Goal: Task Accomplishment & Management: Manage account settings

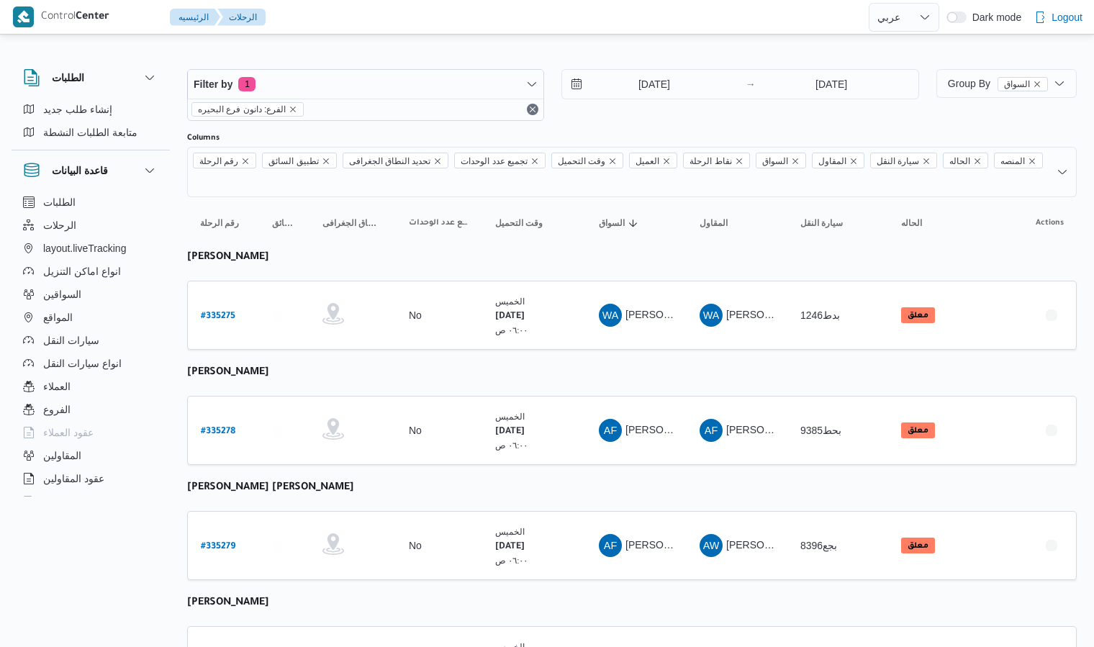
select select "ar"
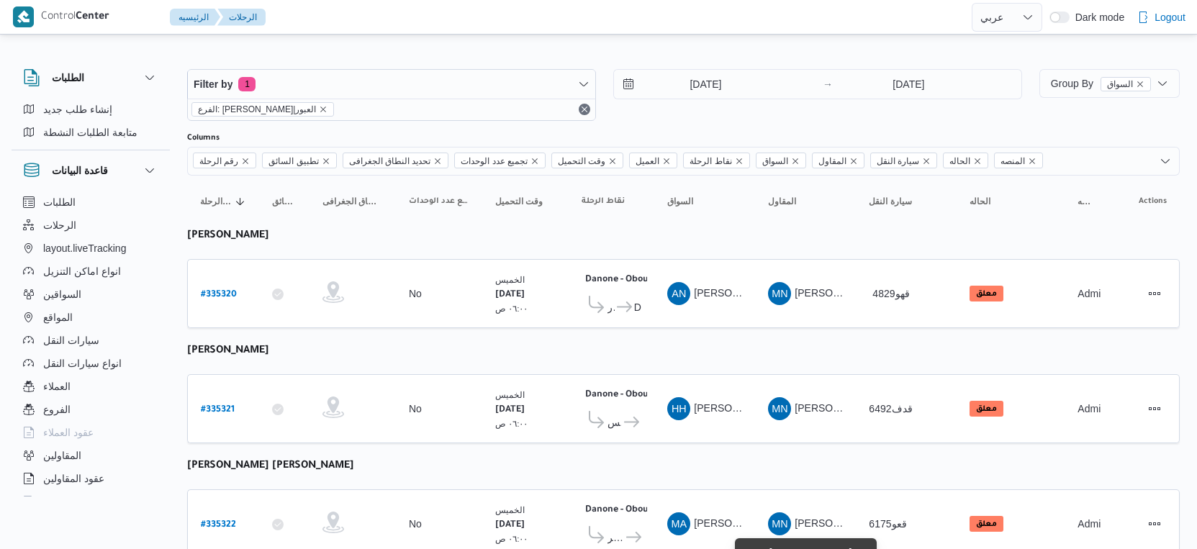
select select "ar"
click at [727, 72] on input "4/9/2025" at bounding box center [695, 84] width 163 height 29
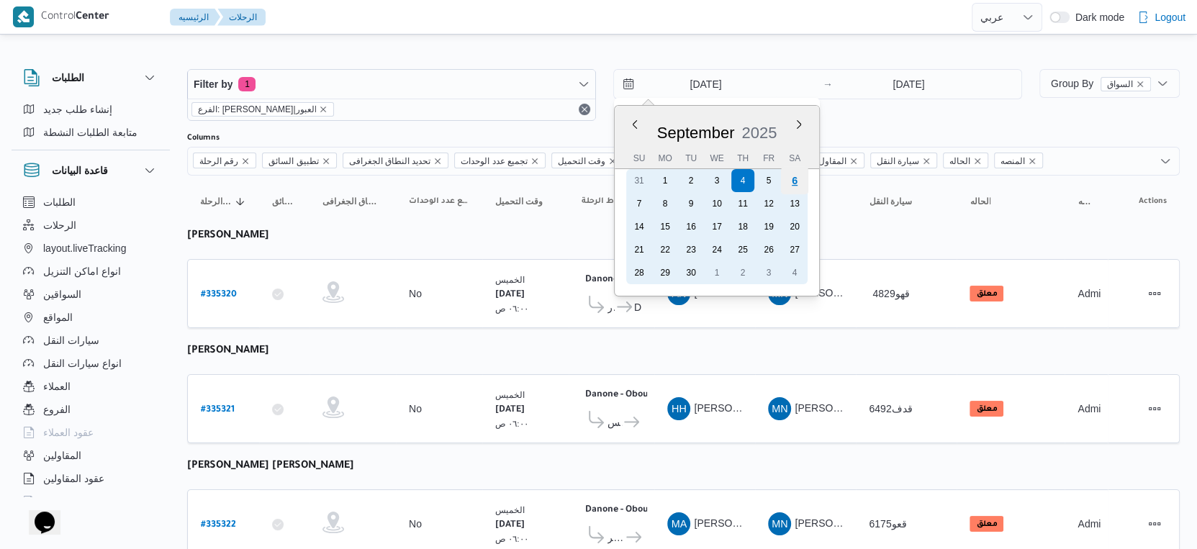
click at [800, 177] on div "6" at bounding box center [794, 180] width 27 height 27
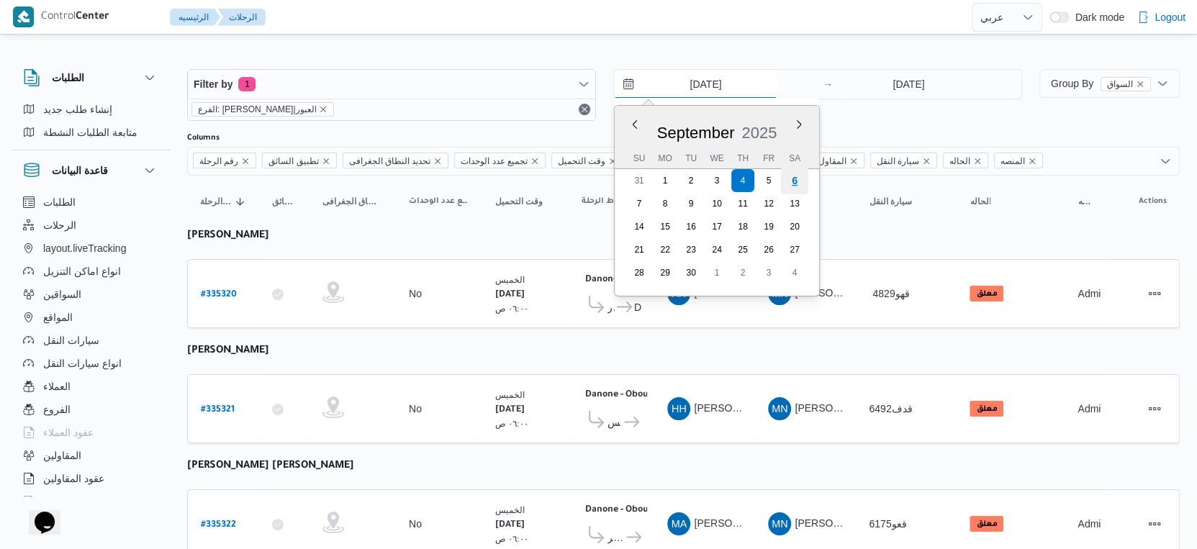
type input "[DATE]"
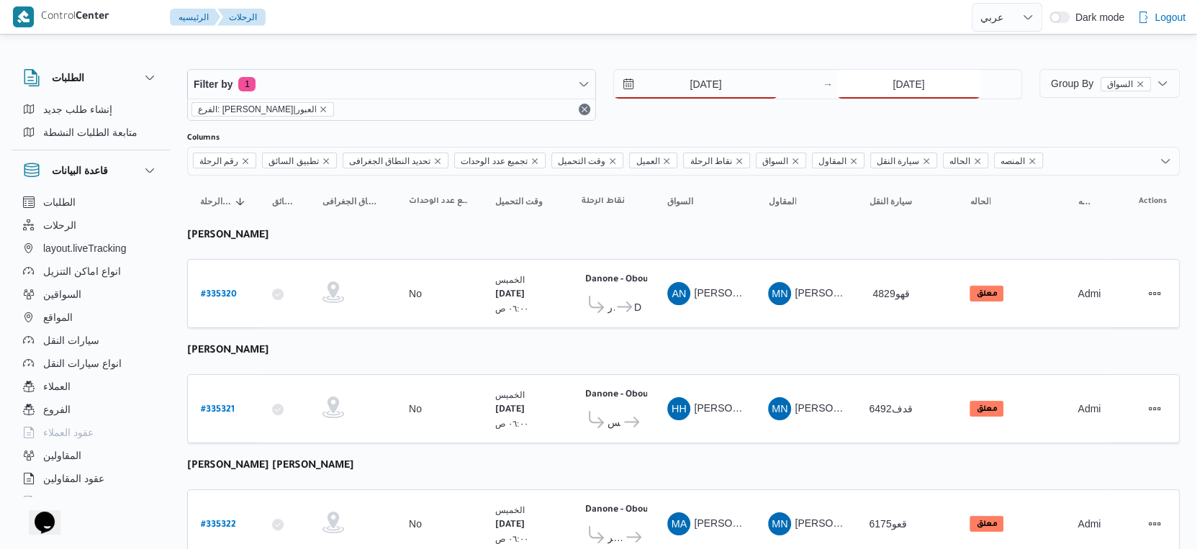
click at [895, 82] on input "4/9/2025" at bounding box center [908, 84] width 143 height 29
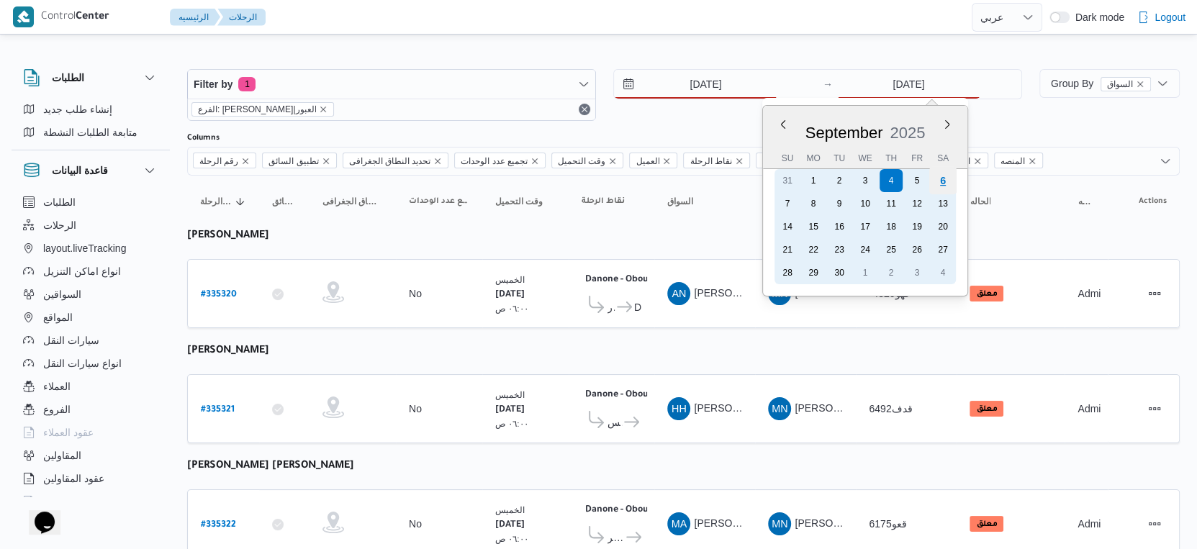
click at [943, 178] on div "6" at bounding box center [942, 180] width 27 height 27
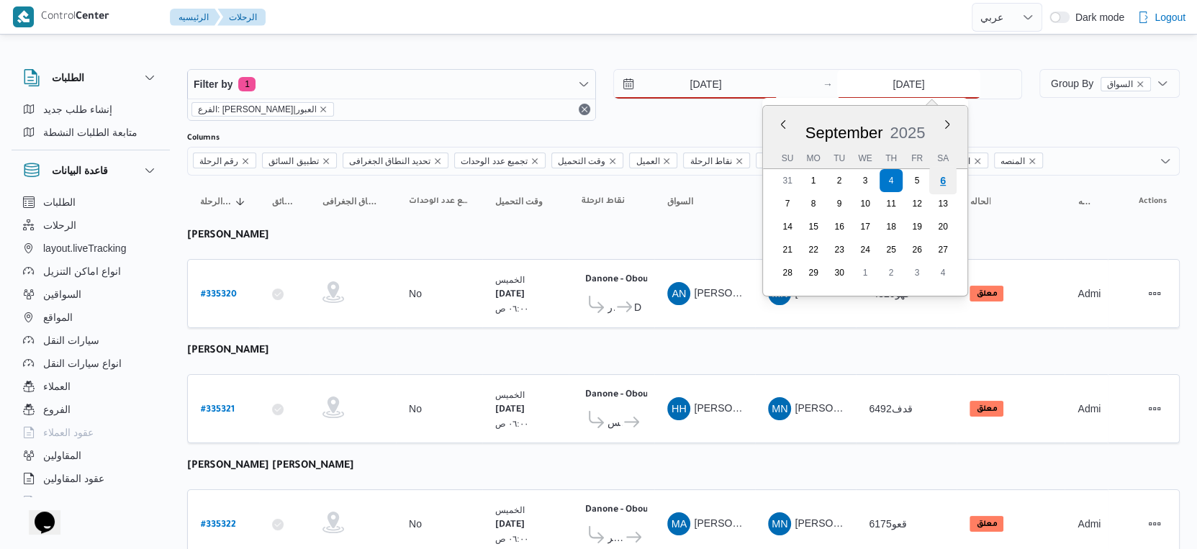
type input "[DATE]"
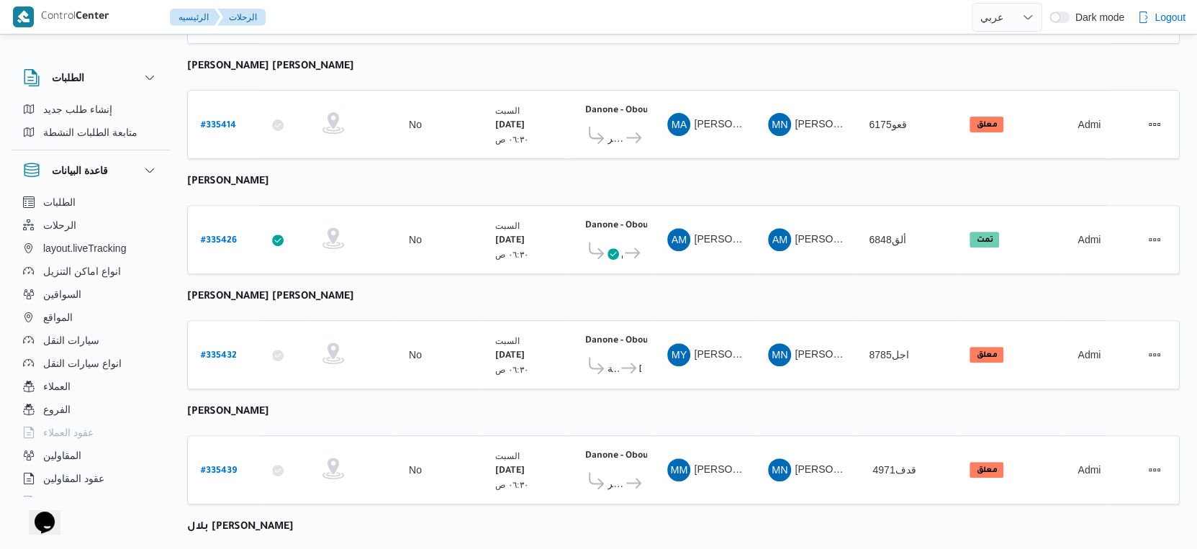
scroll to position [499, 0]
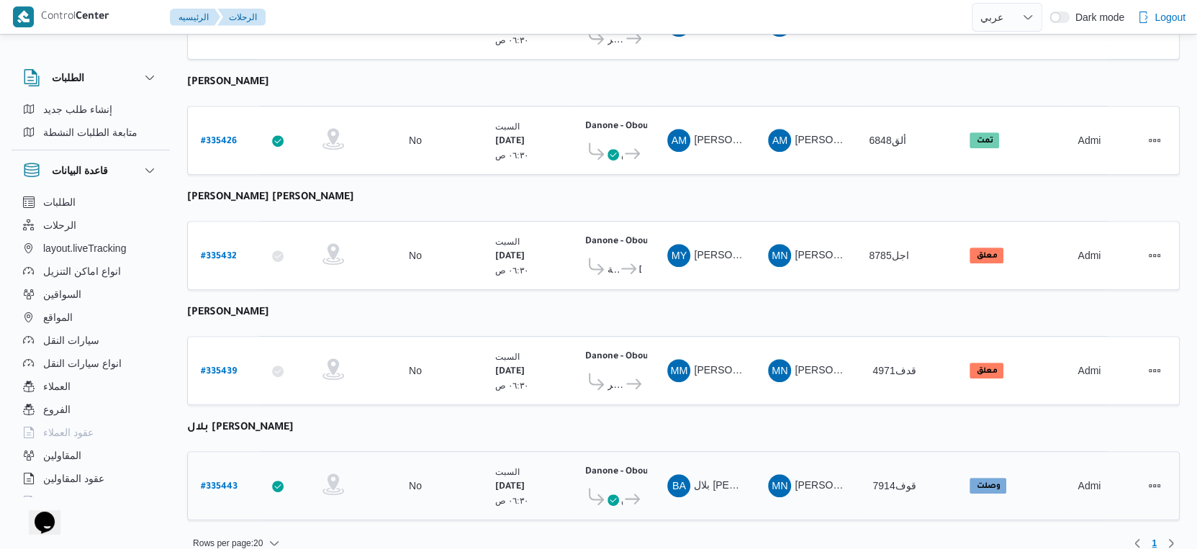
click at [217, 482] on b "# 335443" at bounding box center [219, 487] width 37 height 10
select select "ar"
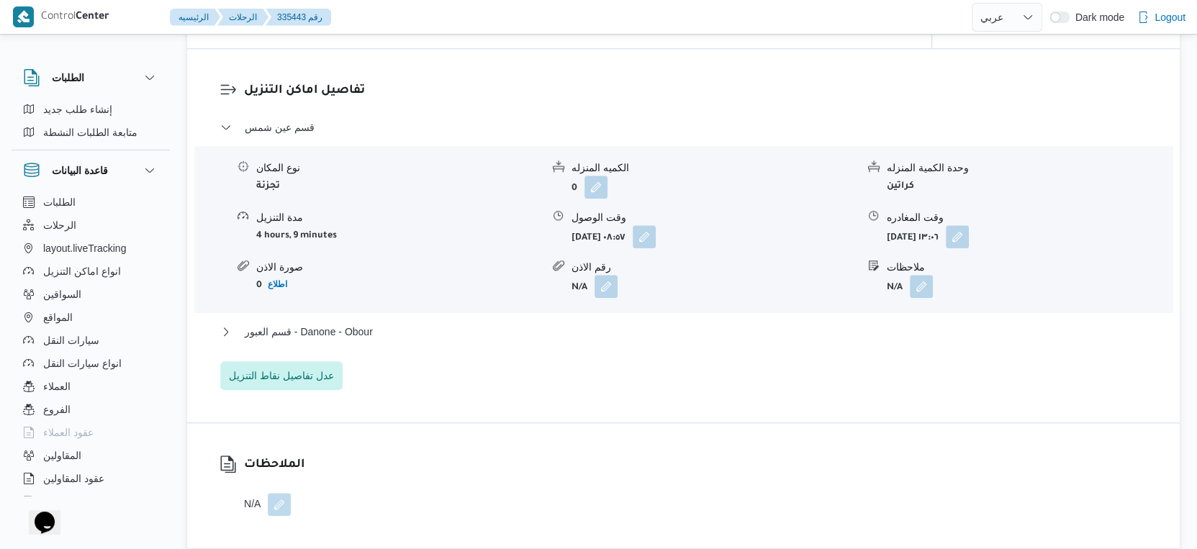
scroll to position [1200, 0]
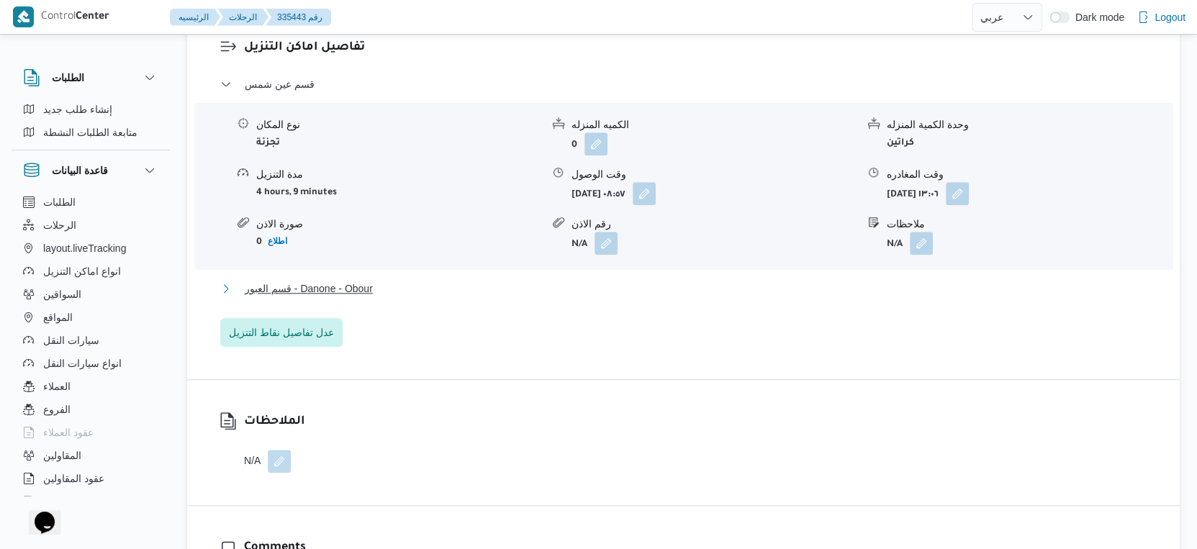
click at [376, 297] on button "قسم العبور - Danone - Obour" at bounding box center [683, 288] width 927 height 17
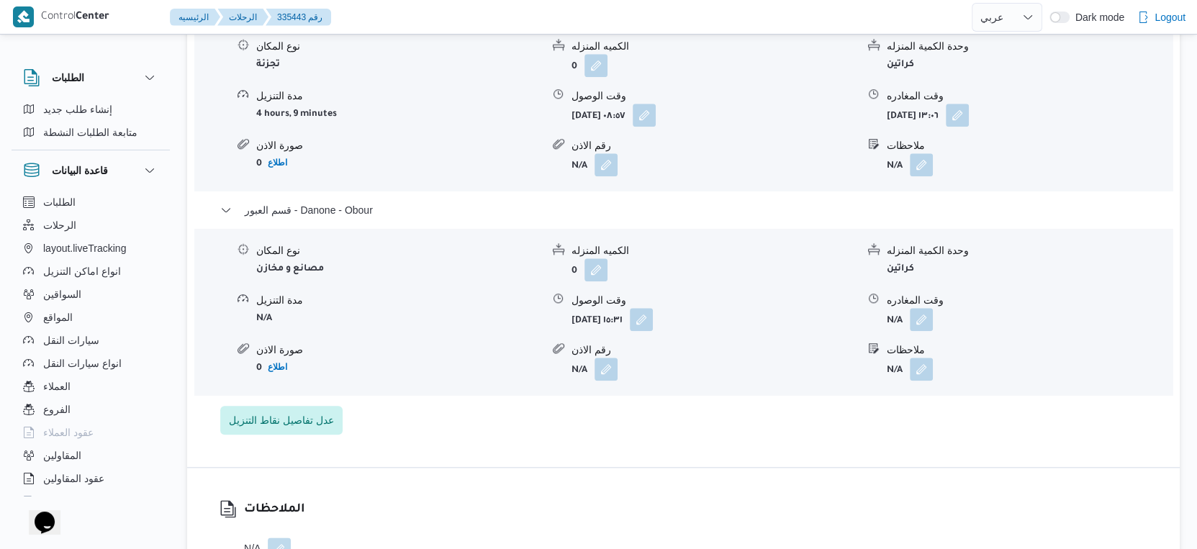
scroll to position [1279, 0]
click at [653, 330] on button "button" at bounding box center [641, 318] width 23 height 23
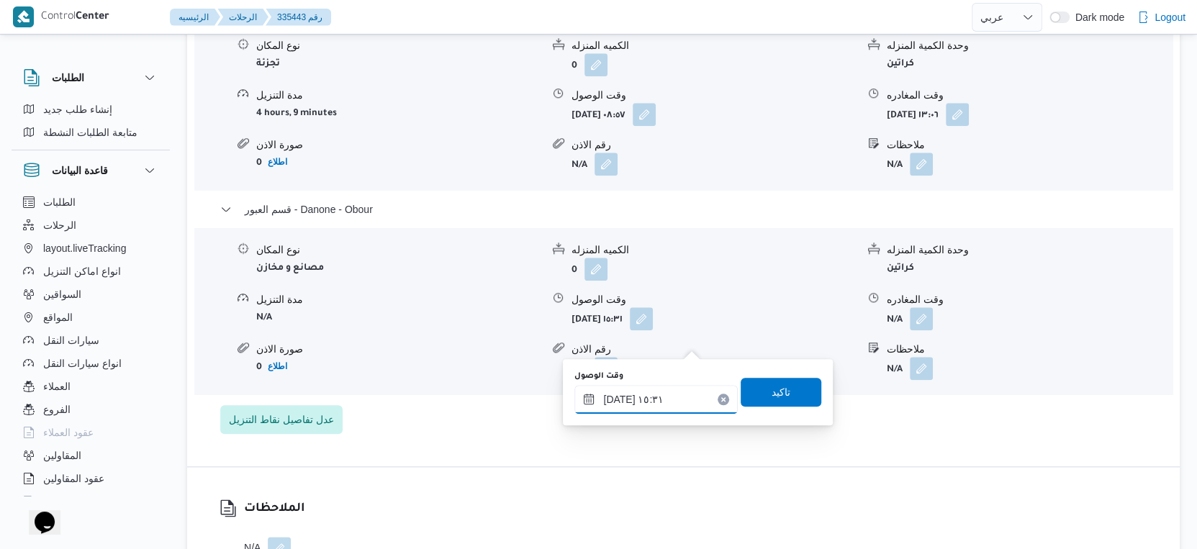
click at [673, 386] on input "٠٦/٠٩/٢٠٢٥ ١٥:٣١" at bounding box center [655, 399] width 163 height 29
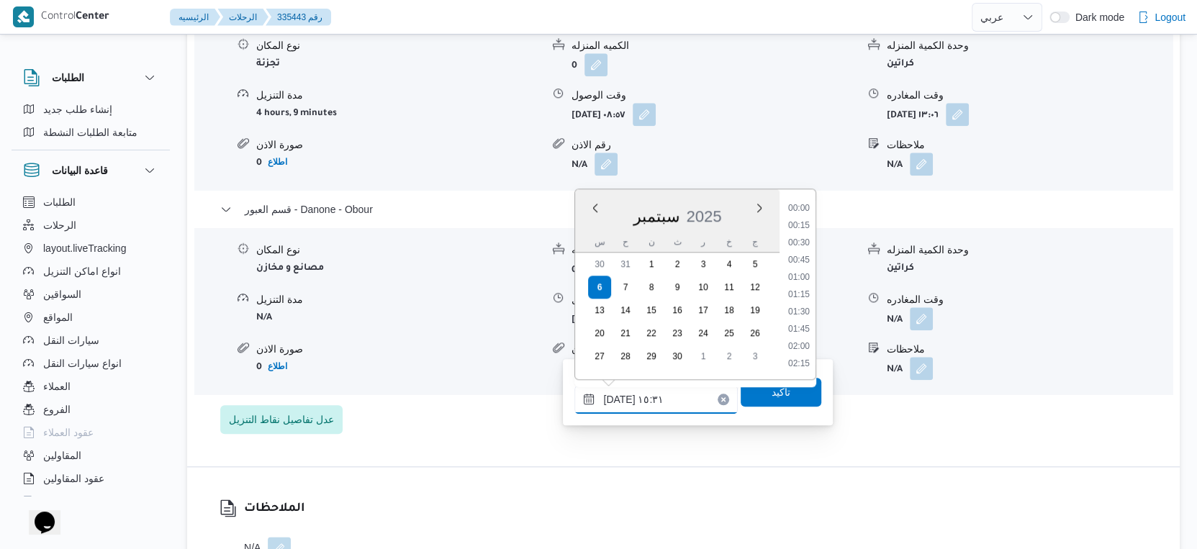
scroll to position [982, 0]
click at [806, 244] on li "14:45" at bounding box center [798, 245] width 33 height 14
type input "٠٦/٠٩/٢٠٢٥ ١٤:٤٥"
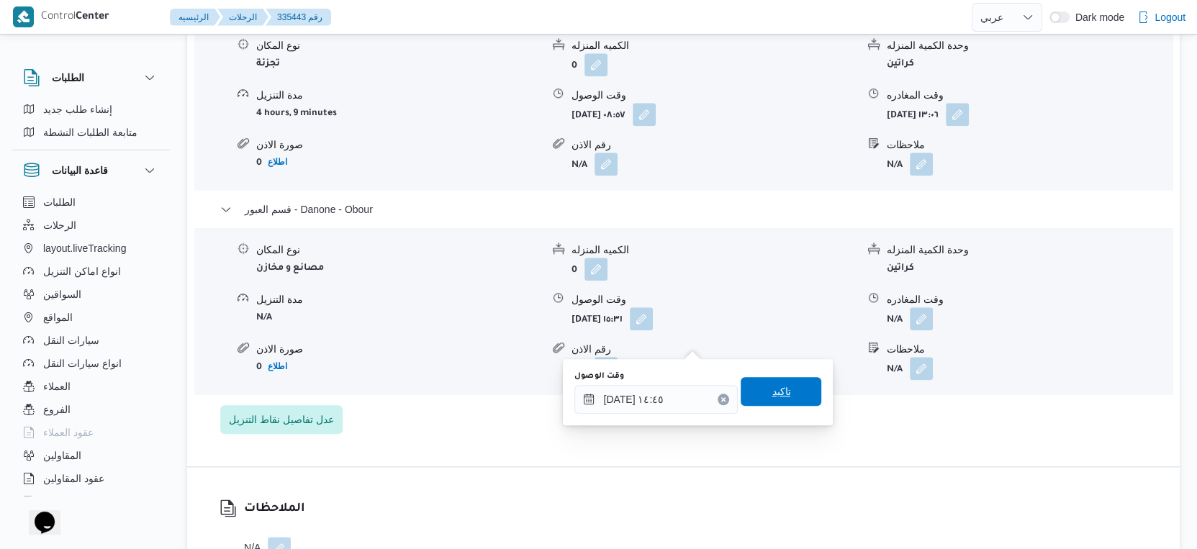
drag, startPoint x: 779, startPoint y: 384, endPoint x: 933, endPoint y: 369, distance: 154.7
click at [780, 384] on span "تاكيد" at bounding box center [781, 391] width 81 height 29
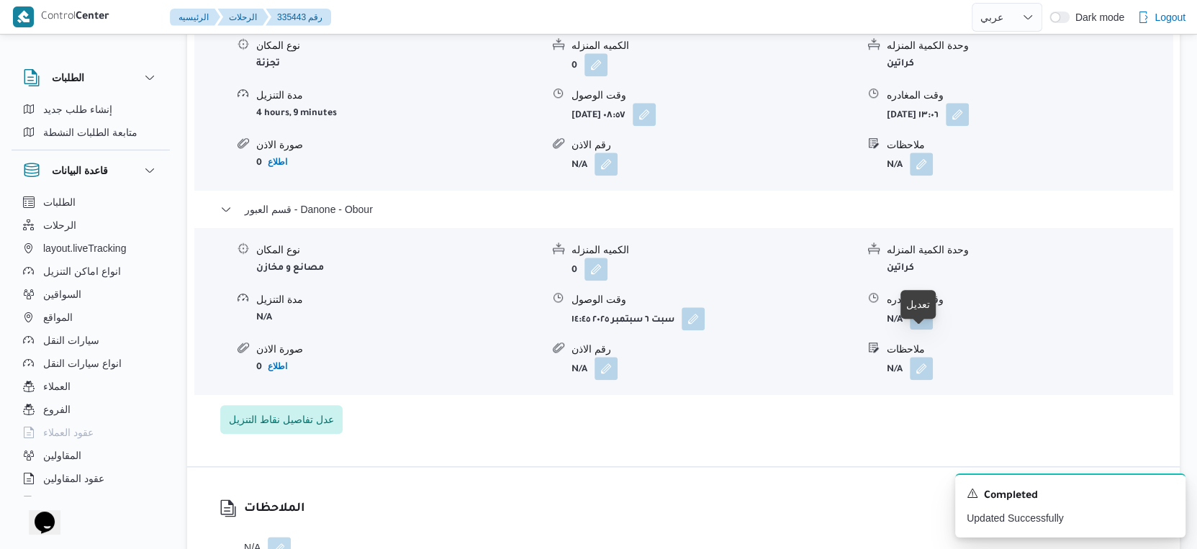
click at [925, 330] on button "button" at bounding box center [921, 318] width 23 height 23
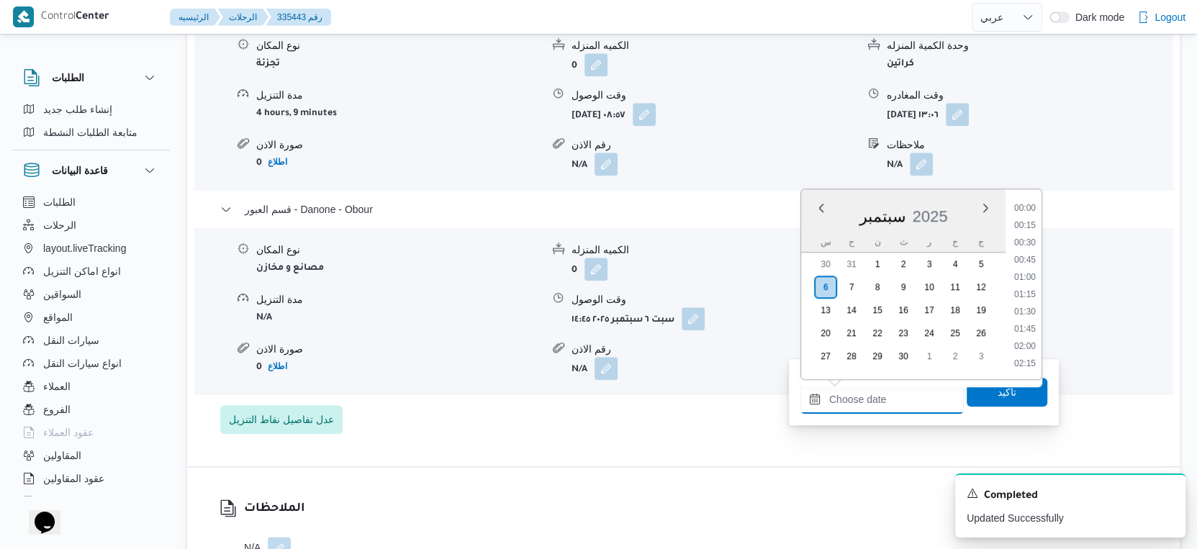
drag, startPoint x: 898, startPoint y: 399, endPoint x: 1030, endPoint y: 351, distance: 140.0
click at [898, 399] on input "وقت المغادره" at bounding box center [881, 399] width 163 height 29
click at [1029, 234] on li "15:30" at bounding box center [1024, 238] width 33 height 14
type input "٠٦/٠٩/٢٠٢٥ ١٥:٣٠"
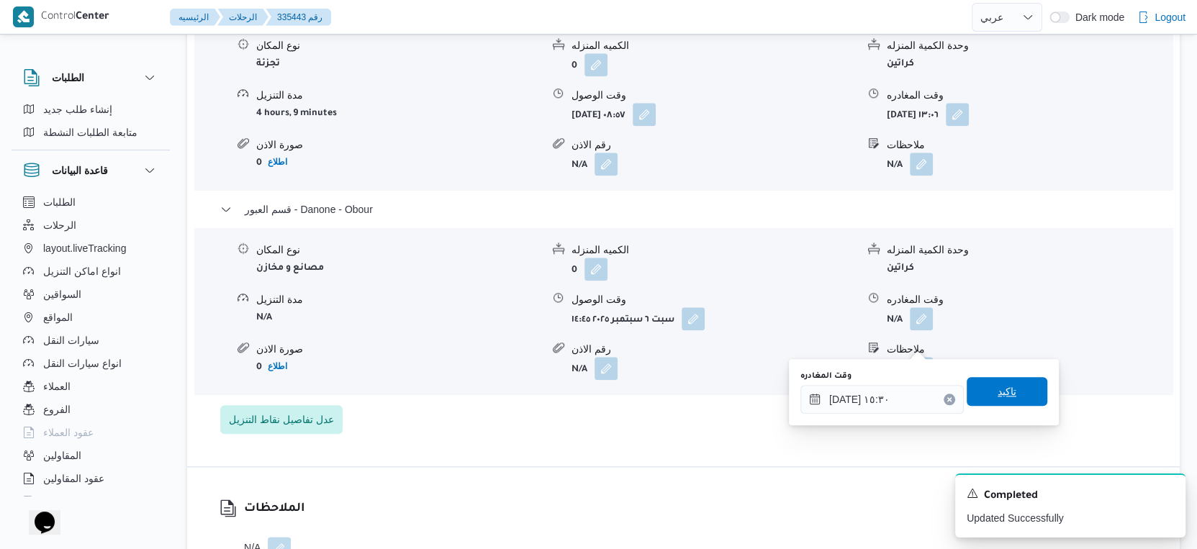
click at [1009, 394] on span "تاكيد" at bounding box center [1006, 391] width 81 height 29
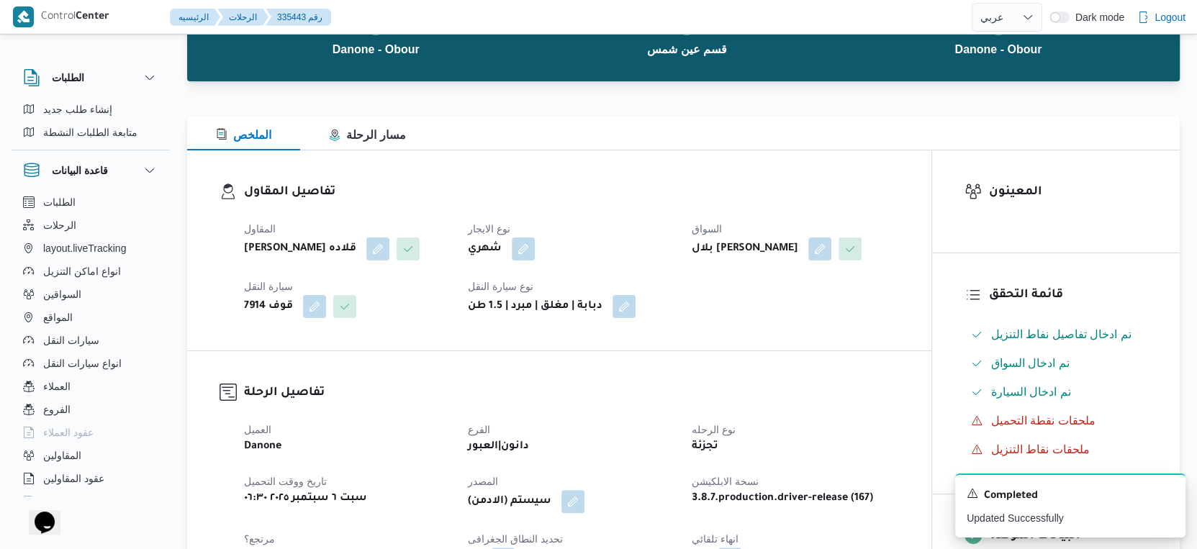
scroll to position [0, 0]
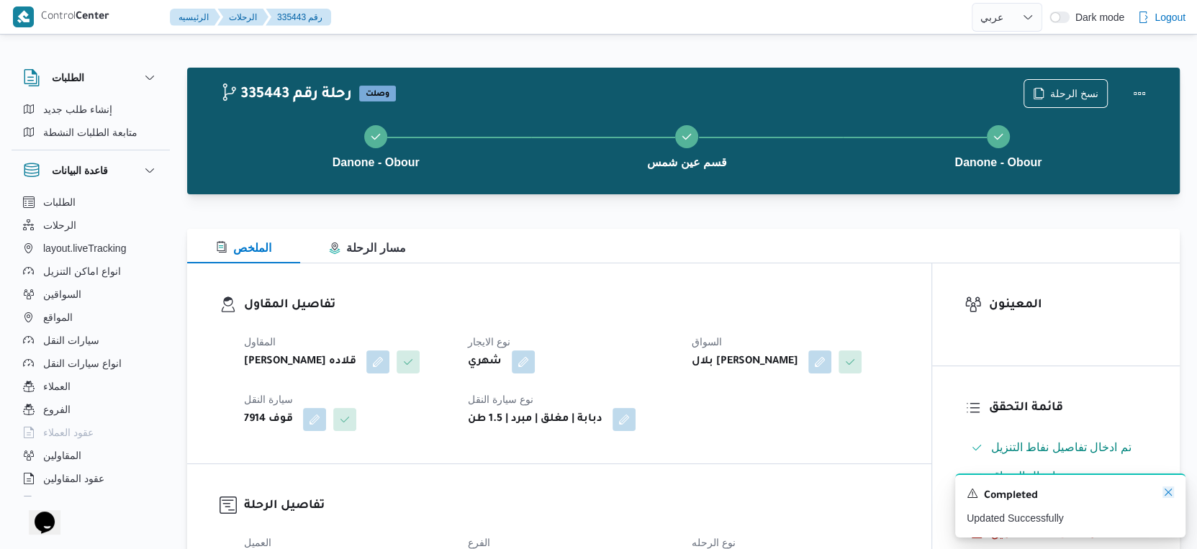
click at [1167, 492] on icon "Dismiss toast" at bounding box center [1168, 492] width 12 height 12
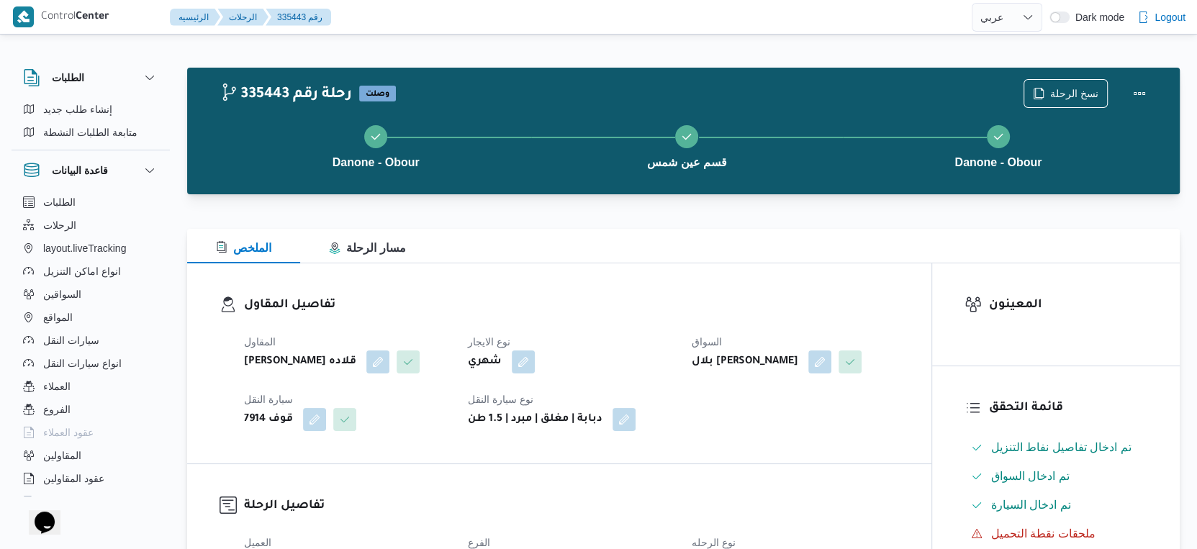
click at [569, 288] on div "تفاصيل المقاول المقاول مينا نجيب شفيق قلاده نوع الايجار شهري السواق بلال السيد …" at bounding box center [559, 363] width 744 height 200
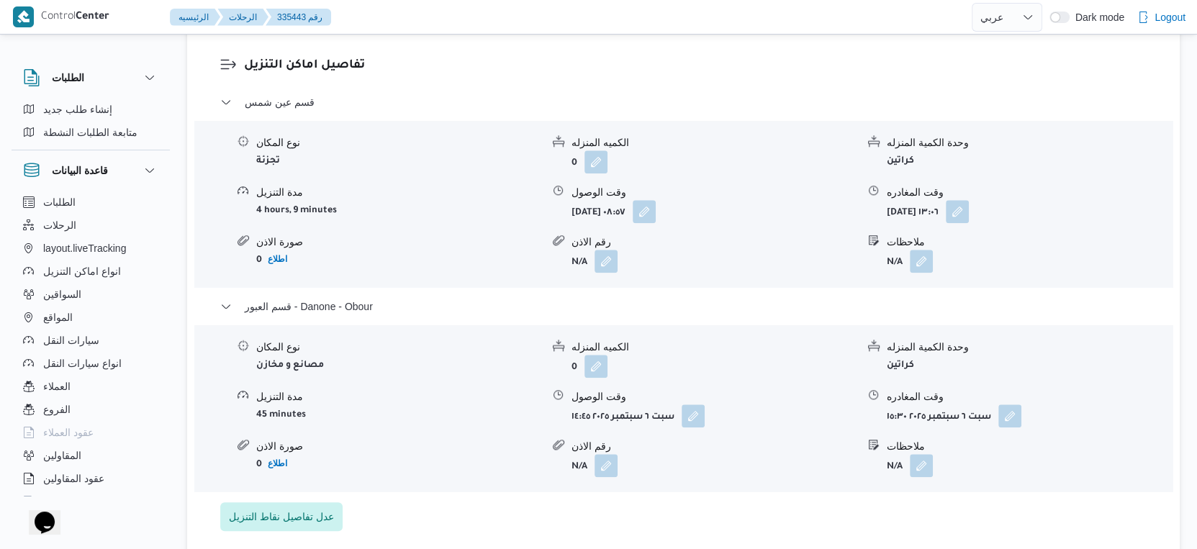
scroll to position [1200, 0]
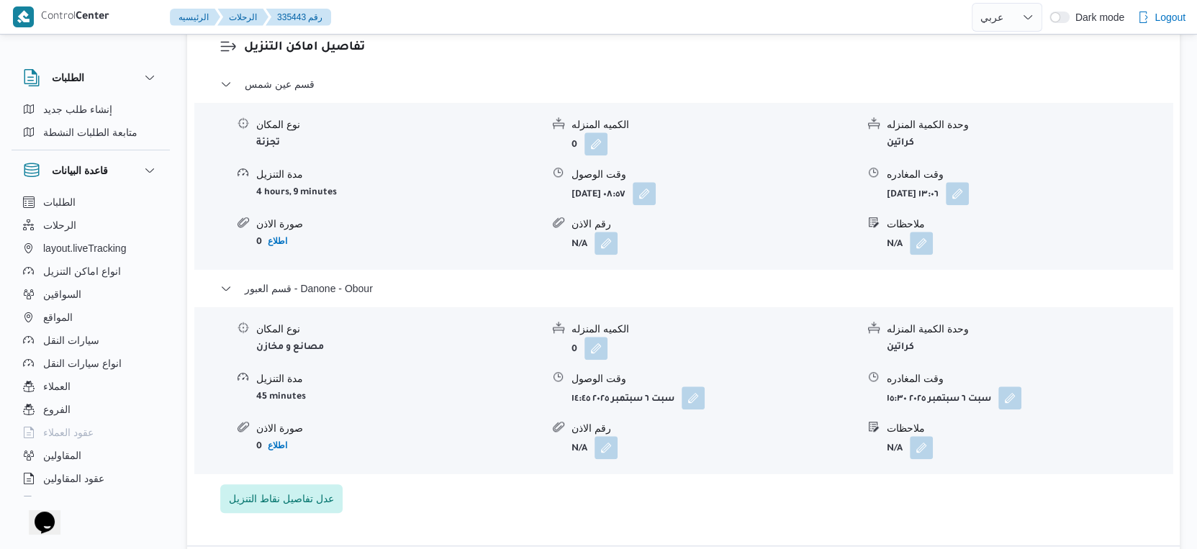
click at [593, 513] on div "قسم عين شمس نوع المكان تجزئة الكميه المنزله 0 وحدة الكمية المنزله كراتين مدة ال…" at bounding box center [683, 295] width 927 height 438
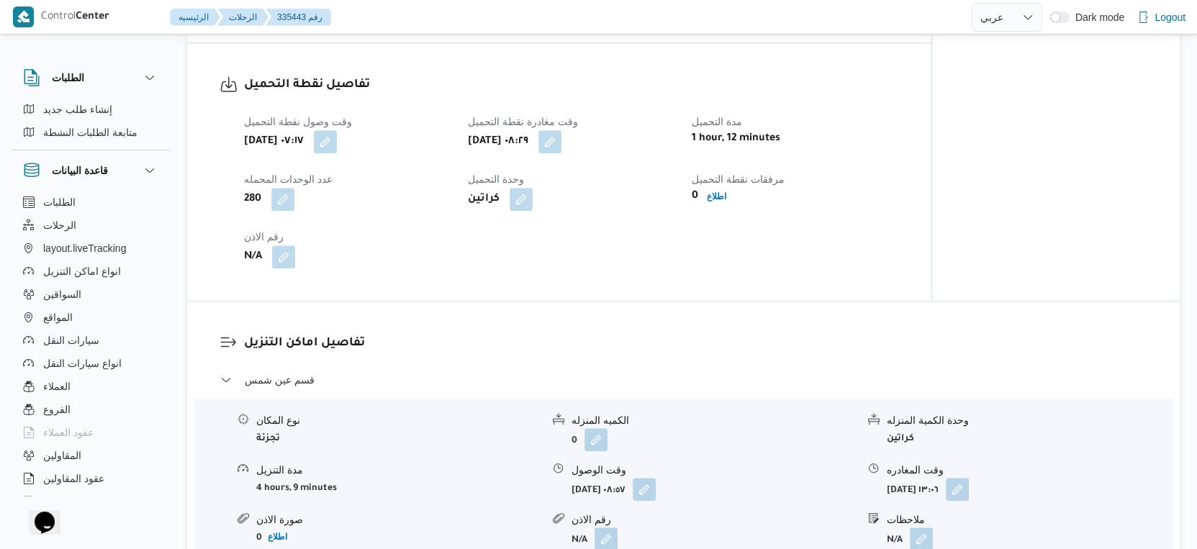
scroll to position [879, 0]
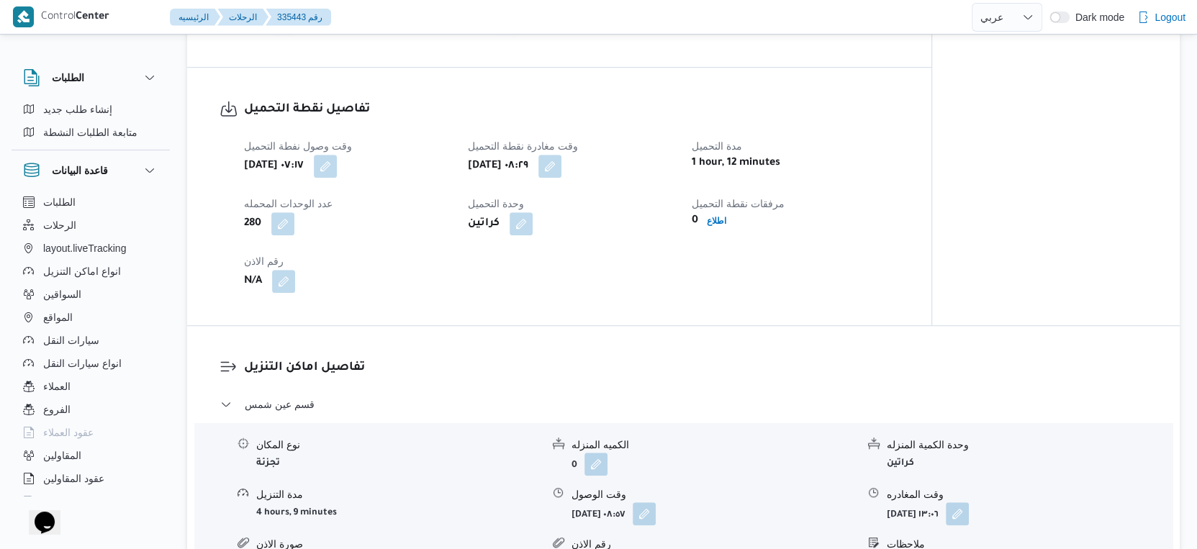
click at [897, 214] on div "وقت وصول نفطة التحميل سبت ٦ سبتمبر ٢٠٢٥ ٠٧:١٧ وقت مغادرة نقطة التحميل سبت ٦ سبت…" at bounding box center [571, 215] width 672 height 173
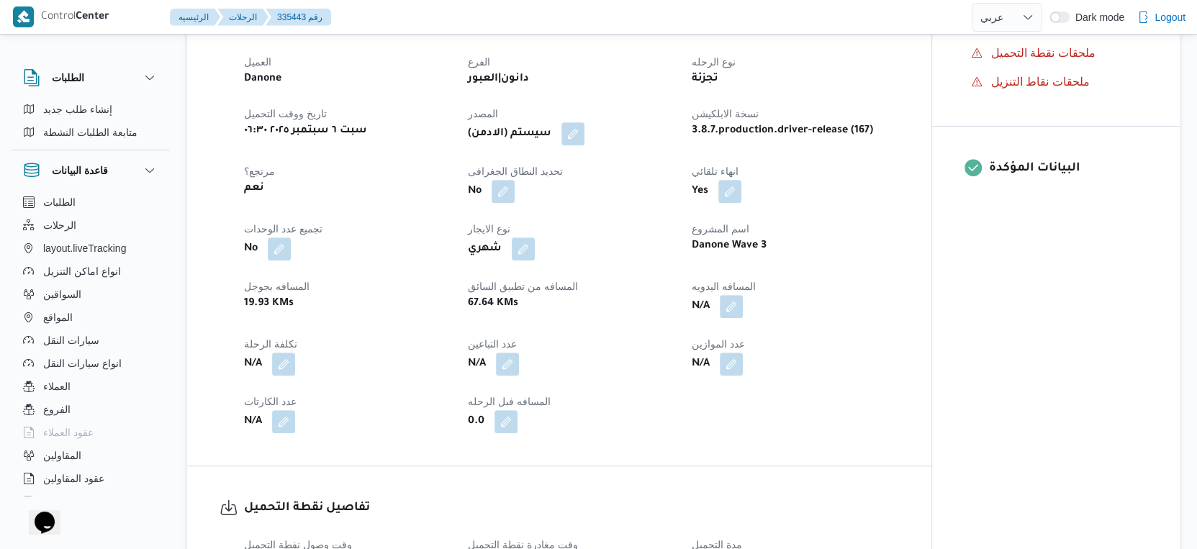
scroll to position [479, 0]
click at [730, 319] on button "button" at bounding box center [731, 307] width 23 height 23
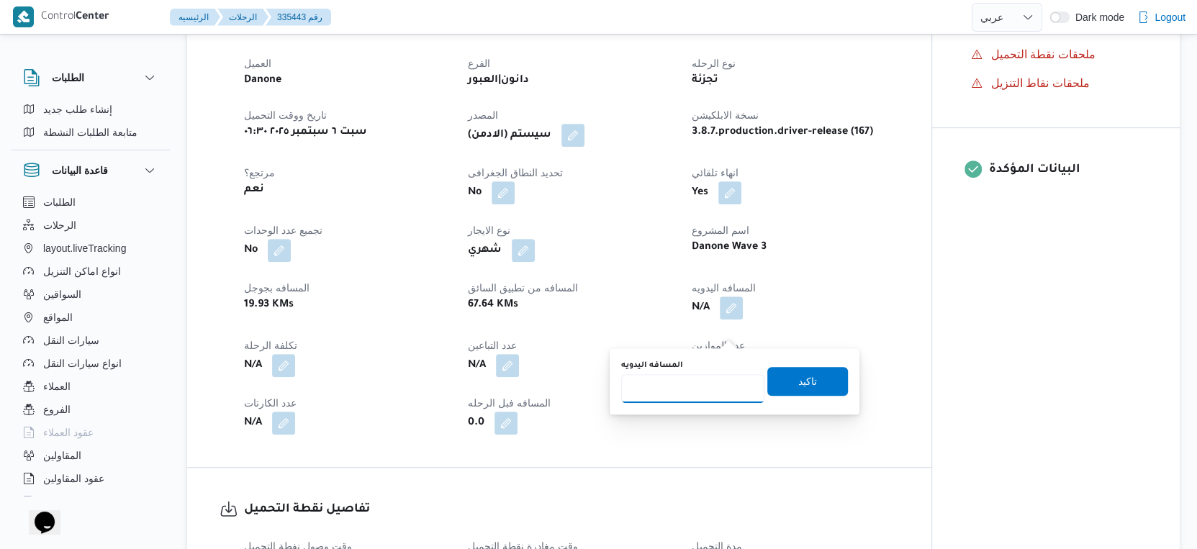
click at [679, 386] on input "المسافه اليدويه" at bounding box center [692, 388] width 143 height 29
type input "51"
click at [821, 389] on span "تاكيد" at bounding box center [807, 380] width 81 height 29
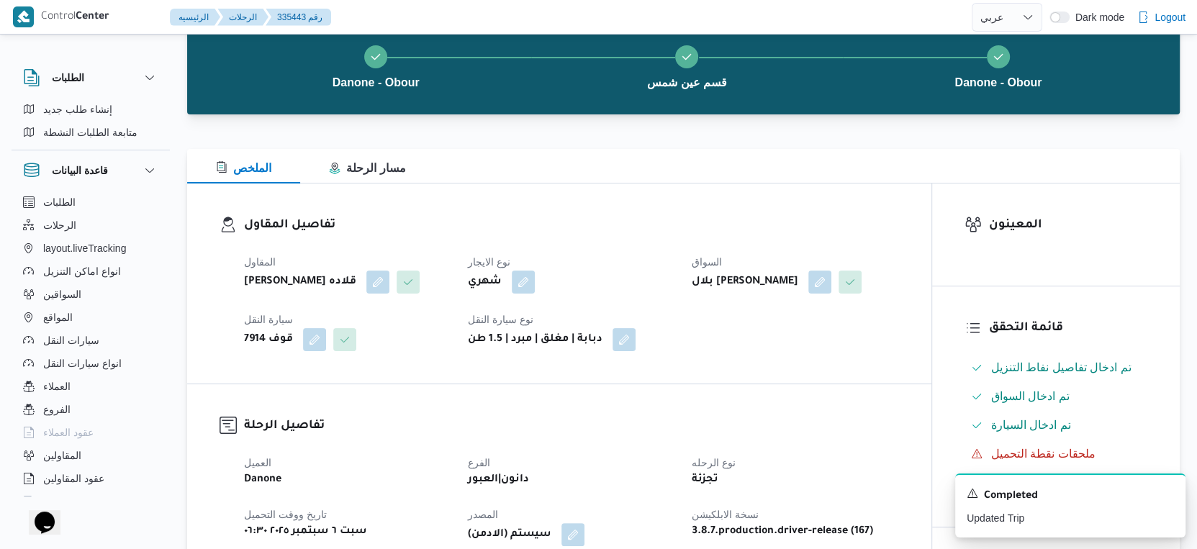
scroll to position [0, 0]
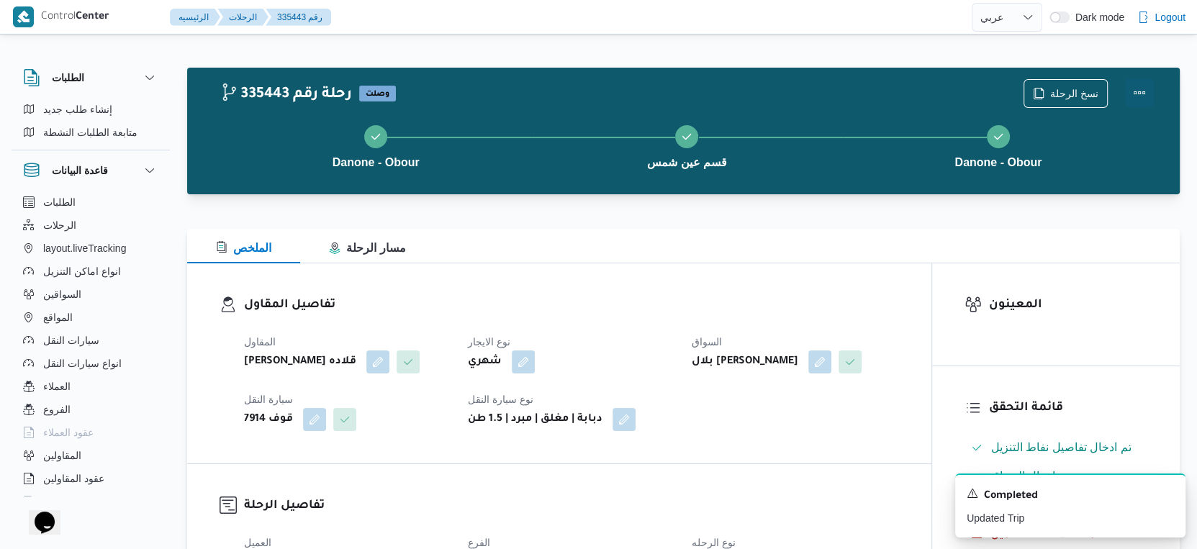
click at [1145, 85] on button "Actions" at bounding box center [1139, 92] width 29 height 29
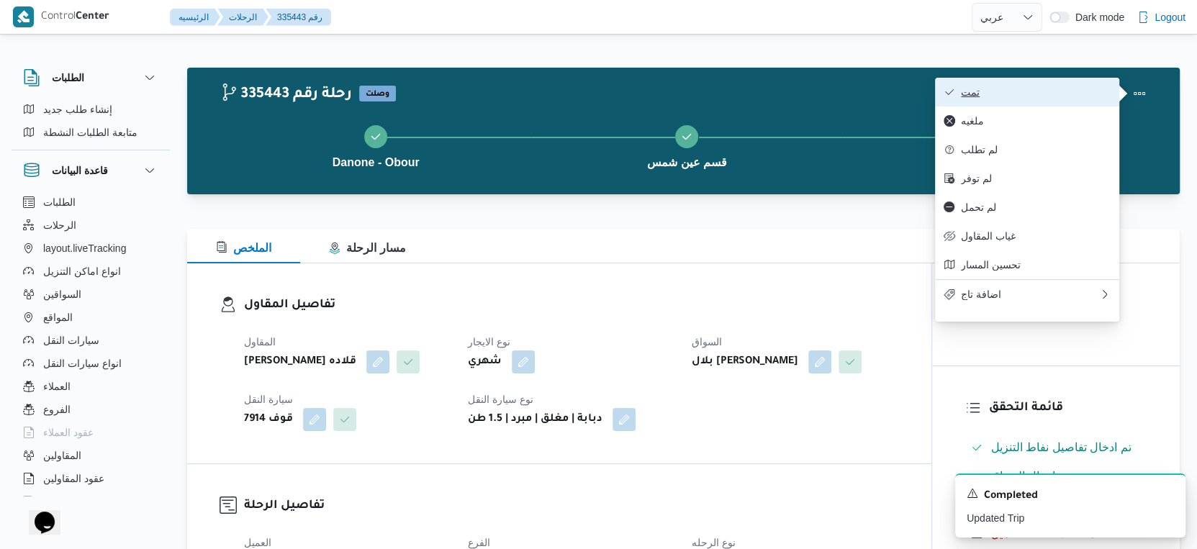
click at [1055, 93] on span "تمت" at bounding box center [1036, 92] width 150 height 12
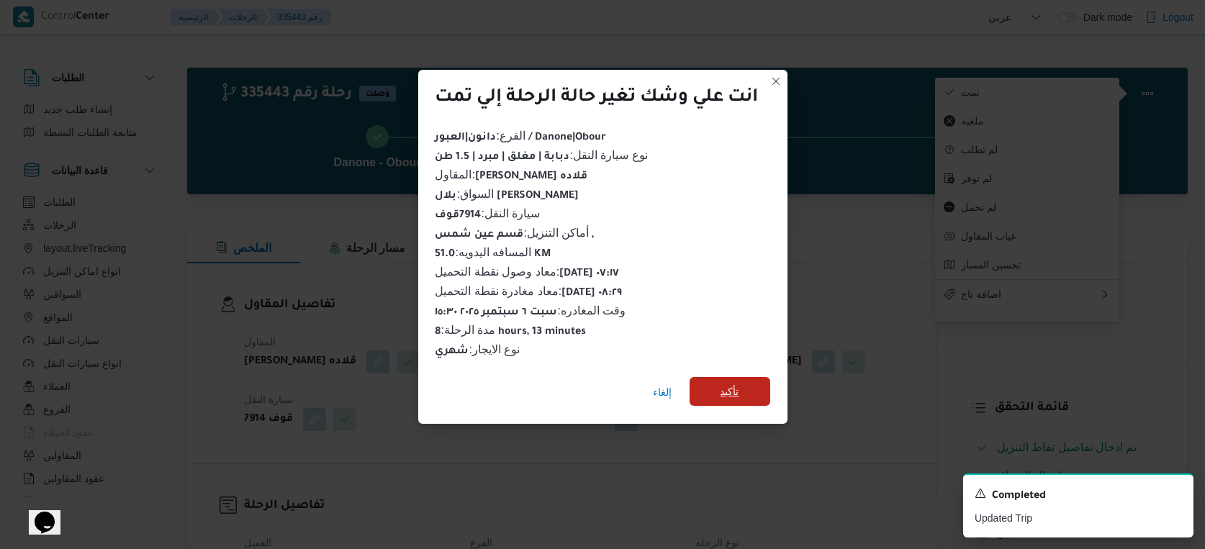
click at [744, 394] on span "تأكيد" at bounding box center [729, 391] width 81 height 29
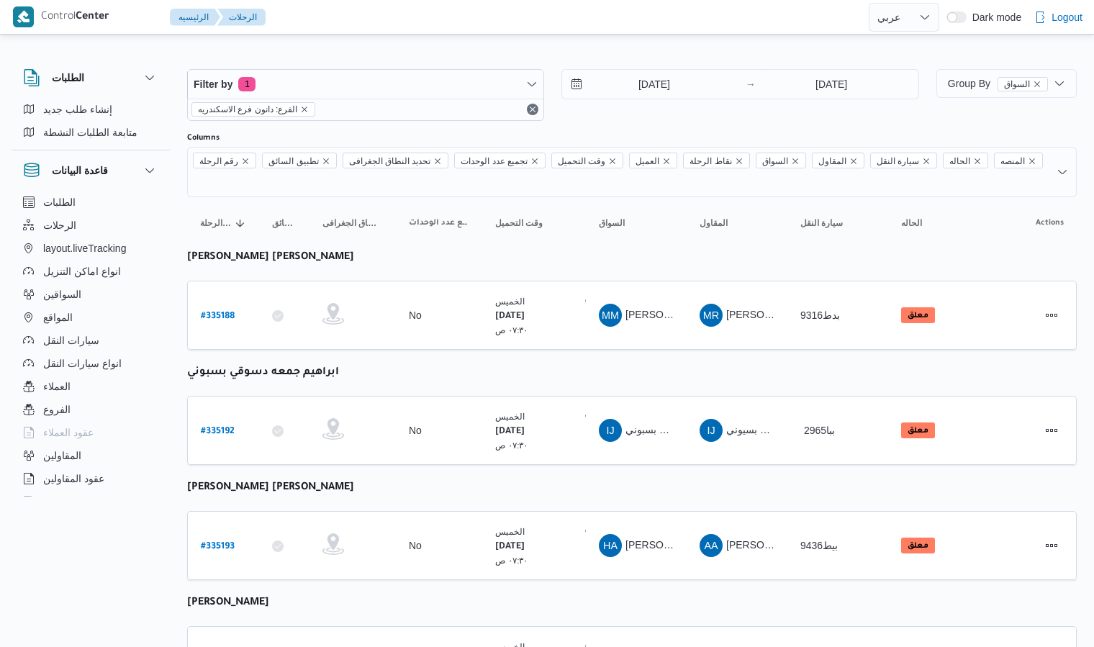
select select "ar"
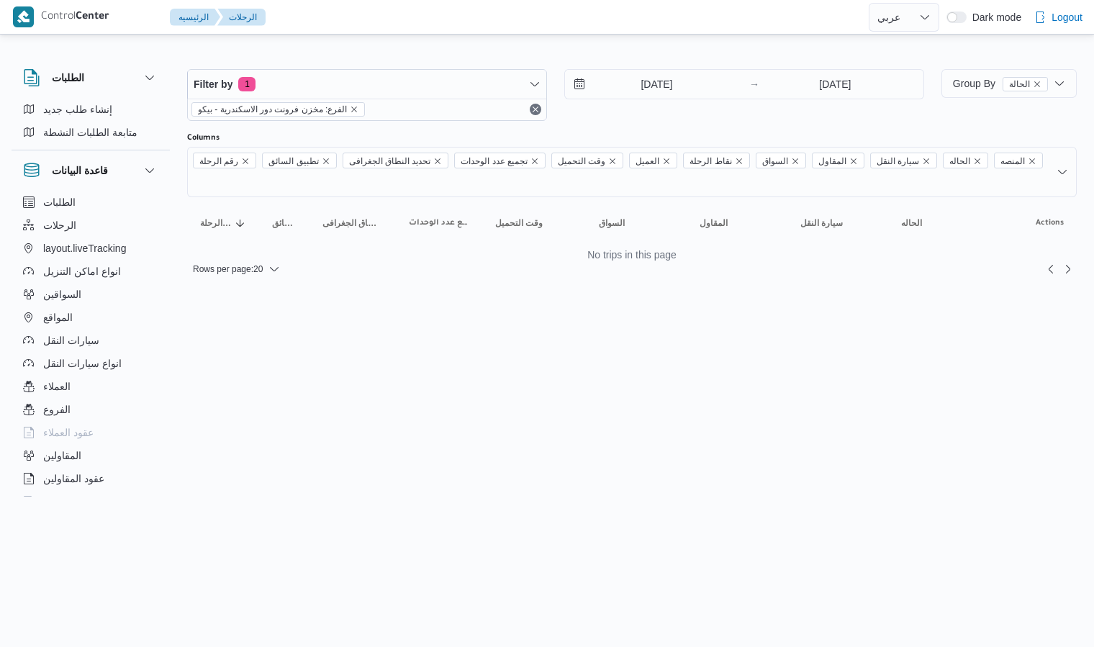
select select "ar"
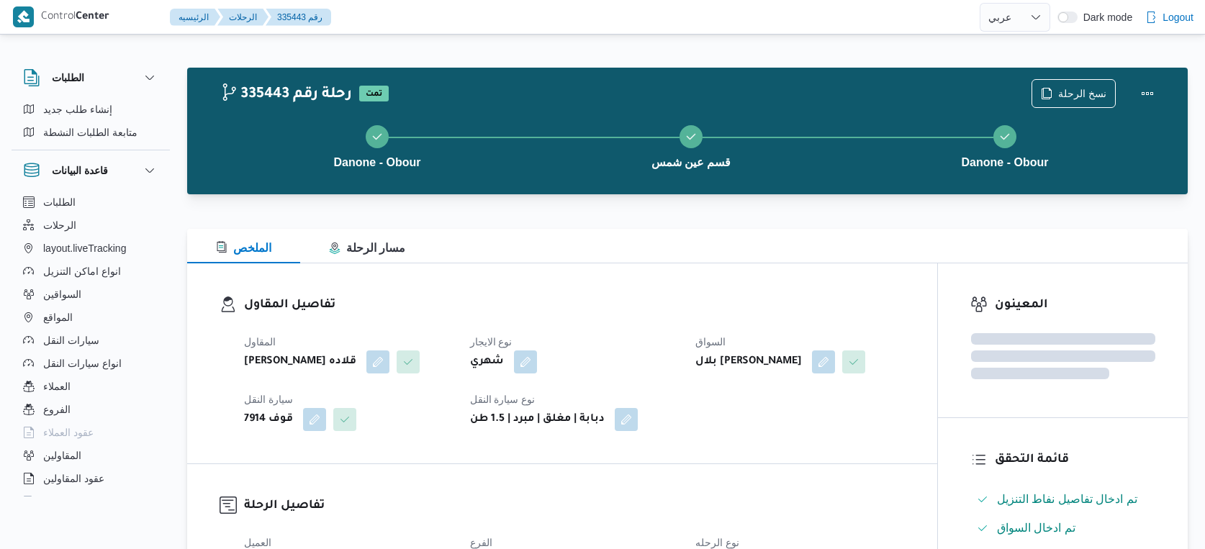
select select "ar"
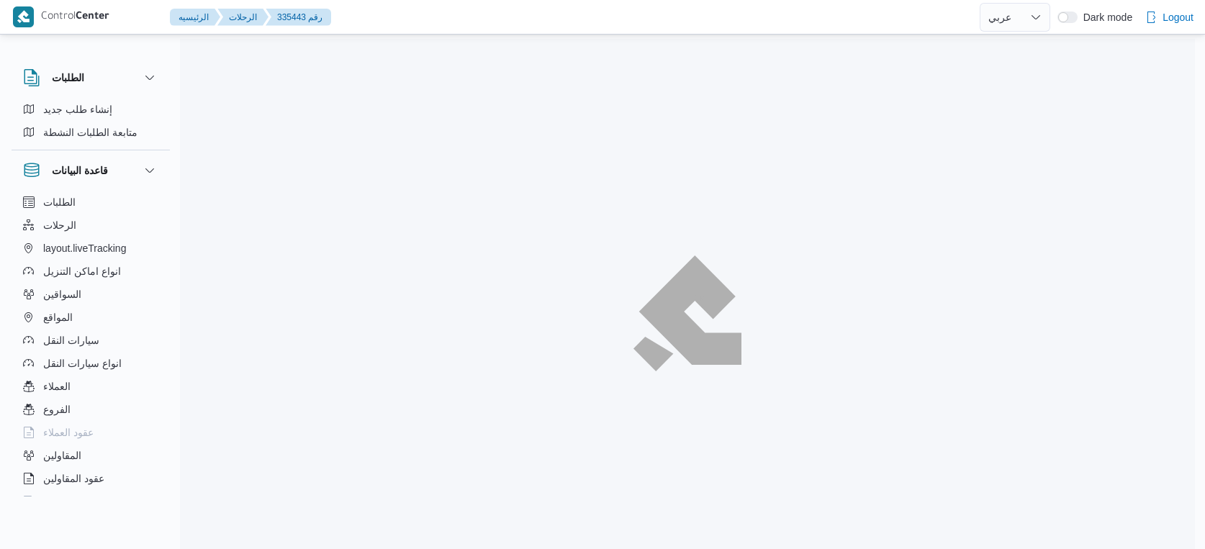
select select "ar"
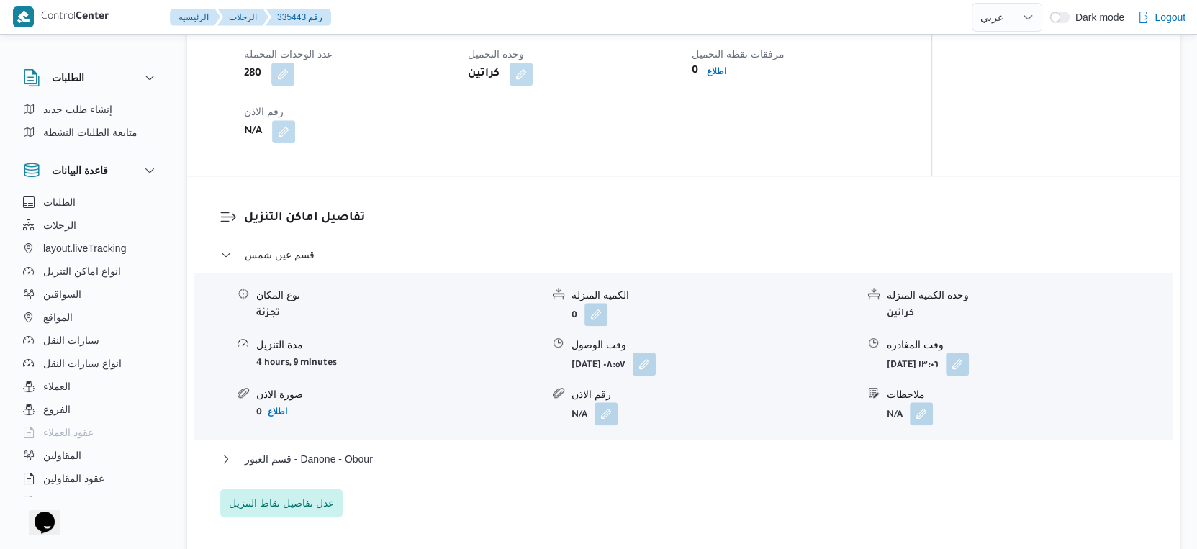
scroll to position [1119, 0]
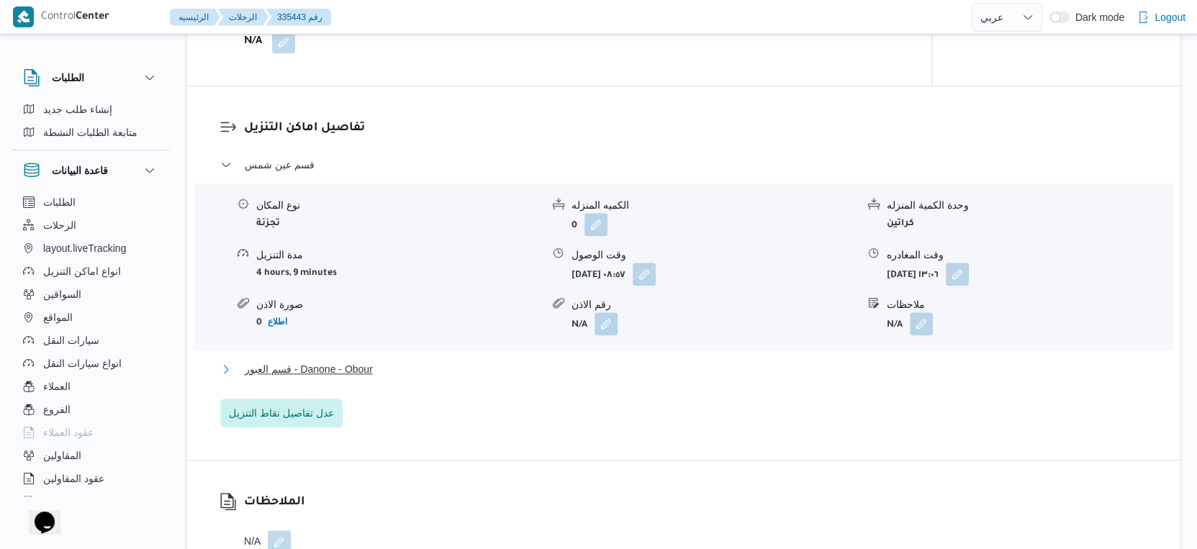
click at [380, 378] on button "قسم العبور - Danone - Obour" at bounding box center [683, 369] width 927 height 17
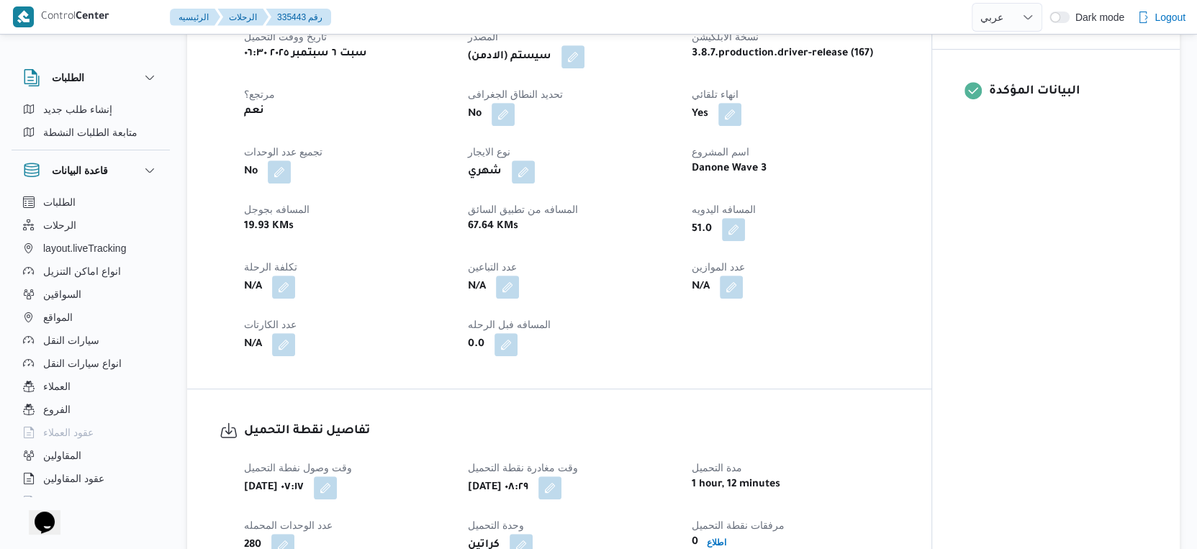
scroll to position [560, 0]
select select "ar"
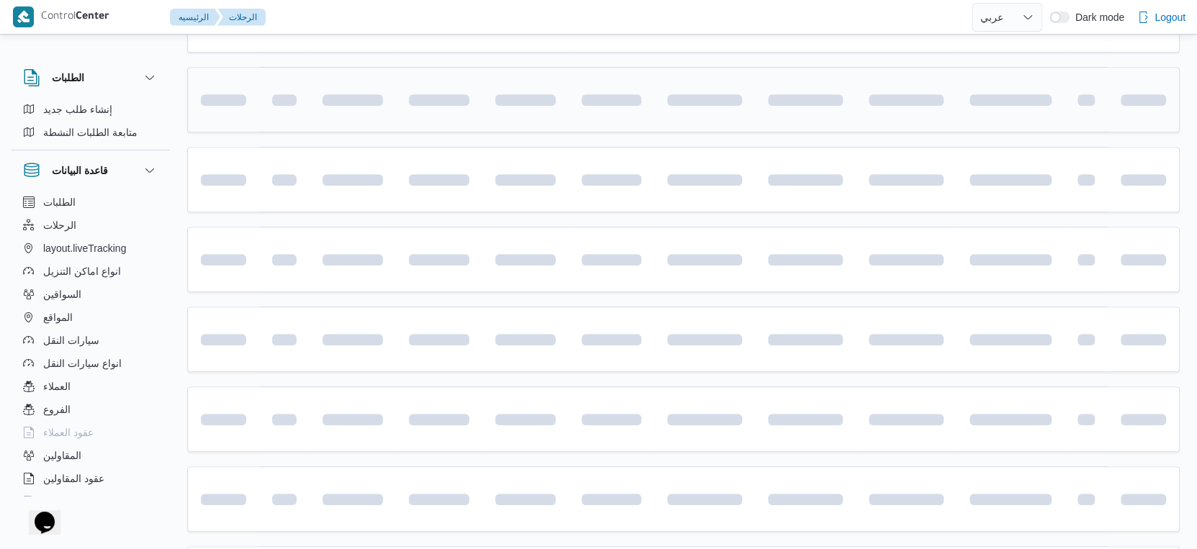
scroll to position [499, 0]
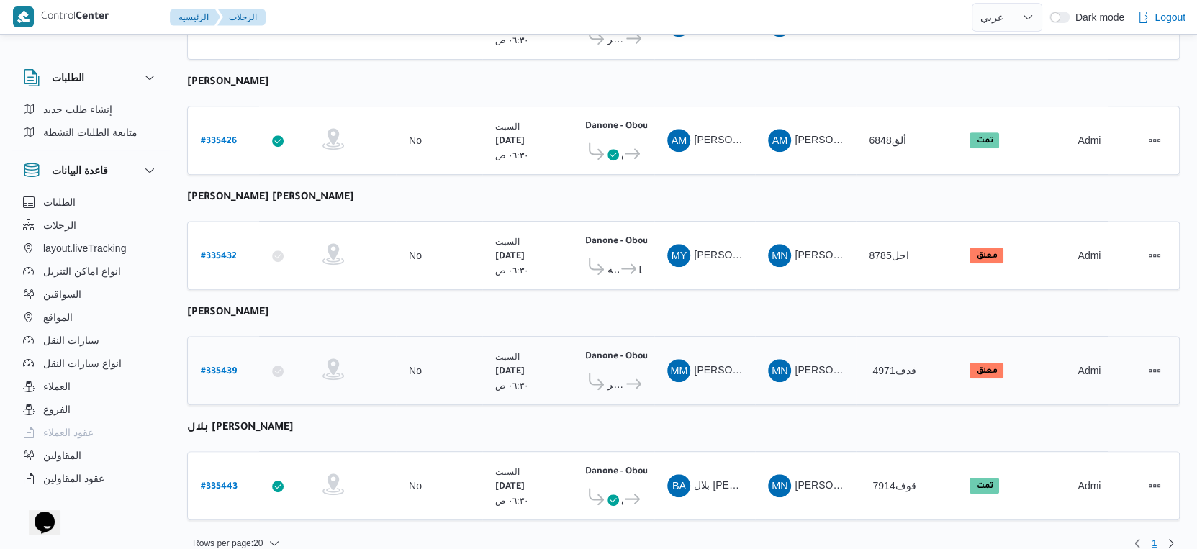
click at [226, 367] on b "# 335439" at bounding box center [219, 372] width 36 height 10
select select "ar"
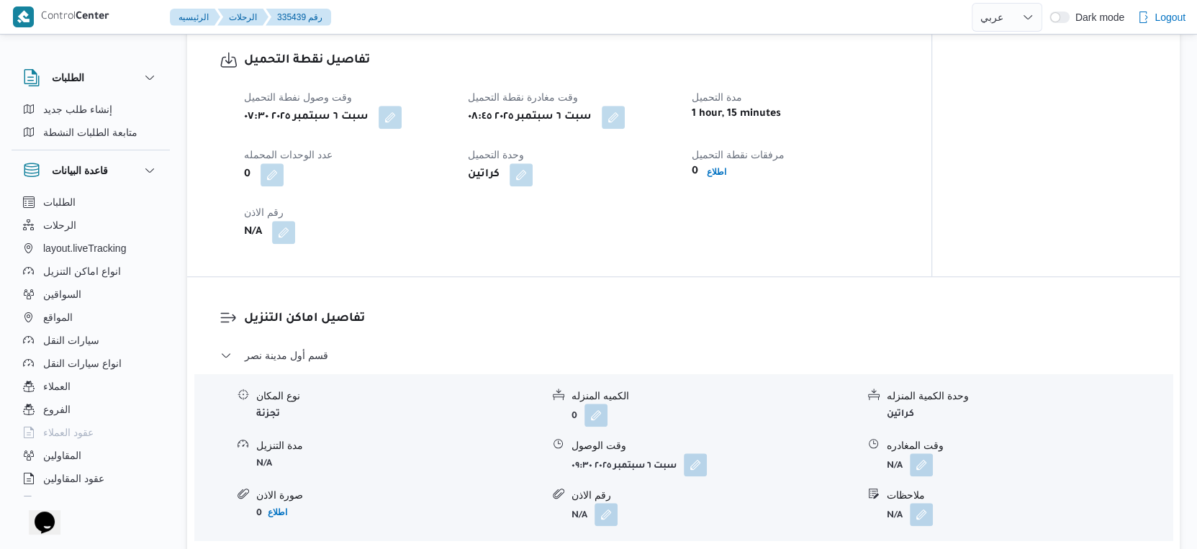
scroll to position [1119, 0]
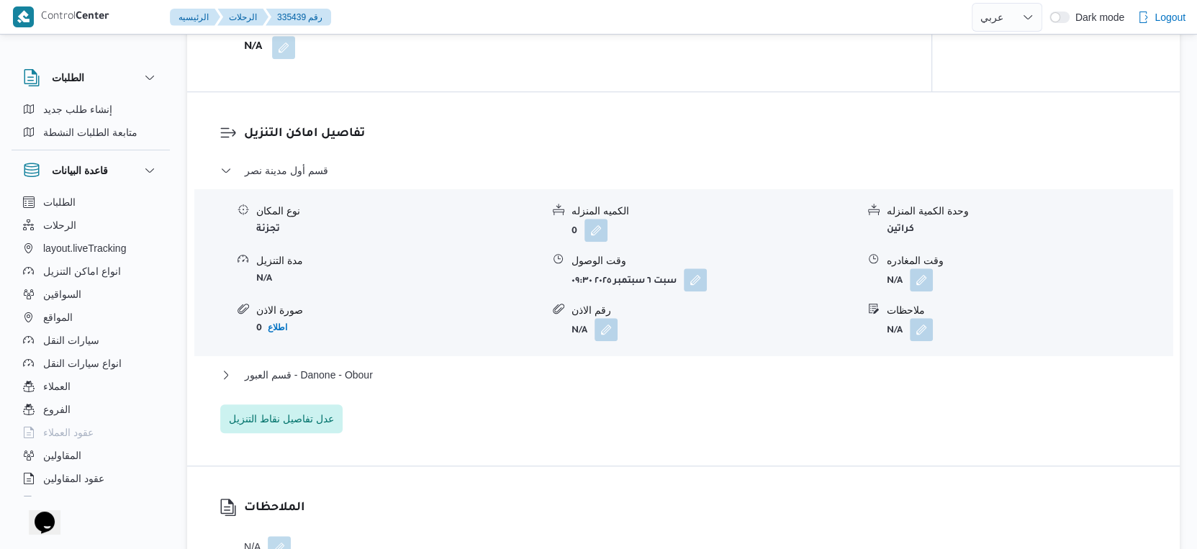
click at [371, 384] on div "قسم العبور - Danone - Obour" at bounding box center [683, 379] width 927 height 27
click at [399, 366] on button "قسم العبور - Danone - Obour" at bounding box center [683, 374] width 927 height 17
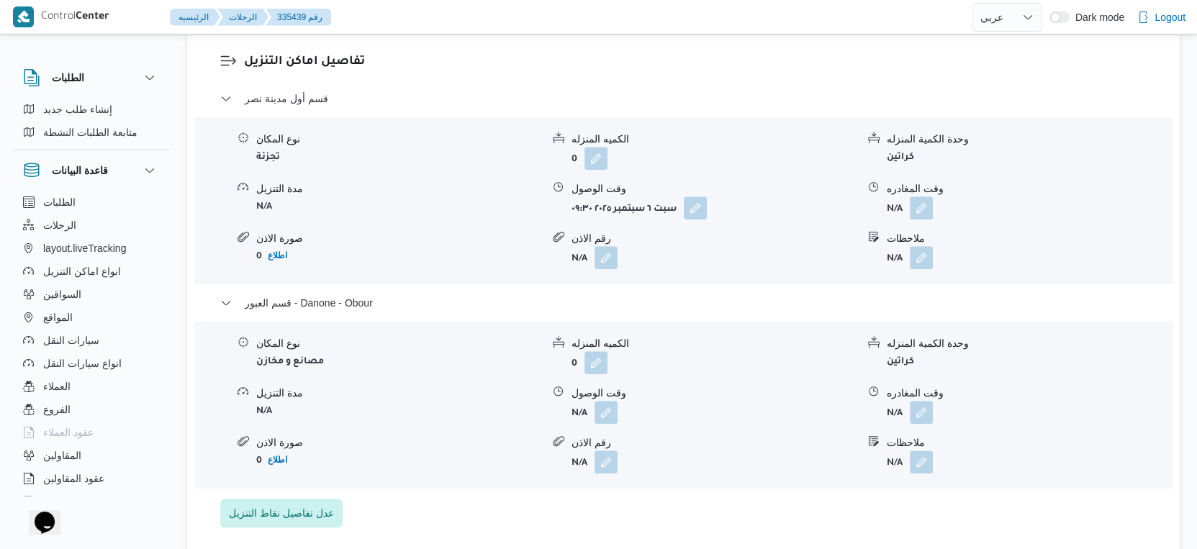
scroll to position [1200, 0]
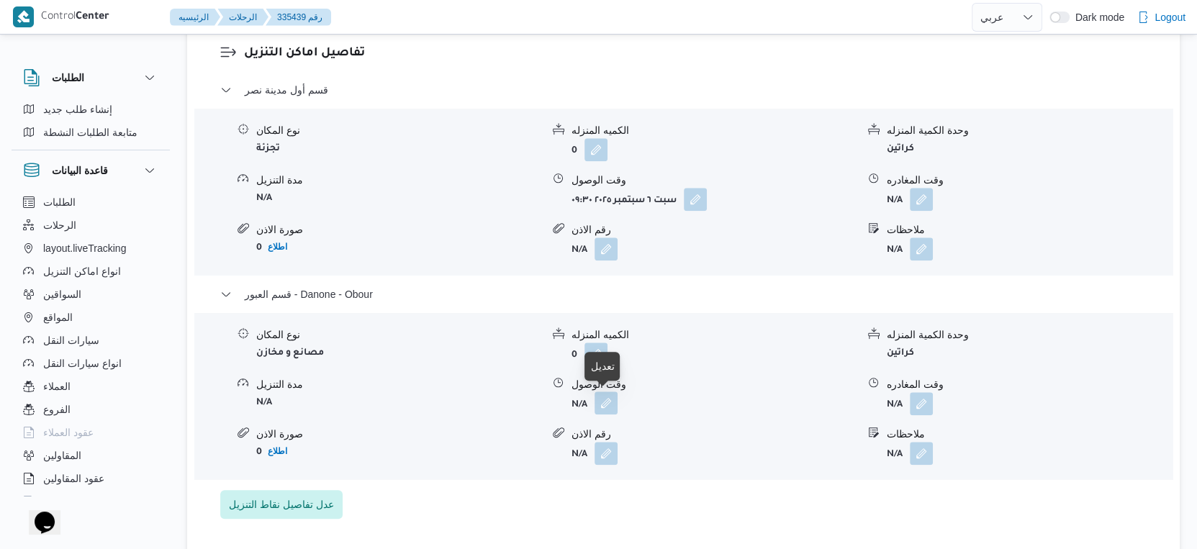
click at [602, 402] on button "button" at bounding box center [605, 402] width 23 height 23
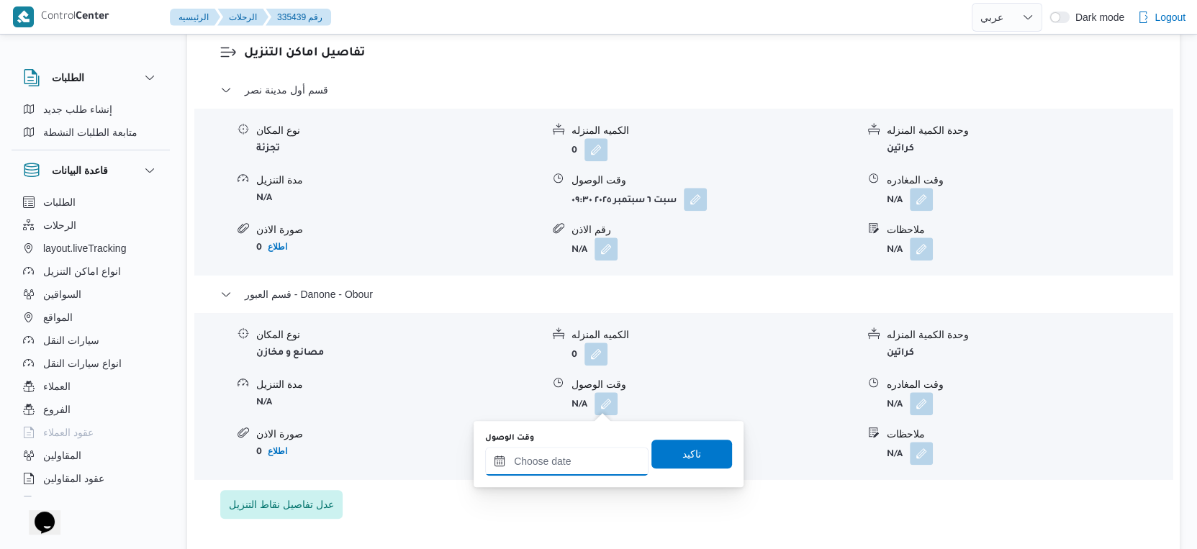
click at [576, 472] on input "وقت الوصول" at bounding box center [566, 461] width 163 height 29
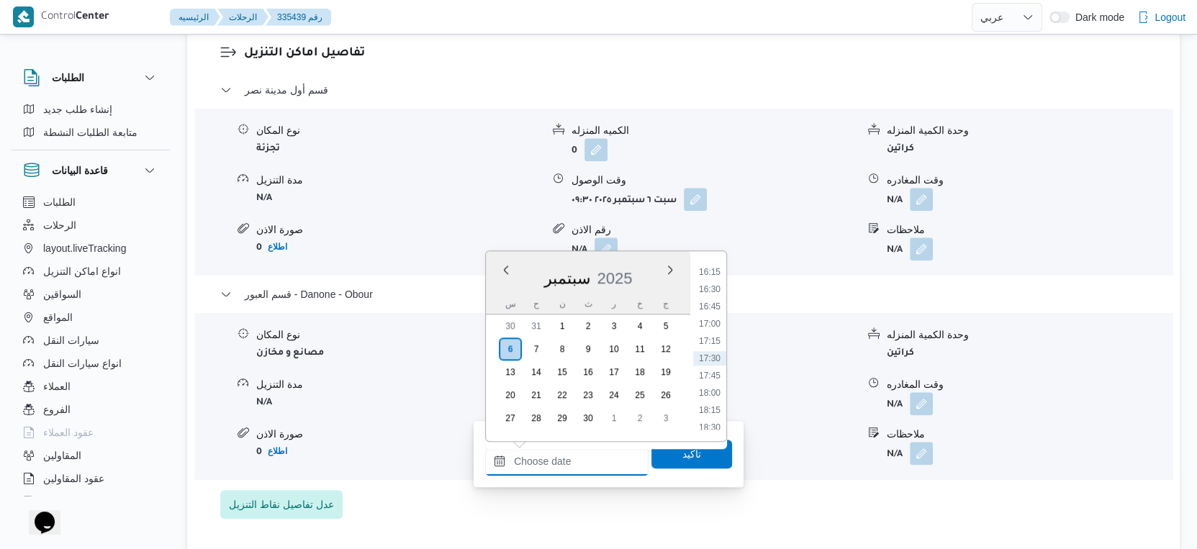
scroll to position [961, 0]
click at [712, 384] on li "15:30" at bounding box center [709, 380] width 33 height 14
type input "٠٦/٠٩/٢٠٢٥ ١٥:٣٠"
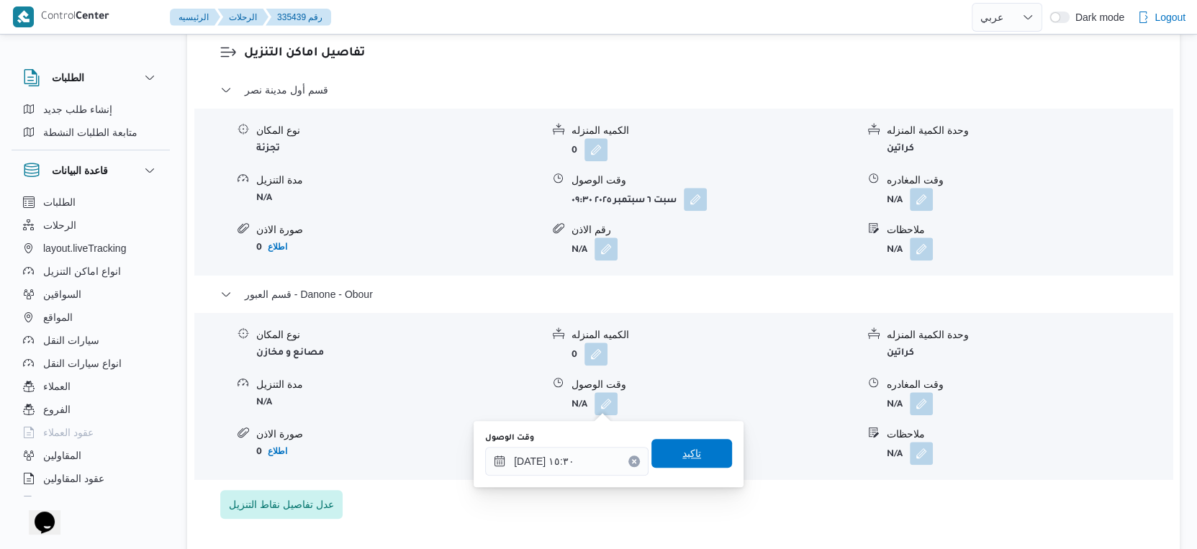
click at [694, 464] on span "تاكيد" at bounding box center [691, 453] width 81 height 29
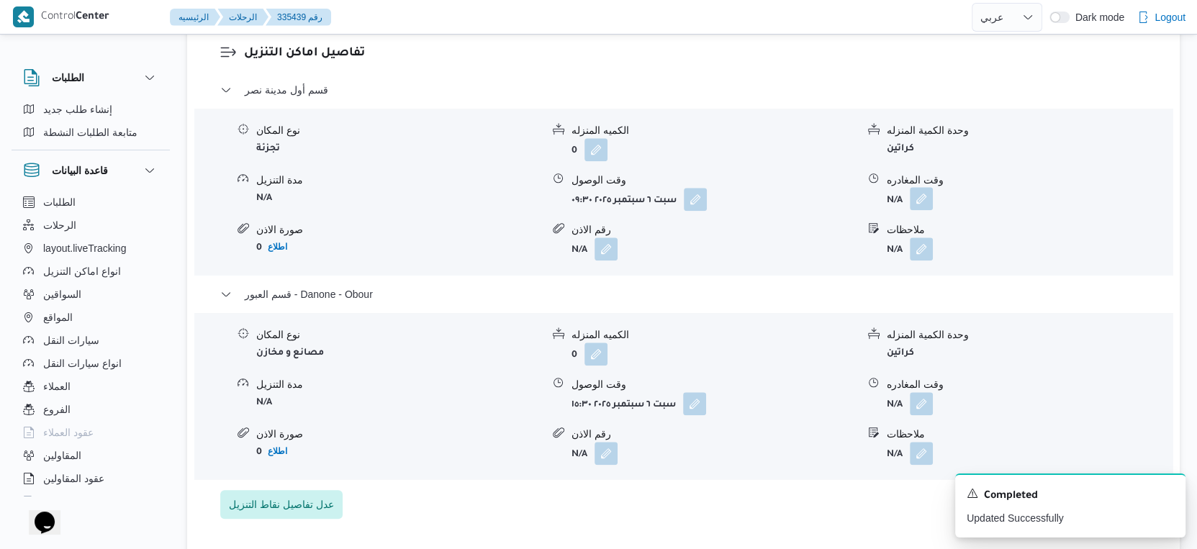
click at [918, 196] on button "button" at bounding box center [921, 198] width 23 height 23
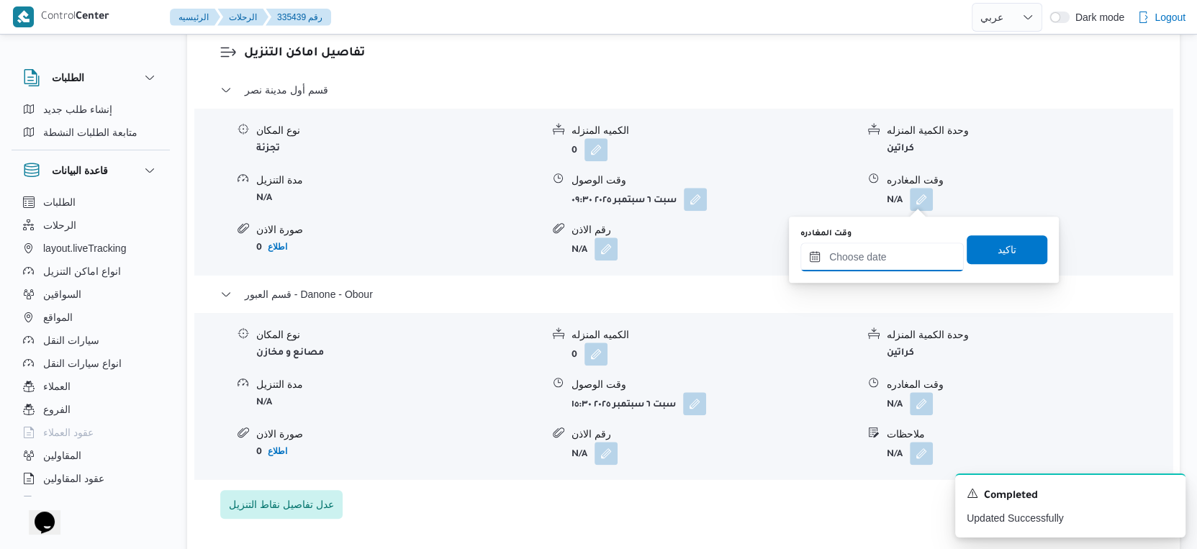
drag, startPoint x: 895, startPoint y: 265, endPoint x: 907, endPoint y: 267, distance: 11.7
click at [895, 265] on input "وقت المغادره" at bounding box center [881, 257] width 163 height 29
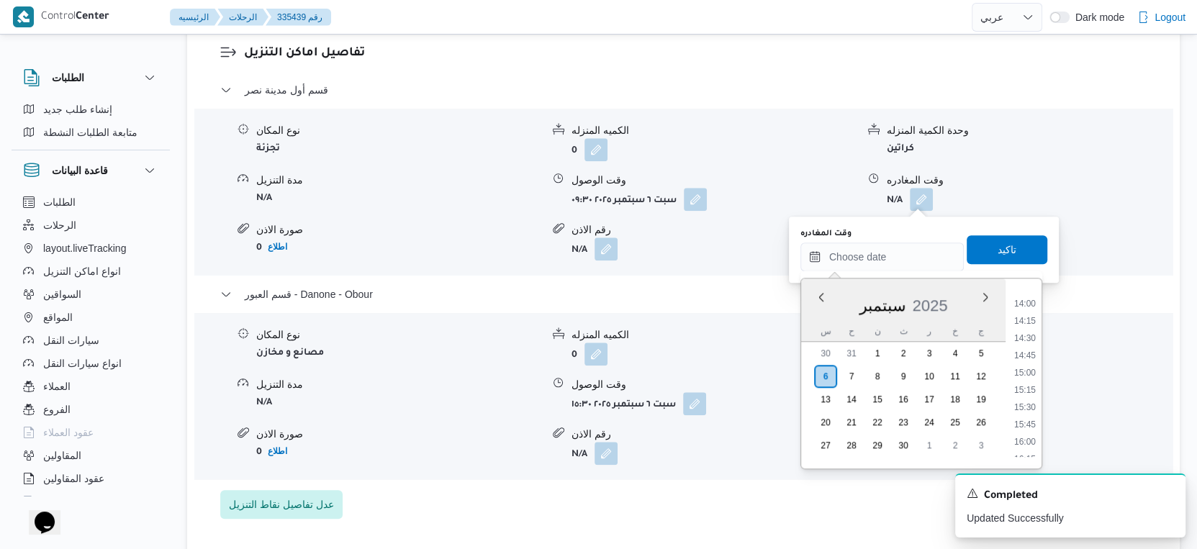
click at [1026, 374] on li "15:00" at bounding box center [1024, 373] width 33 height 14
type input "٠٦/٠٩/٢٠٢٥ ١٥:٠٠"
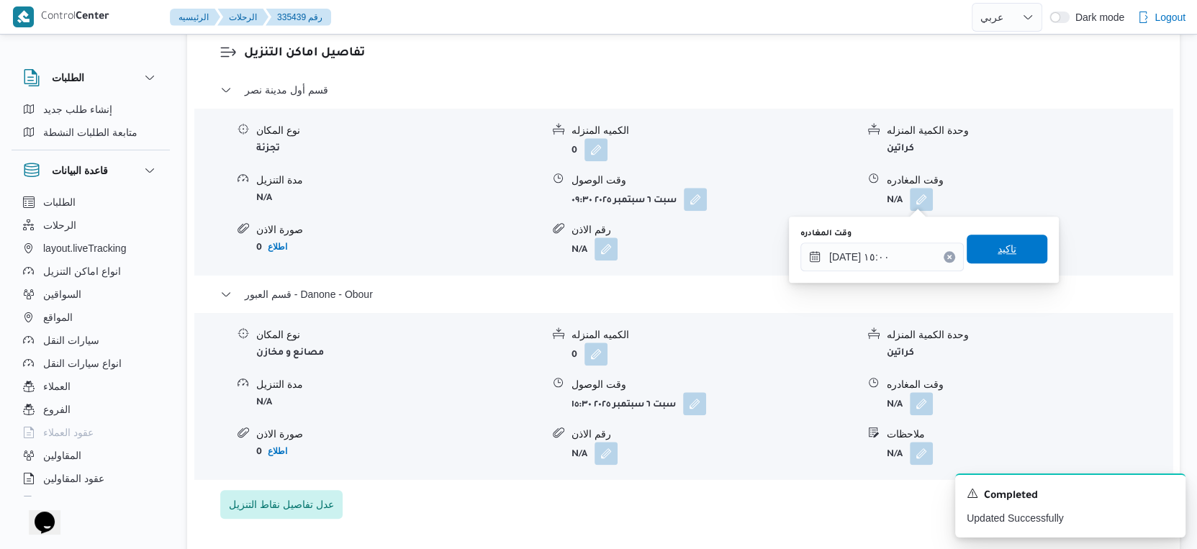
click at [1010, 249] on span "تاكيد" at bounding box center [1006, 249] width 81 height 29
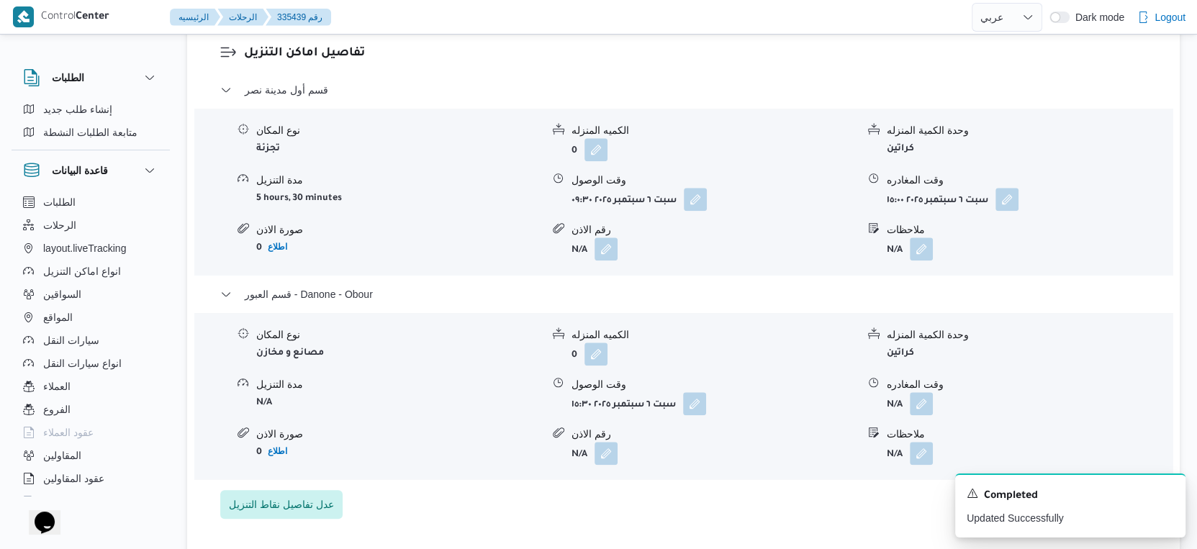
click at [717, 515] on div "قسم أول مدينة نصر نوع المكان تجزئة الكميه المنزله 0 وحدة الكمية المنزله كراتين …" at bounding box center [683, 300] width 927 height 438
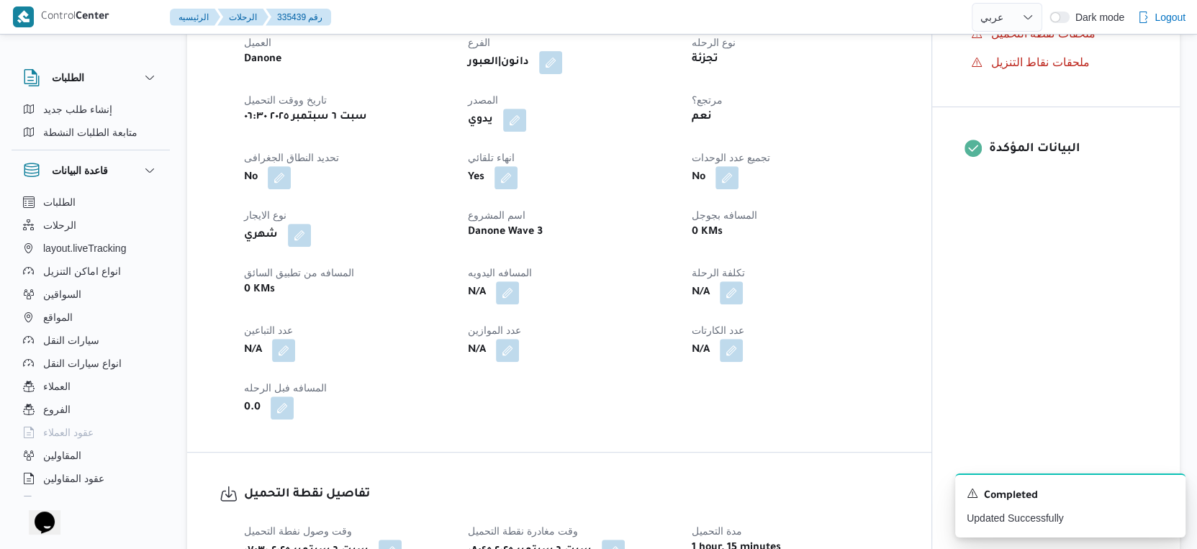
scroll to position [479, 0]
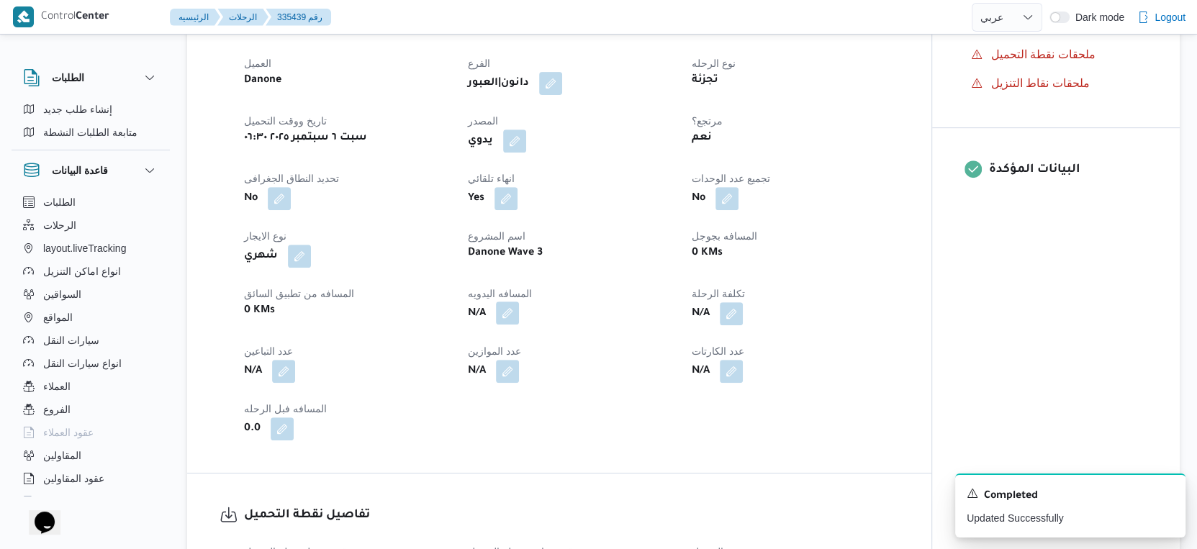
click at [515, 317] on button "button" at bounding box center [507, 313] width 23 height 23
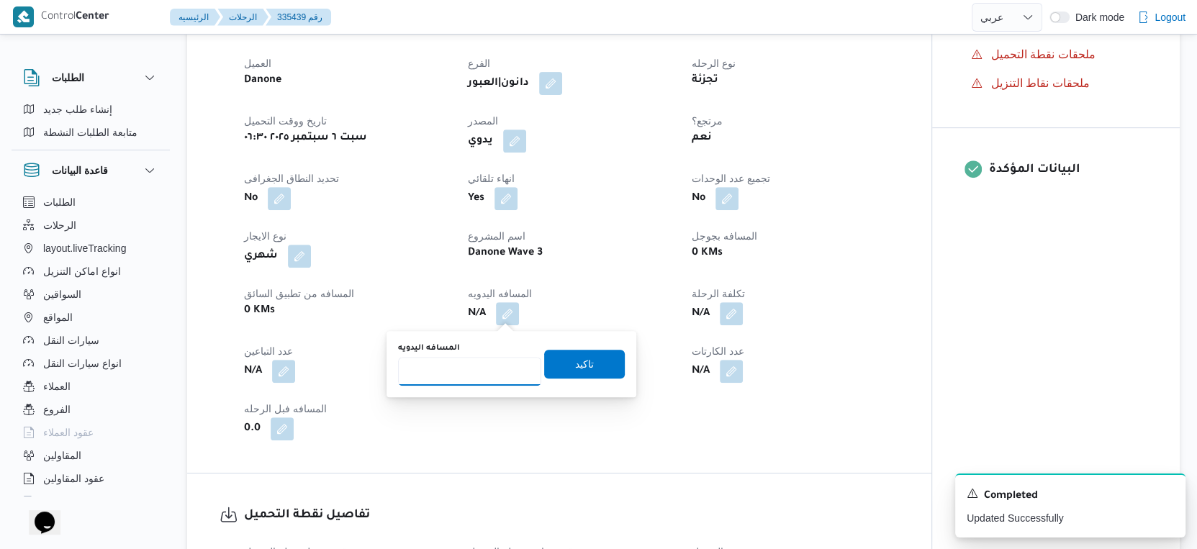
click at [473, 364] on input "المسافه اليدويه" at bounding box center [469, 371] width 143 height 29
type input "80"
click at [577, 364] on span "تاكيد" at bounding box center [584, 363] width 19 height 17
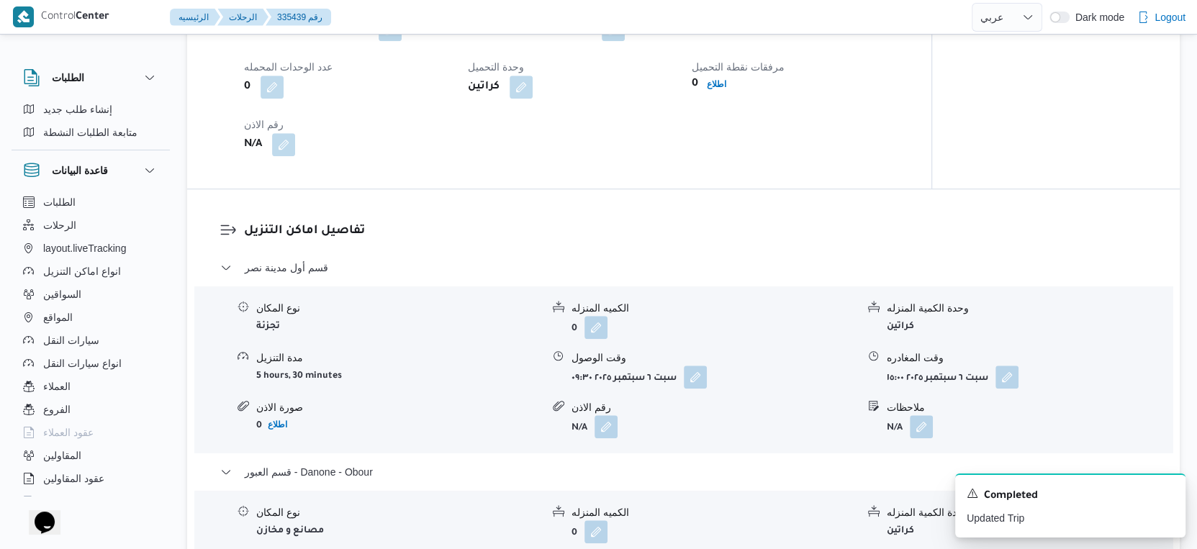
scroll to position [1200, 0]
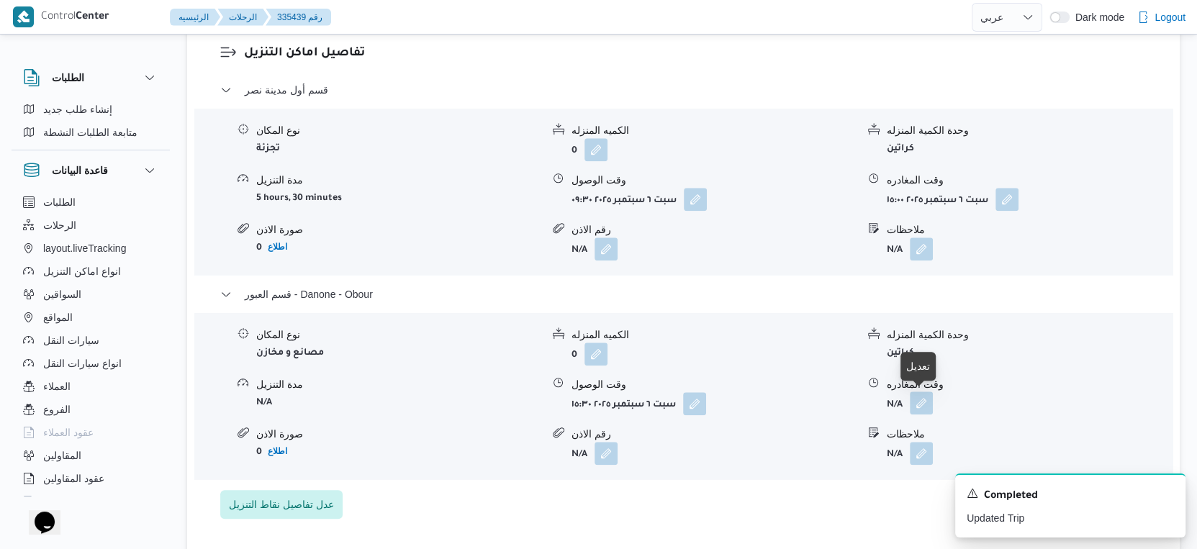
click at [928, 400] on button "button" at bounding box center [921, 402] width 23 height 23
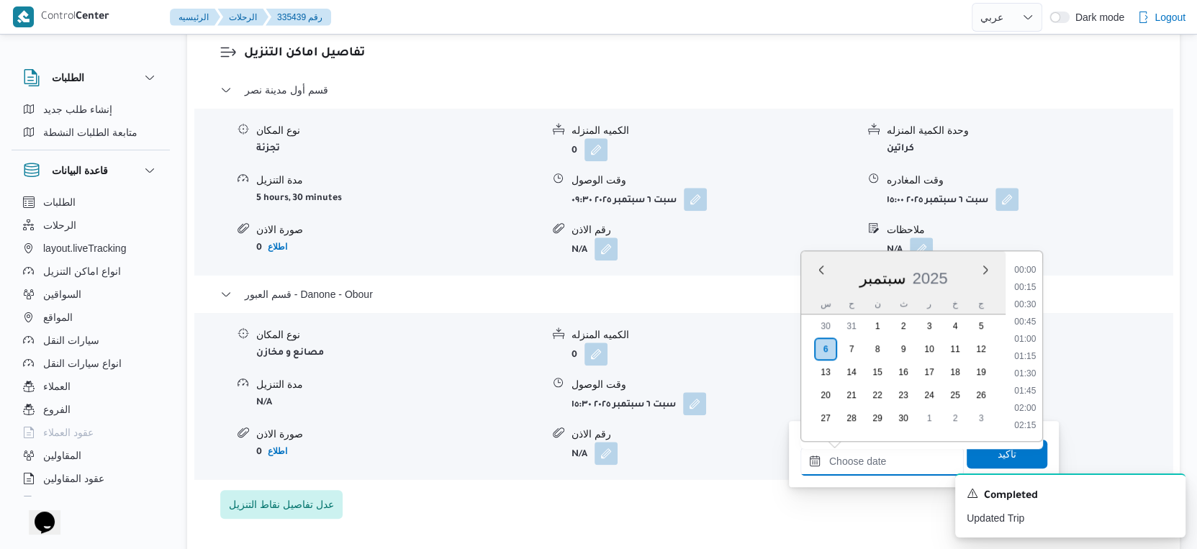
drag, startPoint x: 889, startPoint y: 456, endPoint x: 930, endPoint y: 447, distance: 41.2
click at [889, 456] on input "وقت المغادره" at bounding box center [881, 461] width 163 height 29
click at [1026, 338] on li "16:15" at bounding box center [1024, 334] width 33 height 14
type input "٠٦/٠٩/٢٠٢٥ ١٦:١٥"
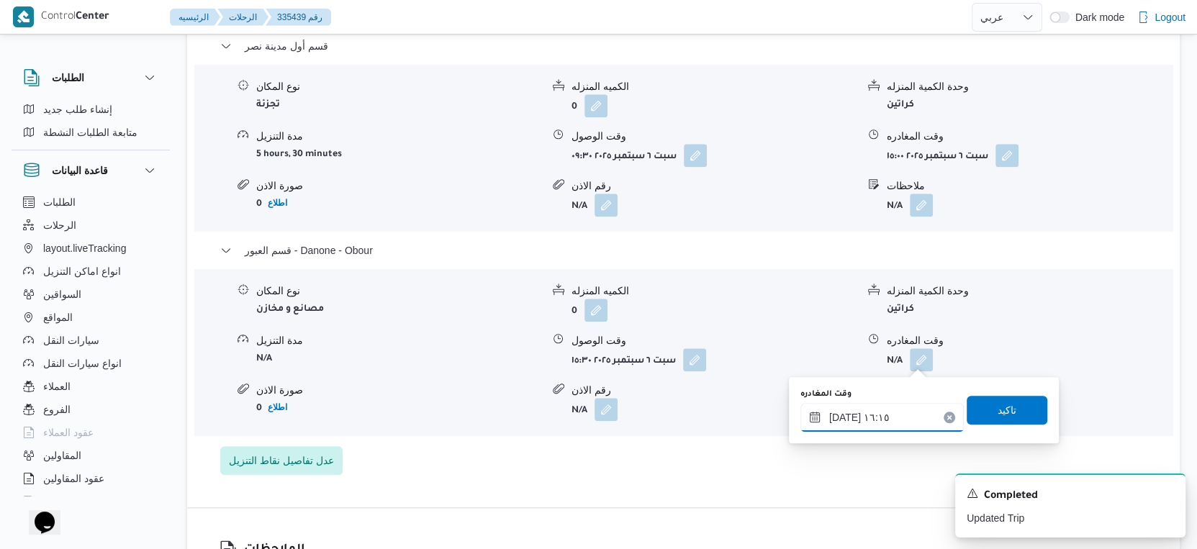
scroll to position [1279, 0]
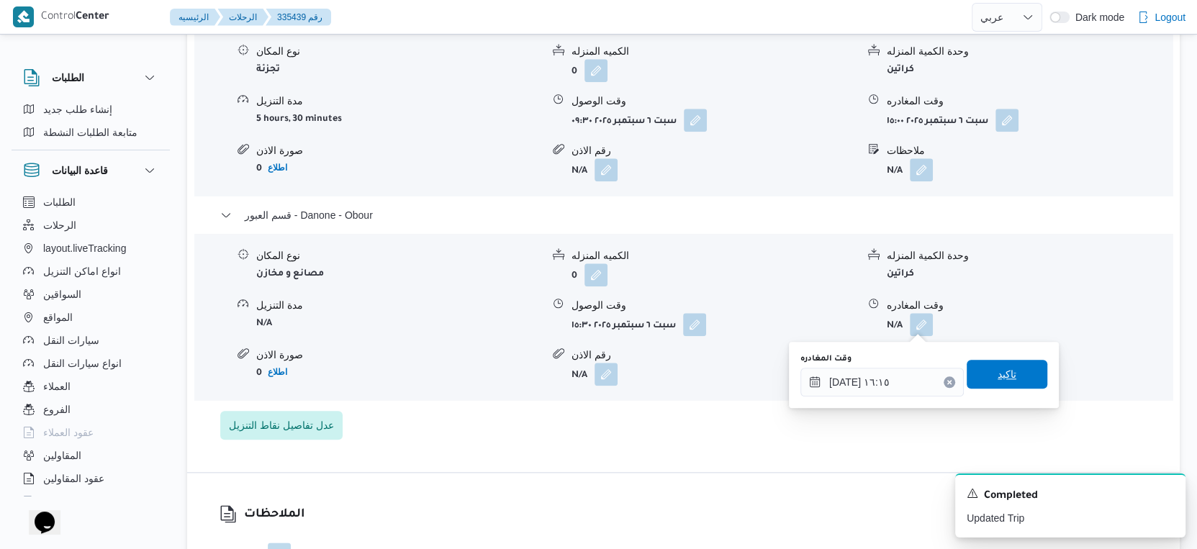
click at [1017, 379] on span "تاكيد" at bounding box center [1006, 374] width 81 height 29
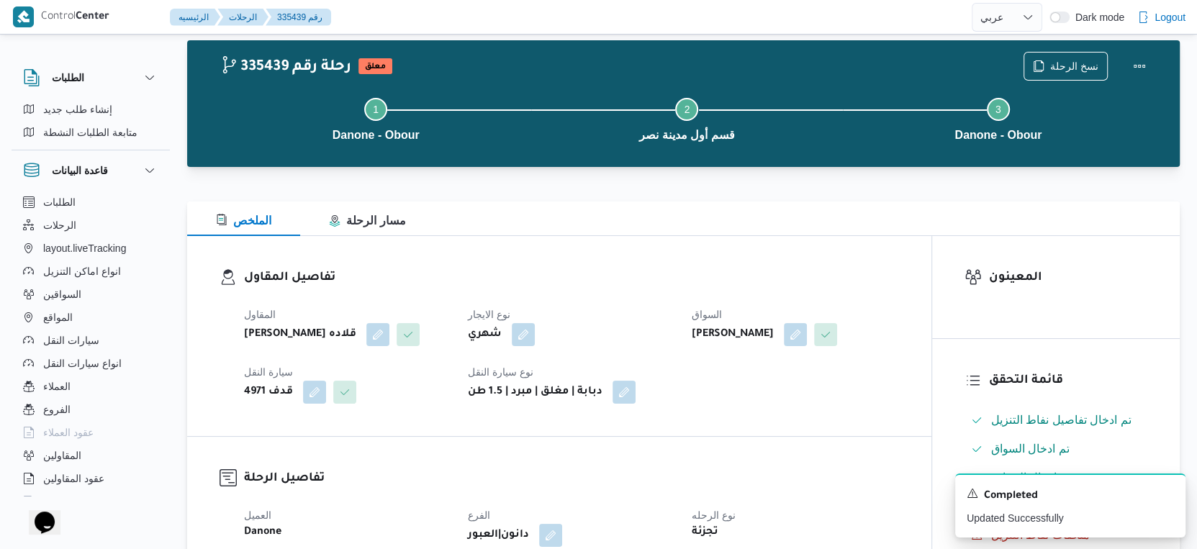
scroll to position [0, 0]
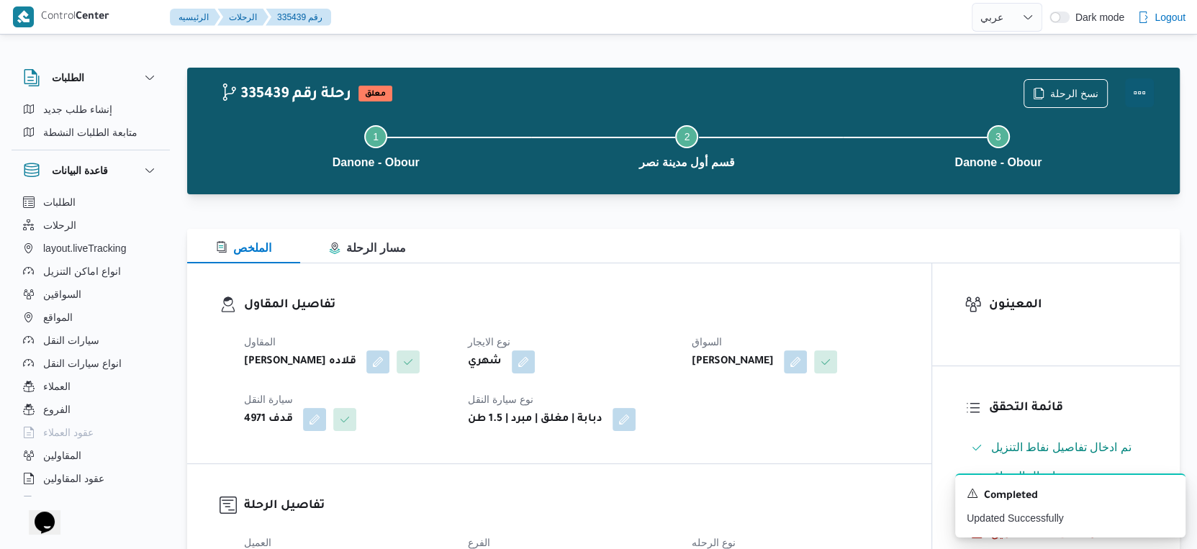
click at [1143, 94] on button "Actions" at bounding box center [1139, 92] width 29 height 29
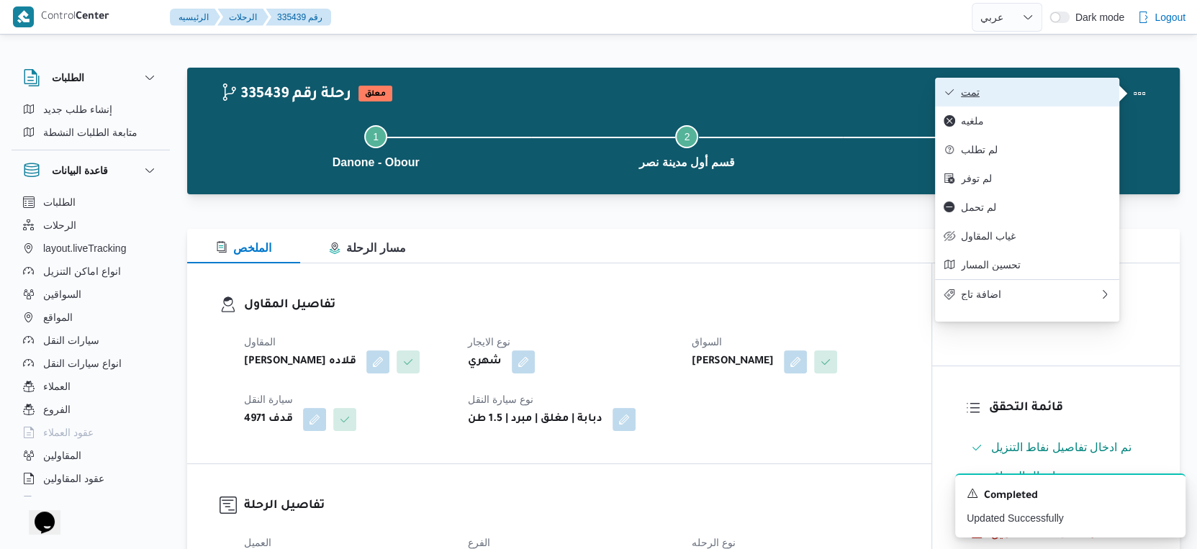
click at [1042, 103] on button "تمت" at bounding box center [1027, 92] width 184 height 29
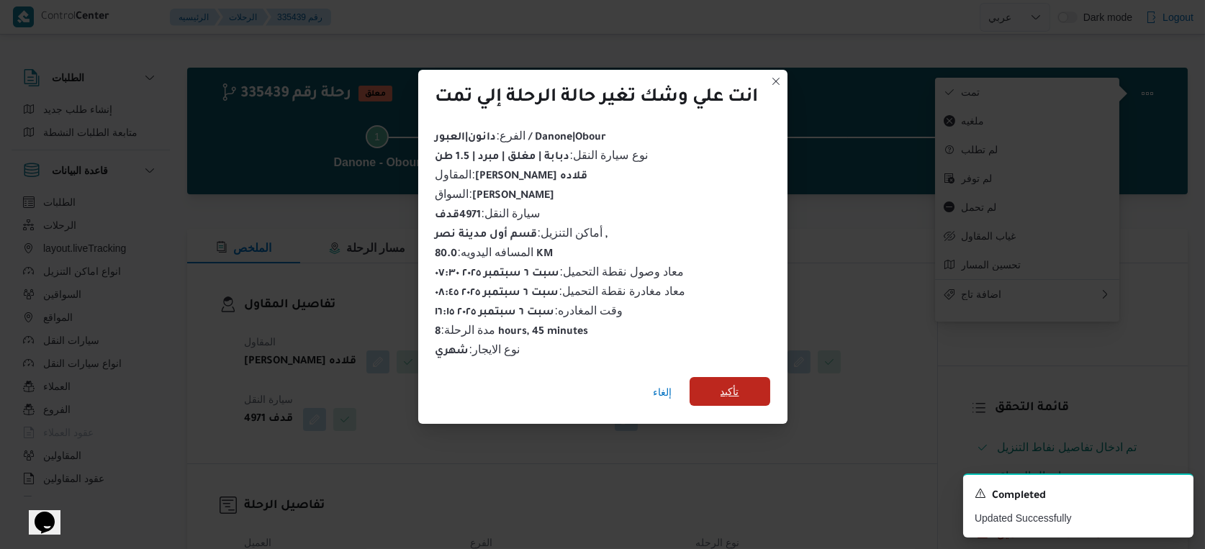
click at [756, 385] on span "تأكيد" at bounding box center [729, 391] width 81 height 29
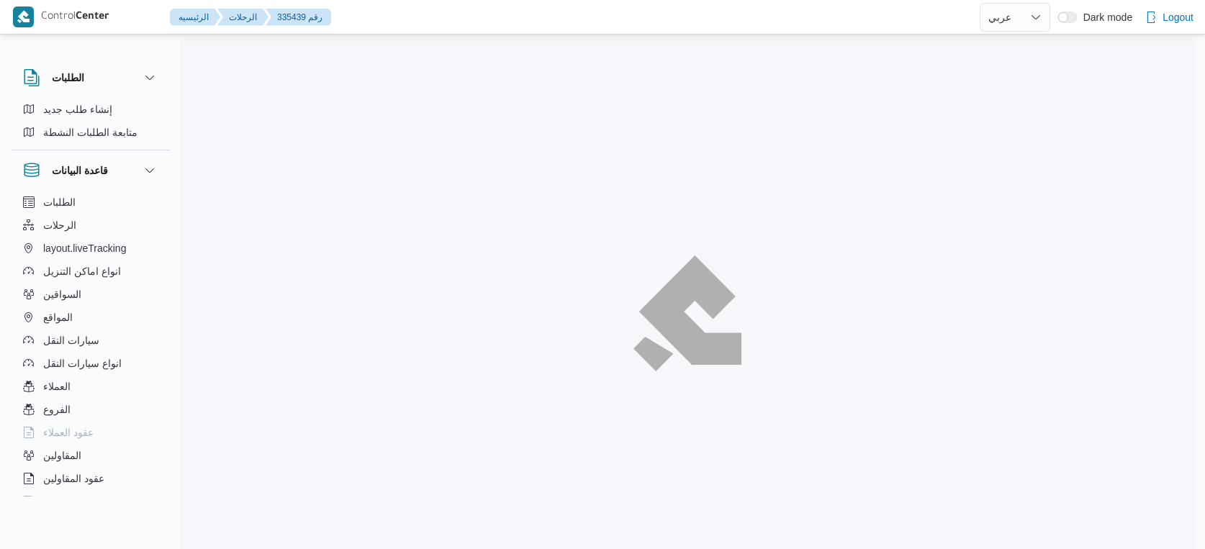
select select "ar"
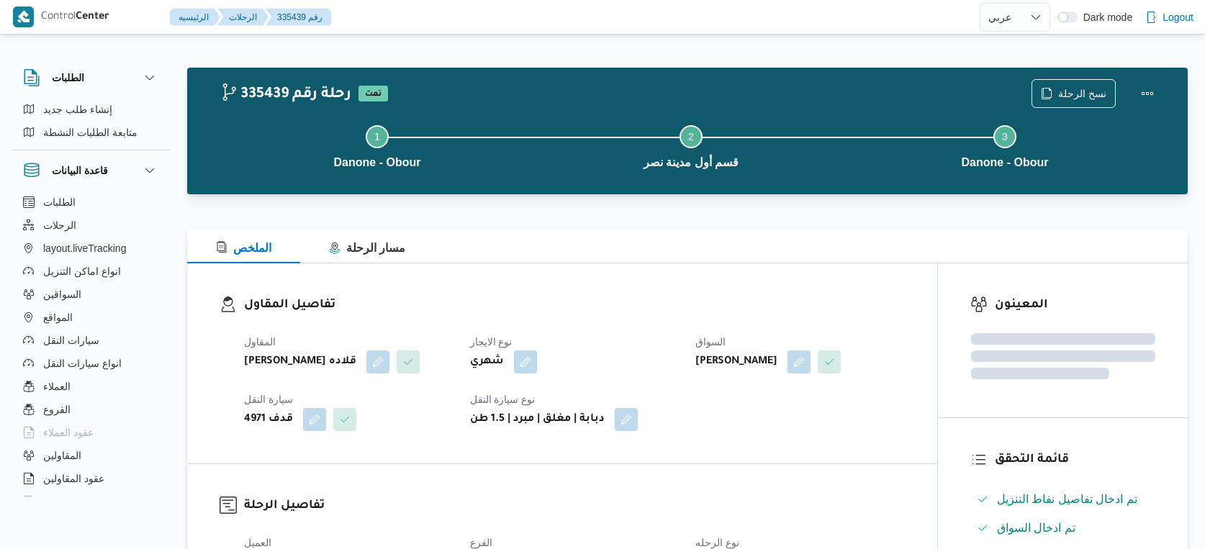
select select "ar"
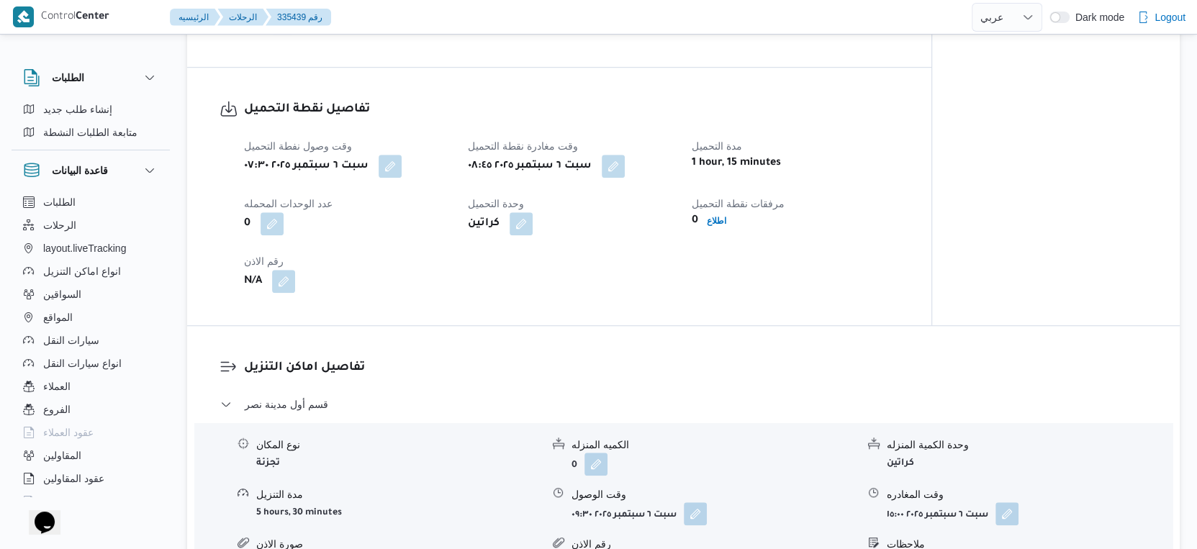
scroll to position [1200, 0]
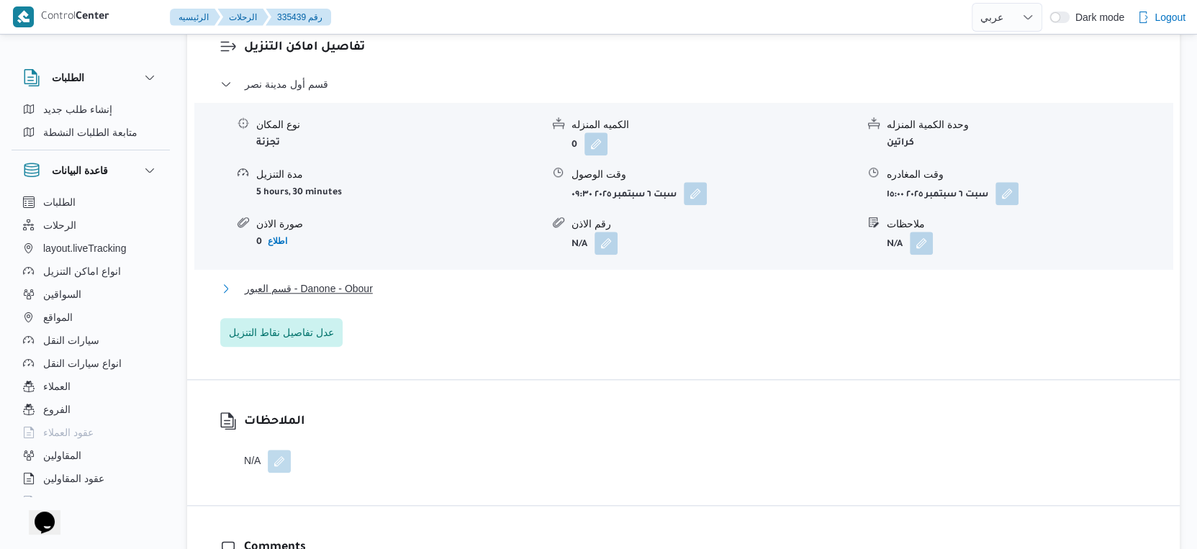
click at [370, 286] on span "قسم العبور - Danone - Obour" at bounding box center [309, 288] width 128 height 17
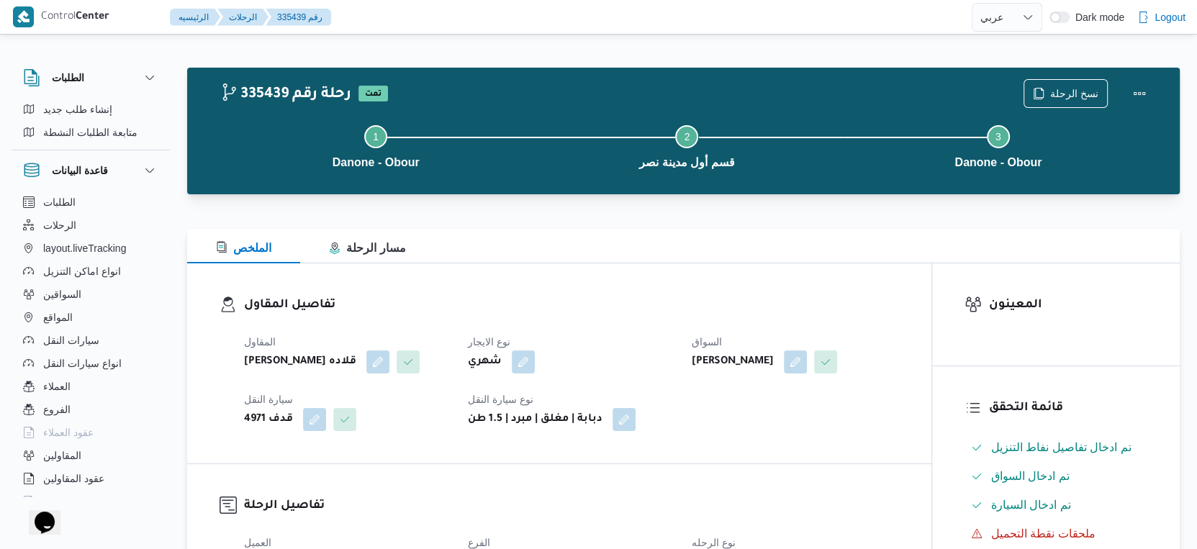
scroll to position [479, 0]
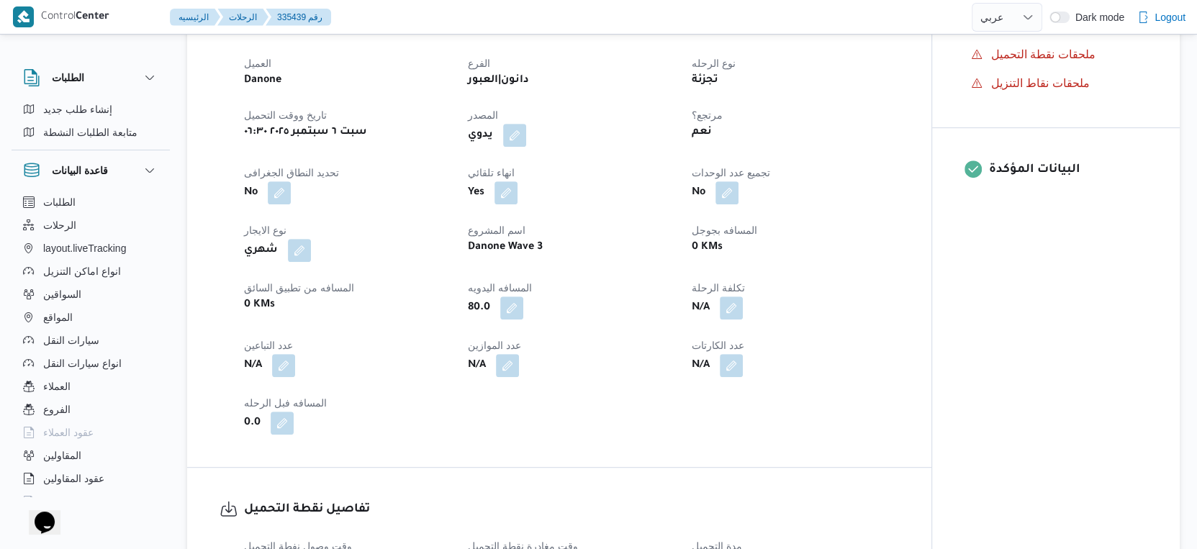
select select "ar"
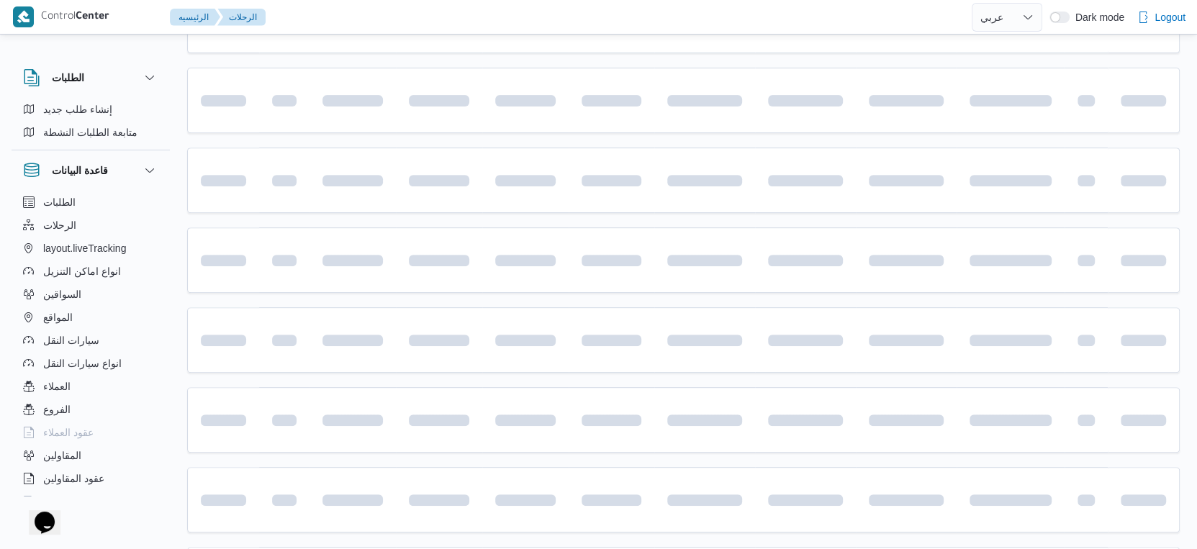
scroll to position [499, 0]
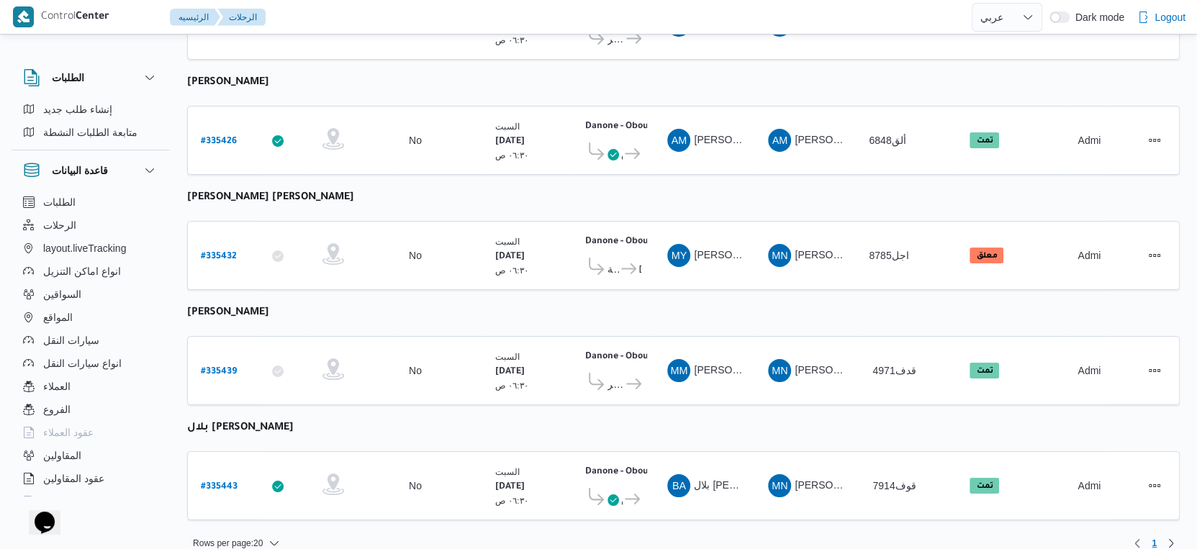
select select "ar"
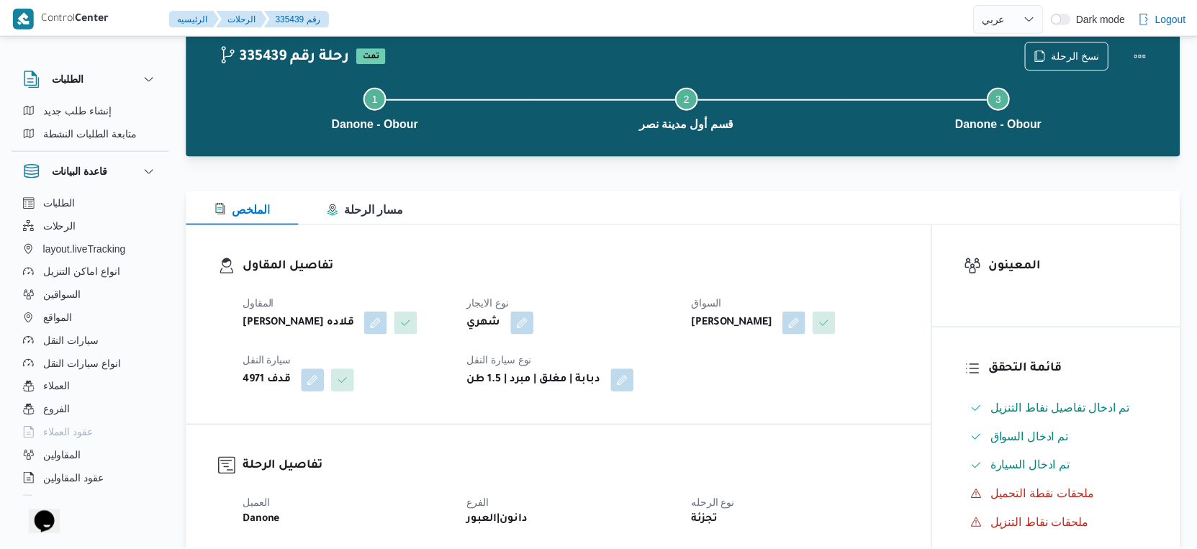
scroll to position [499, 0]
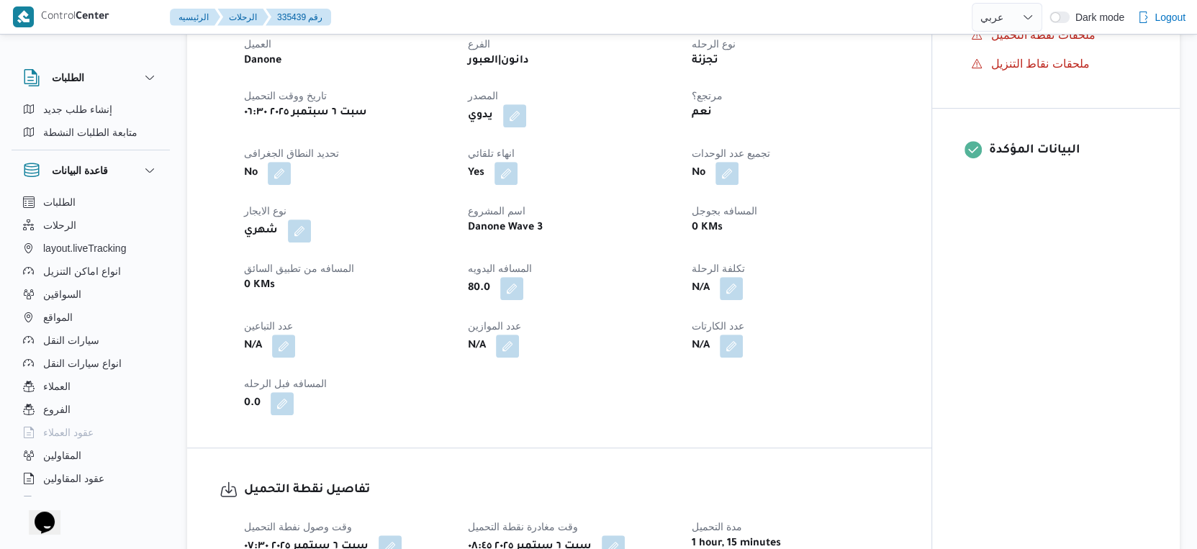
select select "ar"
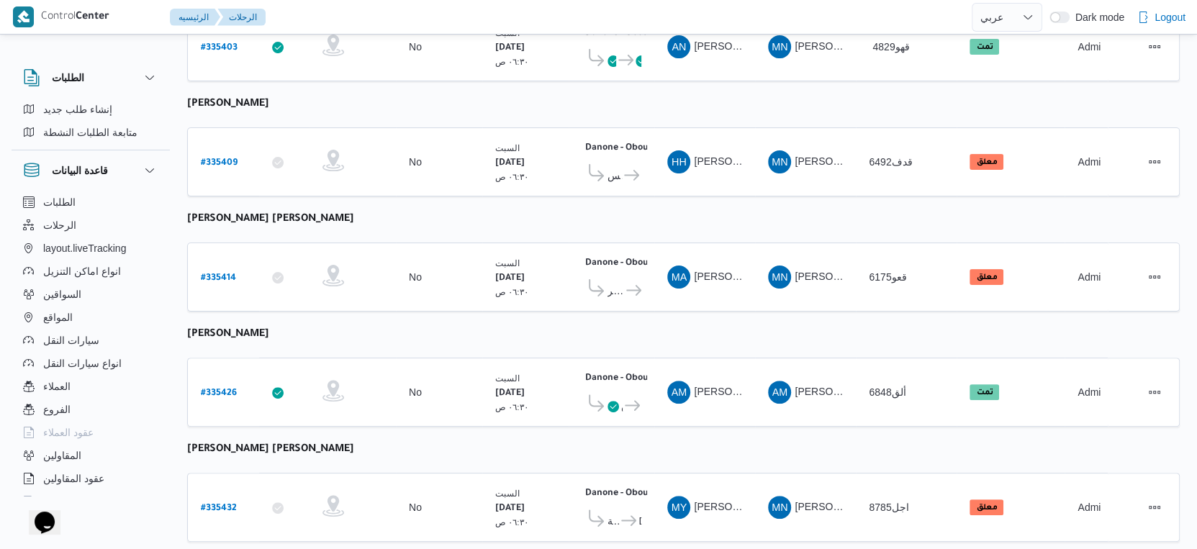
scroll to position [19, 0]
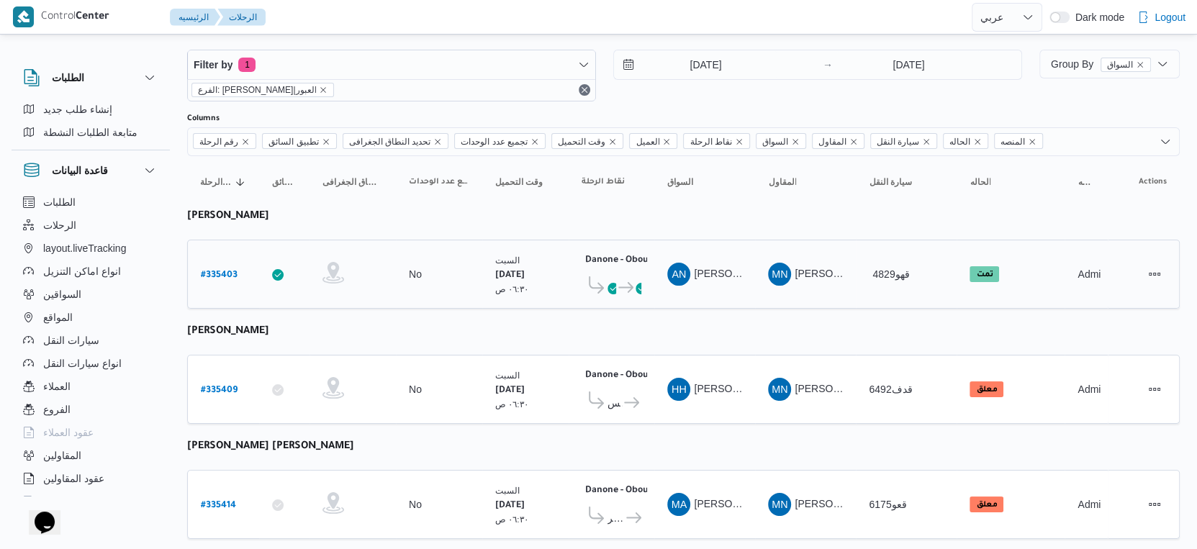
click at [230, 271] on b "# 335403" at bounding box center [219, 276] width 37 height 10
select select "ar"
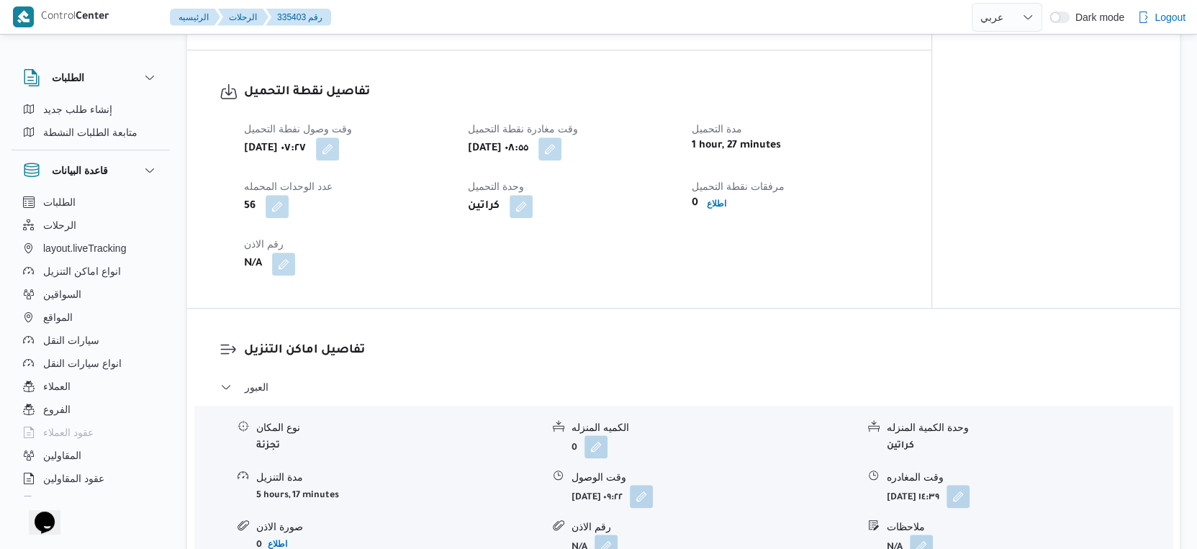
scroll to position [1138, 0]
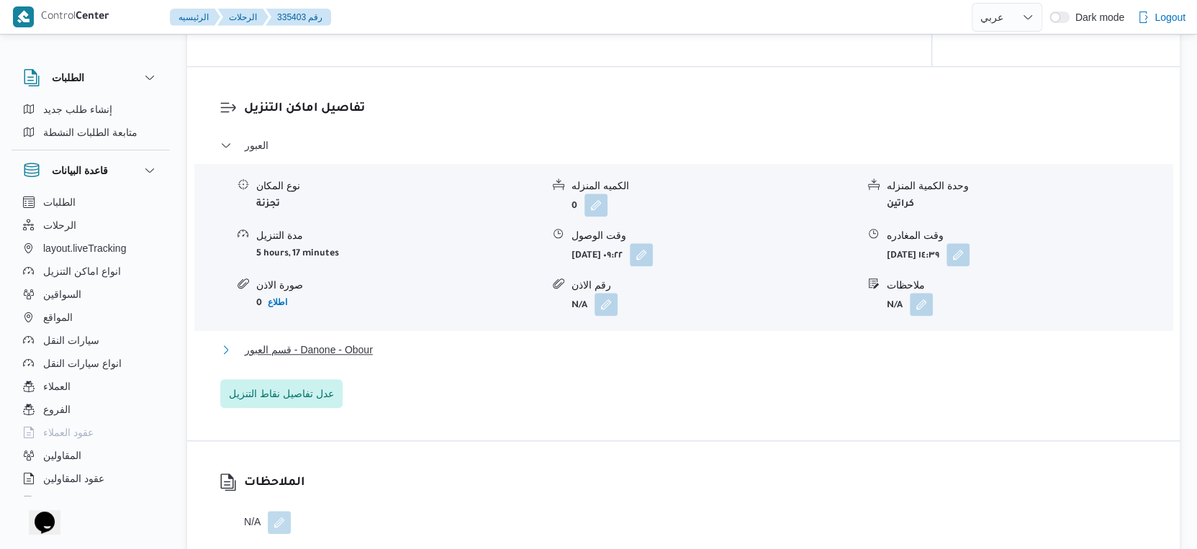
click at [402, 358] on button "قسم العبور - Danone - Obour" at bounding box center [683, 349] width 927 height 17
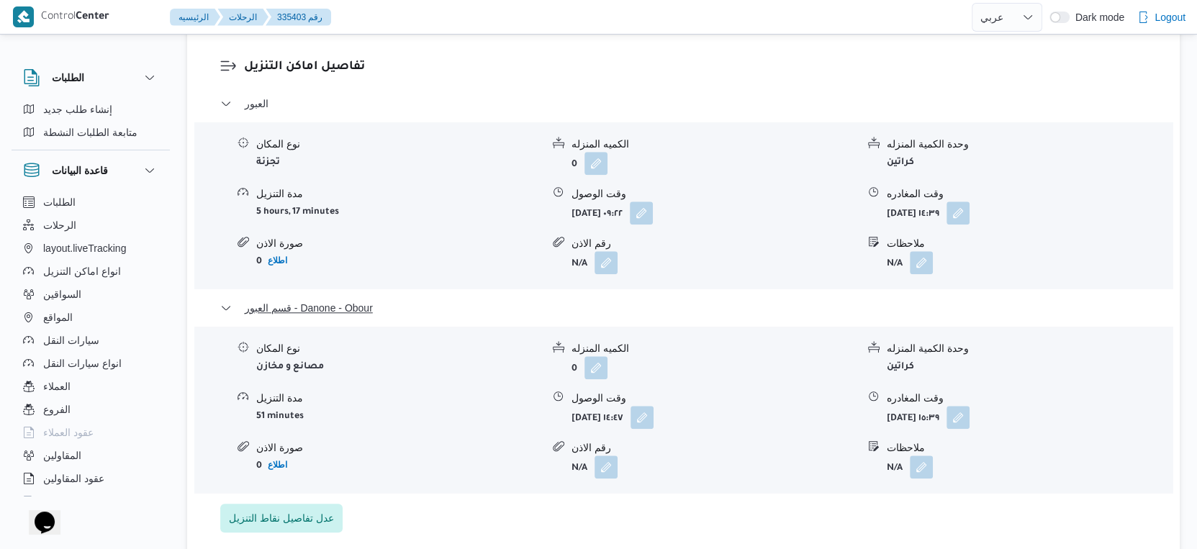
scroll to position [1219, 0]
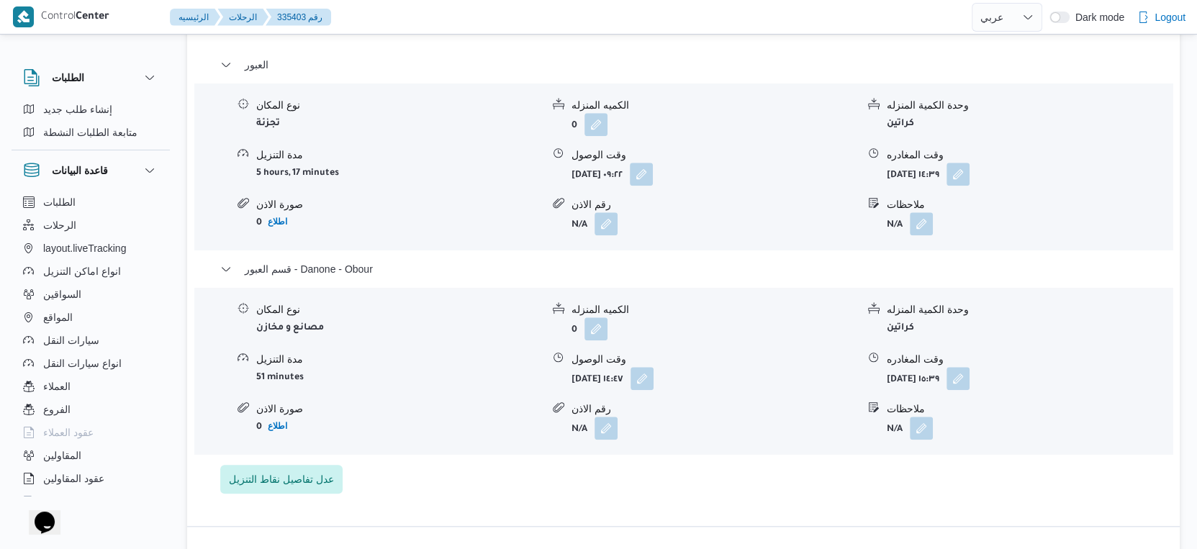
click at [794, 494] on div "العبور نوع المكان تجزئة الكميه المنزله 0 وحدة الكمية المنزله كراتين مدة التنزيل…" at bounding box center [683, 275] width 927 height 438
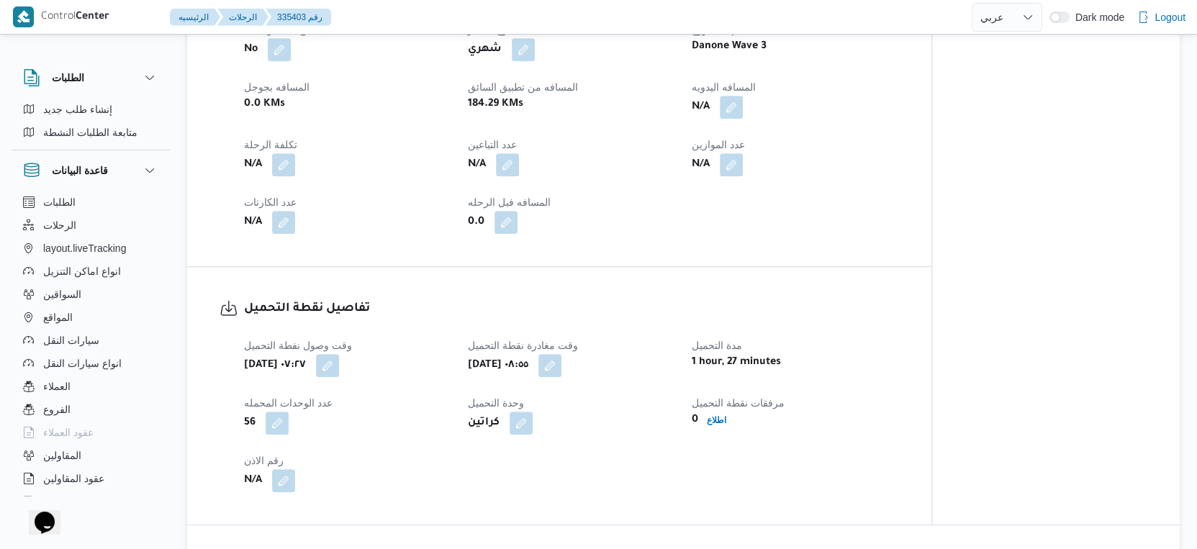
scroll to position [579, 0]
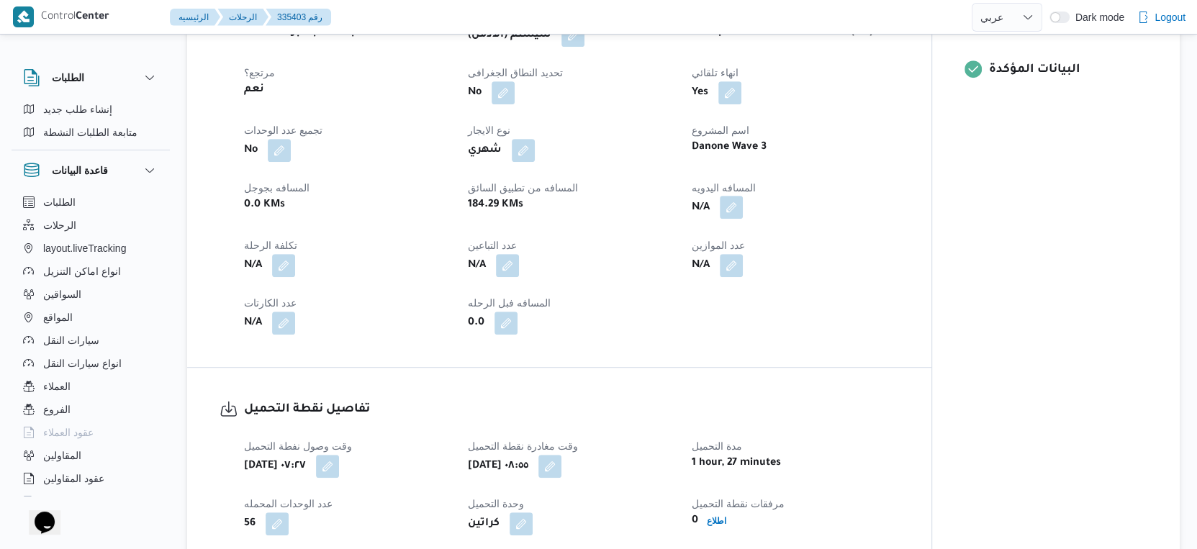
click at [726, 219] on button "button" at bounding box center [731, 207] width 23 height 23
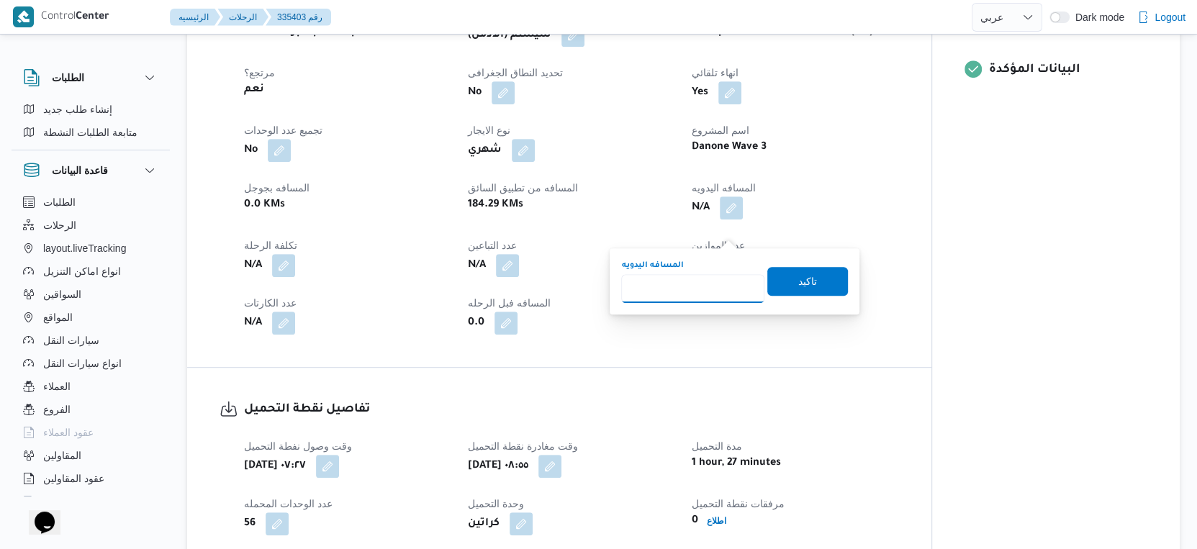
click at [700, 291] on input "المسافه اليدويه" at bounding box center [692, 288] width 143 height 29
type input "37"
click at [810, 282] on span "تاكيد" at bounding box center [807, 280] width 81 height 29
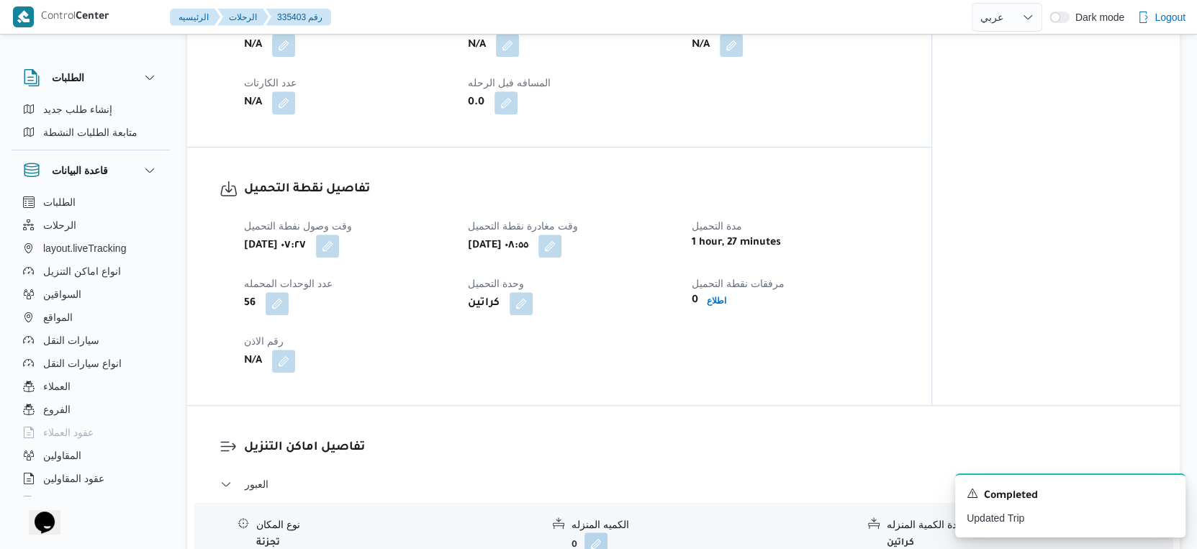
scroll to position [639, 0]
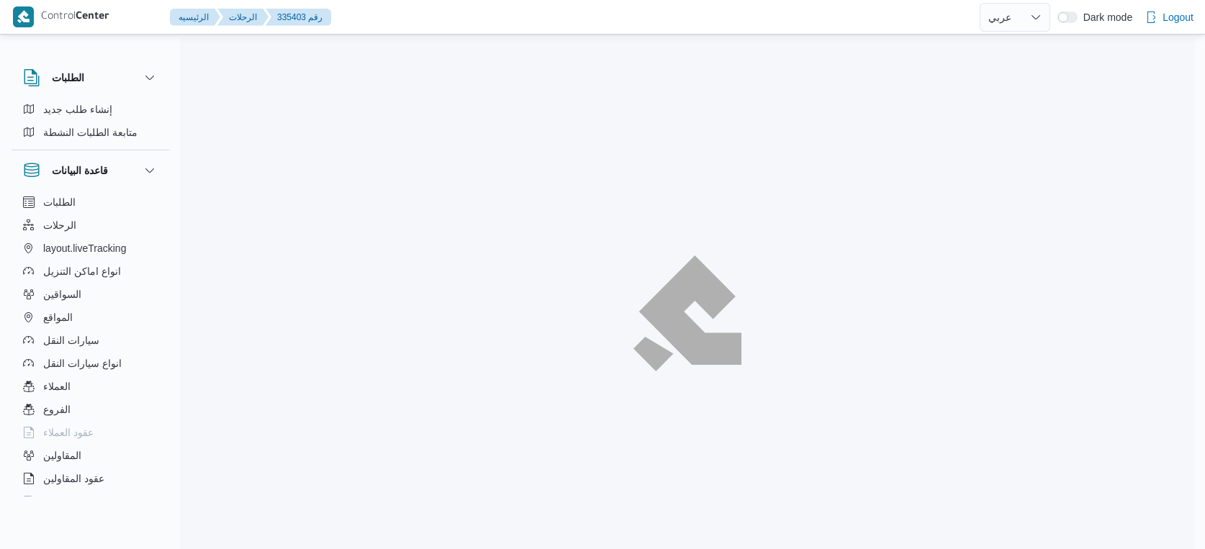
select select "ar"
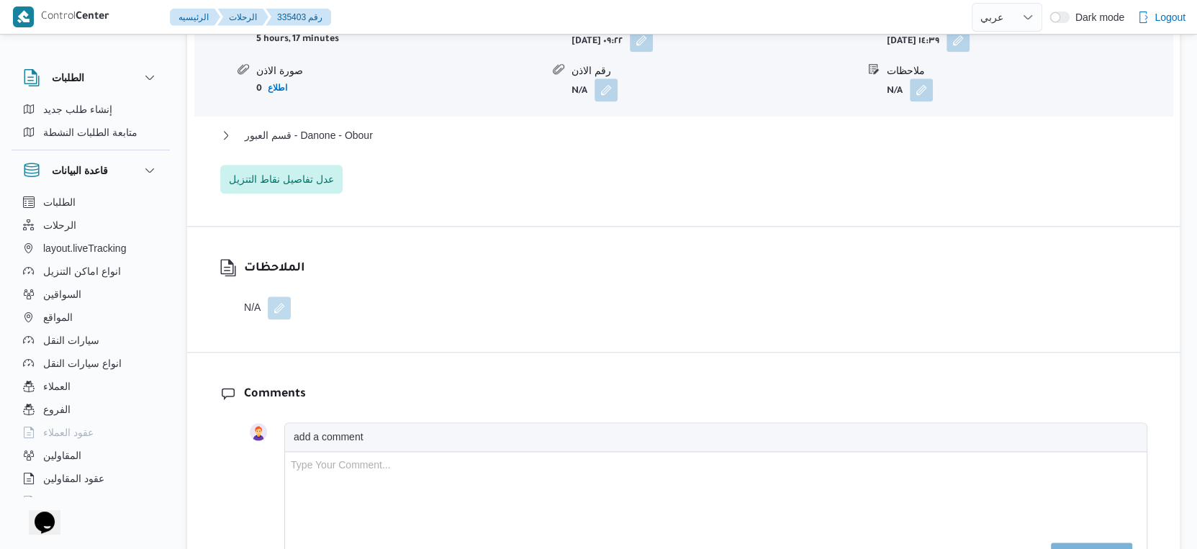
scroll to position [1398, 0]
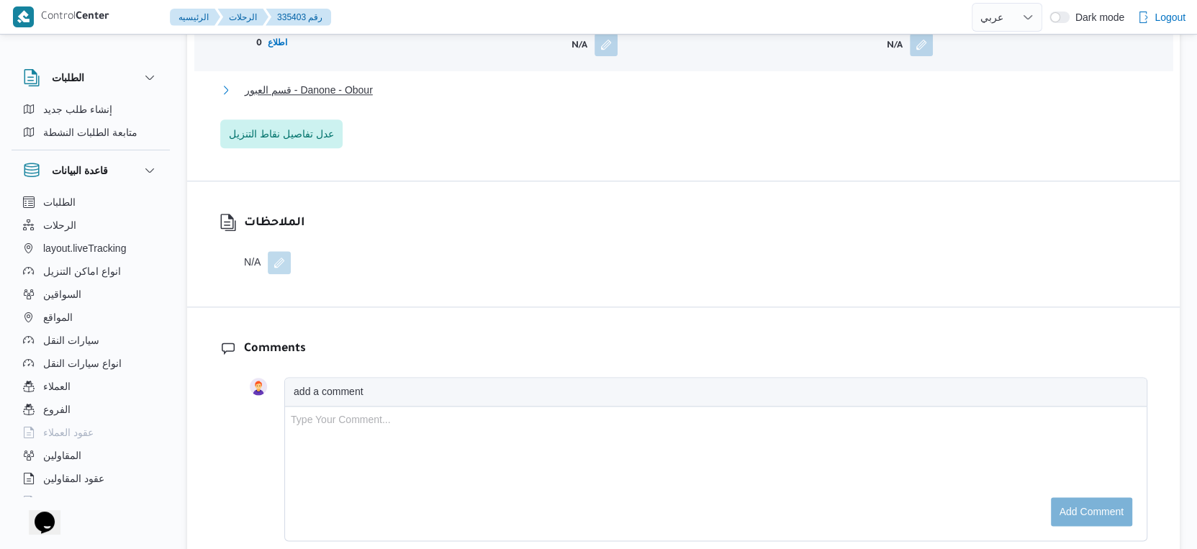
click at [383, 99] on button "قسم العبور - Danone - Obour" at bounding box center [683, 89] width 927 height 17
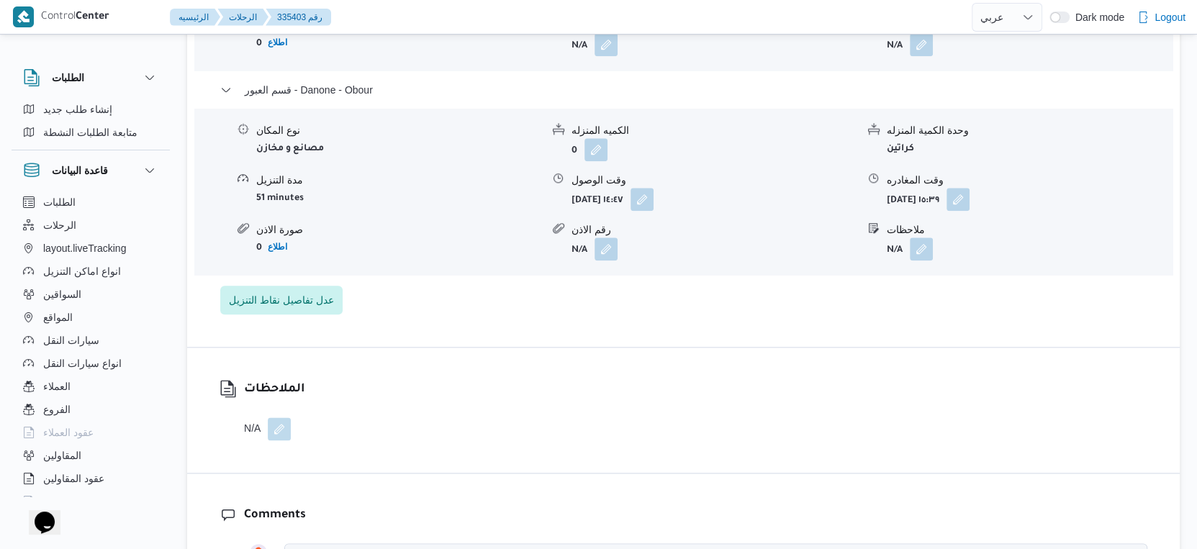
scroll to position [1158, 0]
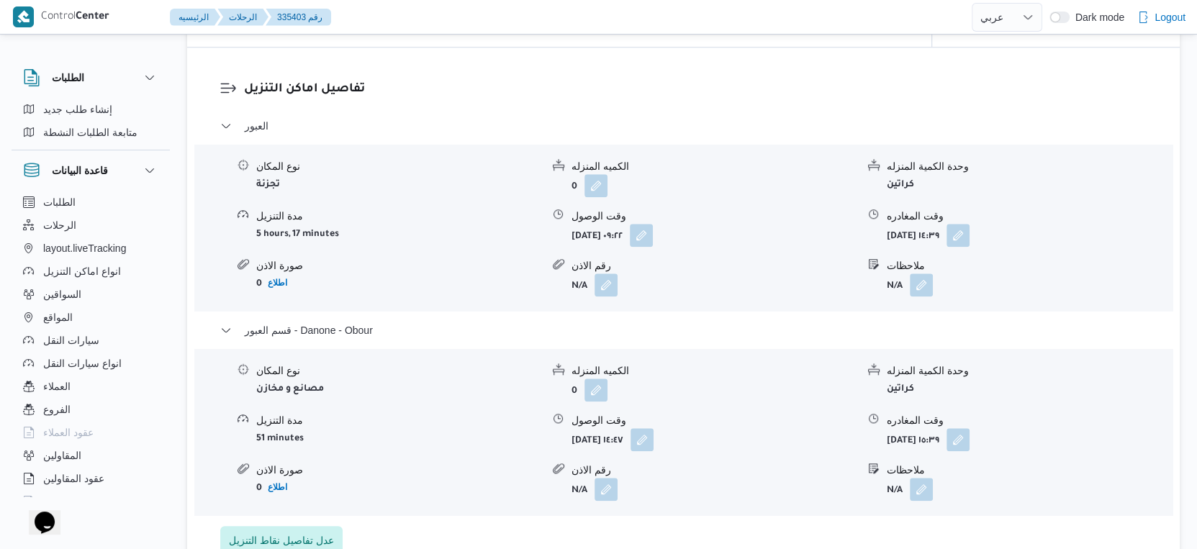
select select "ar"
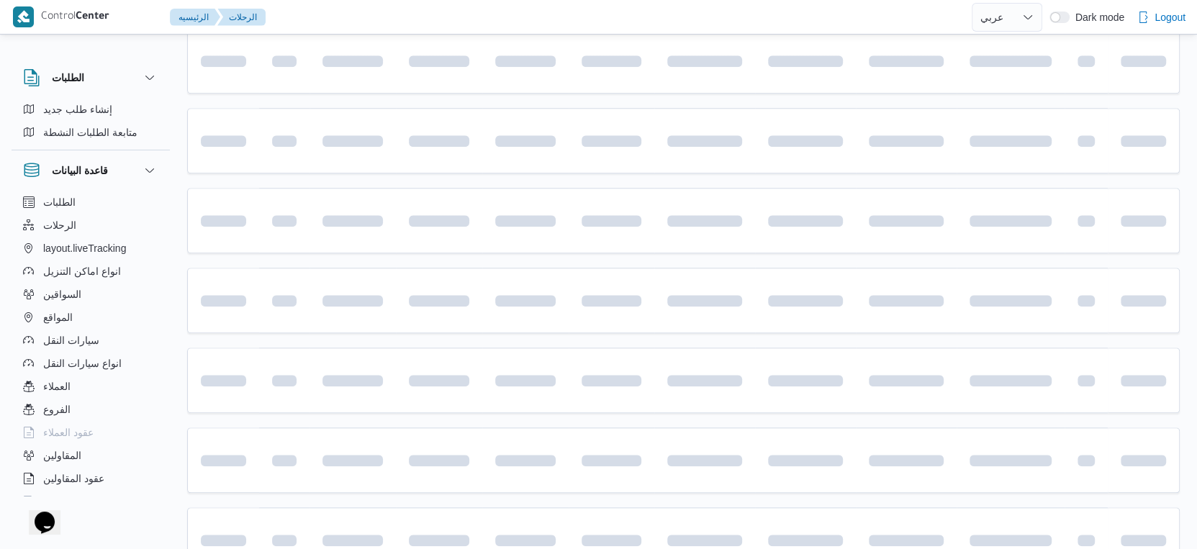
scroll to position [19, 0]
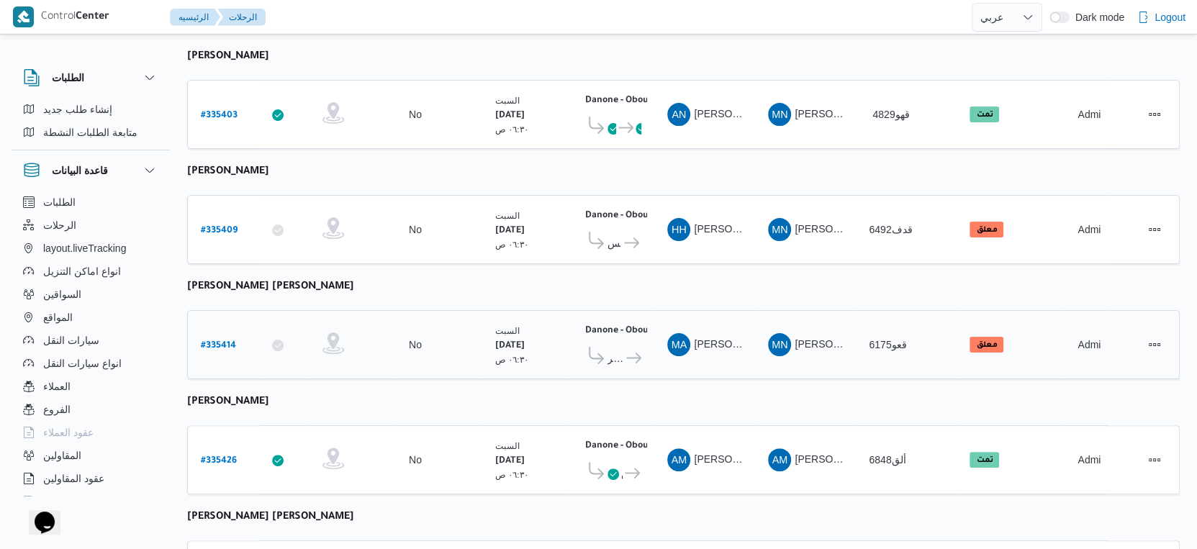
click at [211, 341] on b "# 335414" at bounding box center [218, 346] width 35 height 10
select select "ar"
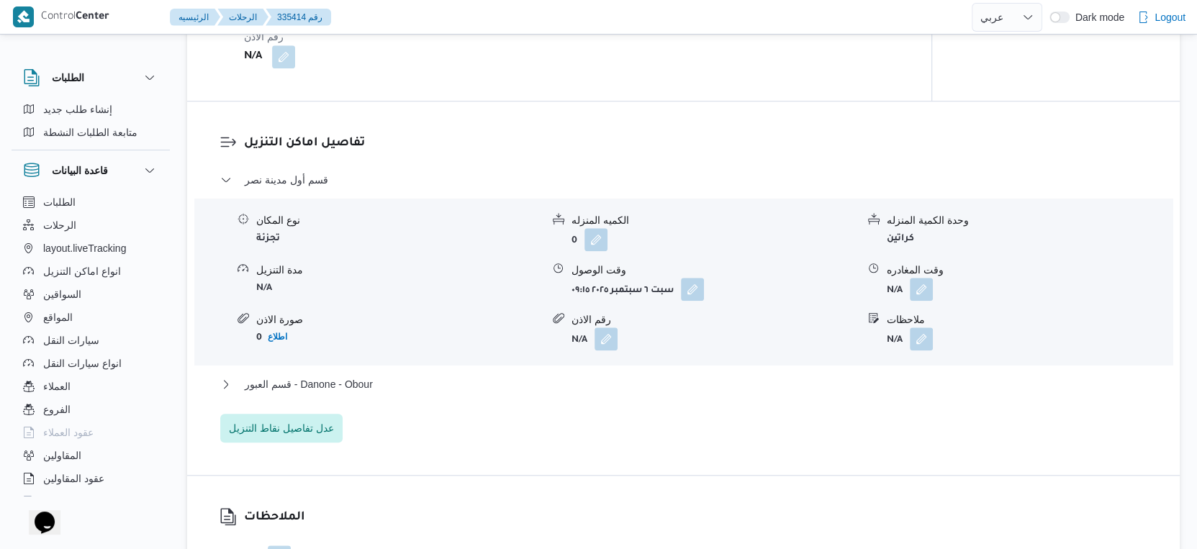
scroll to position [1138, 0]
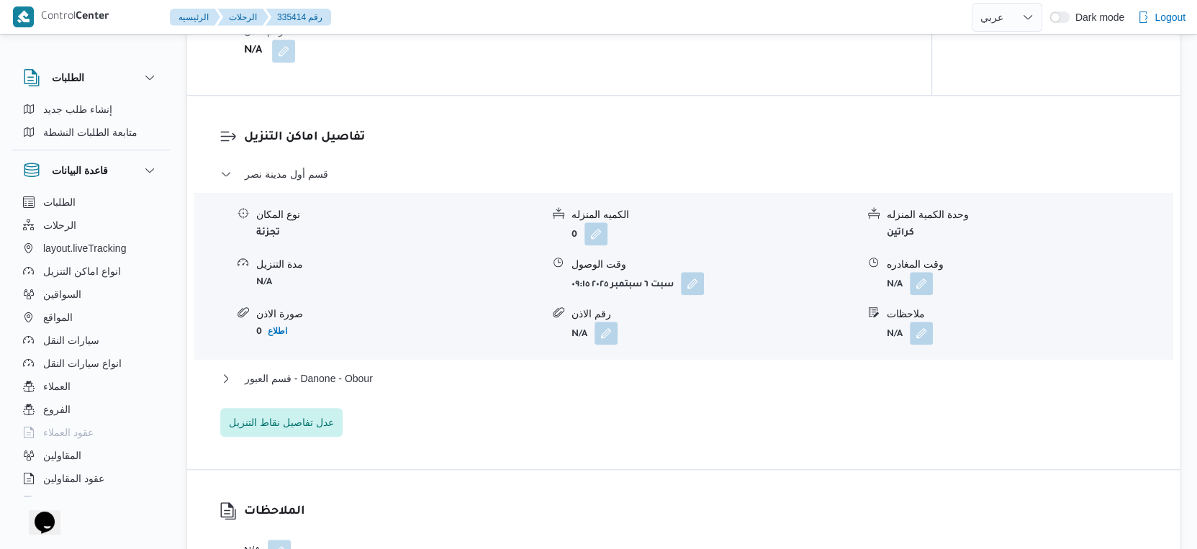
click at [369, 368] on div "قسم أول مدينة نصر نوع المكان تجزئة الكميه المنزله 0 وحدة الكمية المنزله كراتين …" at bounding box center [683, 301] width 927 height 271
click at [386, 377] on button "قسم العبور - Danone - Obour" at bounding box center [683, 378] width 927 height 17
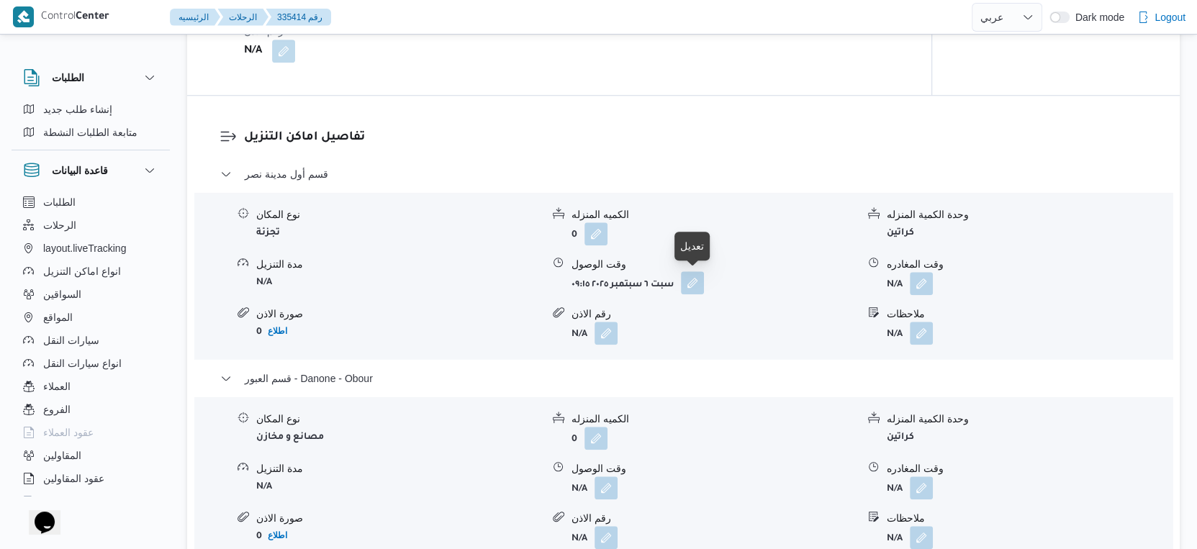
click at [700, 279] on button "button" at bounding box center [692, 282] width 23 height 23
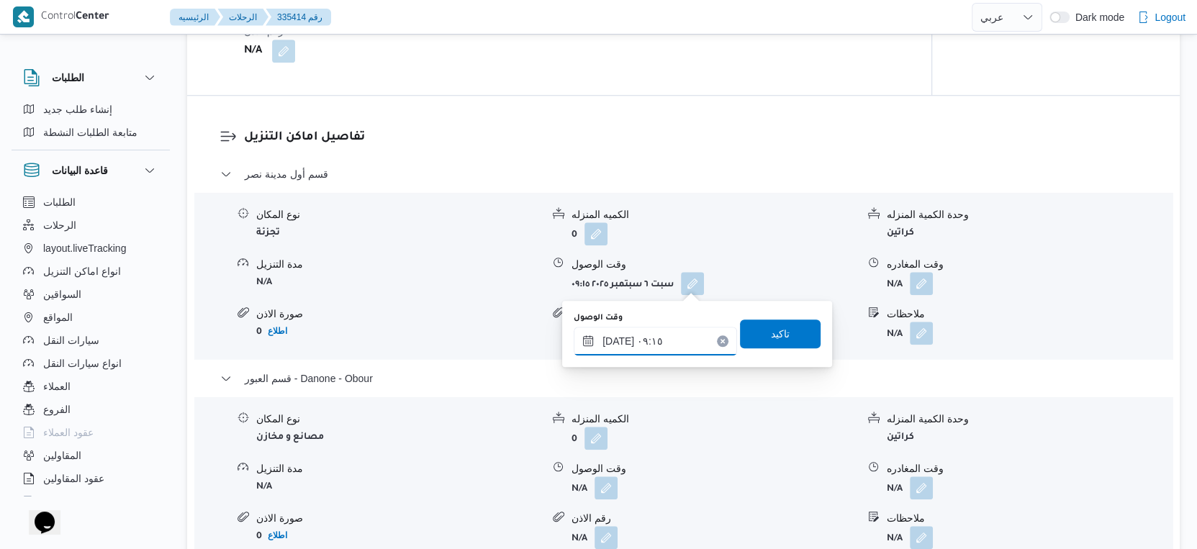
click at [668, 338] on input "٠٦/٠٩/٢٠٢٥ ٠٩:١٥" at bounding box center [655, 341] width 163 height 29
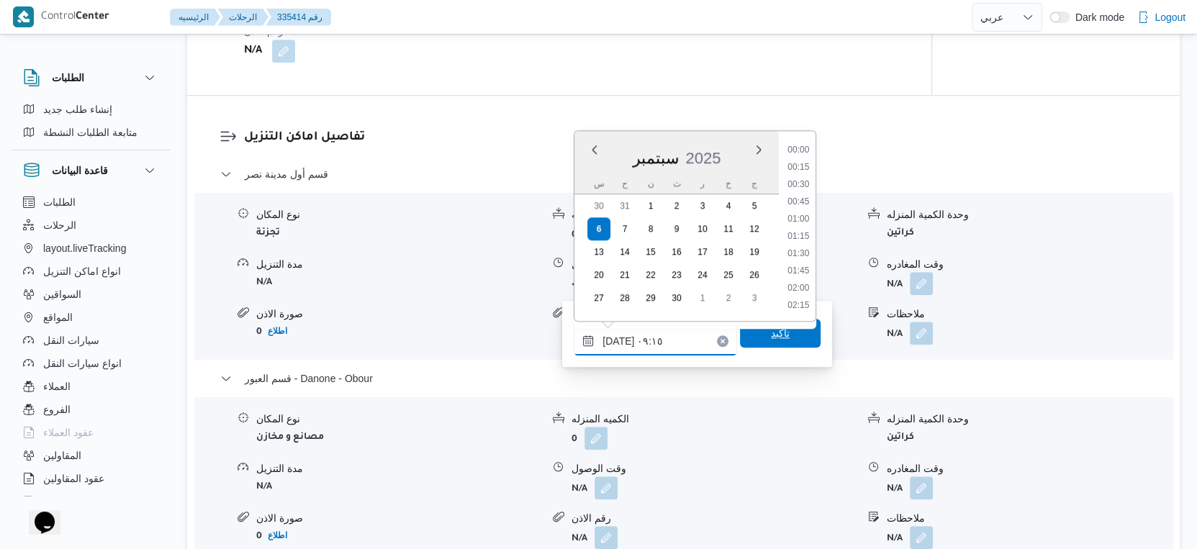
scroll to position [551, 0]
click at [801, 250] on li "09:30" at bounding box center [798, 255] width 33 height 14
type input "٠٦/٠٩/٢٠٢٥ ٠٩:٣٠"
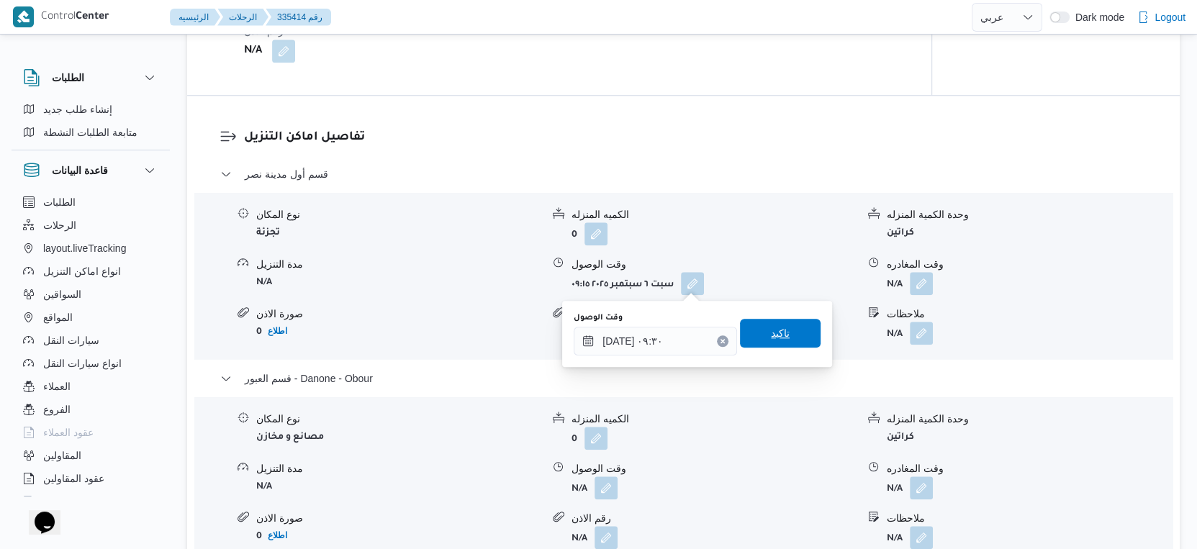
click at [790, 346] on span "تاكيد" at bounding box center [780, 333] width 81 height 29
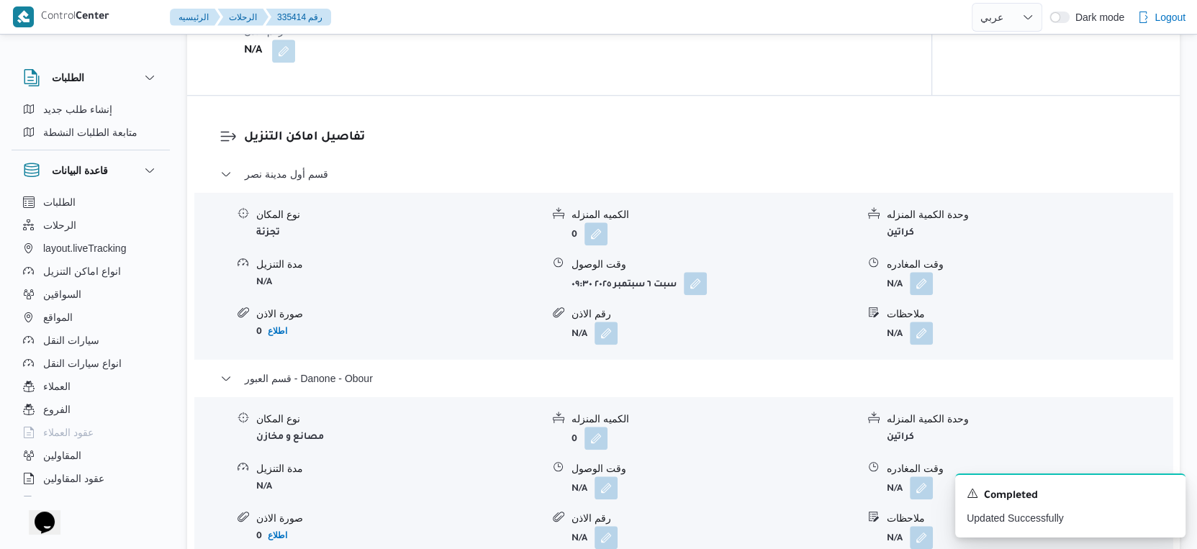
scroll to position [1298, 0]
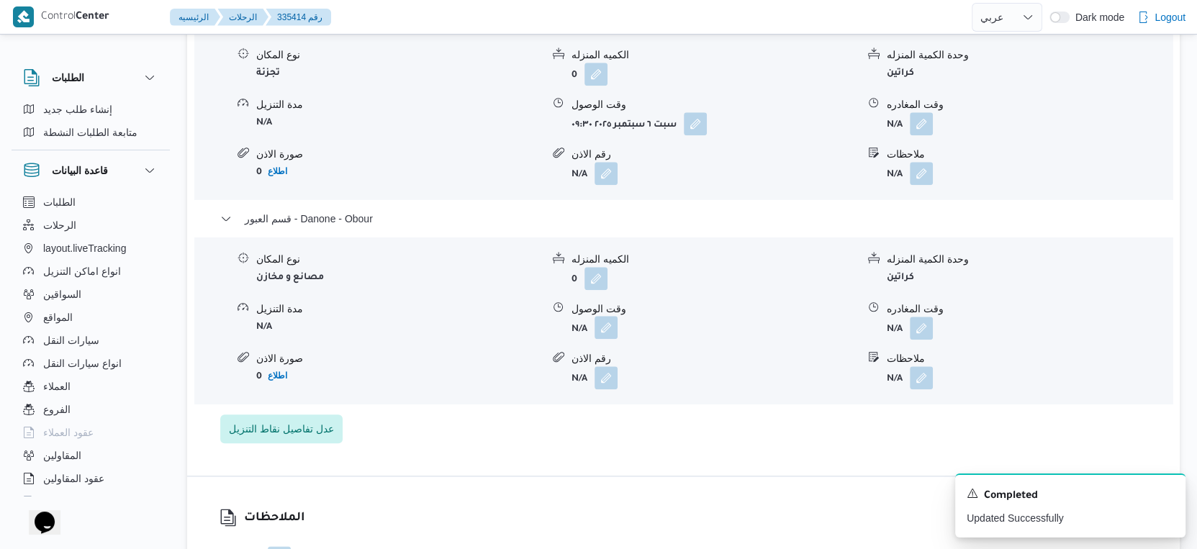
click at [606, 325] on button "button" at bounding box center [605, 327] width 23 height 23
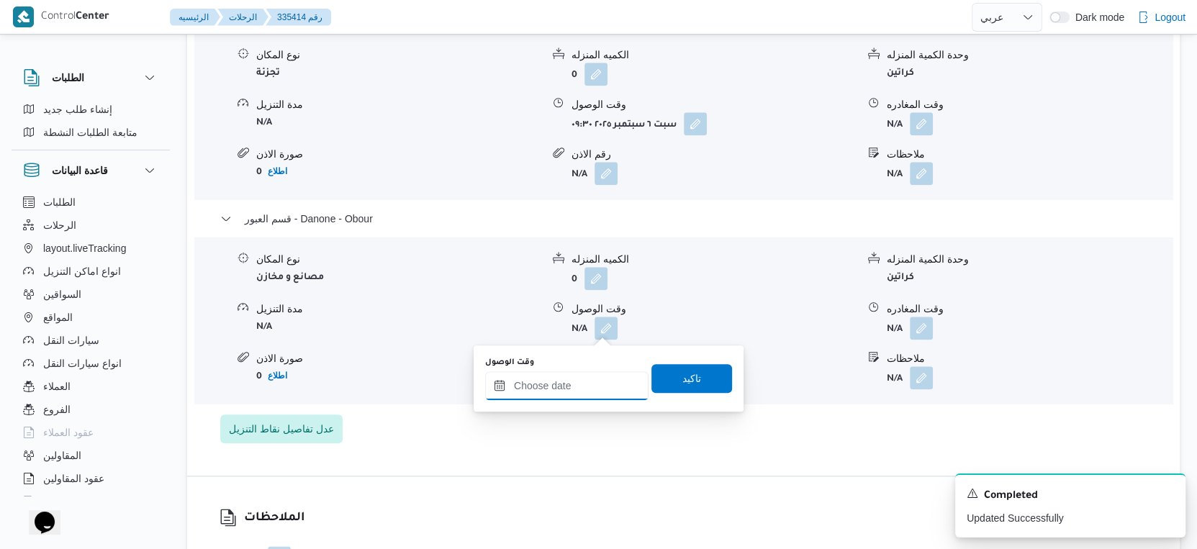
drag, startPoint x: 589, startPoint y: 379, endPoint x: 632, endPoint y: 371, distance: 43.2
click at [589, 379] on input "وقت الوصول" at bounding box center [566, 385] width 163 height 29
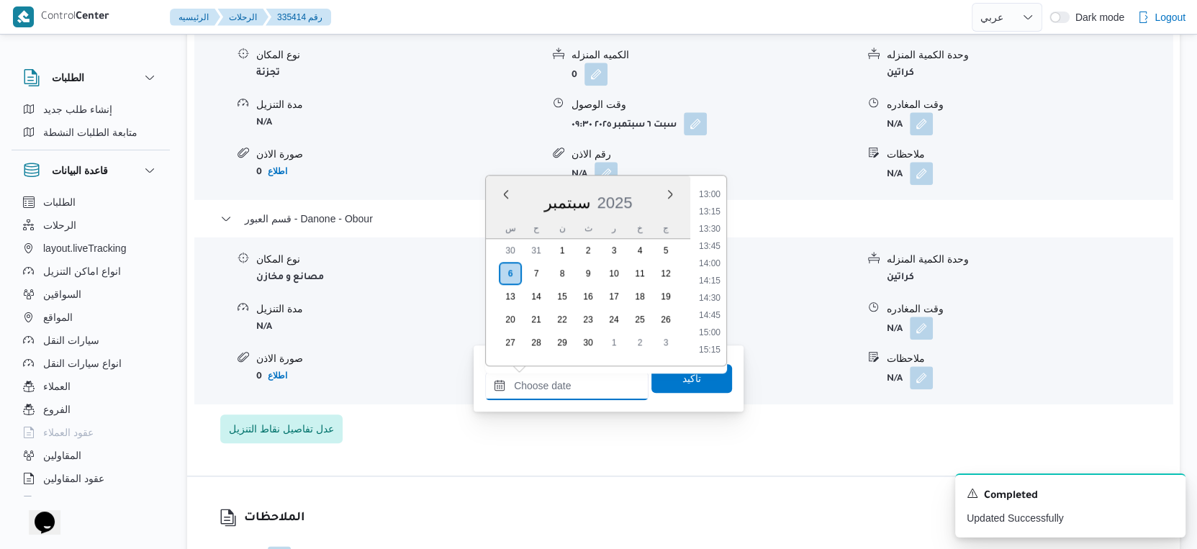
scroll to position [978, 0]
drag, startPoint x: 712, startPoint y: 284, endPoint x: 712, endPoint y: 297, distance: 13.0
click at [712, 284] on li "15:30" at bounding box center [709, 287] width 33 height 14
type input "٠٦/٠٩/٢٠٢٥ ١٥:٣٠"
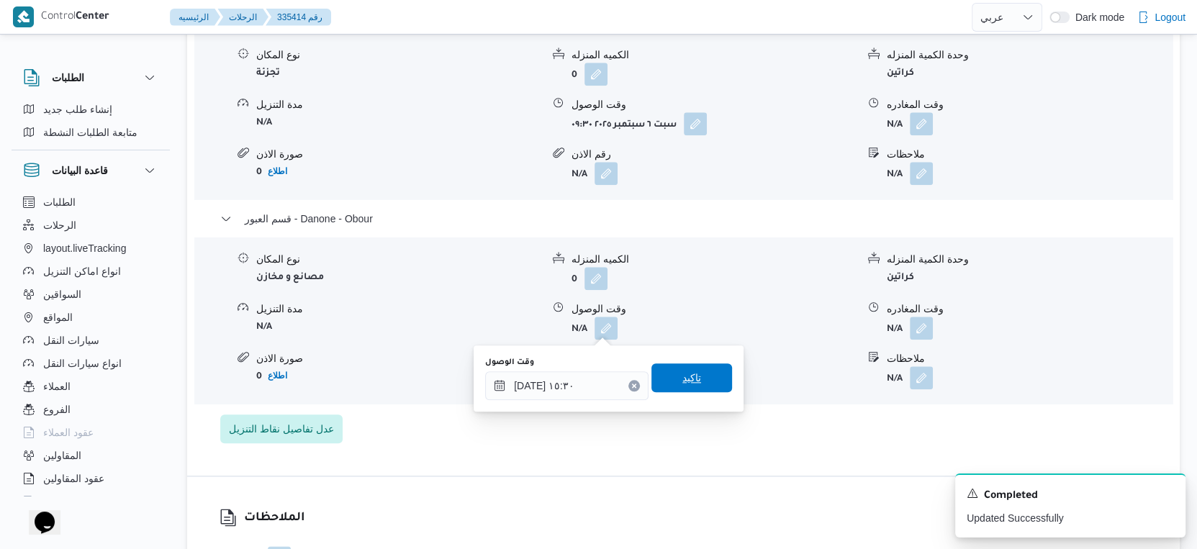
click at [694, 379] on span "تاكيد" at bounding box center [691, 377] width 81 height 29
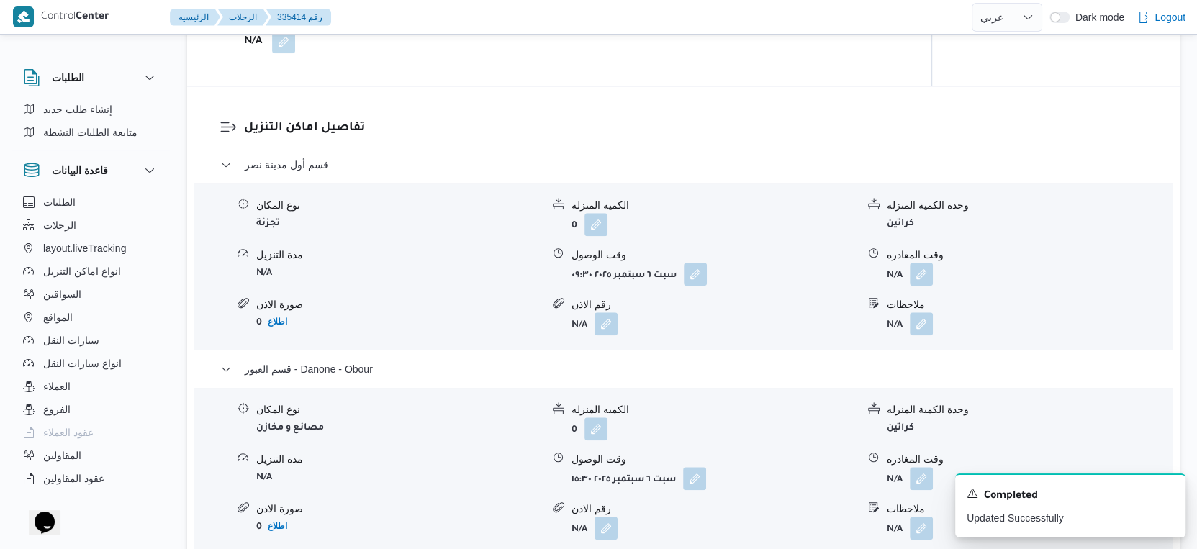
scroll to position [1138, 0]
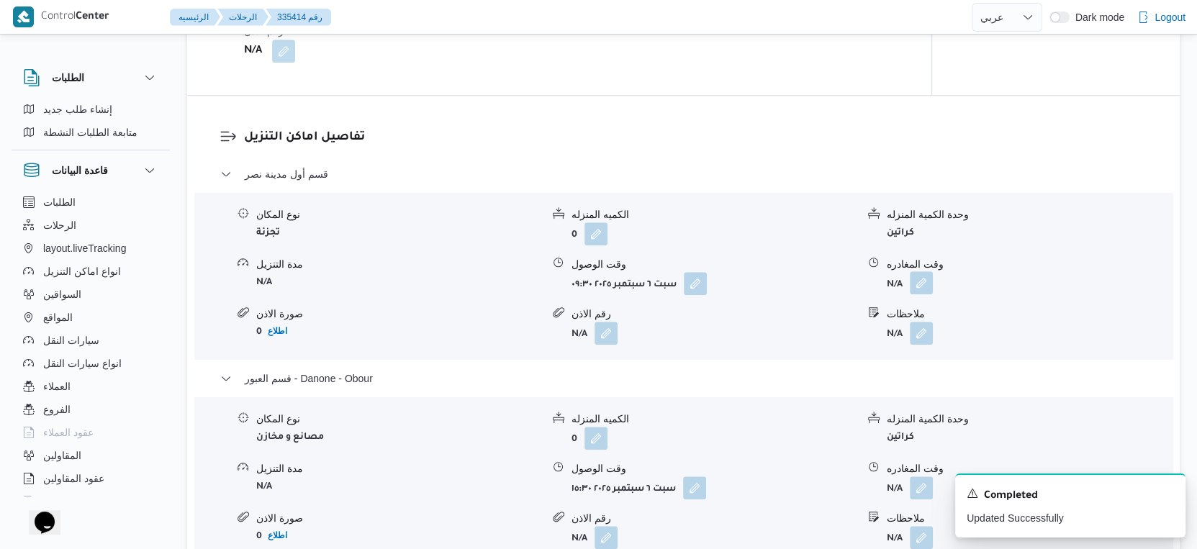
click at [921, 283] on button "button" at bounding box center [921, 282] width 23 height 23
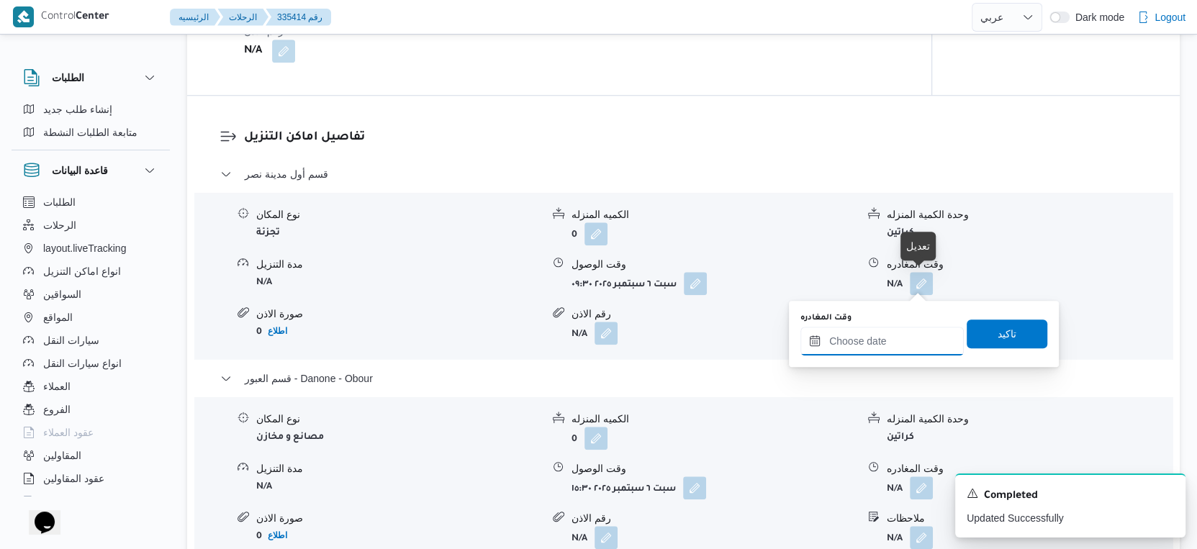
click at [897, 340] on input "وقت المغادره" at bounding box center [881, 341] width 163 height 29
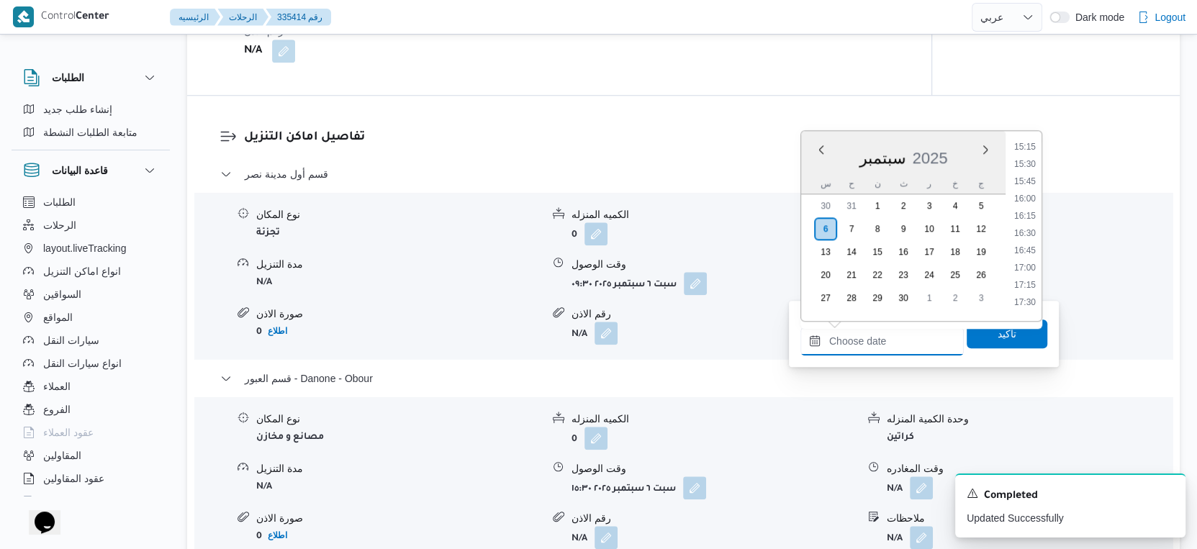
scroll to position [978, 0]
click at [1029, 204] on li "15:00" at bounding box center [1024, 208] width 33 height 14
type input "٠٦/٠٩/٢٠٢٥ ١٥:٠٠"
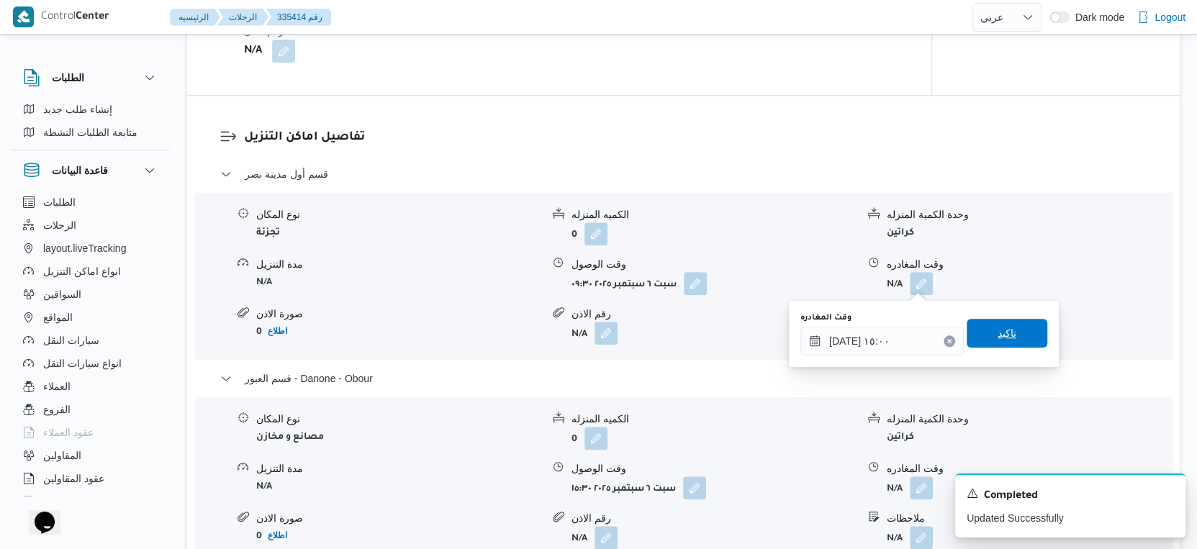
click at [1009, 337] on span "تاكيد" at bounding box center [1006, 333] width 81 height 29
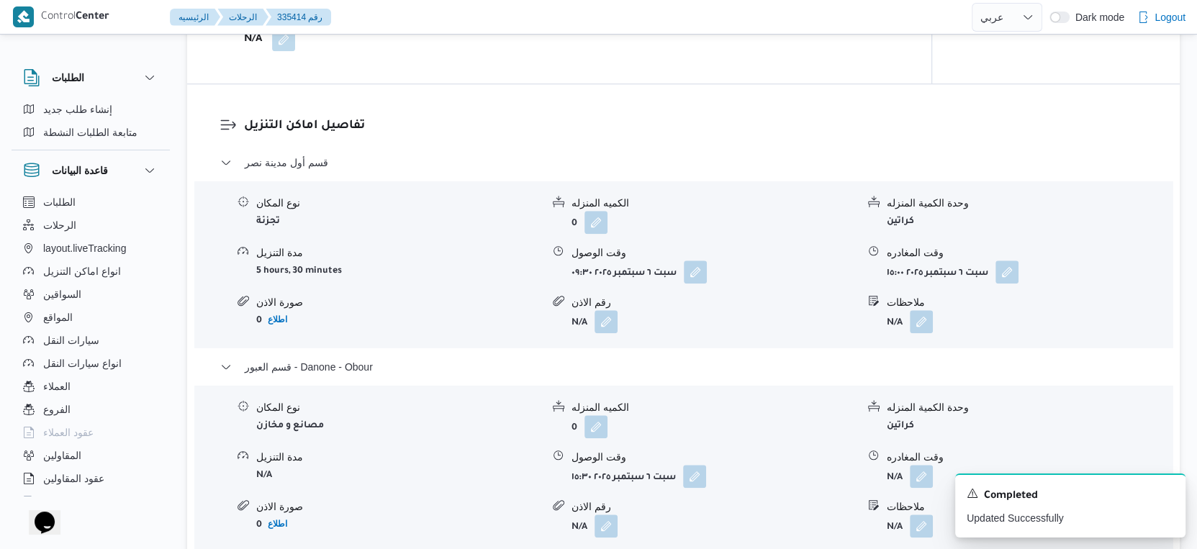
scroll to position [1219, 0]
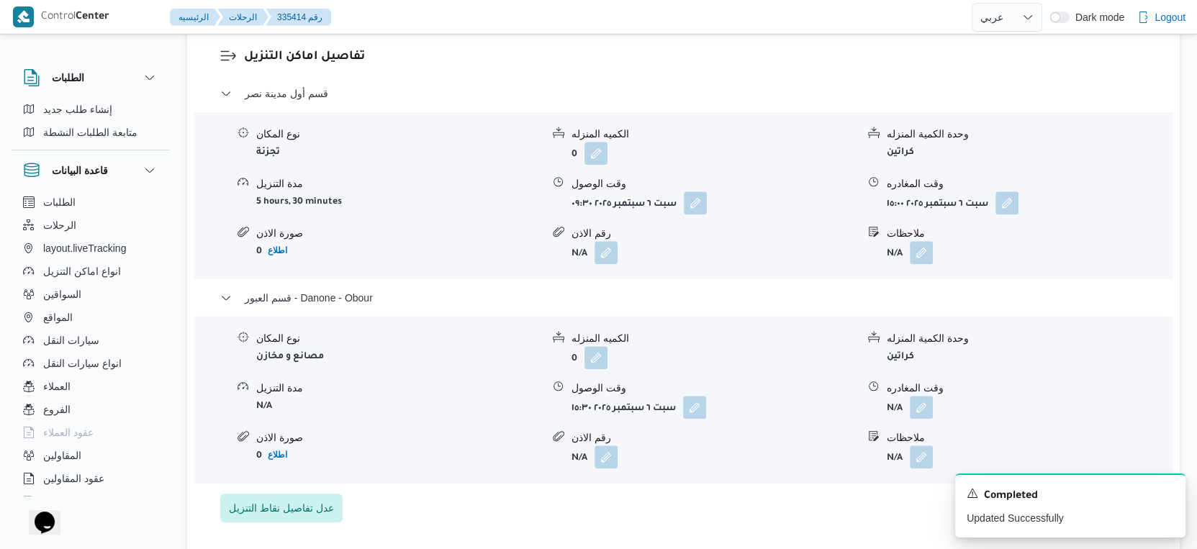
click at [834, 71] on dl "تفاصيل اماكن التنزيل قسم أول مدينة نصر نوع المكان تجزئة الكميه المنزله 0 وحدة ا…" at bounding box center [695, 284] width 903 height 475
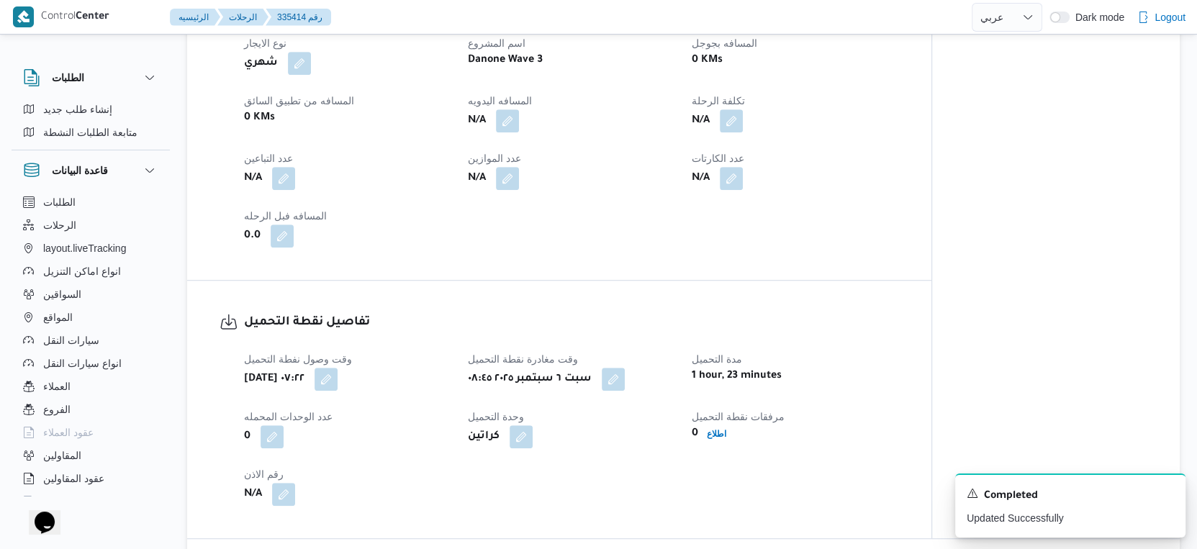
scroll to position [658, 0]
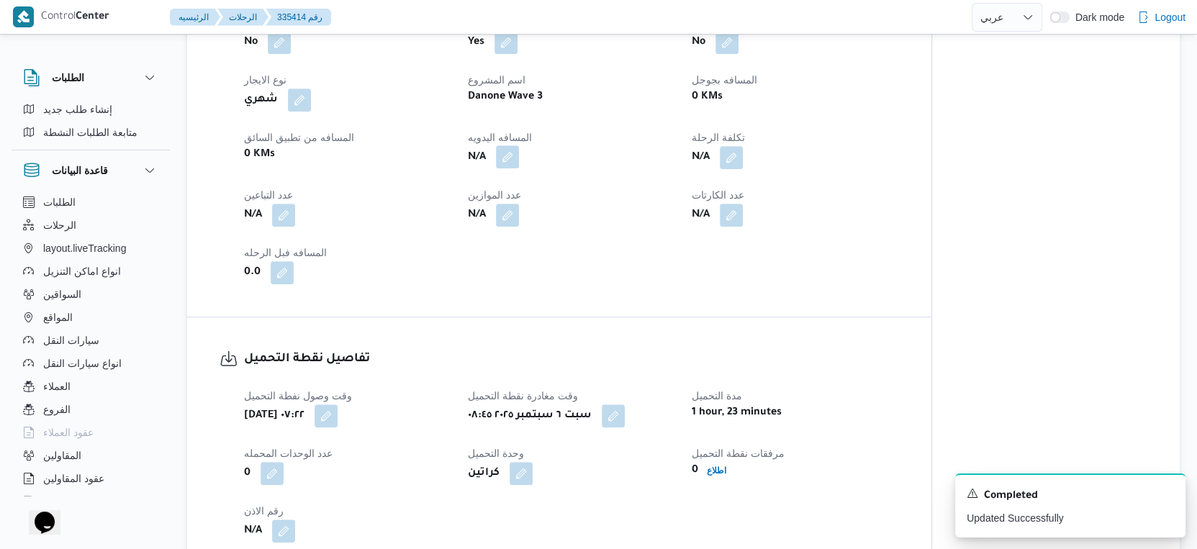
click at [505, 157] on button "button" at bounding box center [507, 156] width 23 height 23
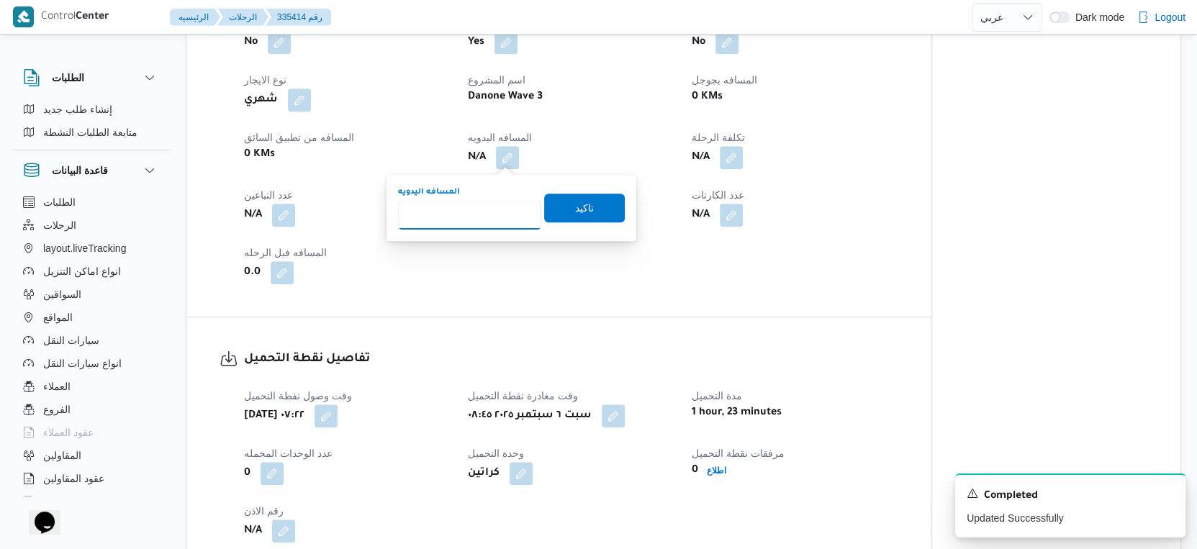
click at [497, 205] on input "المسافه اليدويه" at bounding box center [469, 215] width 143 height 29
type input "78"
click at [587, 197] on span "تاكيد" at bounding box center [584, 207] width 81 height 29
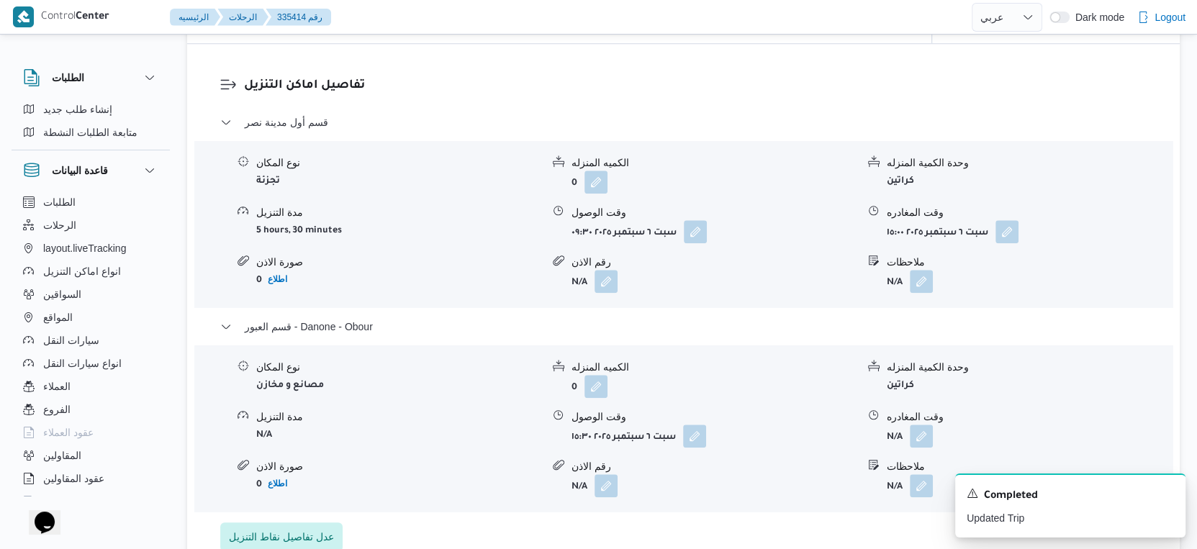
scroll to position [1200, 0]
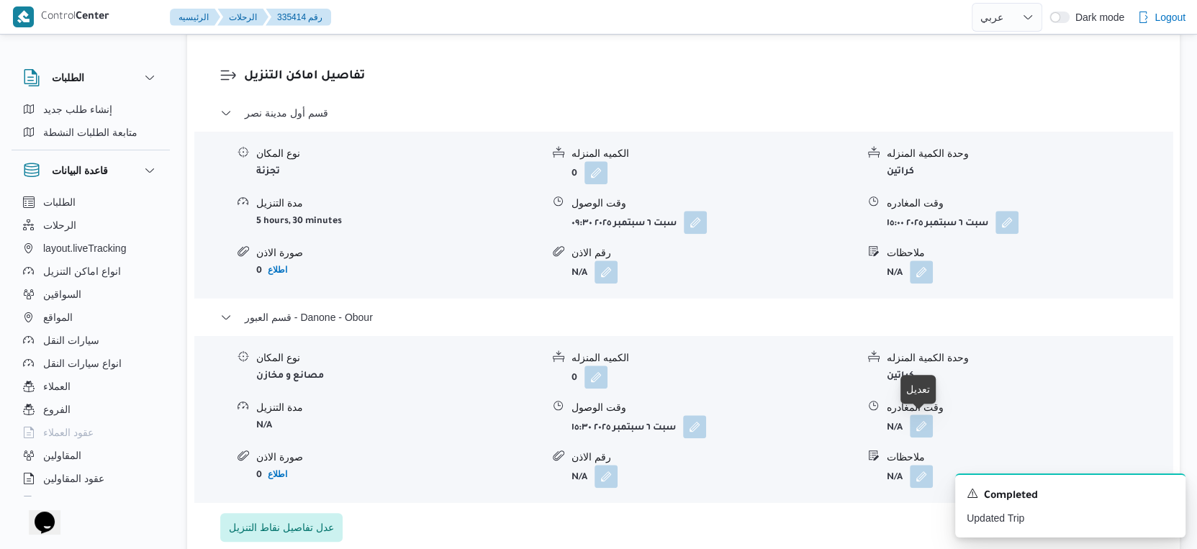
click at [917, 425] on button "button" at bounding box center [921, 426] width 23 height 23
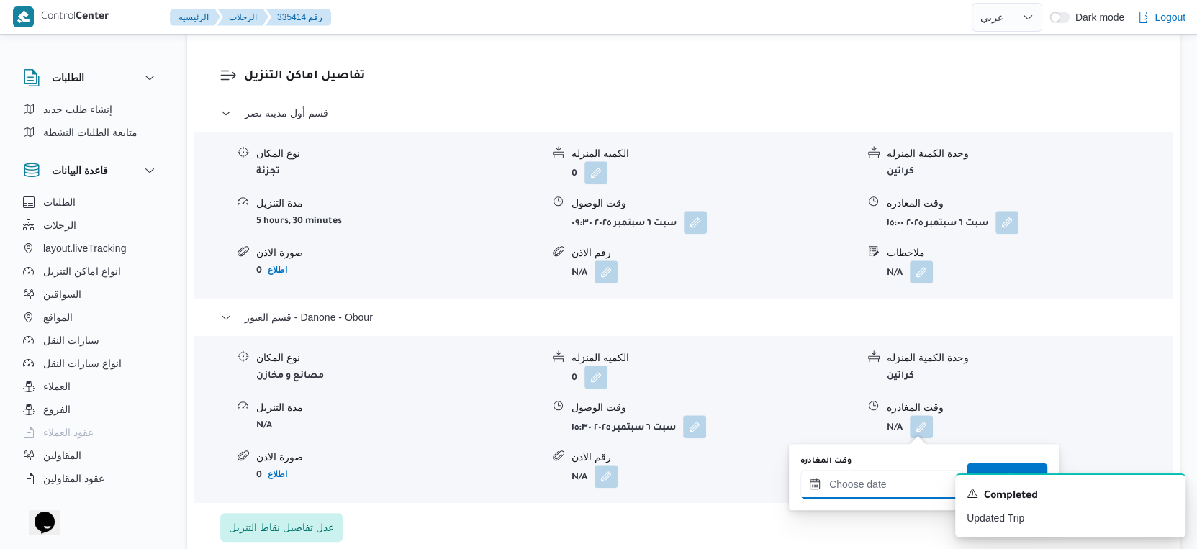
click at [885, 493] on input "وقت المغادره" at bounding box center [881, 484] width 163 height 29
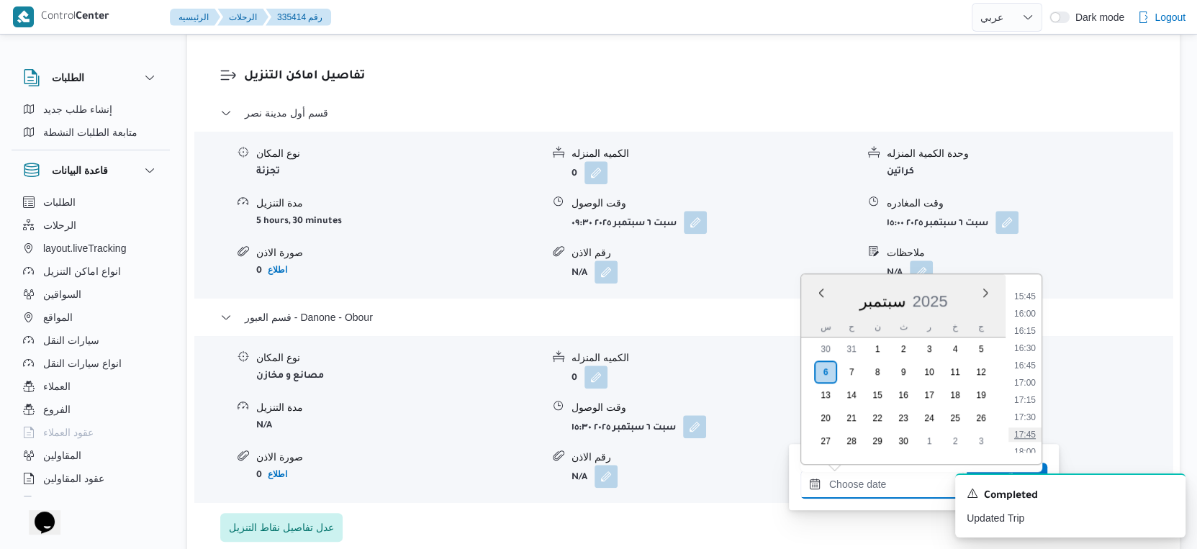
scroll to position [1059, 0]
click at [1029, 352] on li "16:15" at bounding box center [1024, 357] width 33 height 14
type input "٠٦/٠٩/٢٠٢٥ ١٦:١٥"
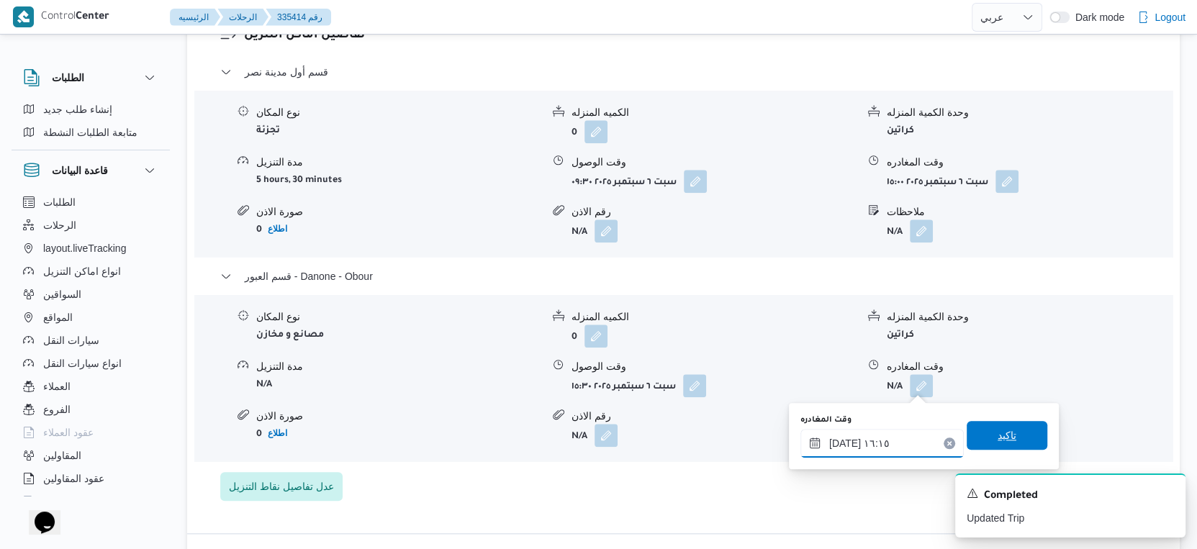
scroll to position [1279, 0]
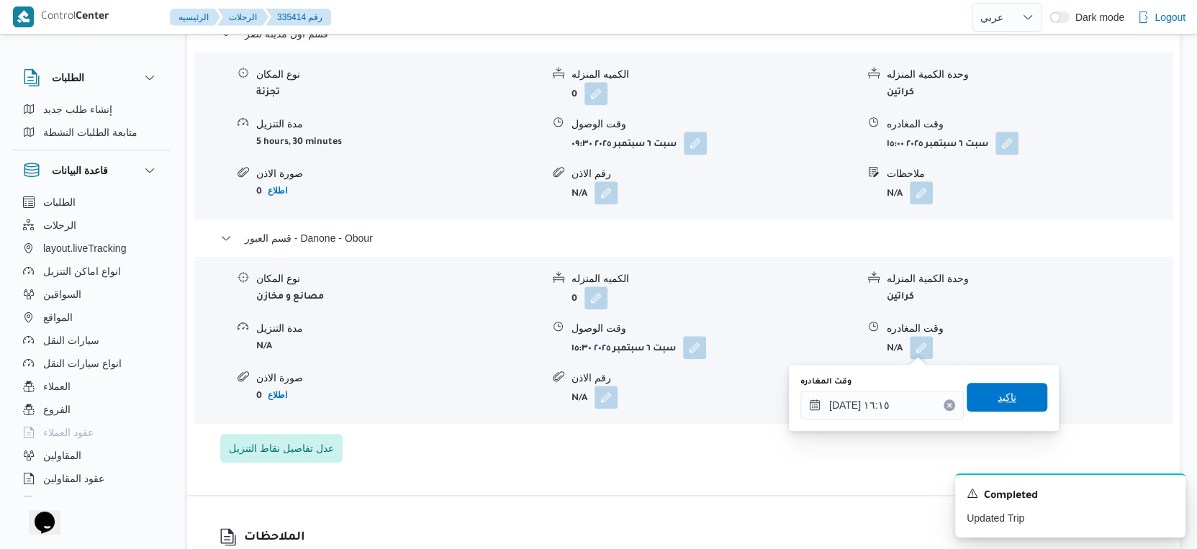
click at [1006, 388] on span "تاكيد" at bounding box center [1006, 397] width 81 height 29
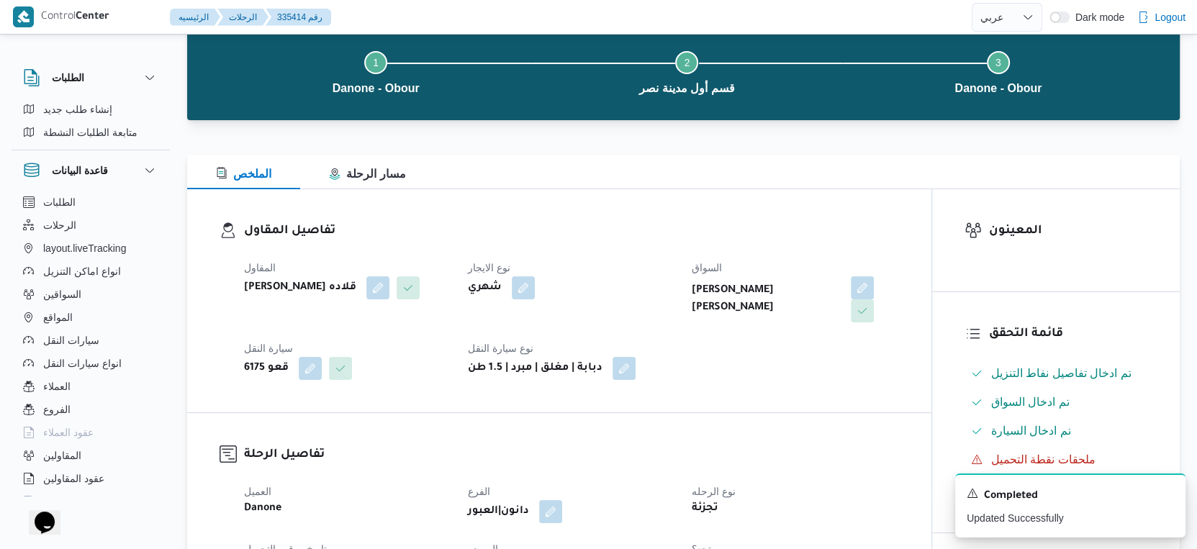
scroll to position [0, 0]
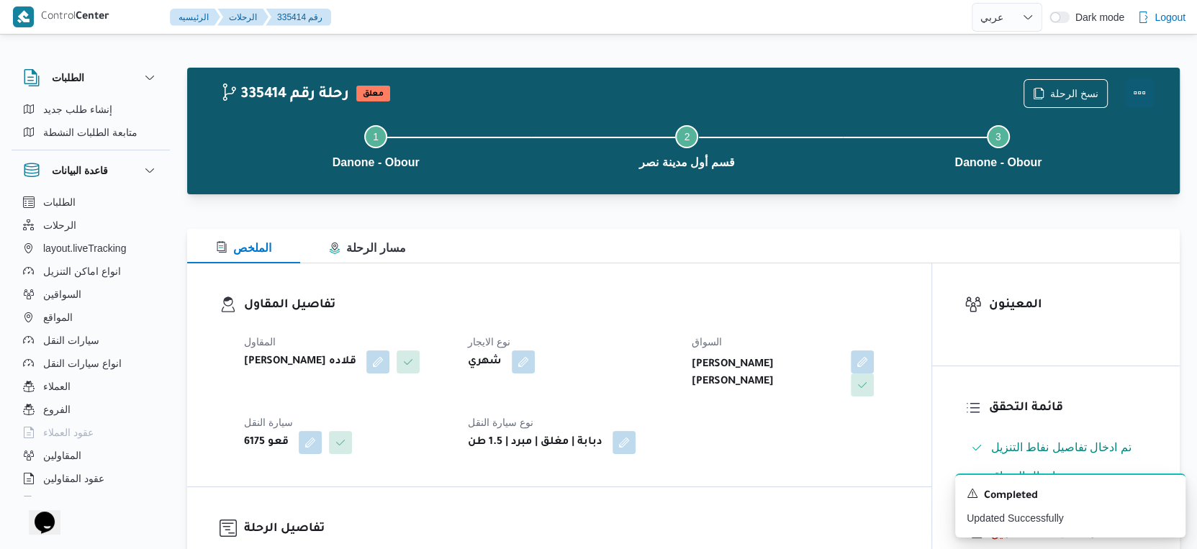
click at [1140, 96] on button "Actions" at bounding box center [1139, 92] width 29 height 29
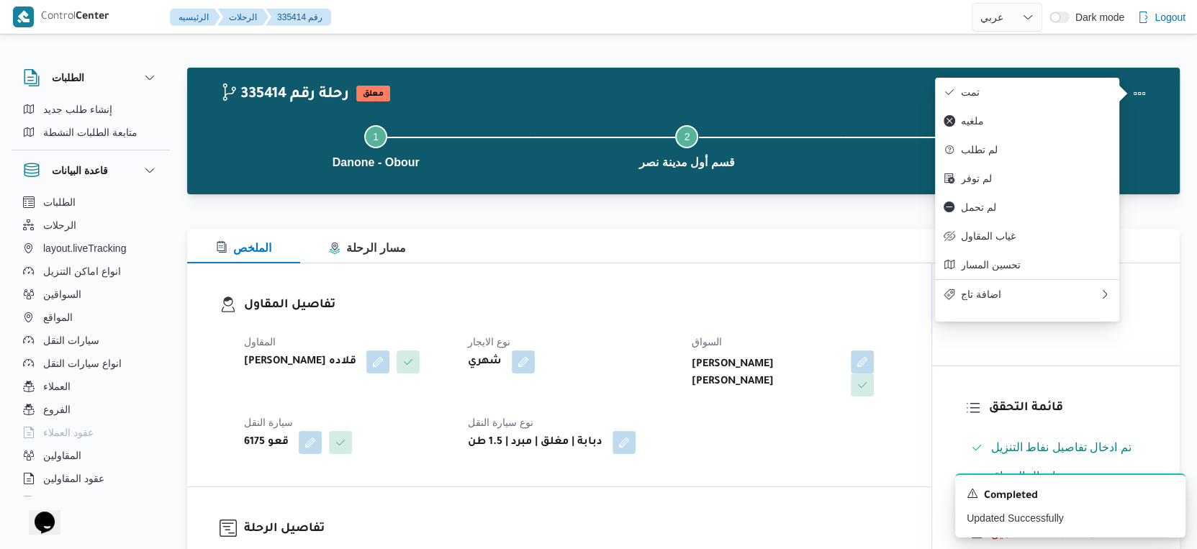
click at [1021, 76] on div "نسخ الرحلة" at bounding box center [1089, 94] width 148 height 46
click at [974, 94] on span "تمت" at bounding box center [1036, 92] width 150 height 12
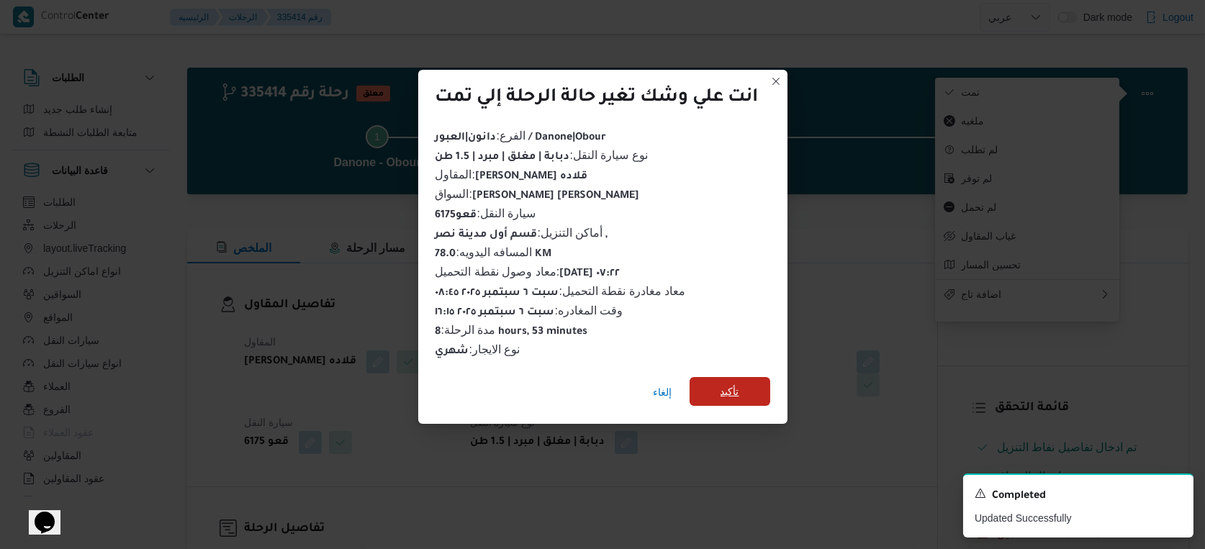
click at [753, 377] on span "تأكيد" at bounding box center [729, 391] width 81 height 29
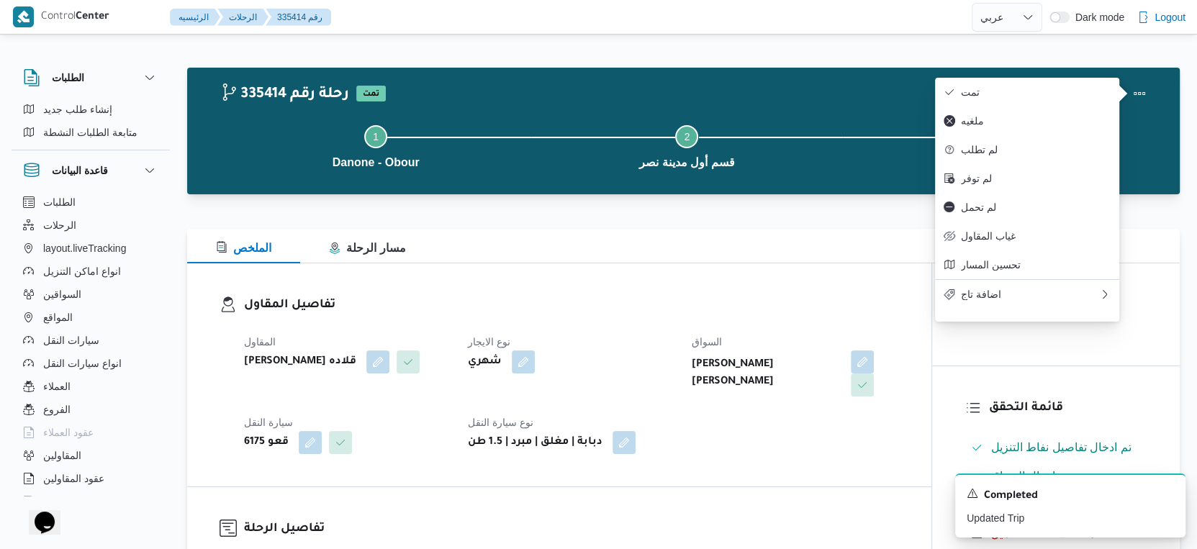
select select "ar"
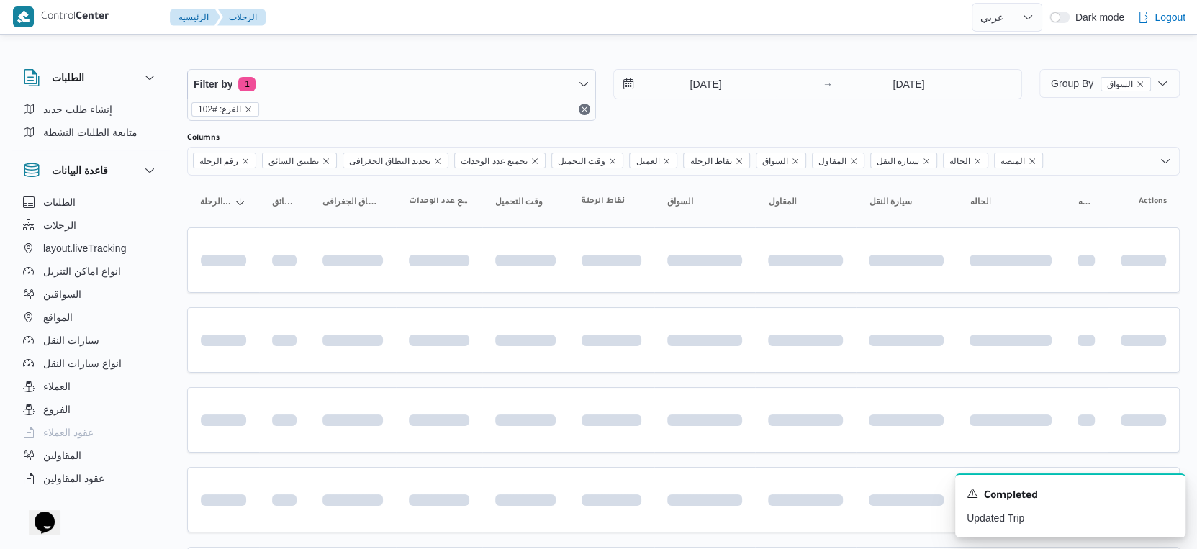
scroll to position [179, 0]
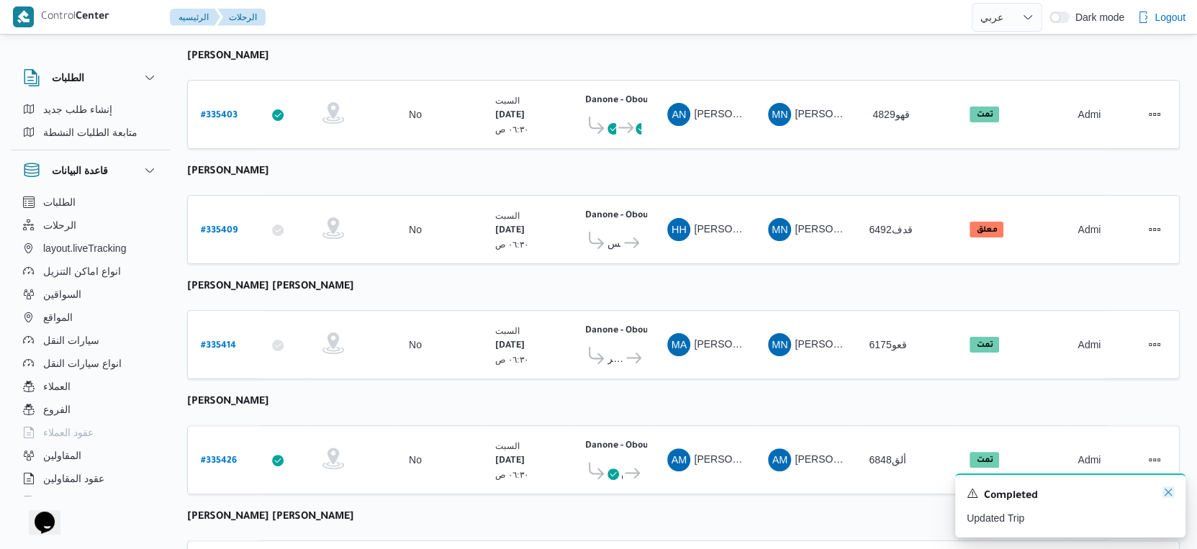
click at [1166, 491] on icon "Dismiss toast" at bounding box center [1168, 492] width 12 height 12
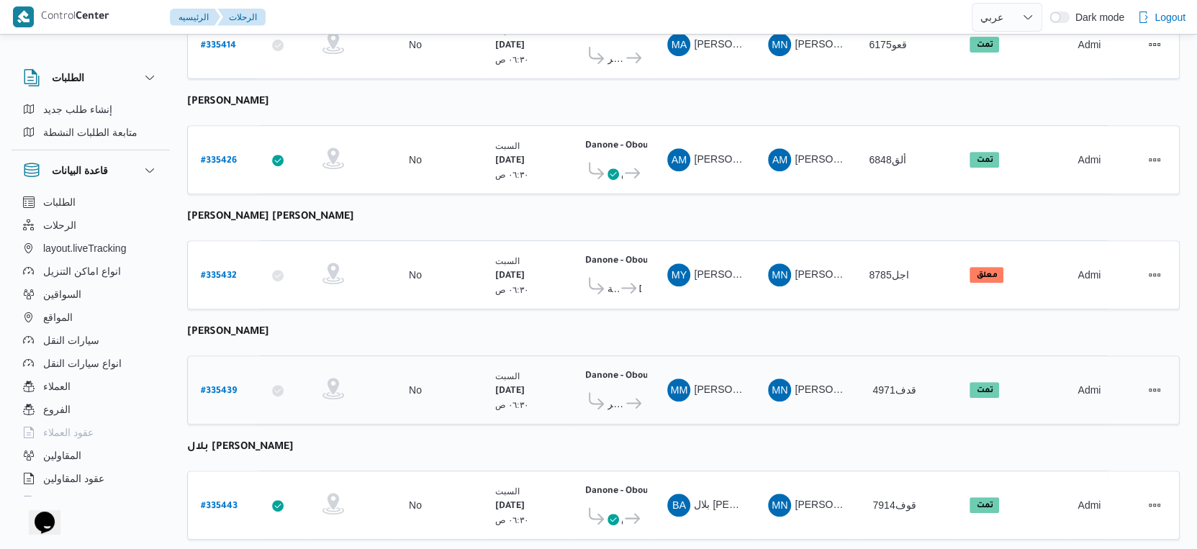
scroll to position [499, 0]
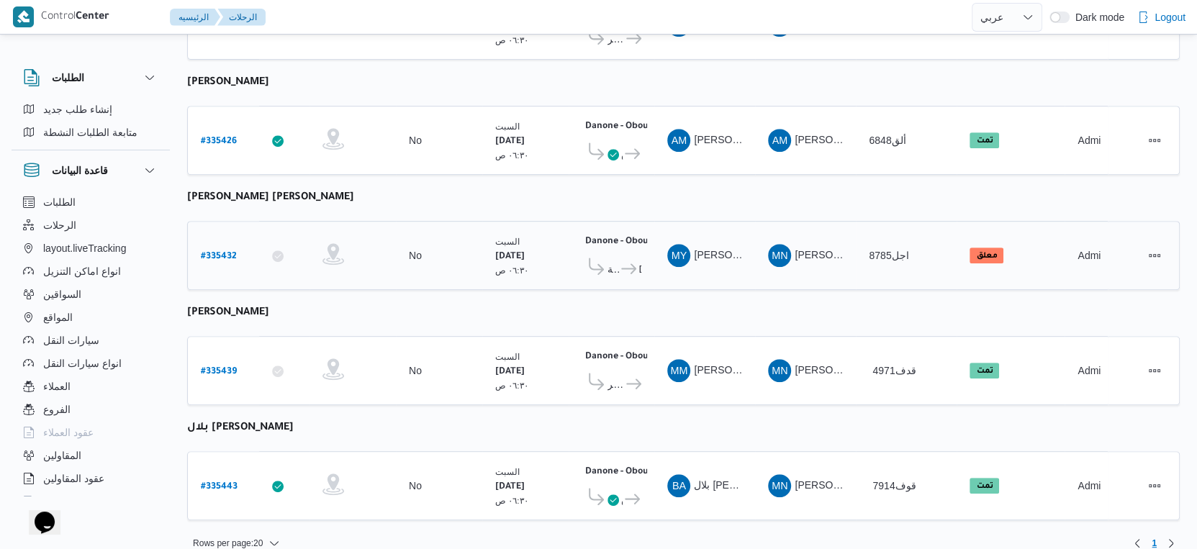
click at [226, 252] on b "# 335432" at bounding box center [219, 257] width 36 height 10
select select "ar"
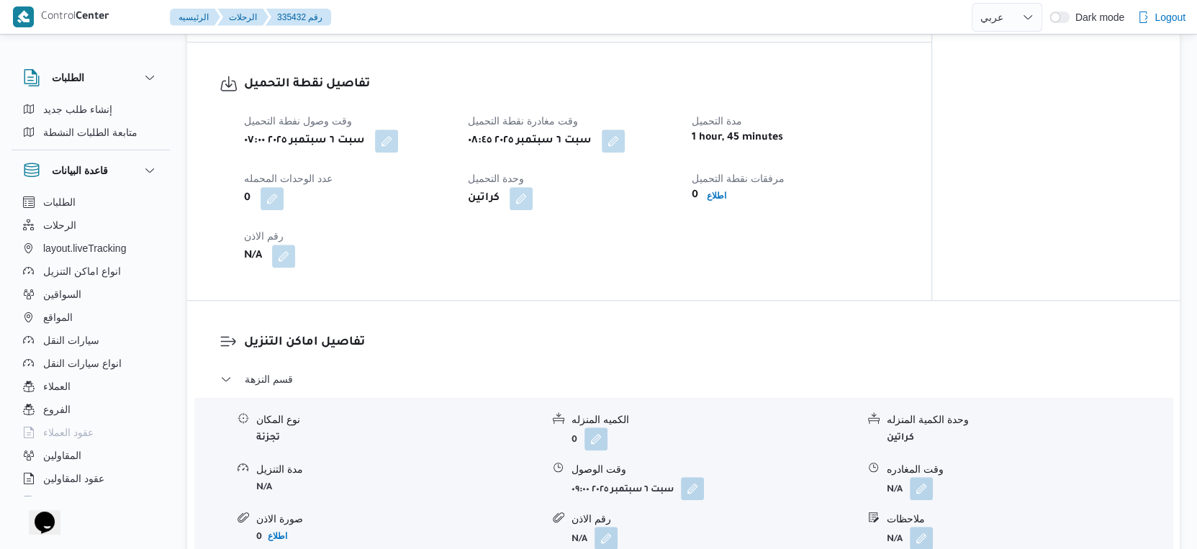
scroll to position [1119, 0]
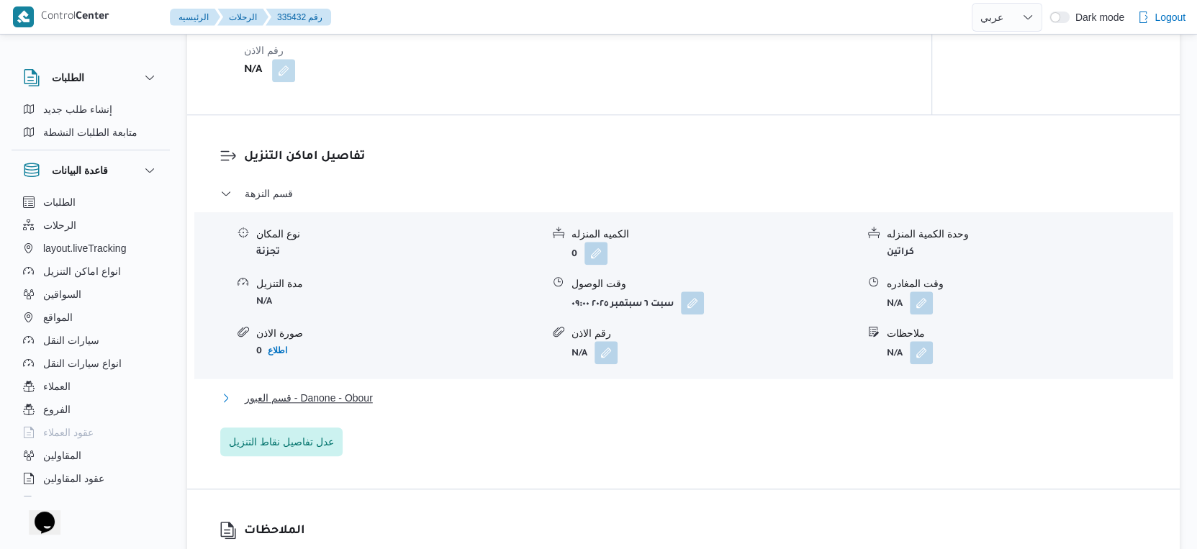
click at [350, 389] on span "قسم العبور - Danone - Obour" at bounding box center [309, 397] width 128 height 17
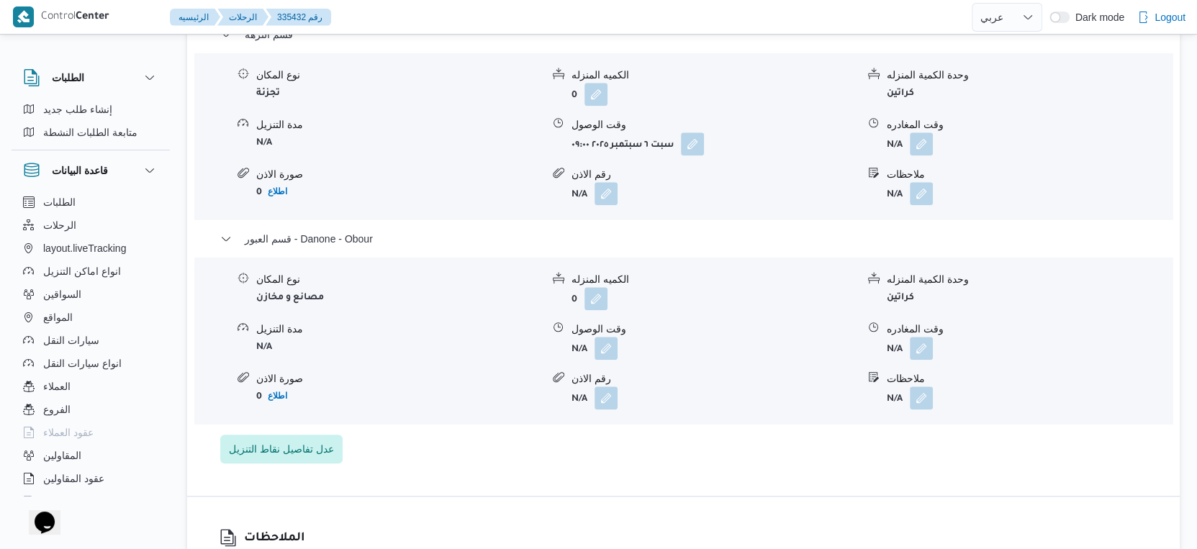
scroll to position [1279, 0]
click at [923, 335] on button "button" at bounding box center [921, 346] width 23 height 23
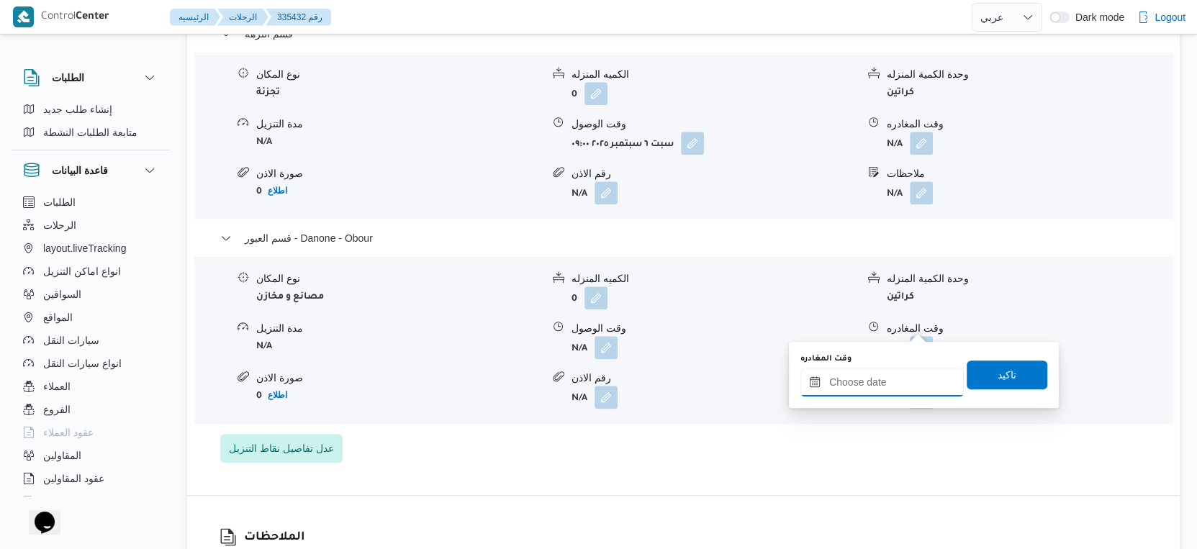
click at [904, 379] on input "وقت المغادره" at bounding box center [881, 382] width 163 height 29
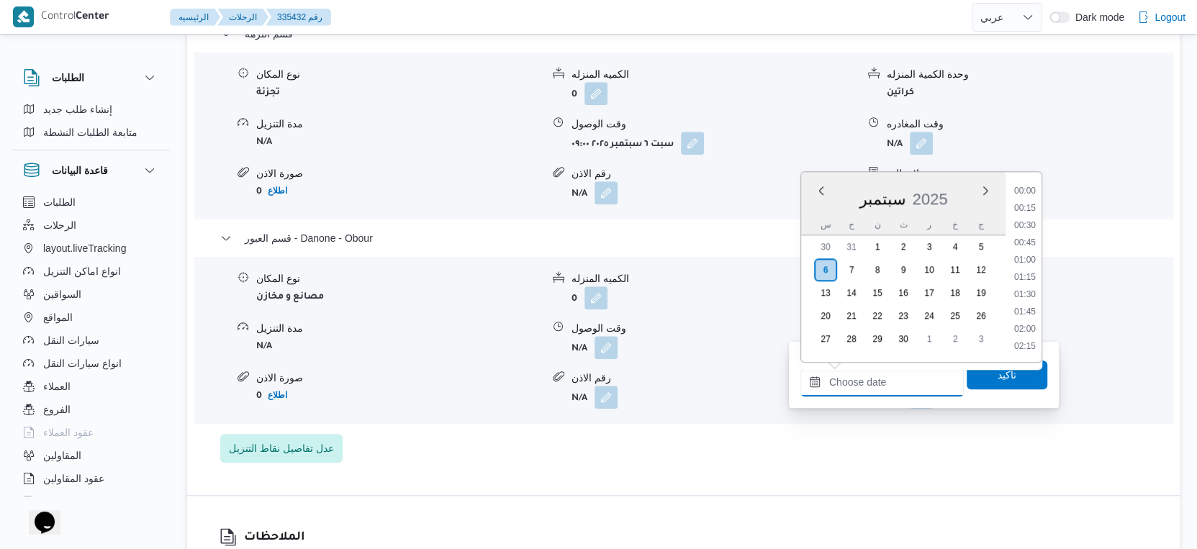
scroll to position [1138, 0]
click at [1026, 208] on li "16:45" at bounding box center [1024, 210] width 33 height 14
type input "٠٦/٠٩/٢٠٢٥ ١٦:٤٥"
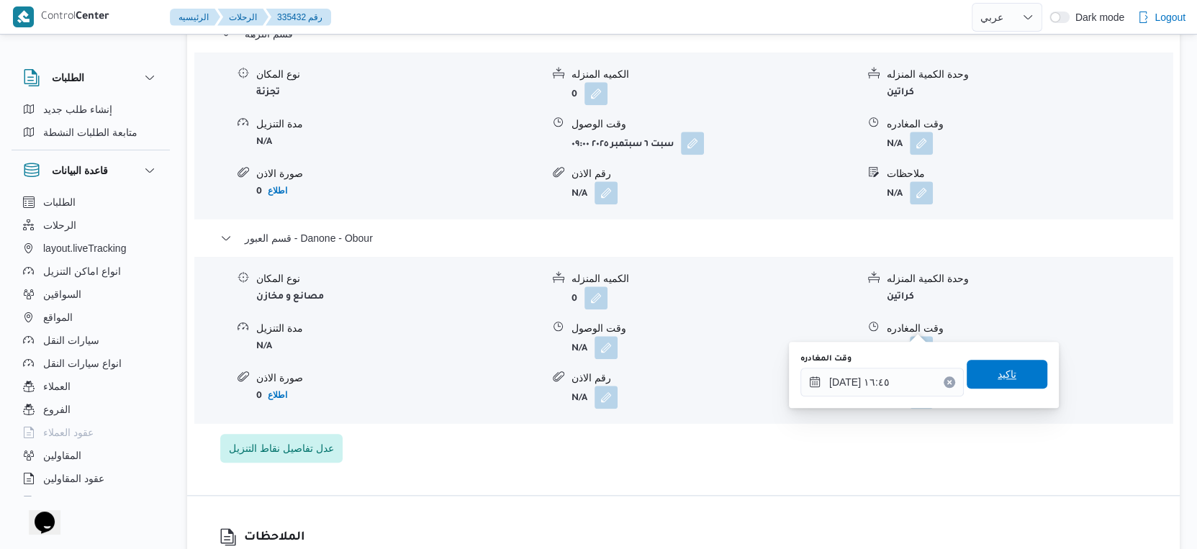
click at [1009, 364] on span "تاكيد" at bounding box center [1006, 374] width 81 height 29
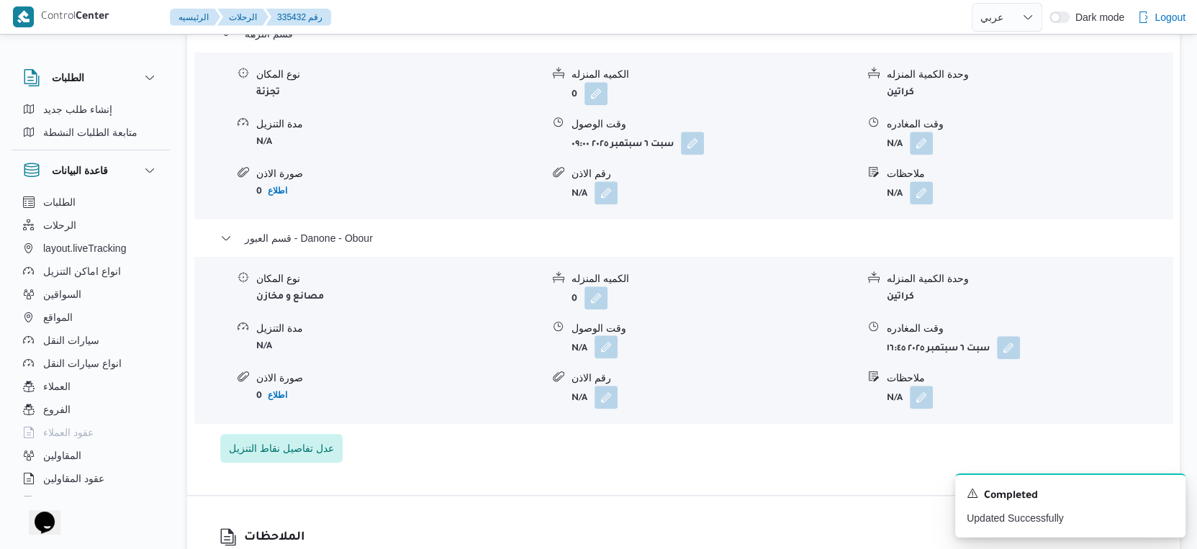
click at [612, 335] on button "button" at bounding box center [605, 346] width 23 height 23
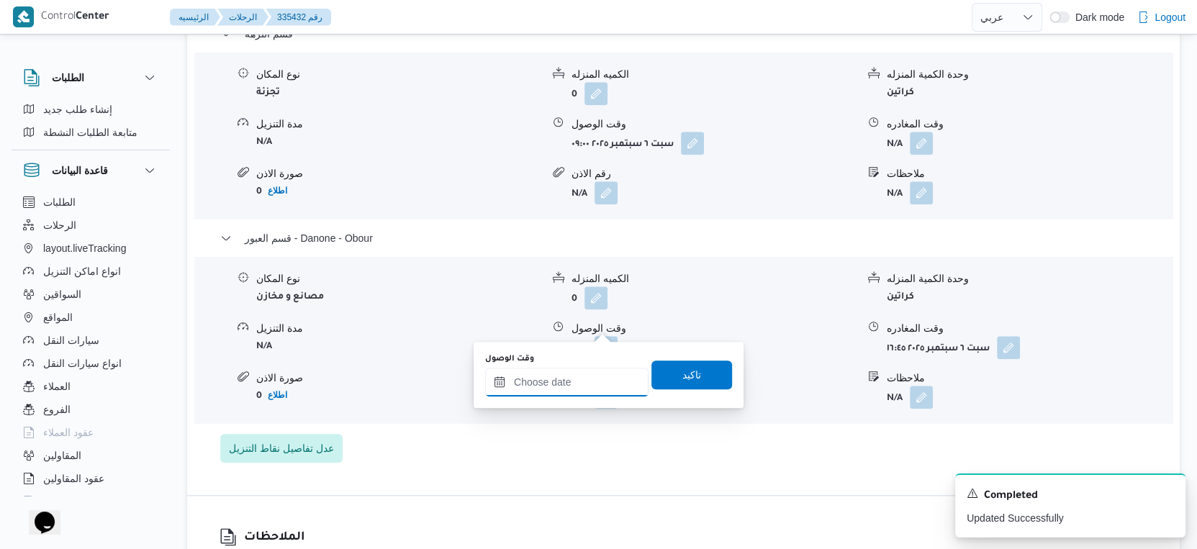
drag, startPoint x: 579, startPoint y: 374, endPoint x: 608, endPoint y: 371, distance: 29.6
click at [579, 374] on input "وقت الوصول" at bounding box center [566, 382] width 163 height 29
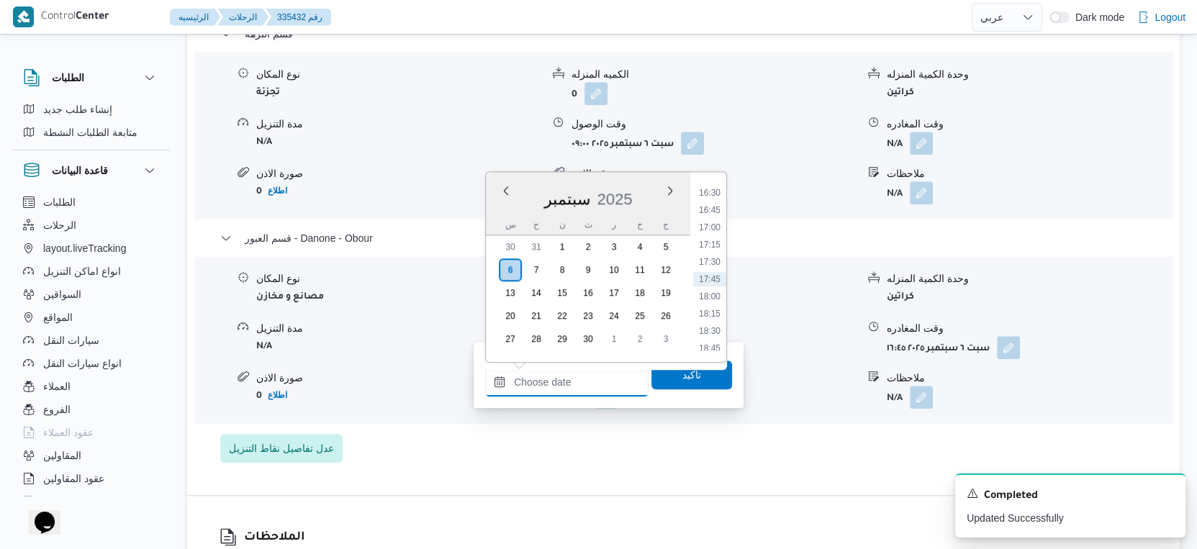
scroll to position [1059, 0]
click at [713, 272] on li "16:30" at bounding box center [709, 272] width 33 height 14
type input "٠٦/٠٩/٢٠٢٥ ١٦:٣٠"
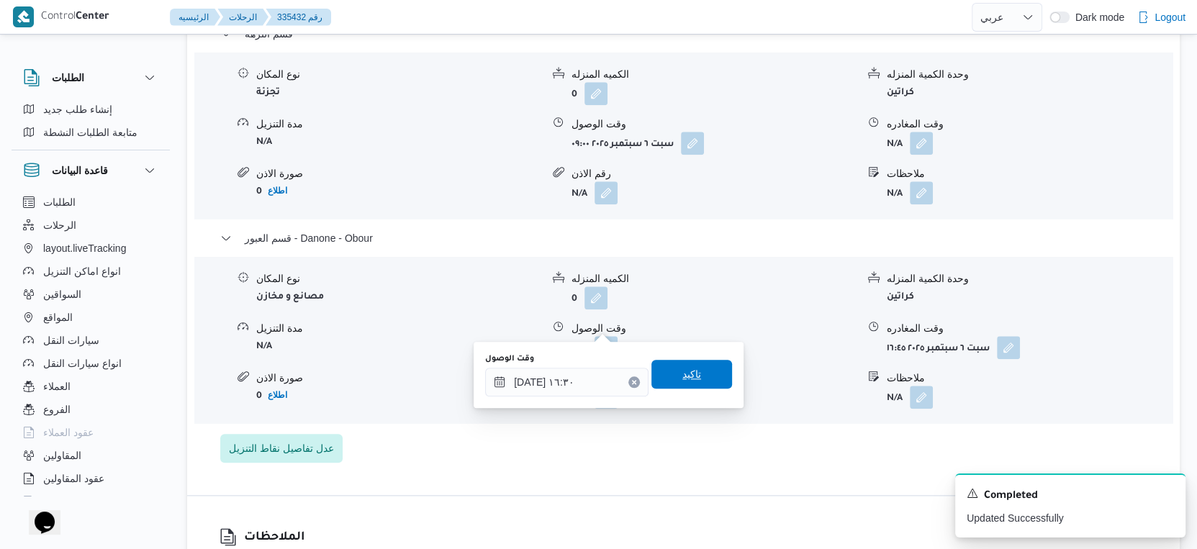
click at [692, 365] on span "تاكيد" at bounding box center [691, 374] width 81 height 29
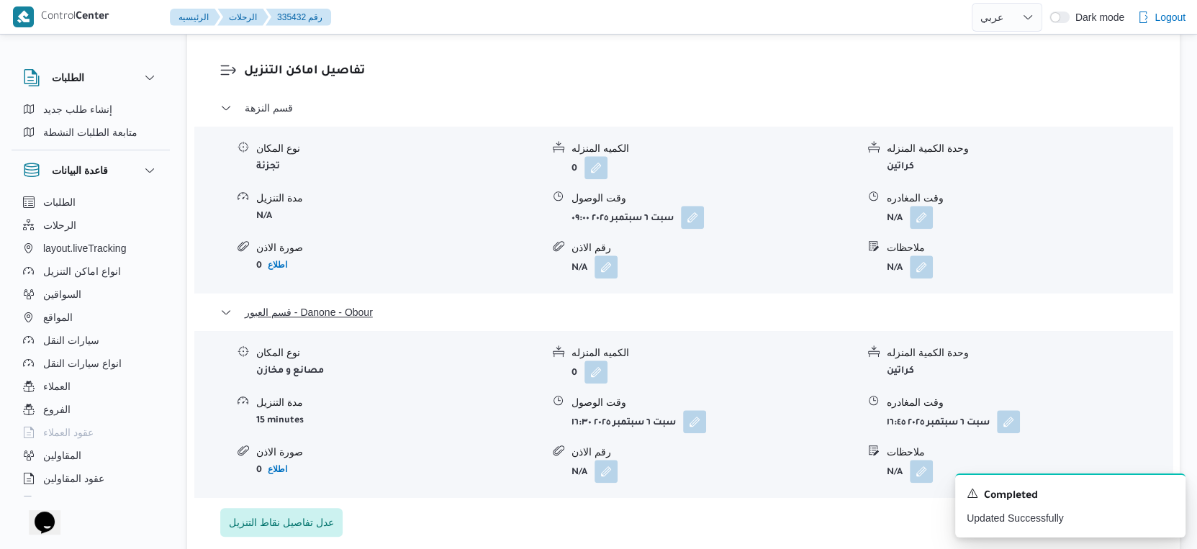
scroll to position [1119, 0]
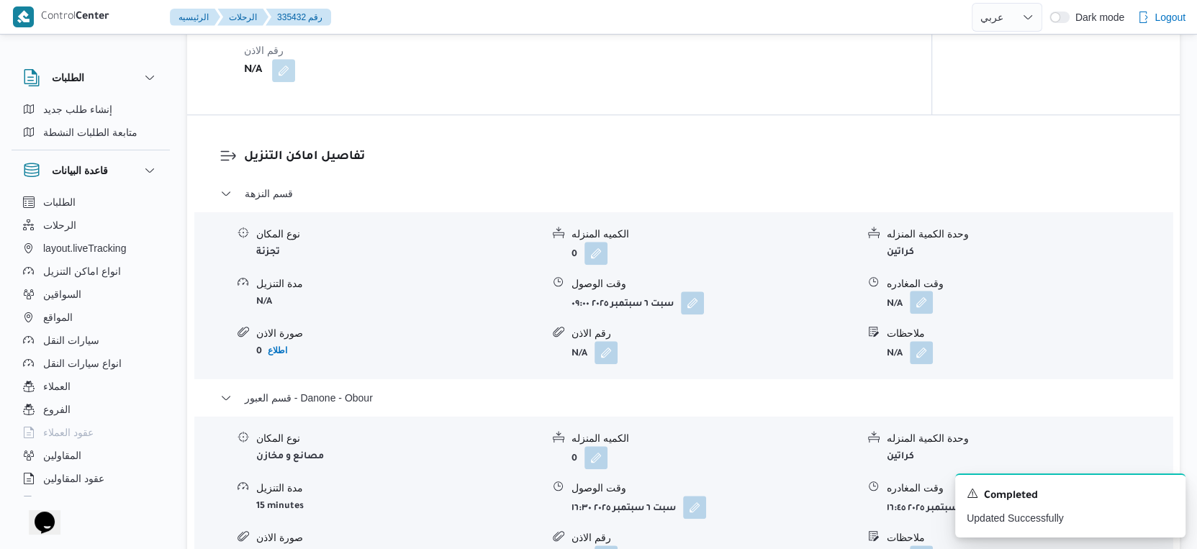
click at [925, 291] on button "button" at bounding box center [921, 302] width 23 height 23
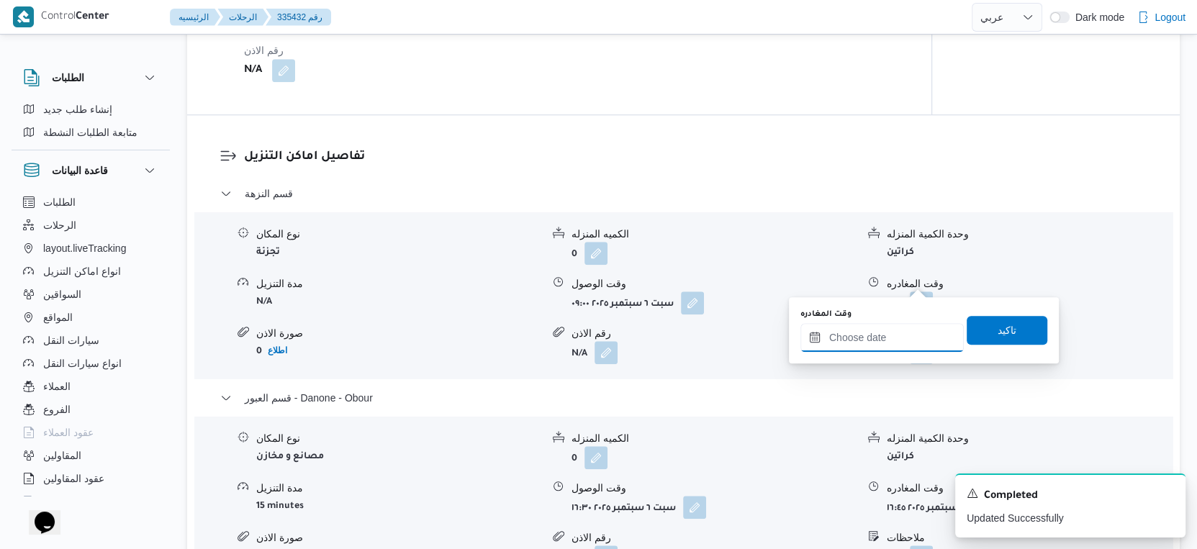
click at [894, 323] on input "وقت المغادره" at bounding box center [881, 337] width 163 height 29
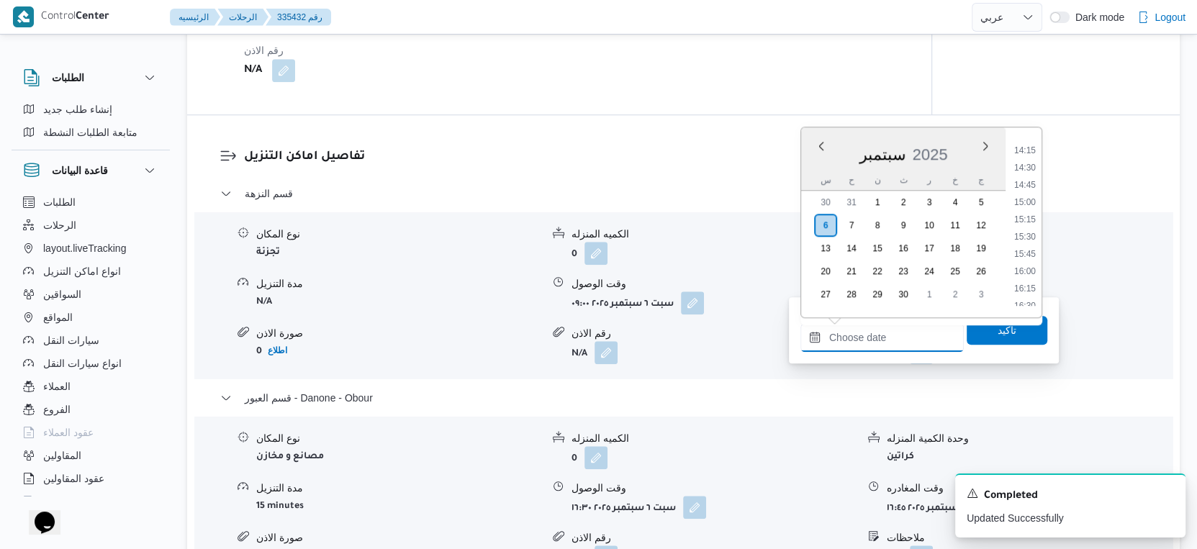
scroll to position [978, 0]
click at [1026, 271] on li "16:00" at bounding box center [1024, 273] width 33 height 14
type input "٠٦/٠٩/٢٠٢٥ ١٦:٠٠"
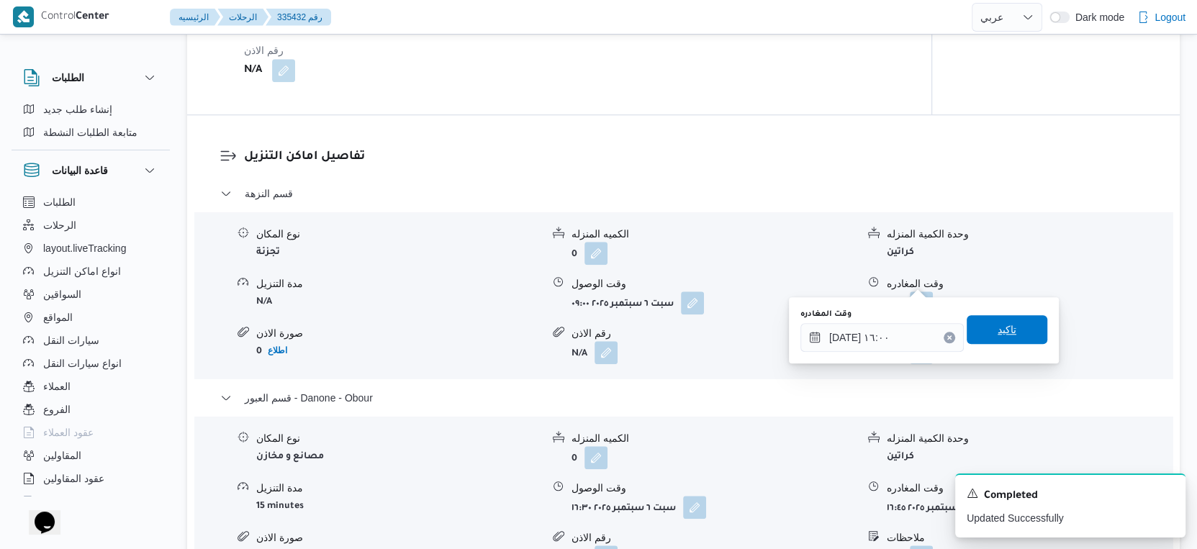
click at [1002, 320] on span "تاكيد" at bounding box center [1006, 329] width 81 height 29
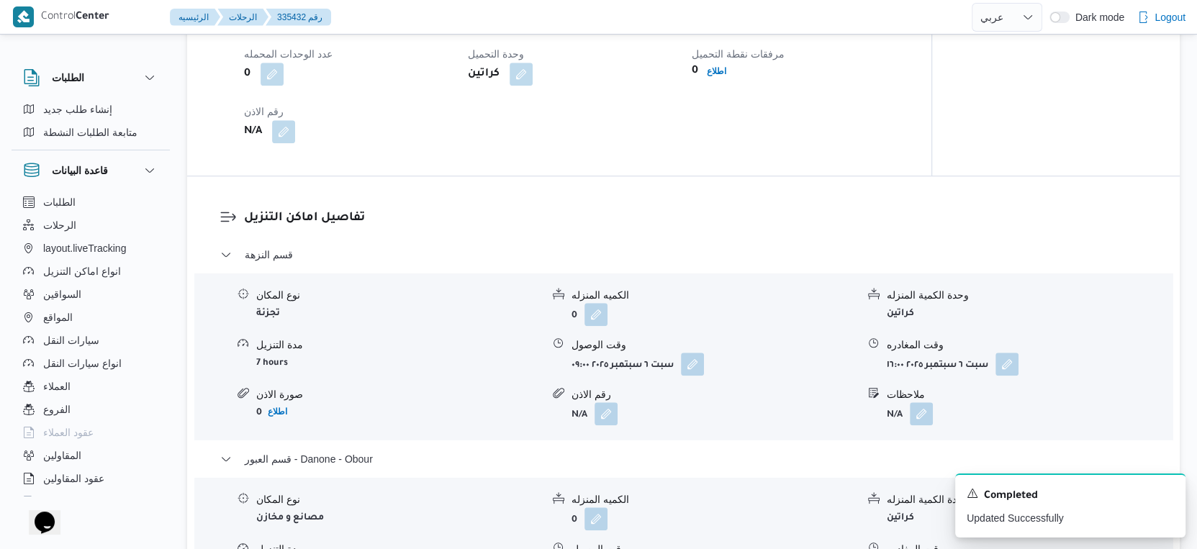
scroll to position [959, 0]
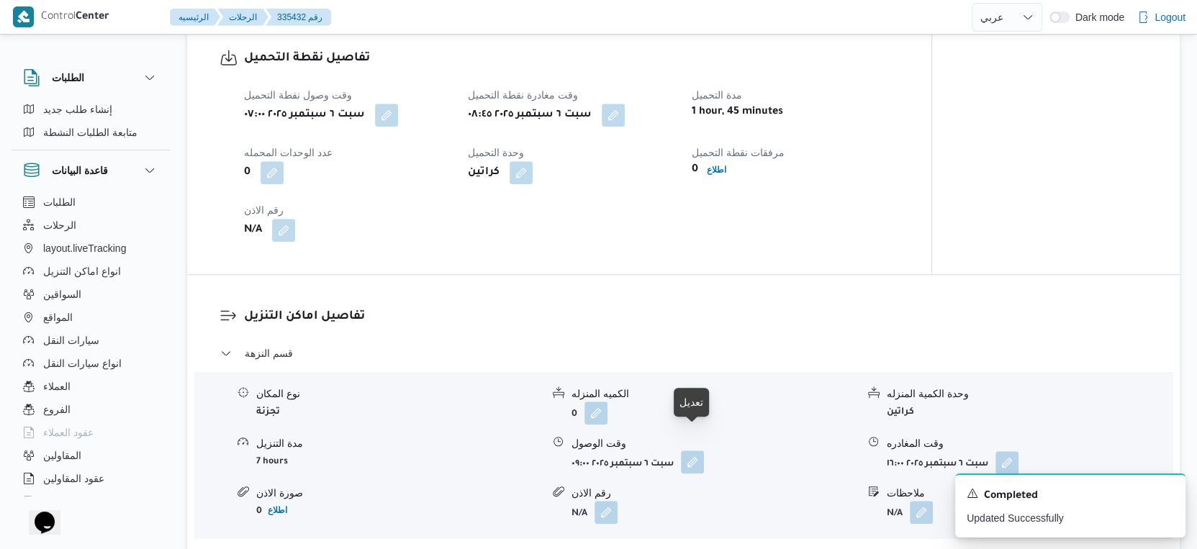
click at [692, 451] on button "button" at bounding box center [692, 462] width 23 height 23
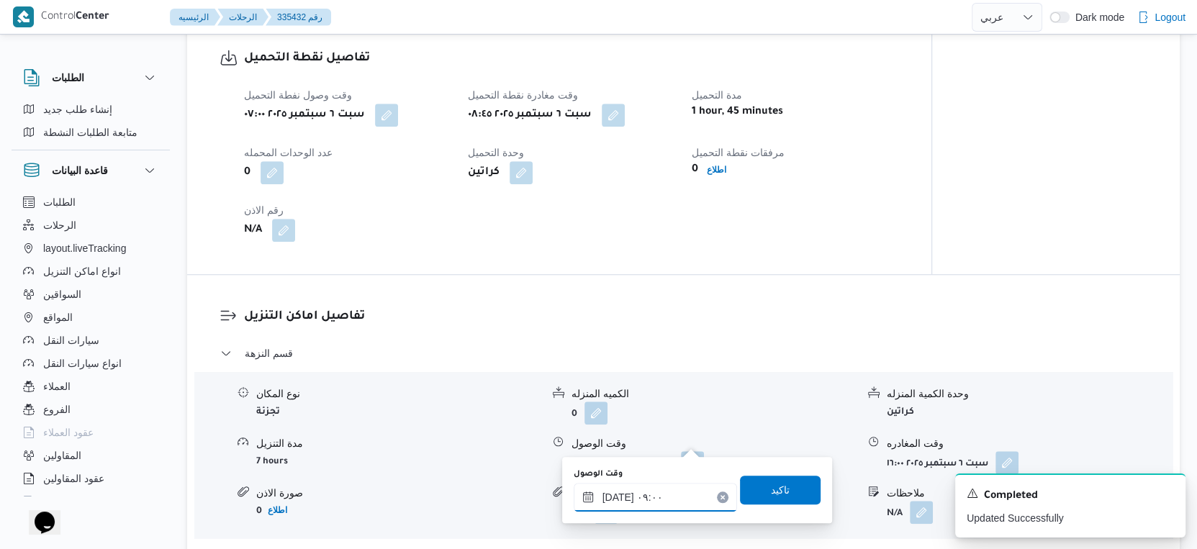
click at [656, 489] on input "٠٦/٠٩/٢٠٢٥ ٠٩:٠٠" at bounding box center [655, 497] width 163 height 29
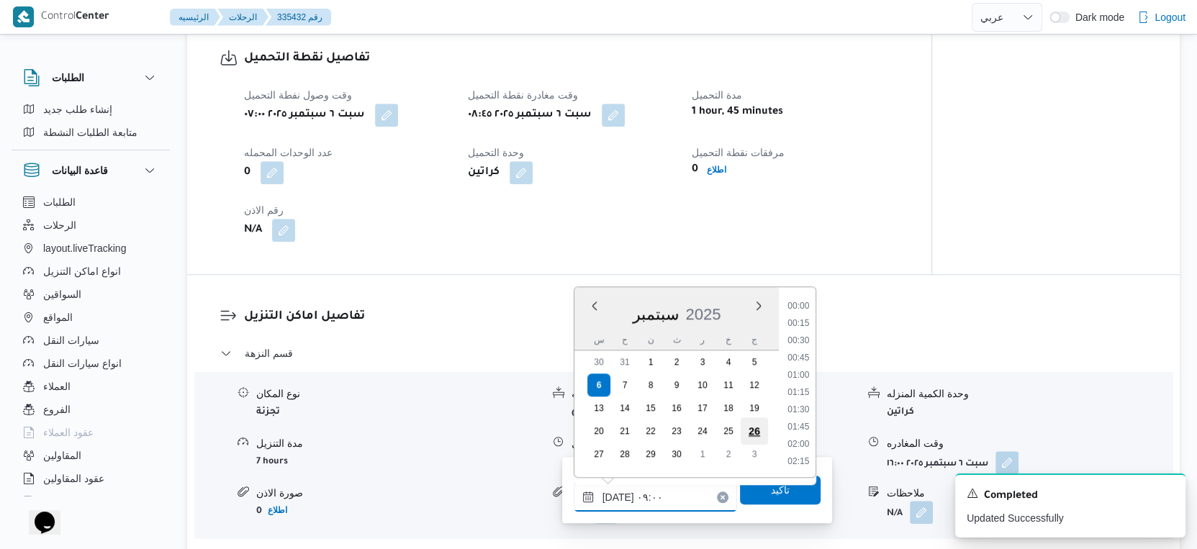
scroll to position [533, 0]
click at [789, 413] on li "09:15" at bounding box center [798, 411] width 33 height 14
type input "٠٦/٠٩/٢٠٢٥ ٠٩:١٥"
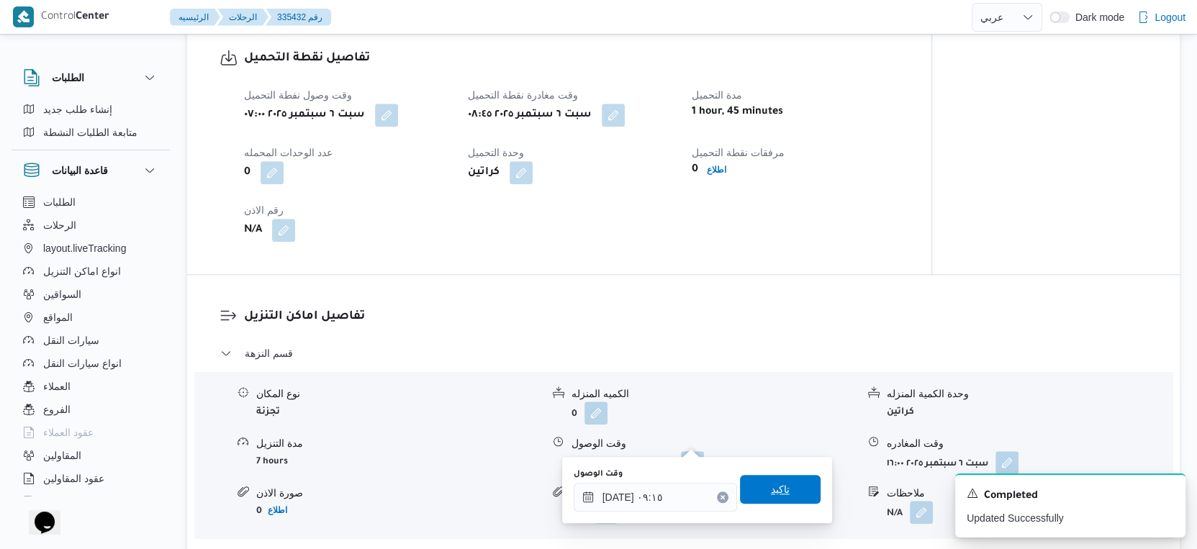
click at [773, 486] on span "تاكيد" at bounding box center [780, 489] width 19 height 17
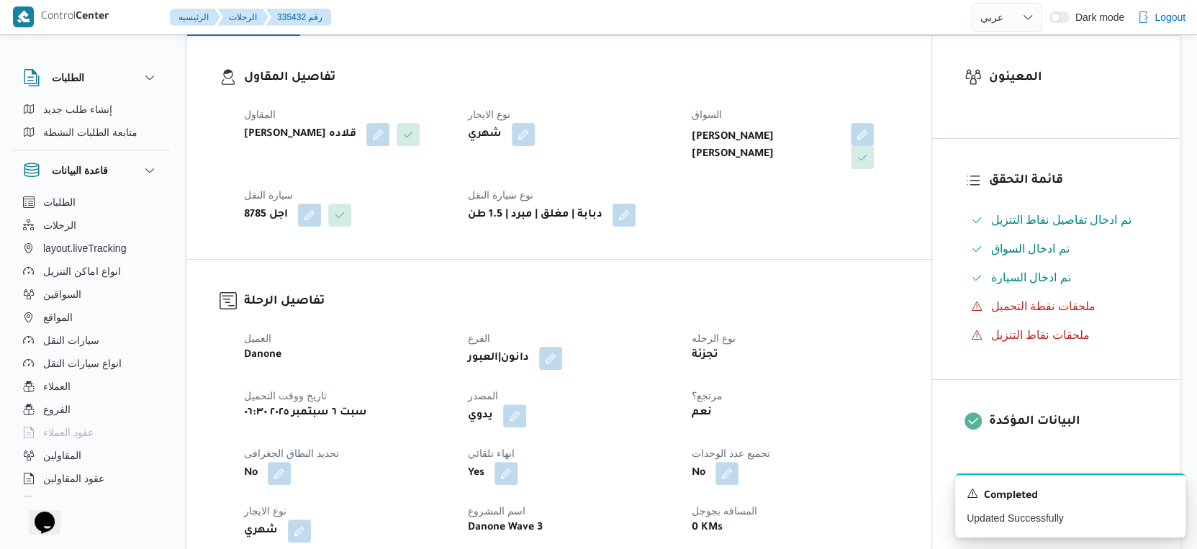
scroll to position [160, 0]
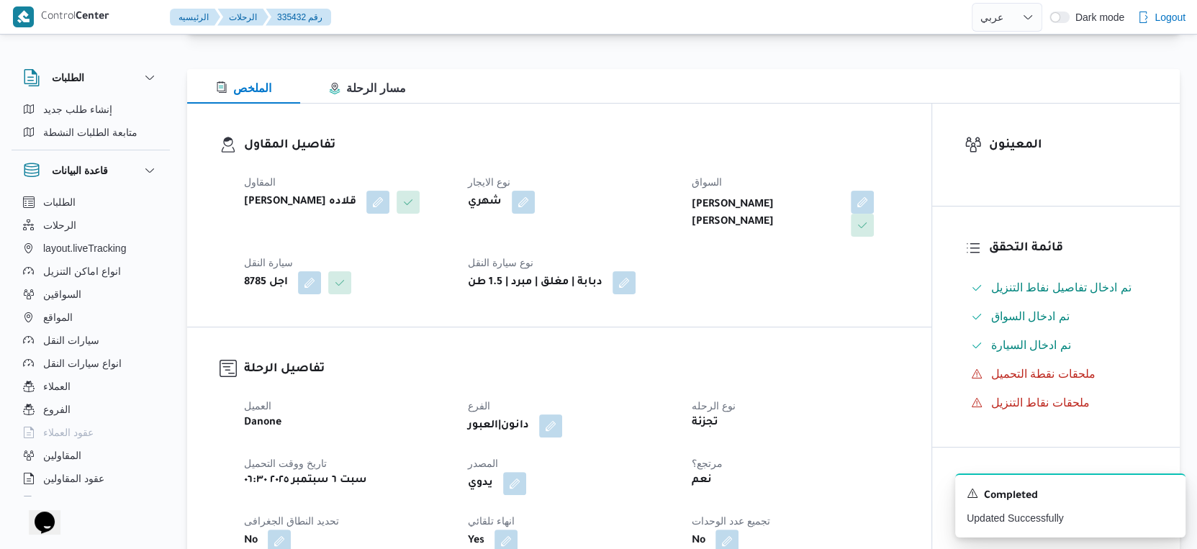
select select "ar"
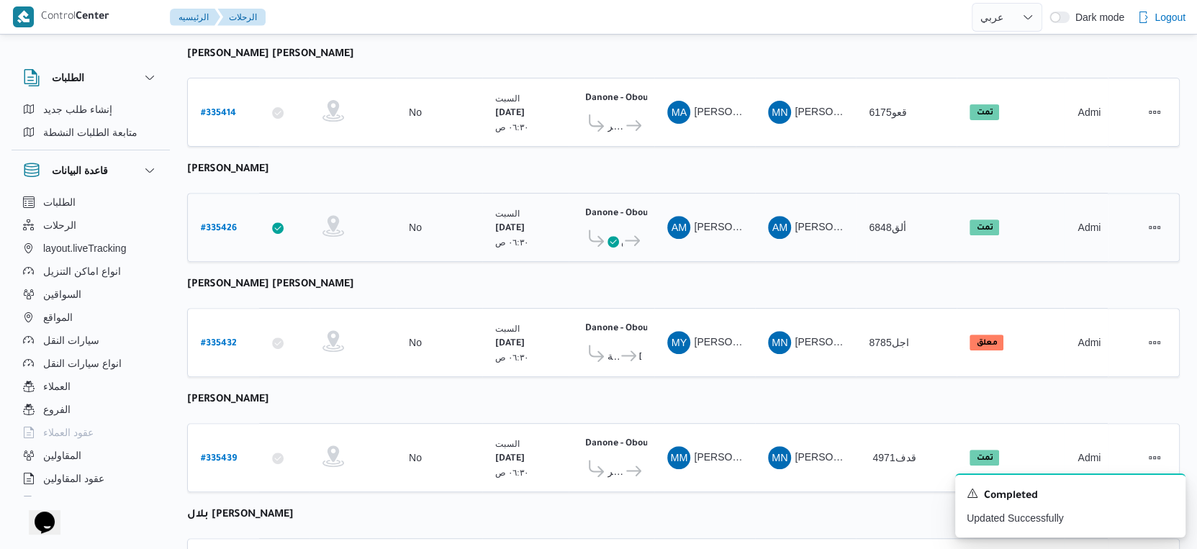
scroll to position [499, 0]
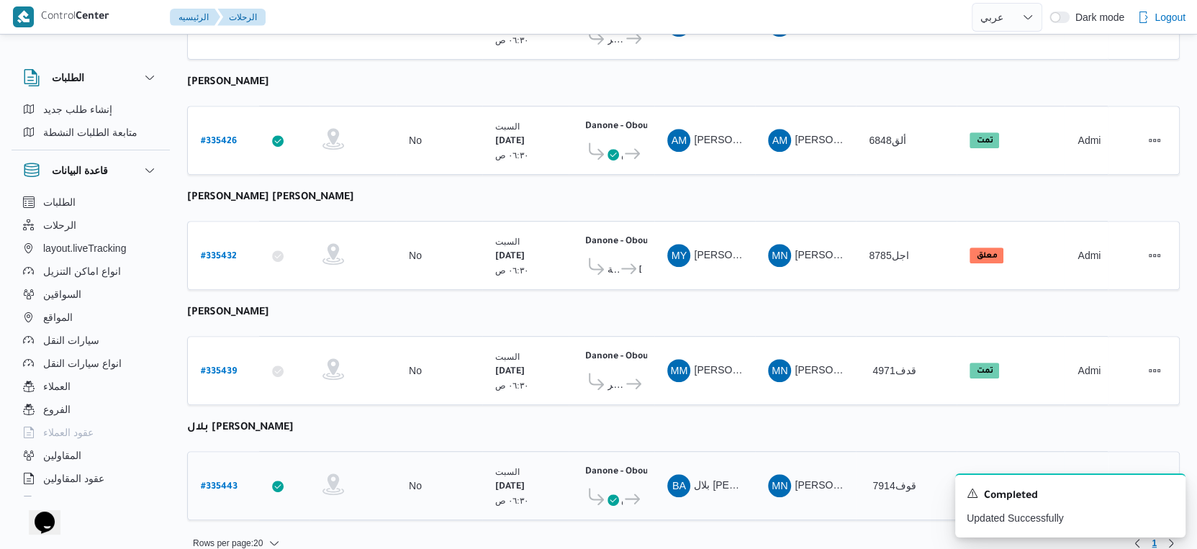
click at [222, 482] on b "# 335443" at bounding box center [219, 487] width 37 height 10
select select "ar"
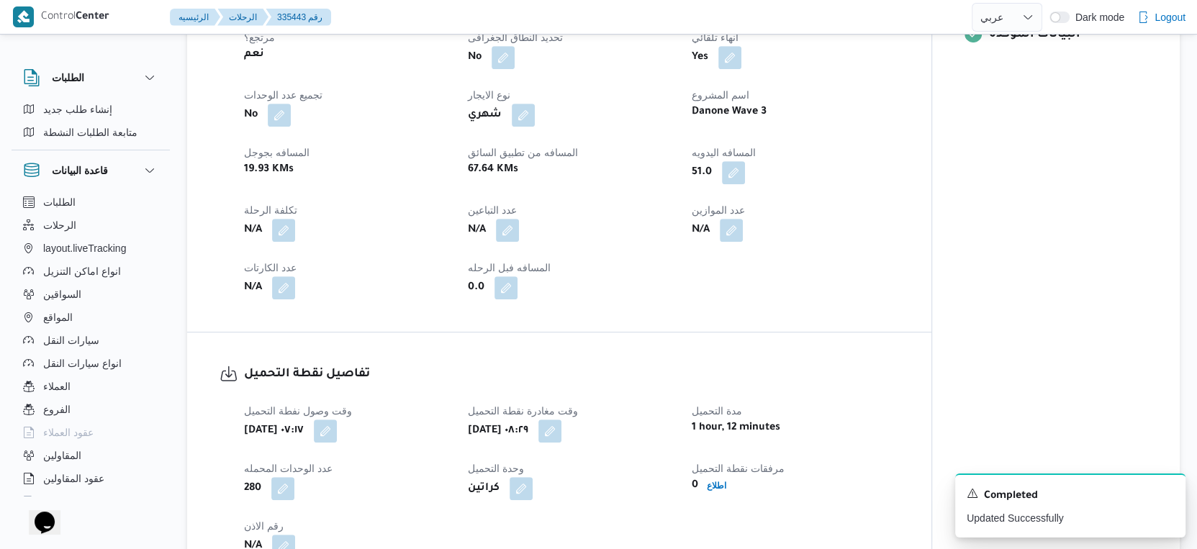
scroll to position [399, 0]
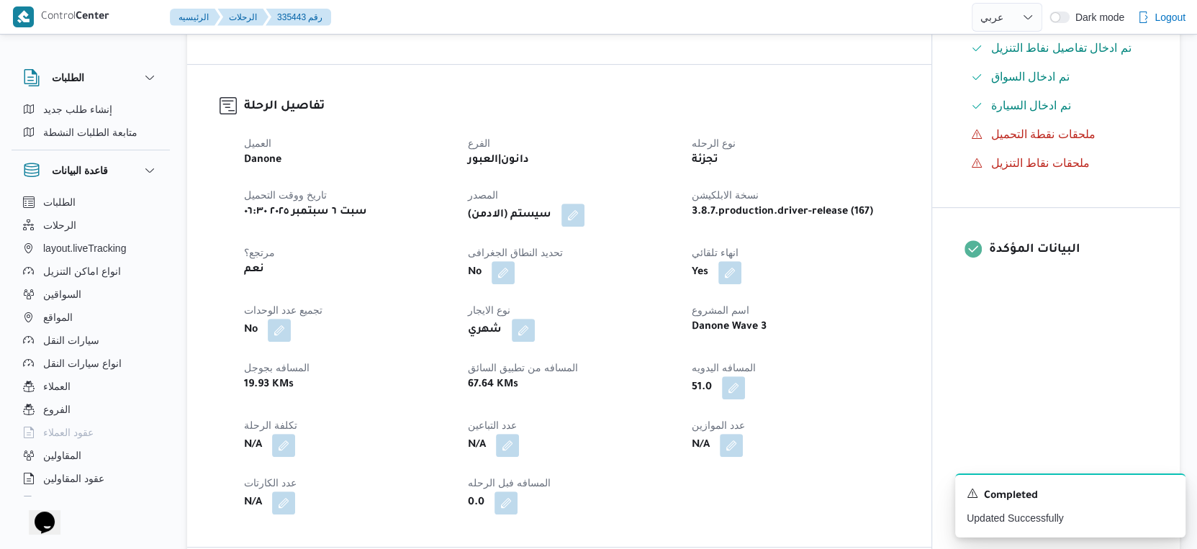
select select "ar"
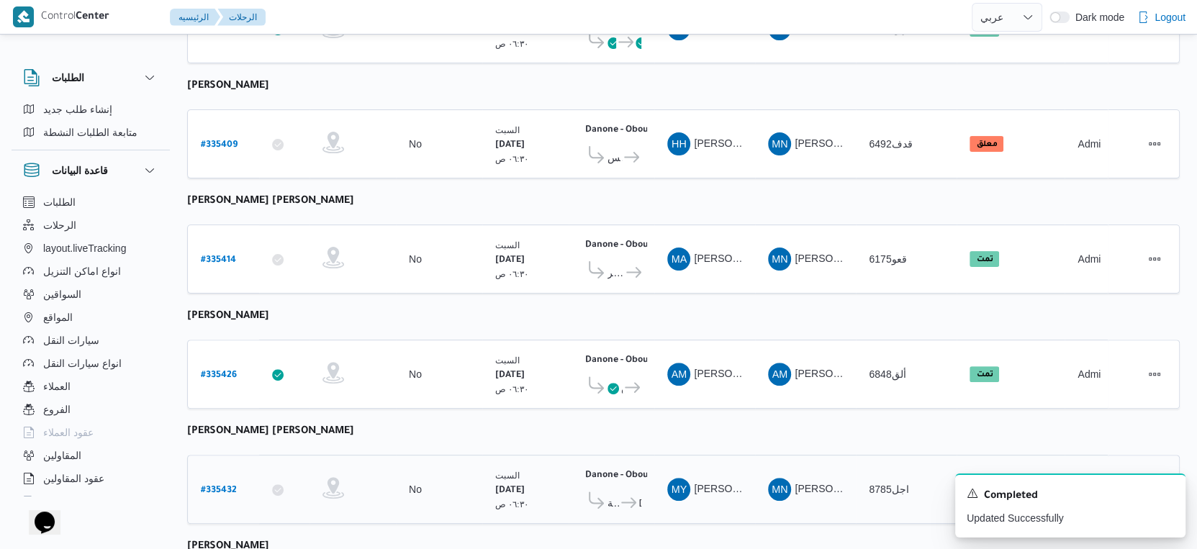
scroll to position [399, 0]
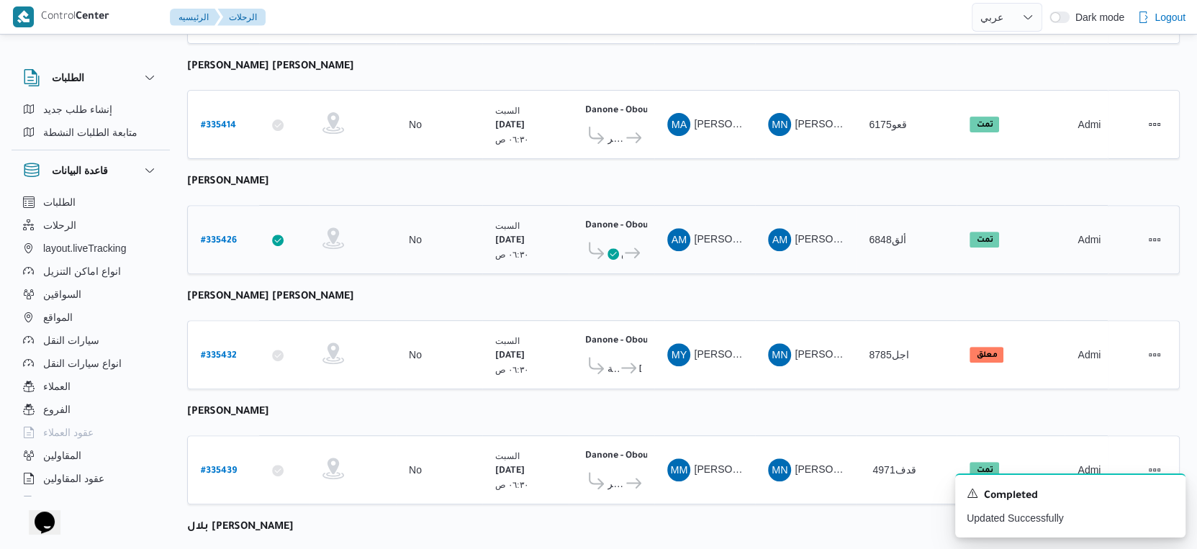
click at [341, 205] on td "تحديد النطاق الجغرافى" at bounding box center [352, 239] width 86 height 69
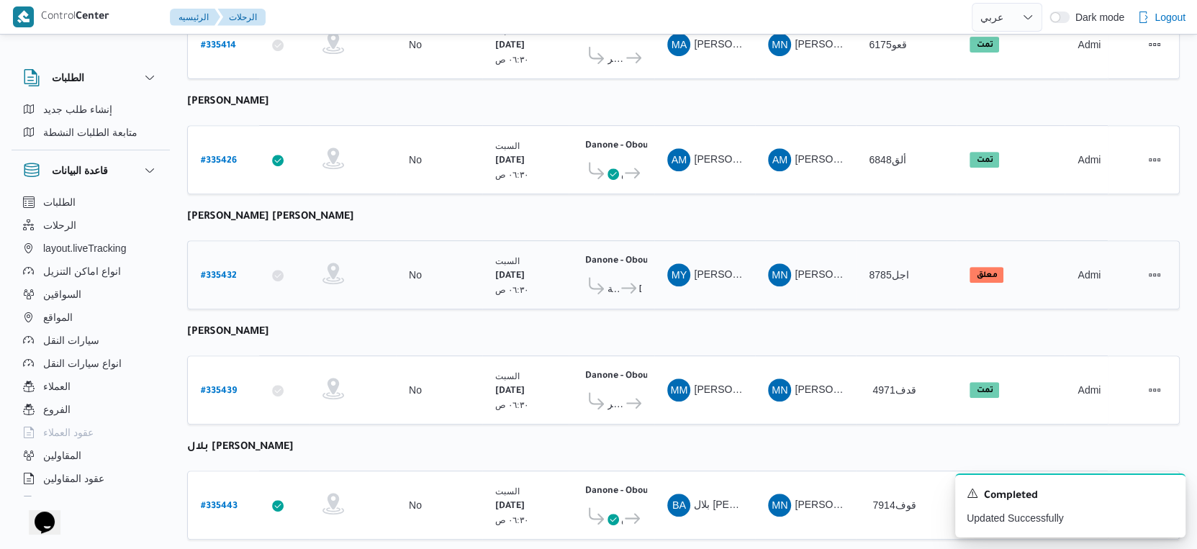
click at [220, 271] on b "# 335432" at bounding box center [219, 276] width 36 height 10
select select "ar"
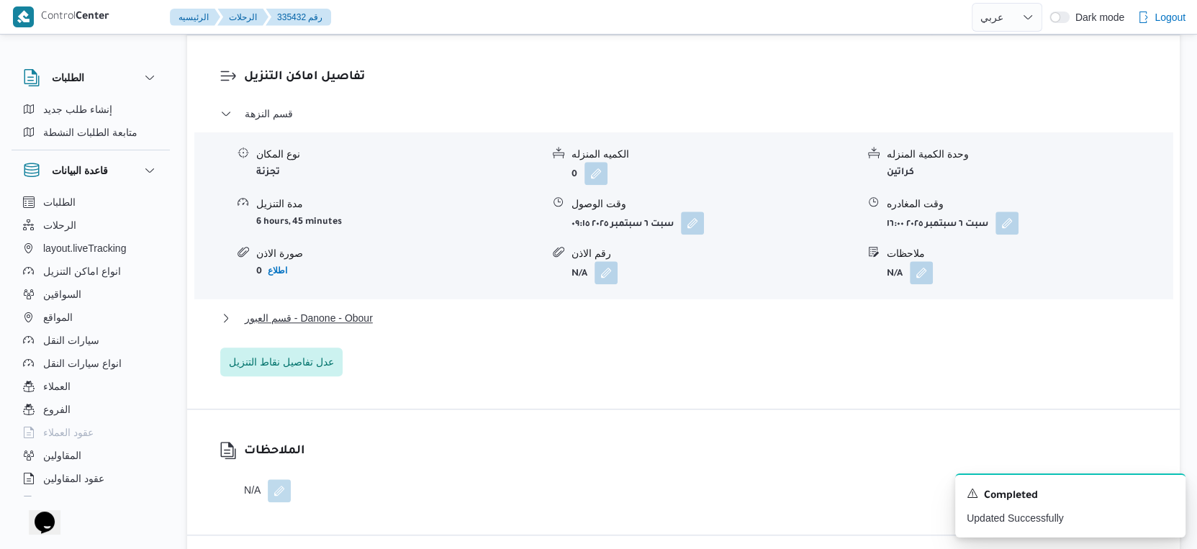
scroll to position [1200, 0]
click at [376, 309] on button "قسم العبور - Danone - Obour" at bounding box center [683, 317] width 927 height 17
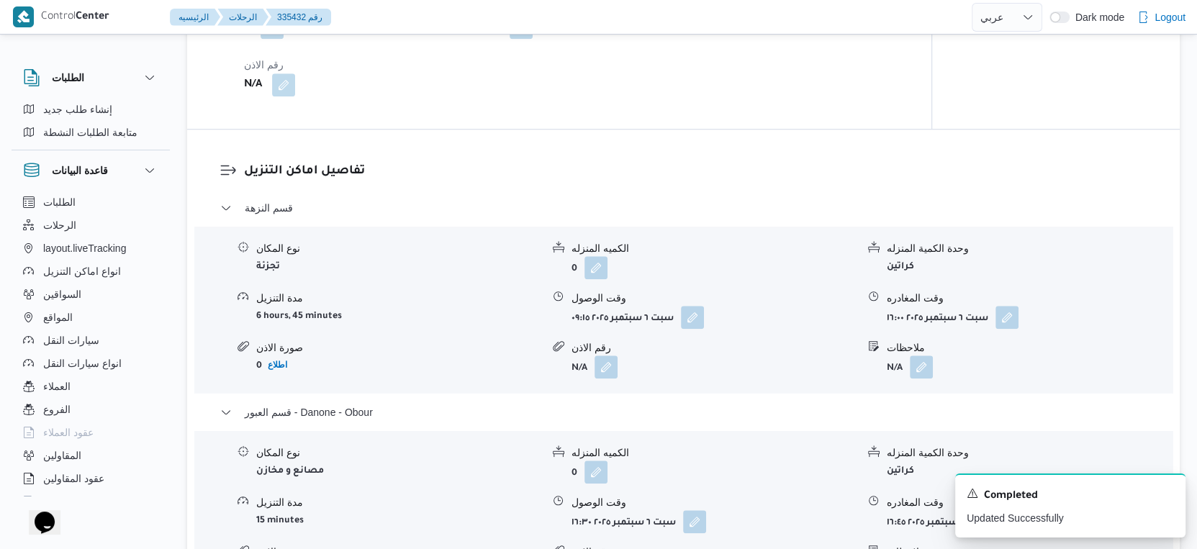
scroll to position [1279, 0]
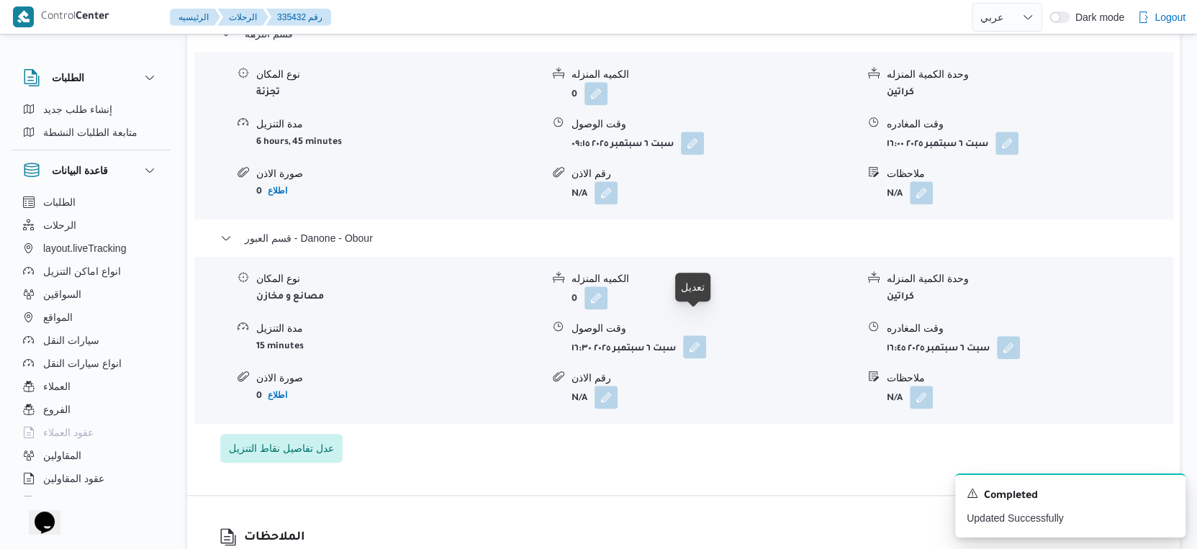
click at [702, 335] on button "button" at bounding box center [694, 346] width 23 height 23
click at [1005, 131] on button "button" at bounding box center [1006, 142] width 23 height 23
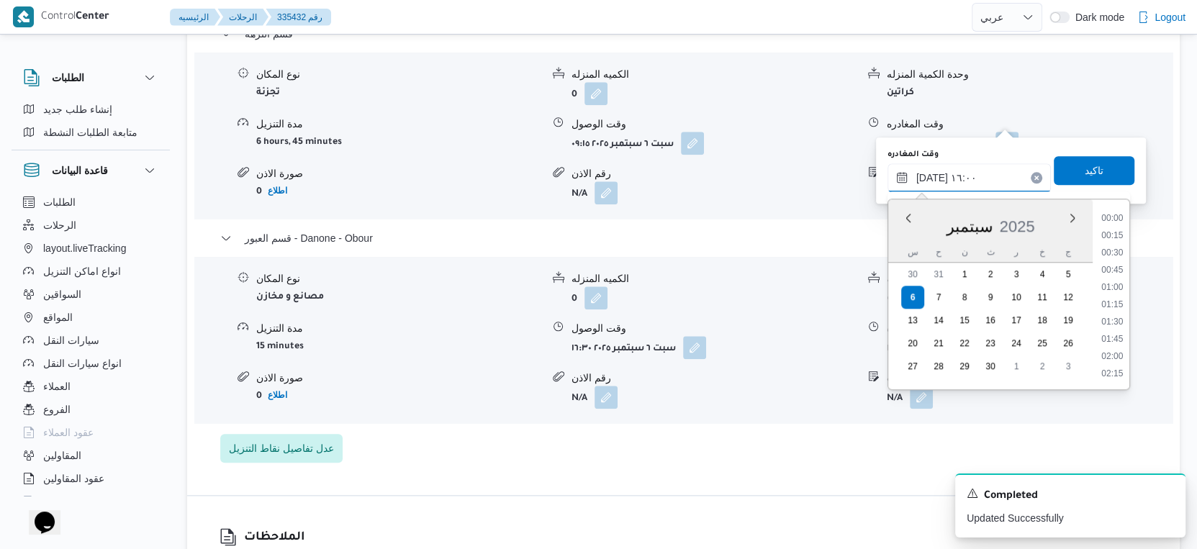
click at [977, 183] on input "٠٦/٠٩/٢٠٢٥ ١٦:٠٠" at bounding box center [968, 177] width 163 height 29
click at [1118, 268] on li "15:30" at bounding box center [1111, 273] width 33 height 14
type input "٠٦/٠٩/٢٠٢٥ ١٥:٣٠"
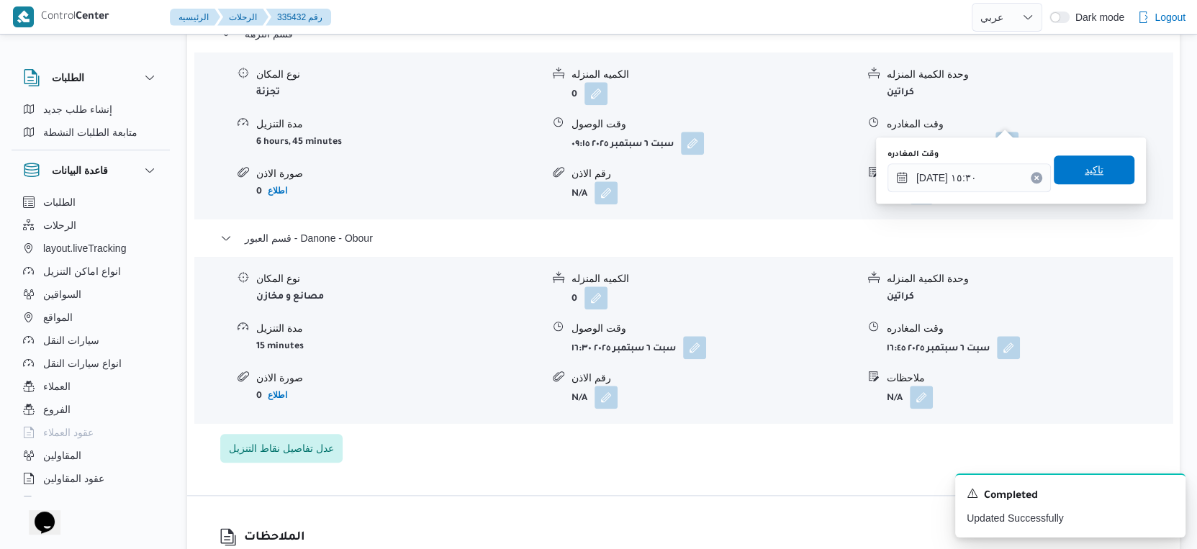
click at [1095, 171] on span "تاكيد" at bounding box center [1094, 169] width 81 height 29
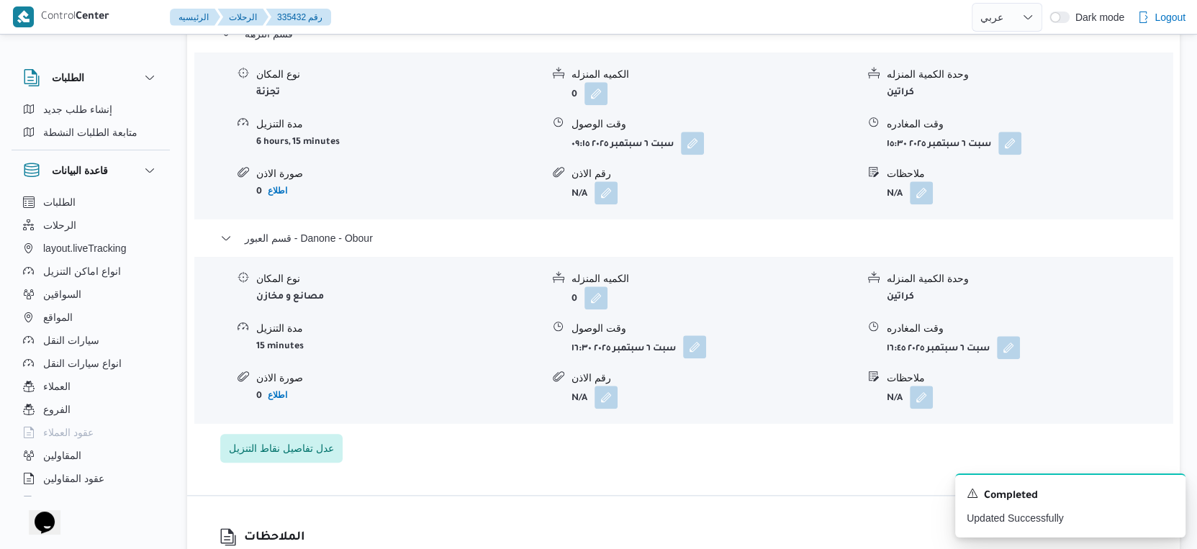
click at [693, 335] on button "button" at bounding box center [694, 346] width 23 height 23
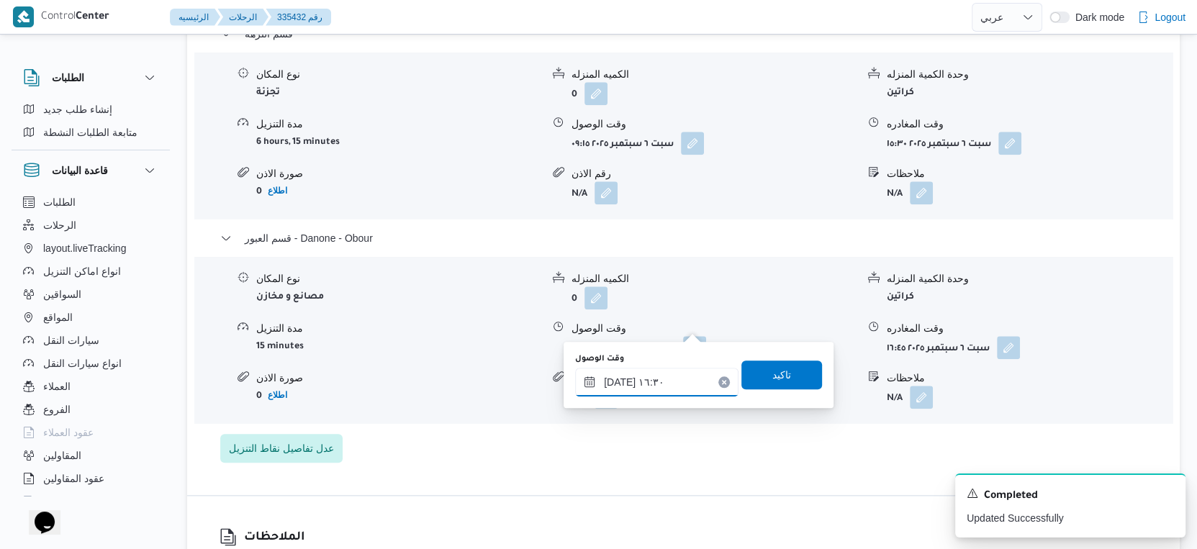
click at [663, 394] on input "٠٦/٠٩/٢٠٢٥ ١٦:٣٠" at bounding box center [656, 382] width 163 height 29
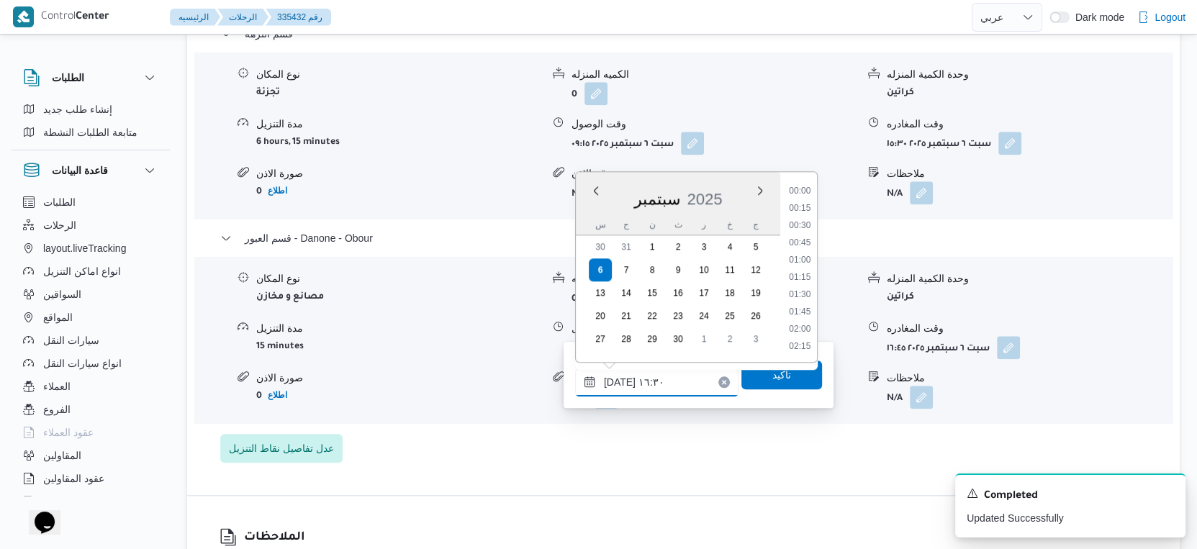
scroll to position [1051, 0]
click at [805, 238] on li "16:00" at bounding box center [799, 245] width 33 height 14
type input "٠٦/٠٩/٢٠٢٥ ١٦:٠٠"
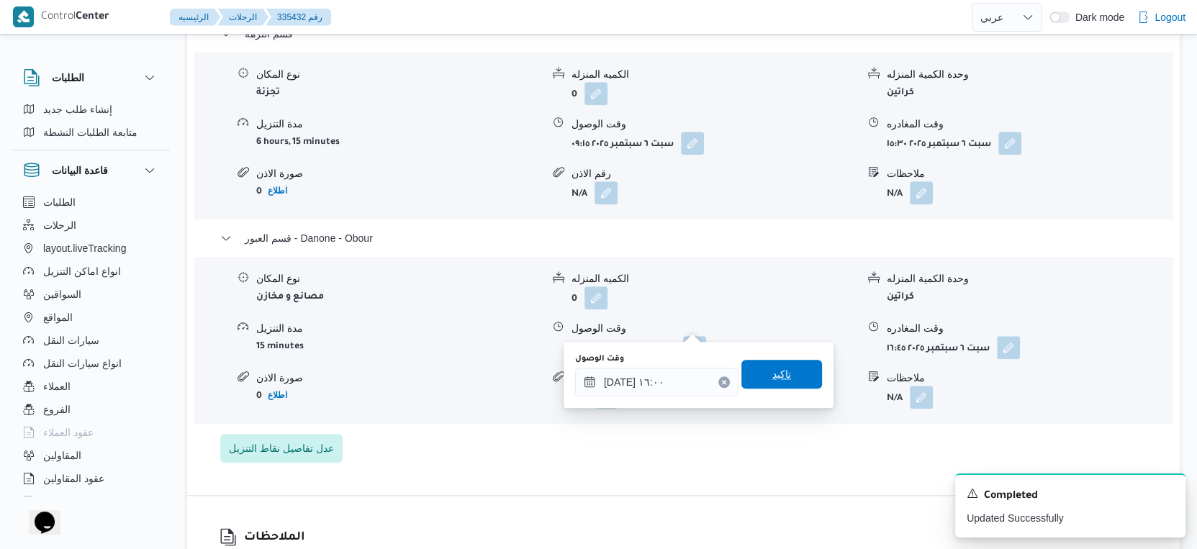
click at [772, 375] on span "تاكيد" at bounding box center [781, 374] width 19 height 17
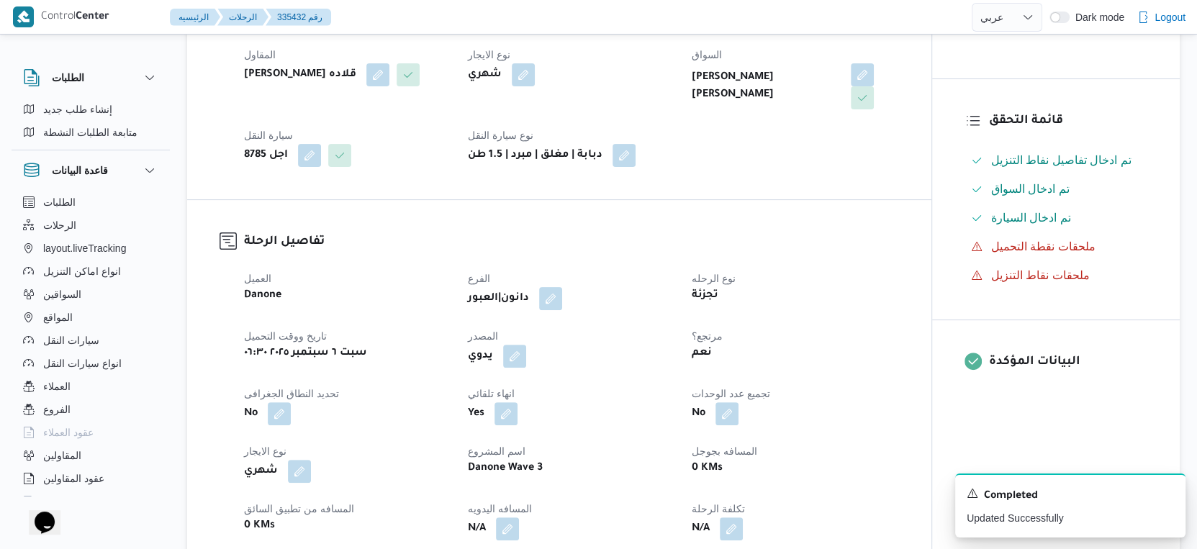
scroll to position [560, 0]
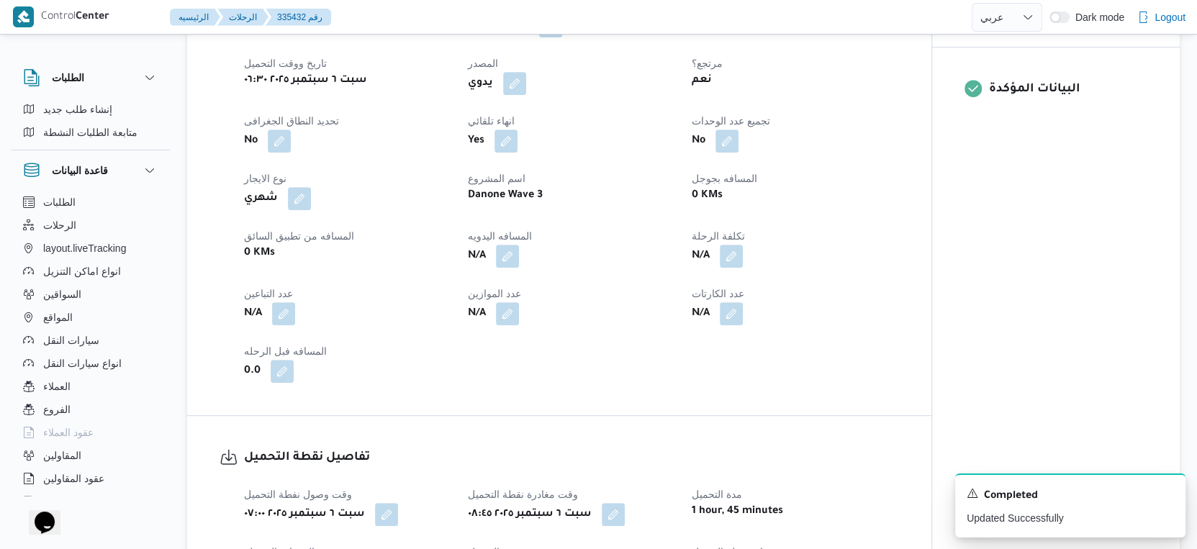
click at [405, 255] on div "العميل Danone الفرع دانون|العبور نوع الرحله تجزئة تاريخ ووقت التحميل سبت ٦ سبتم…" at bounding box center [571, 189] width 672 height 403
click at [510, 244] on button "button" at bounding box center [507, 255] width 23 height 23
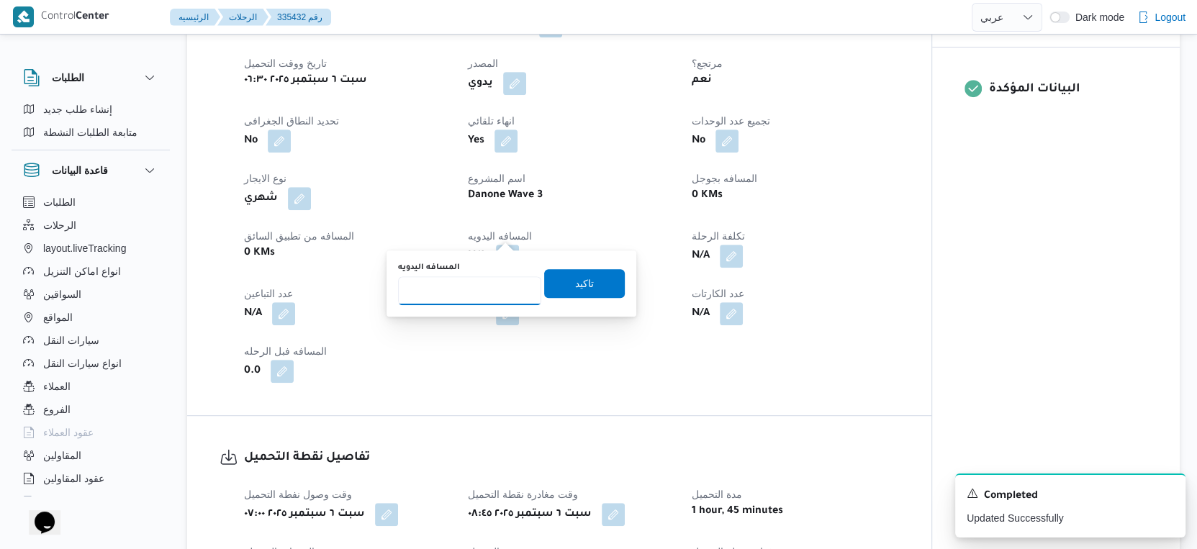
click at [456, 296] on input "المسافه اليدويه" at bounding box center [469, 290] width 143 height 29
type input "67"
click at [610, 278] on span "تاكيد" at bounding box center [584, 282] width 81 height 29
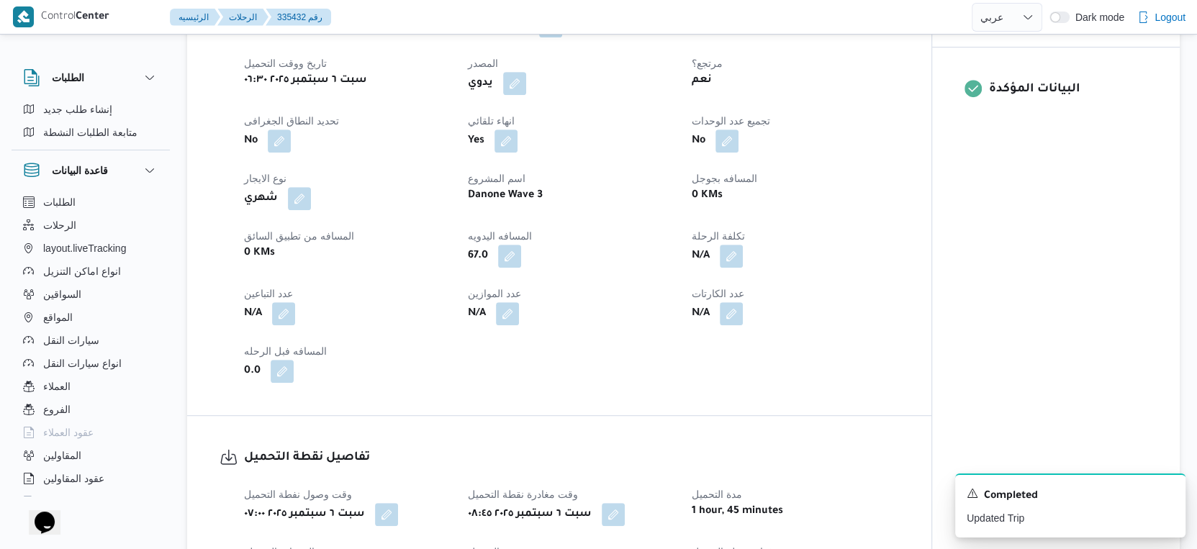
click at [842, 285] on dt "عدد الكارتات" at bounding box center [795, 293] width 207 height 17
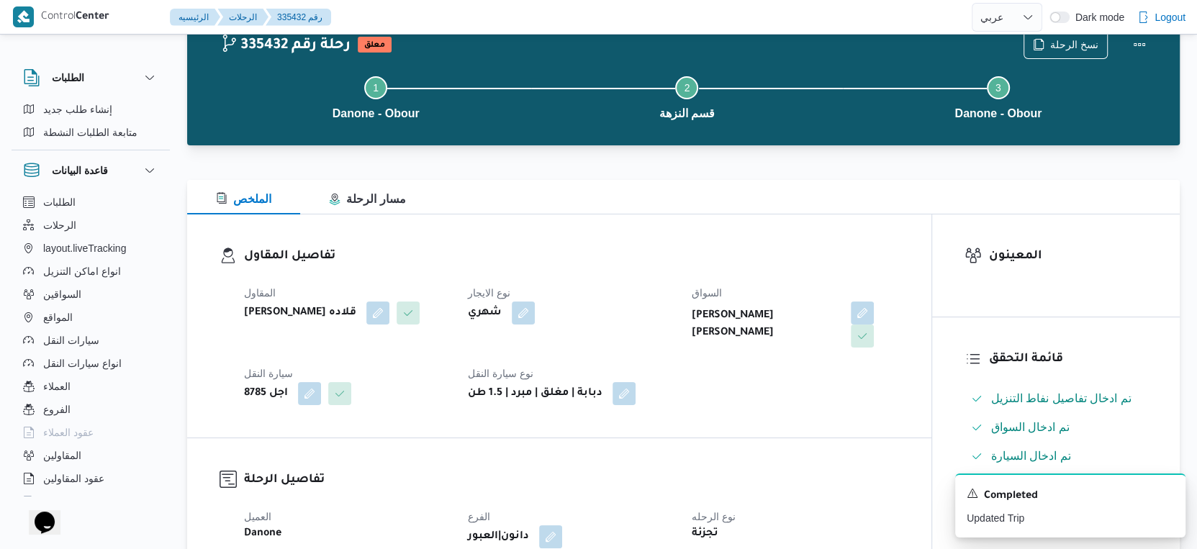
scroll to position [0, 0]
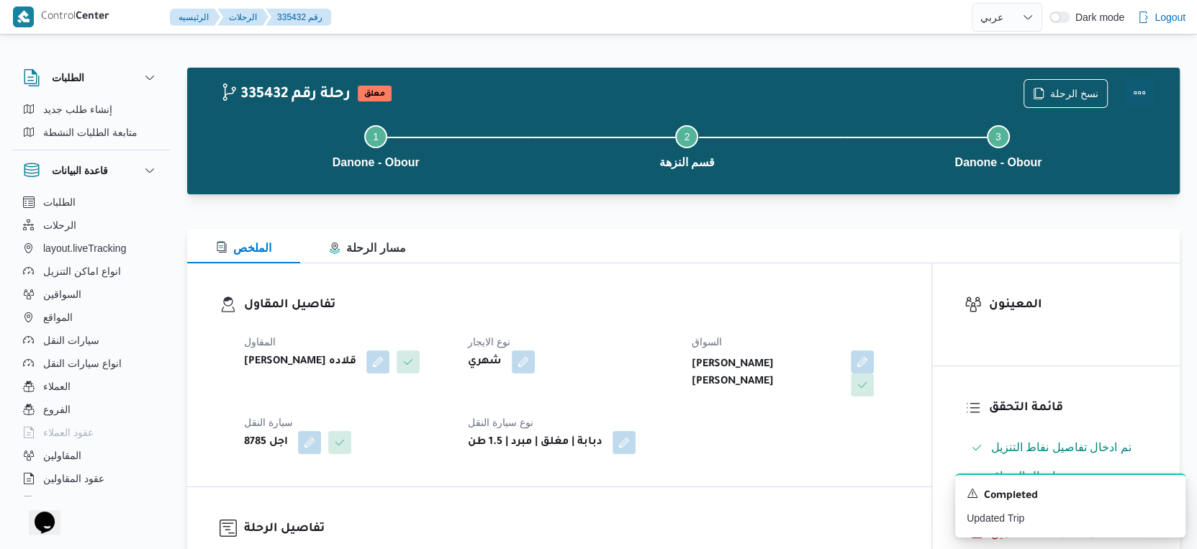
click at [1139, 92] on button "Actions" at bounding box center [1139, 92] width 29 height 29
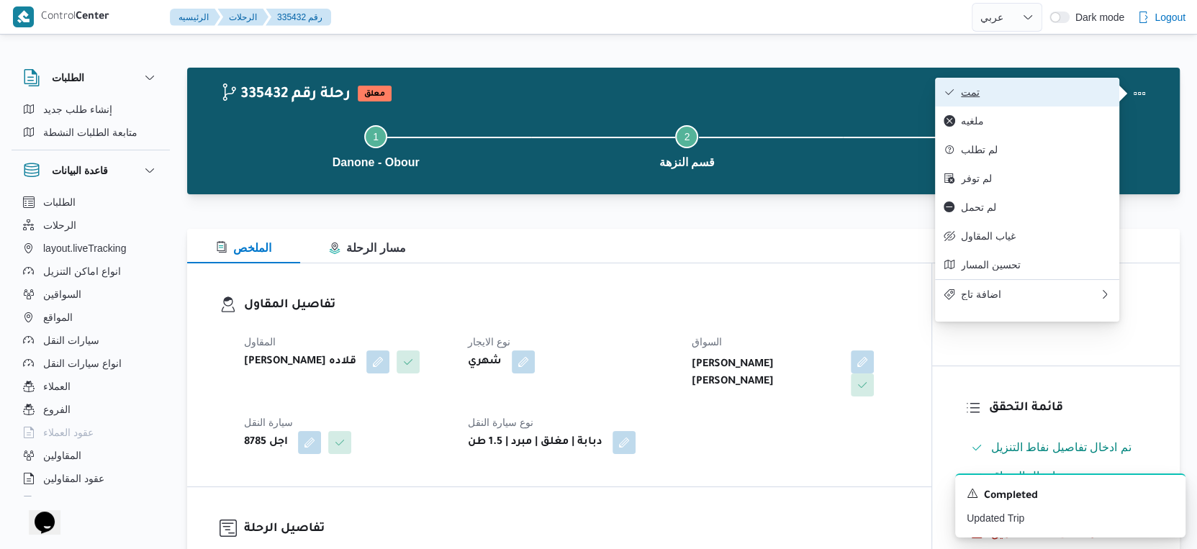
click at [1068, 84] on button "تمت" at bounding box center [1027, 92] width 184 height 29
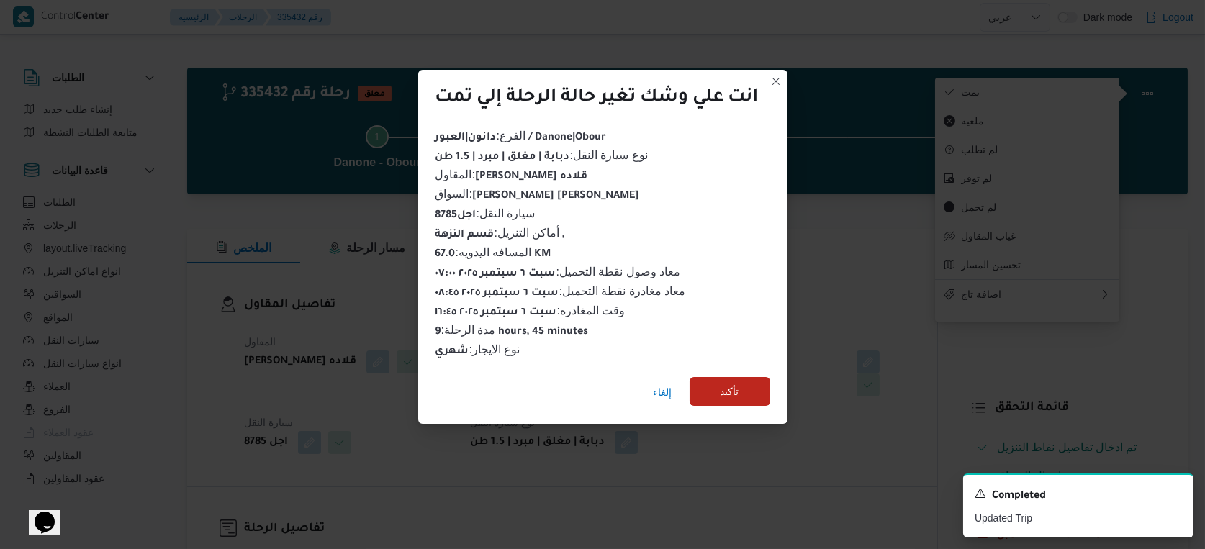
click at [746, 381] on span "تأكيد" at bounding box center [729, 391] width 81 height 29
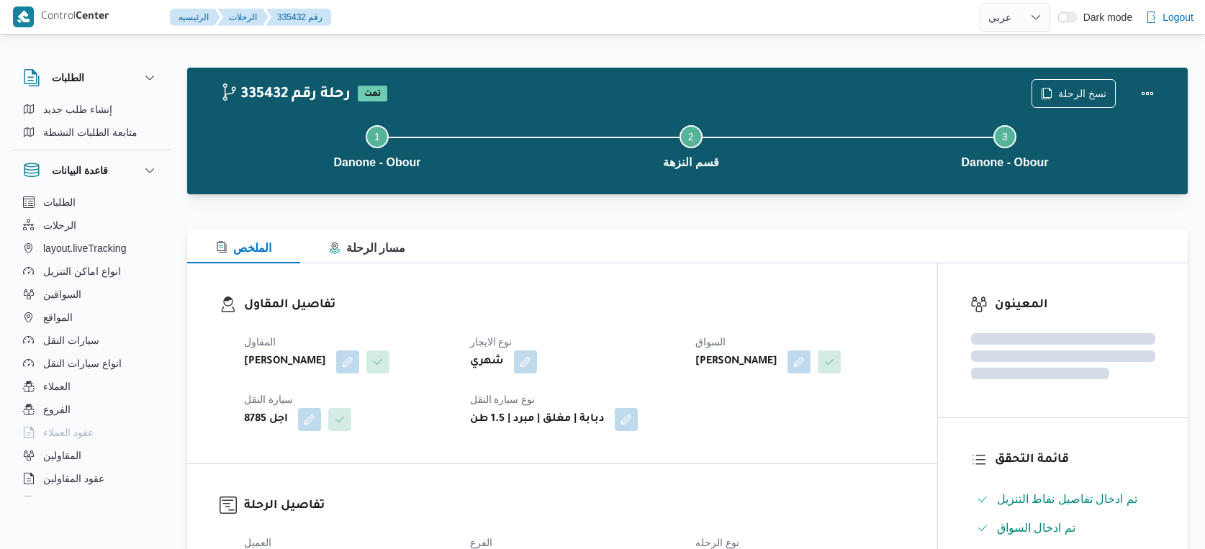
select select "ar"
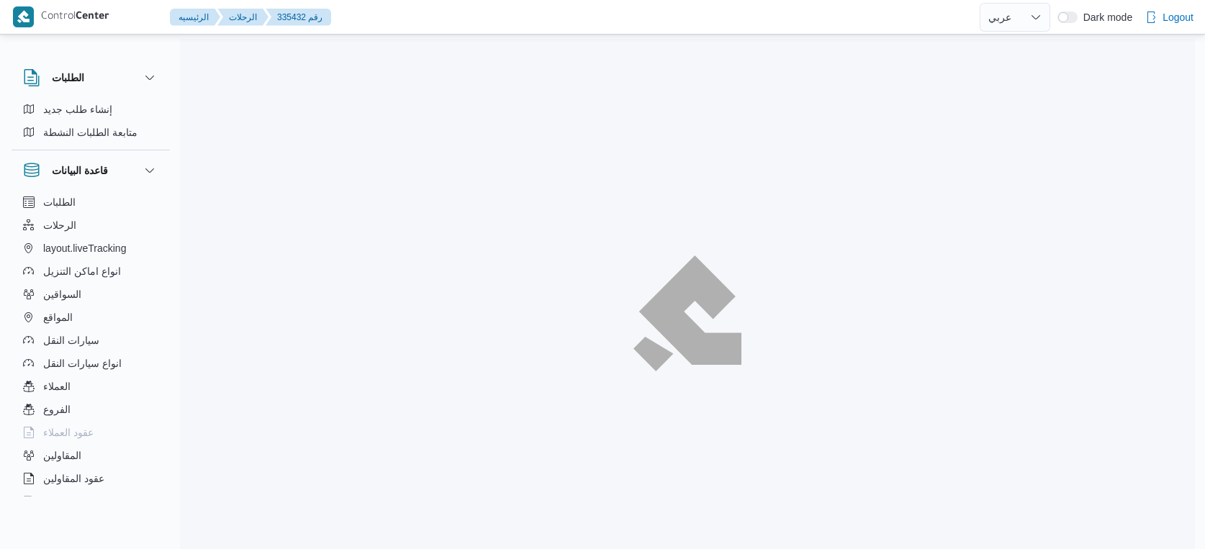
select select "ar"
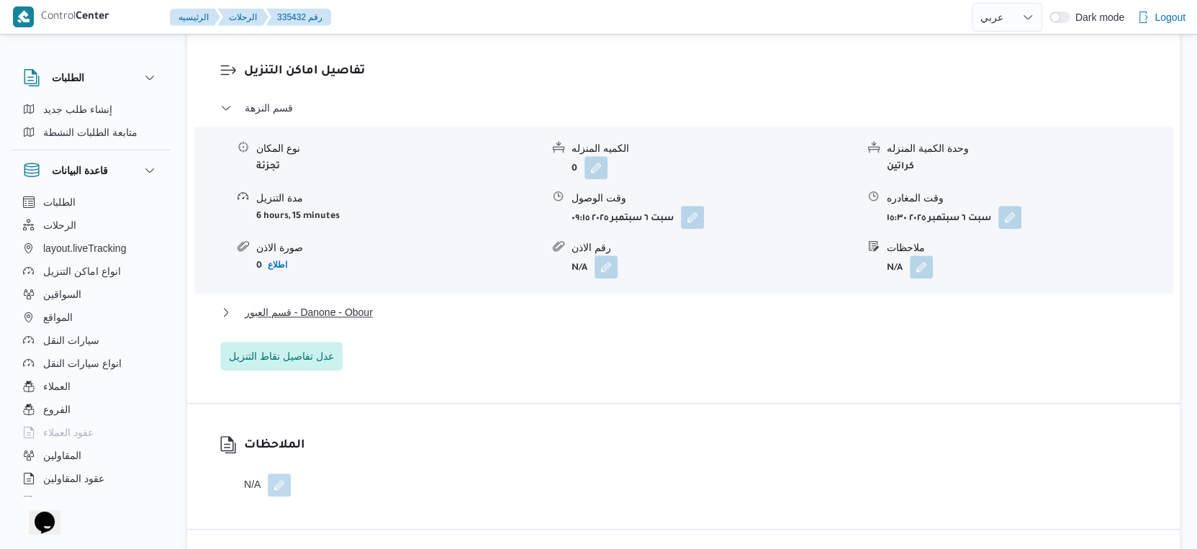
scroll to position [1200, 0]
click at [399, 303] on button "قسم العبور - Danone - Obour" at bounding box center [683, 311] width 927 height 17
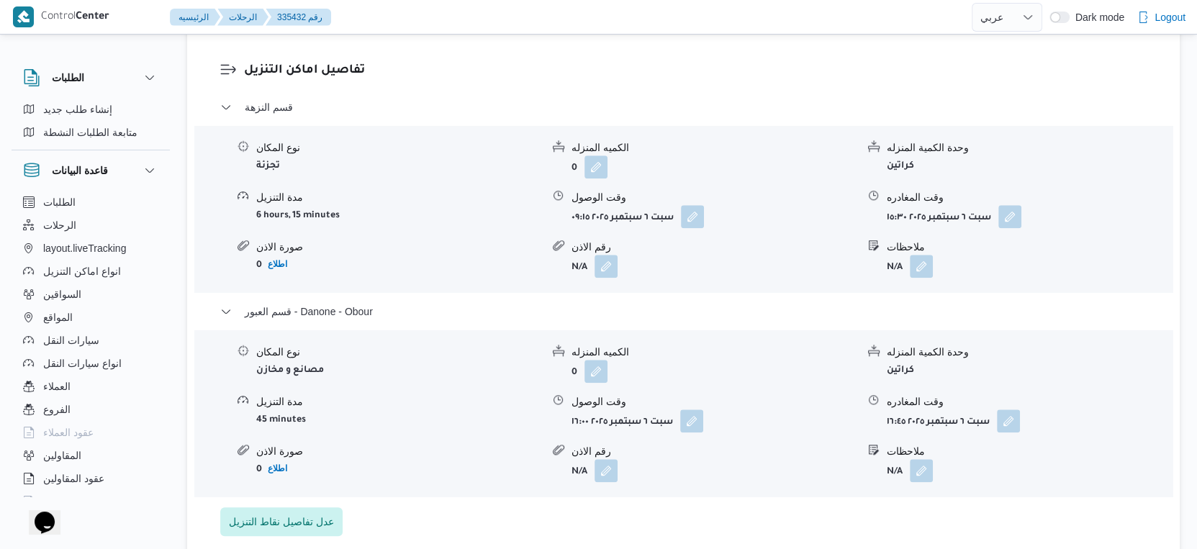
select select "ar"
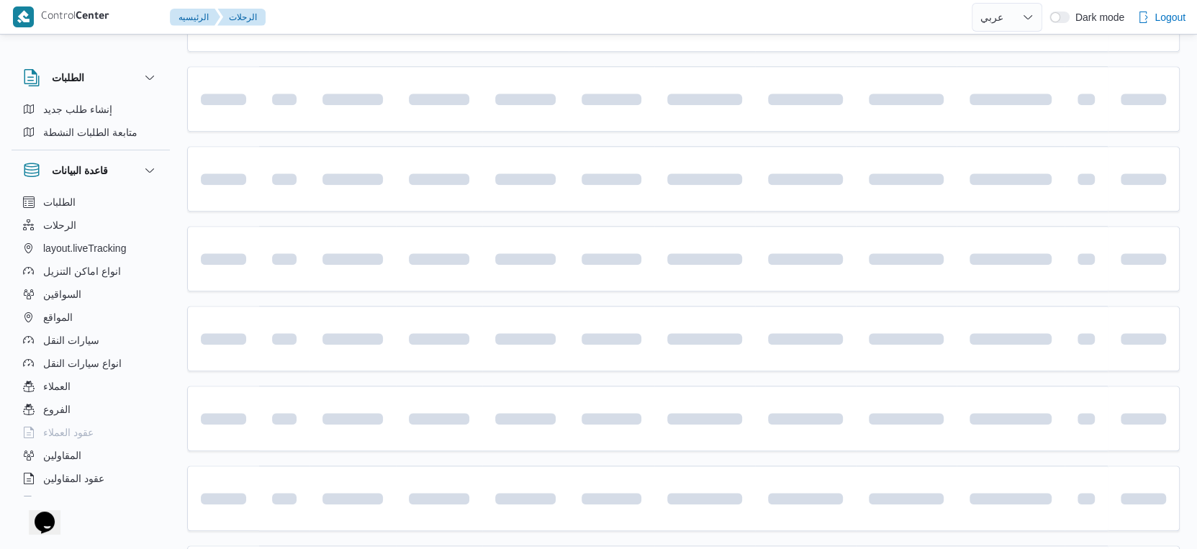
scroll to position [479, 0]
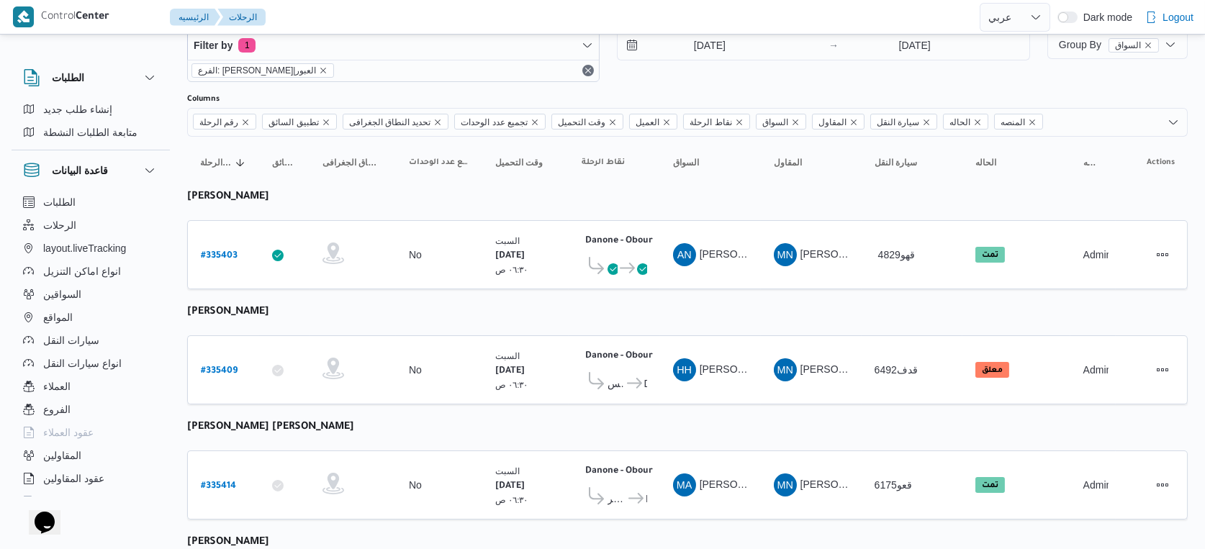
select select "ar"
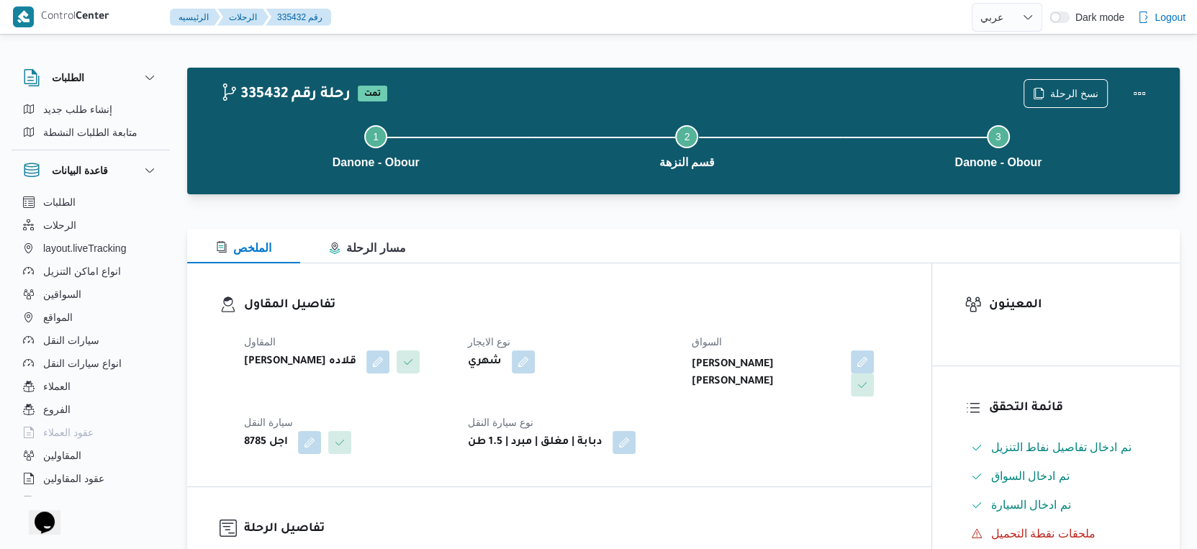
select select "ar"
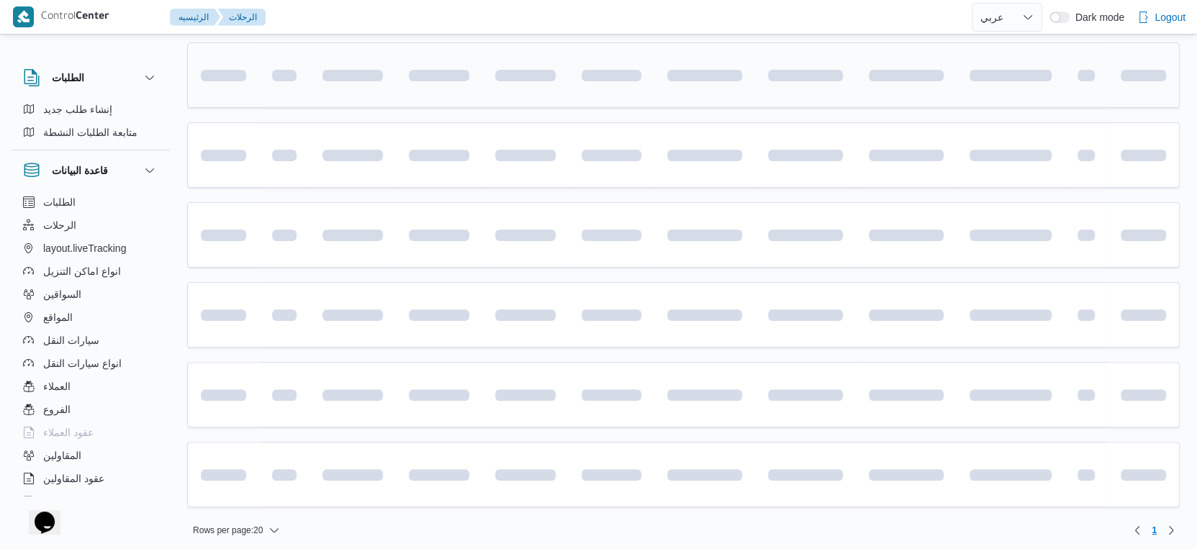
scroll to position [294, 0]
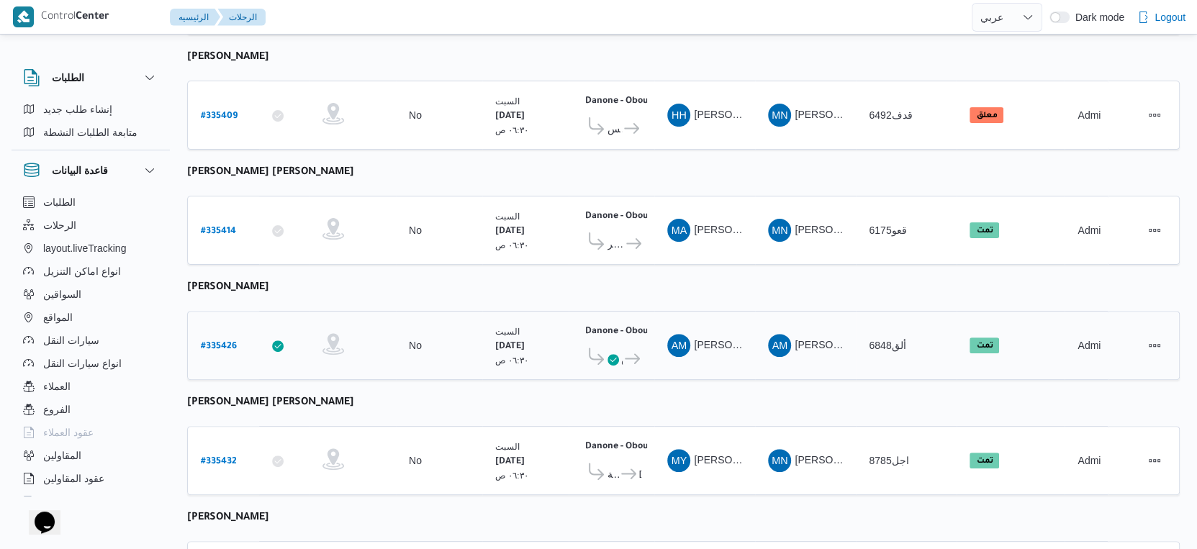
click at [210, 342] on b "# 335426" at bounding box center [219, 347] width 36 height 10
select select "ar"
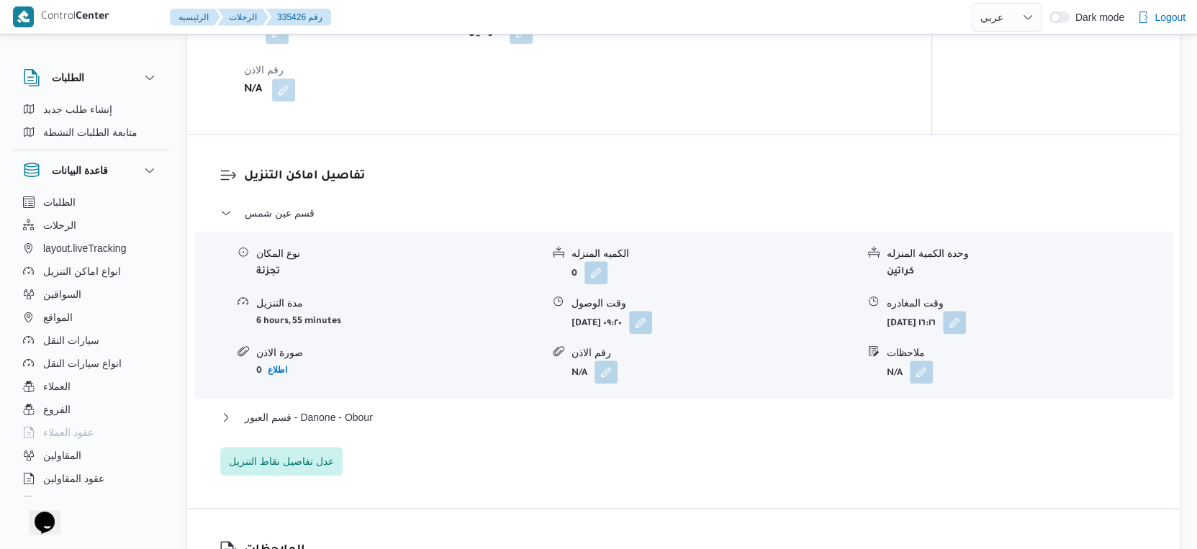
scroll to position [1174, 0]
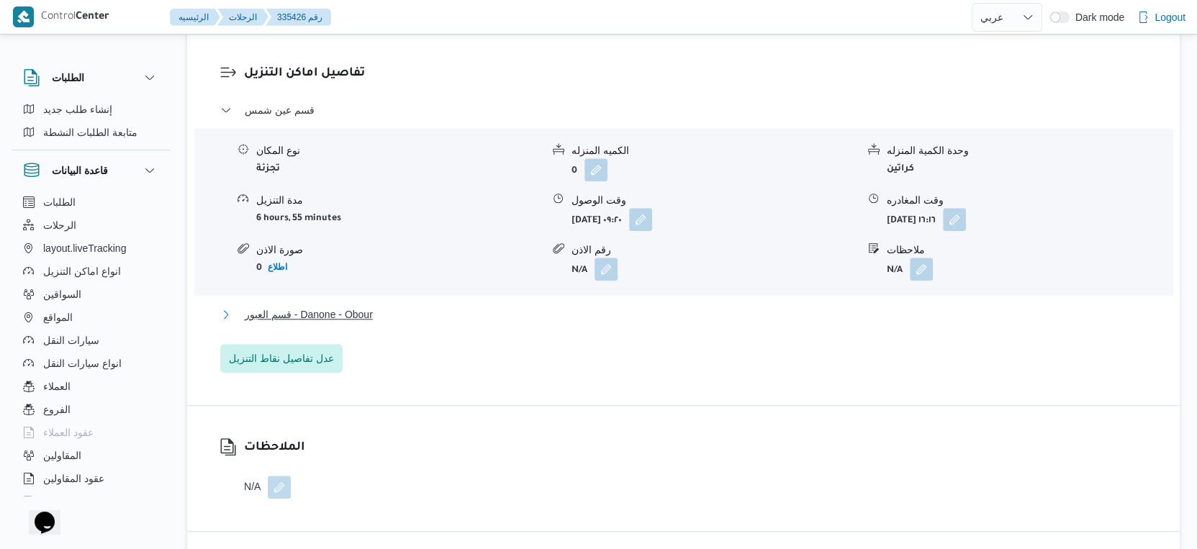
click at [389, 317] on button "قسم العبور - Danone - Obour" at bounding box center [683, 314] width 927 height 17
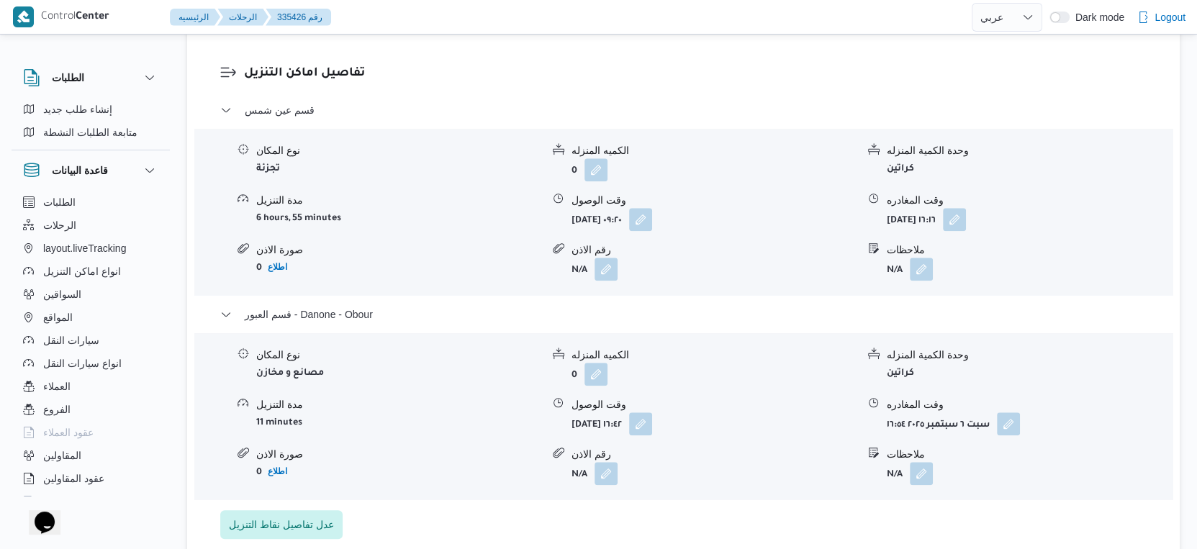
click at [410, 68] on h3 "تفاصيل اماكن التنزيل" at bounding box center [695, 73] width 903 height 19
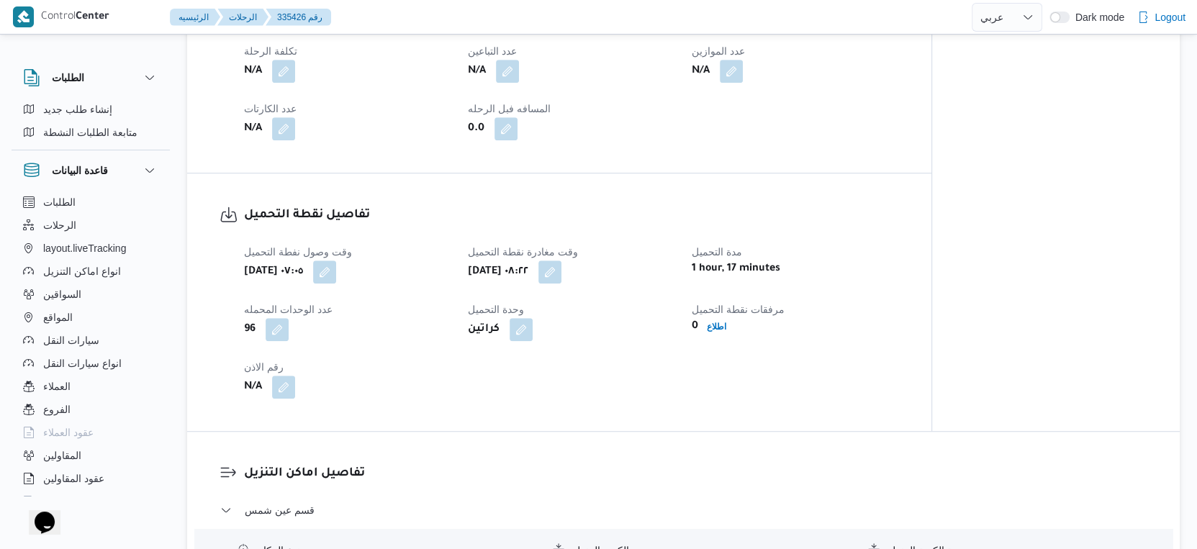
scroll to position [614, 0]
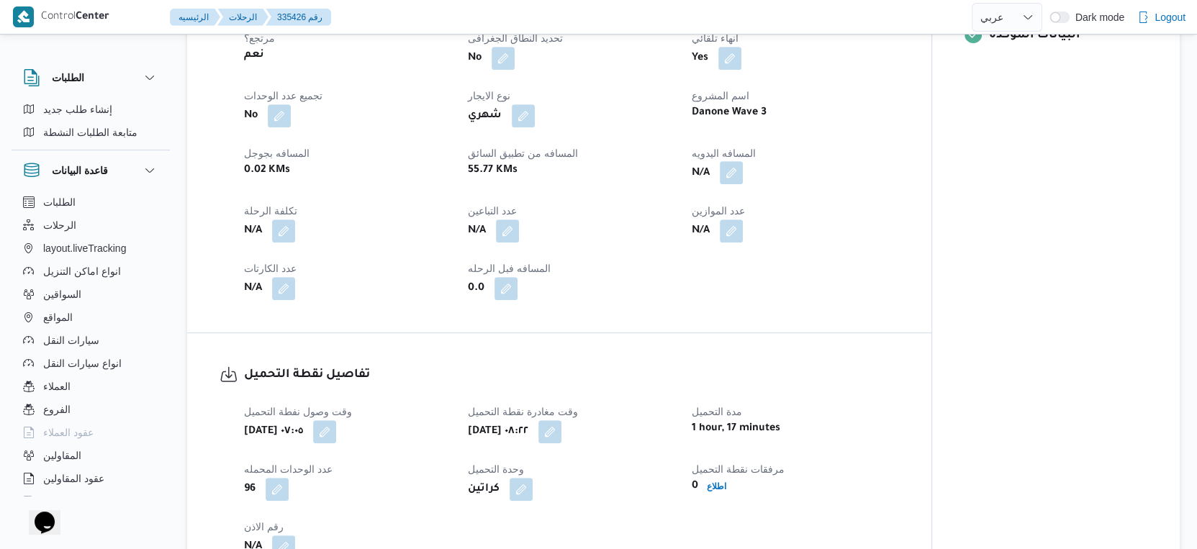
click at [731, 175] on button "button" at bounding box center [731, 172] width 23 height 23
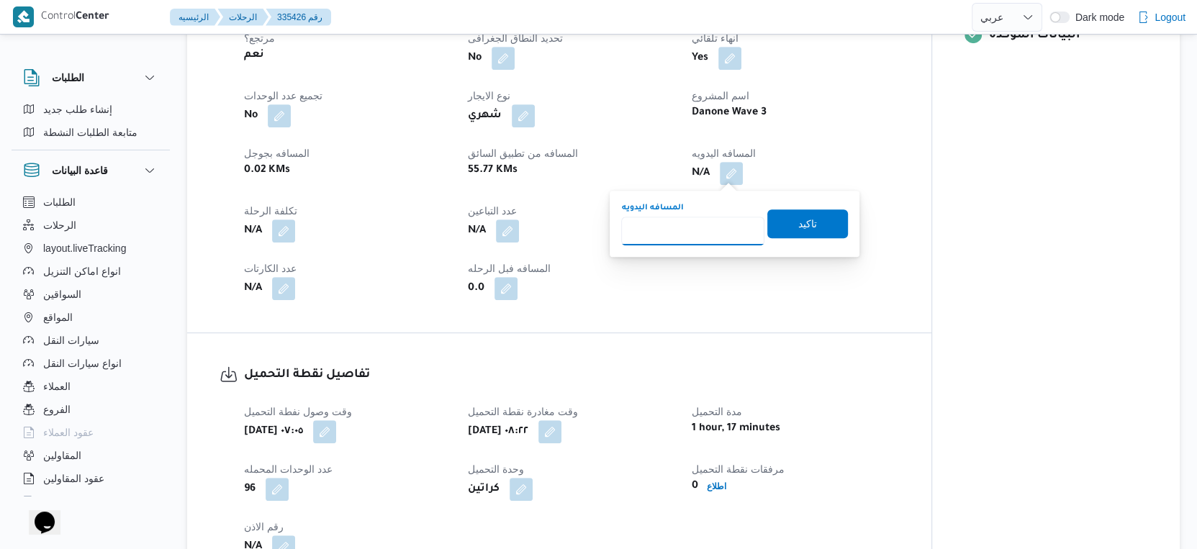
click at [708, 223] on input "المسافه اليدويه" at bounding box center [692, 231] width 143 height 29
type input "53"
click at [805, 222] on span "تاكيد" at bounding box center [807, 223] width 81 height 29
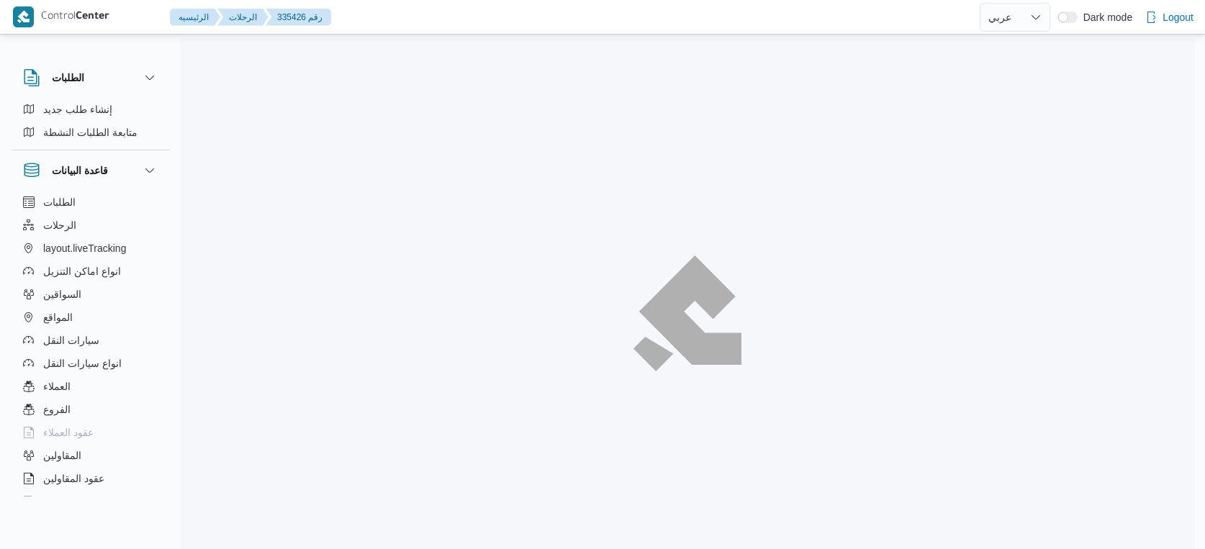
select select "ar"
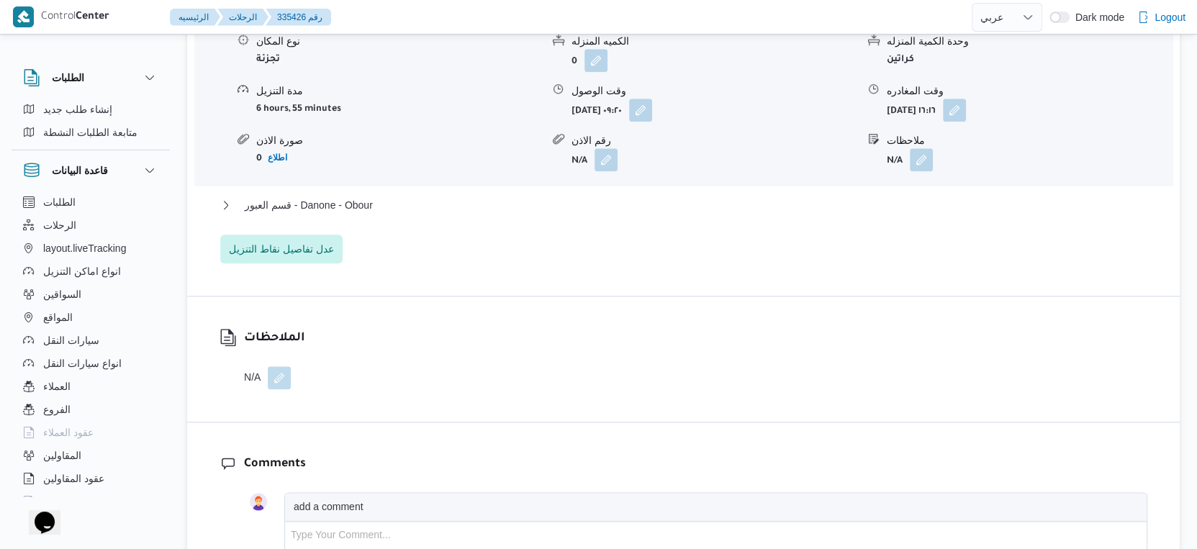
scroll to position [1279, 0]
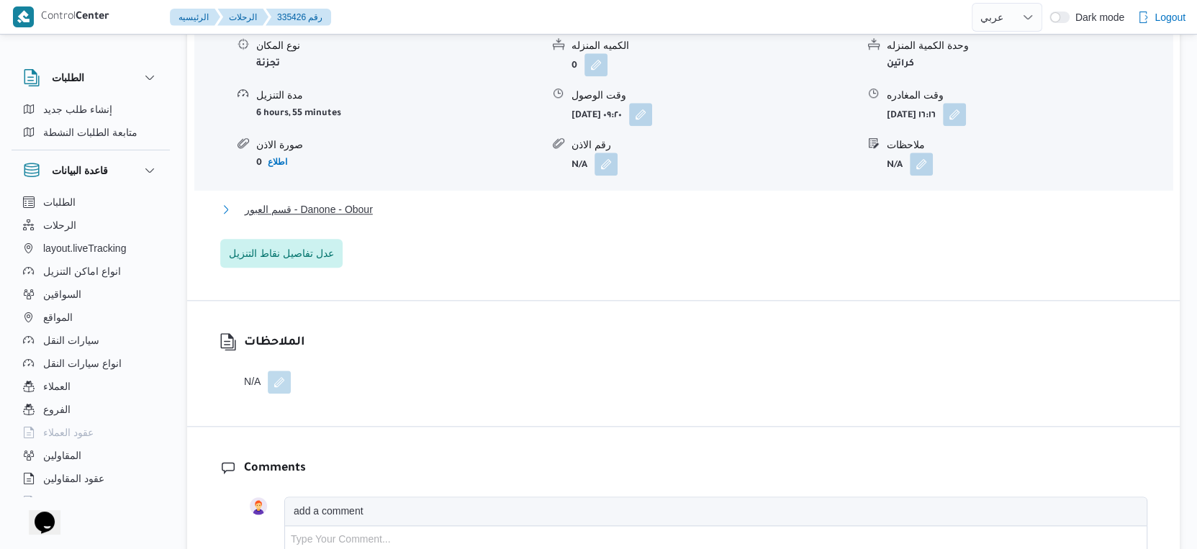
click at [406, 209] on button "قسم العبور - Danone - Obour" at bounding box center [683, 209] width 927 height 17
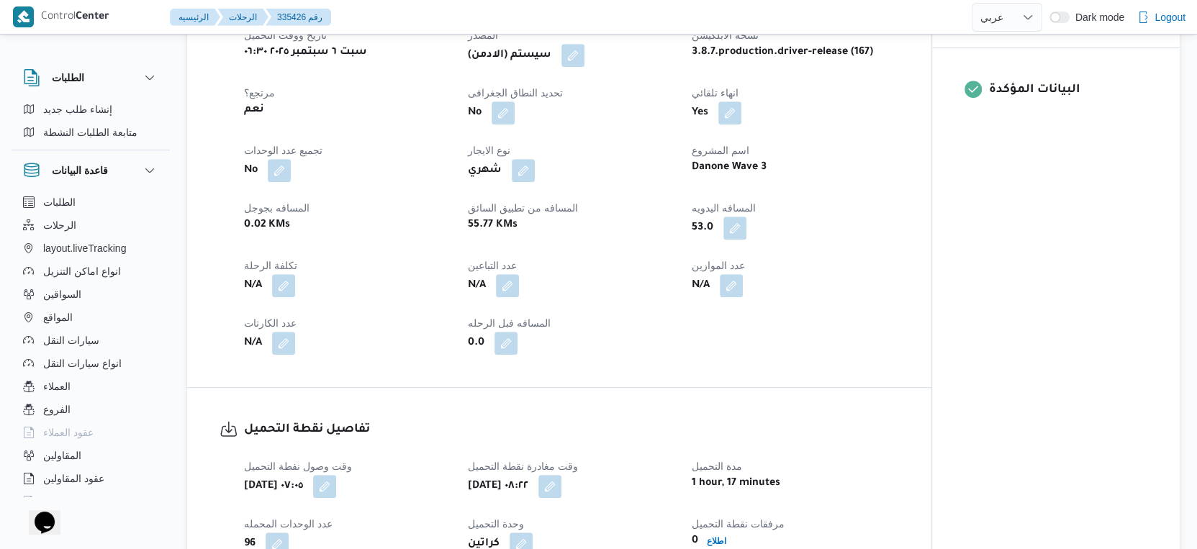
scroll to position [560, 0]
select select "ar"
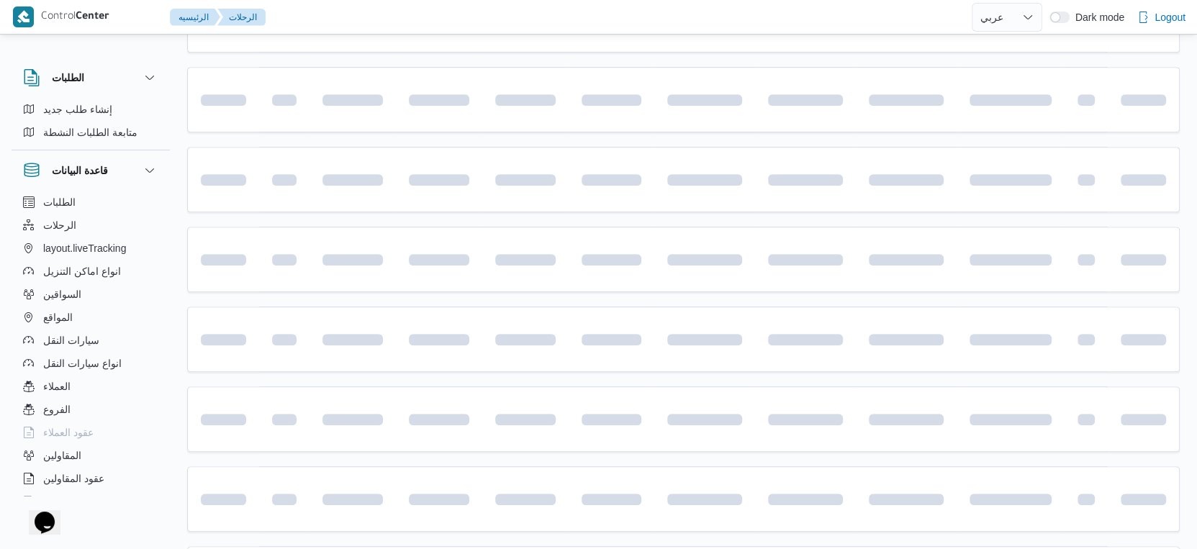
scroll to position [294, 0]
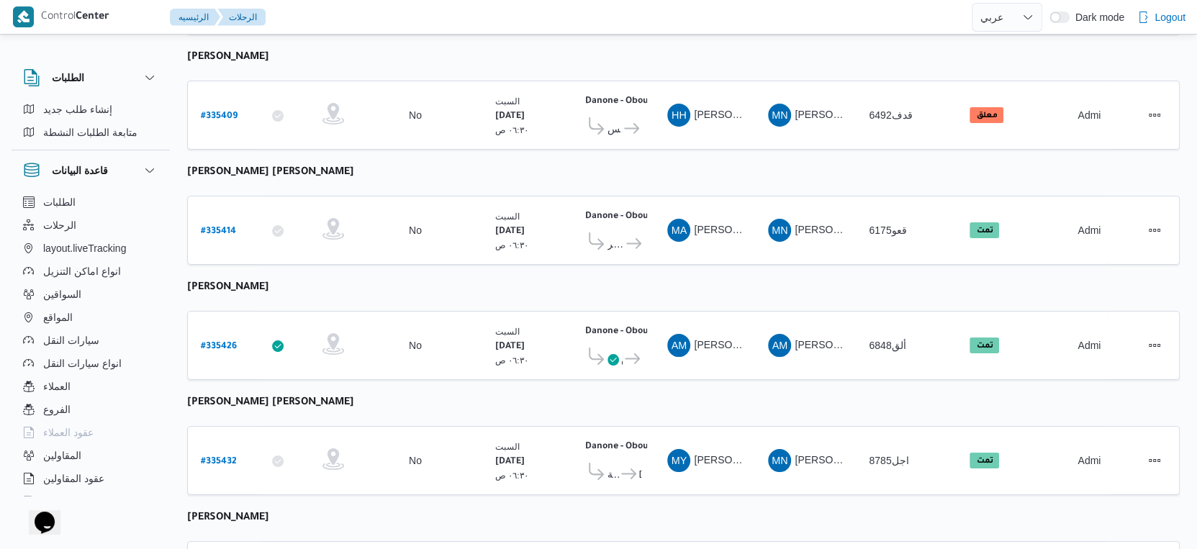
select select "ar"
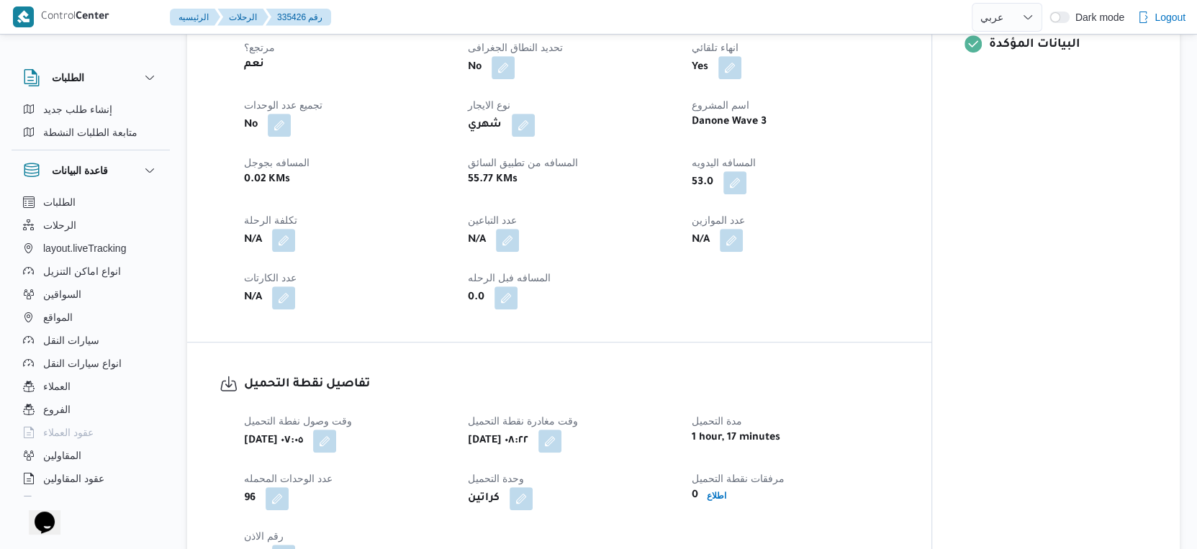
scroll to position [639, 0]
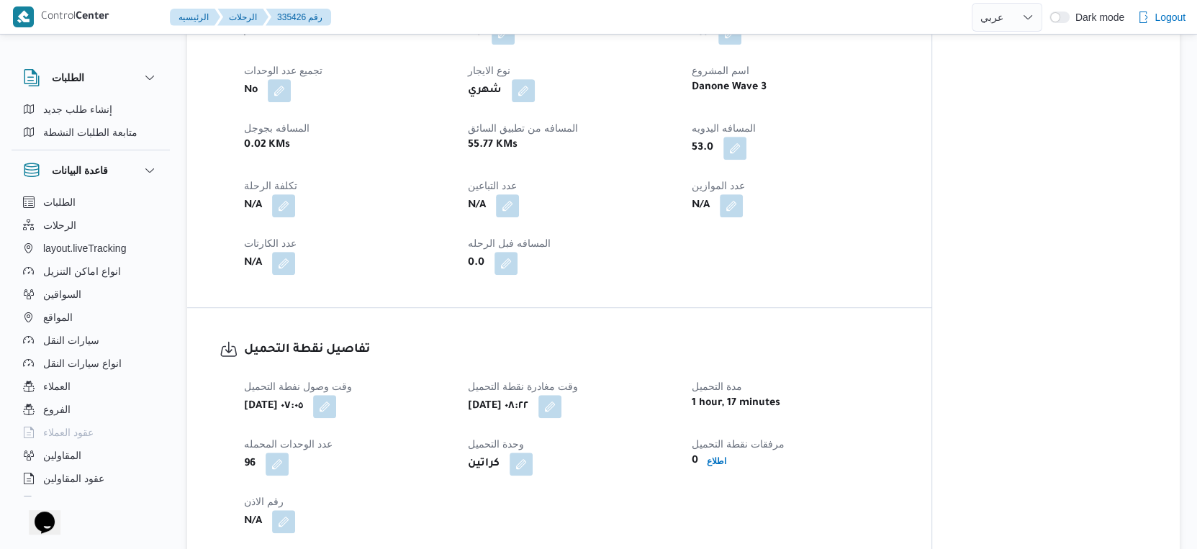
select select "ar"
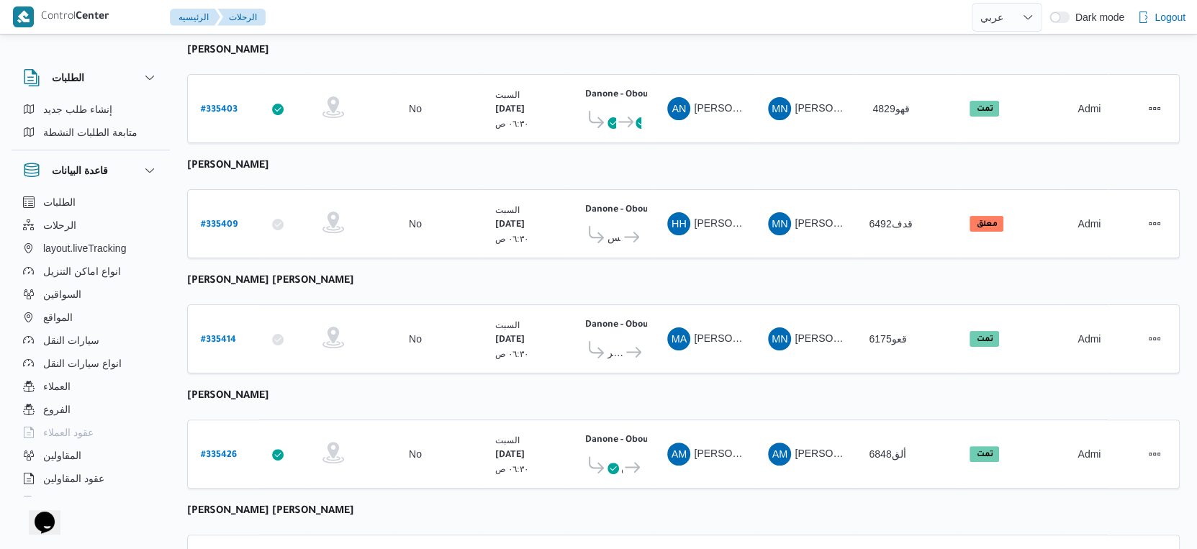
scroll to position [99, 0]
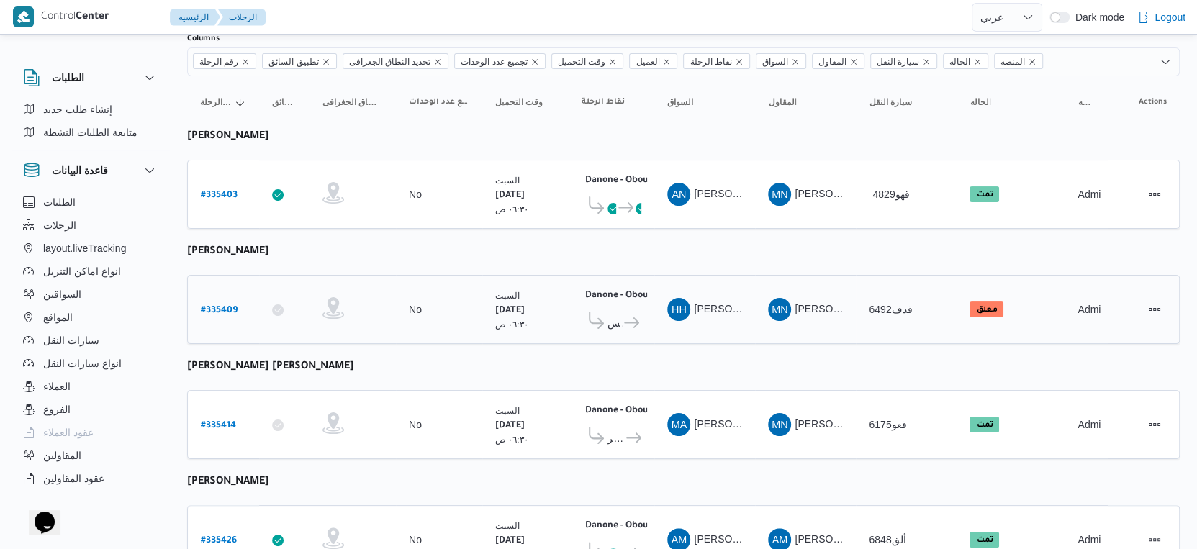
click at [229, 306] on b "# 335409" at bounding box center [219, 311] width 37 height 10
select select "ar"
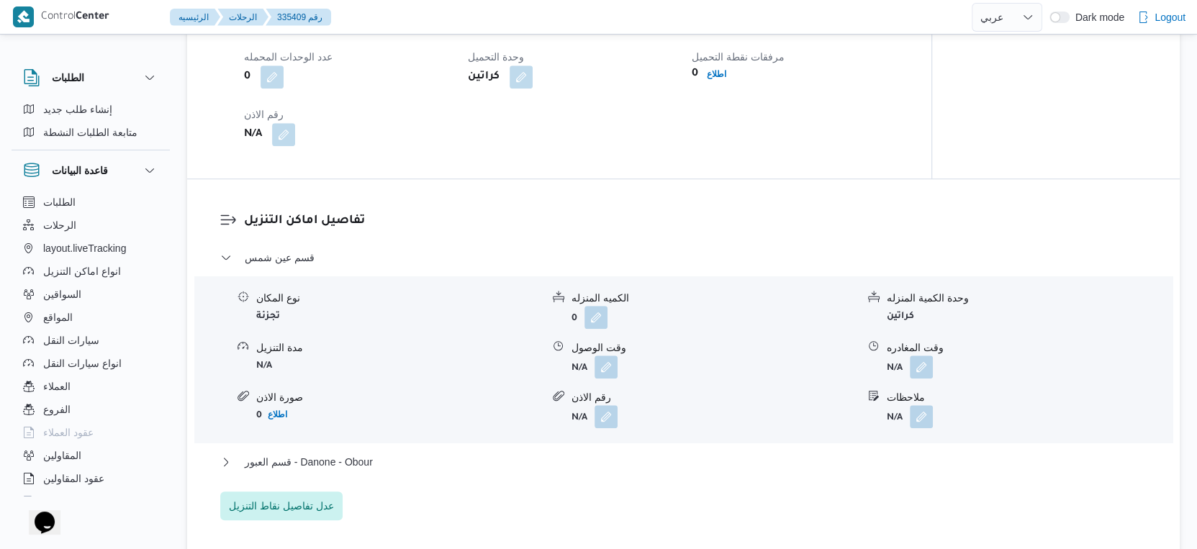
scroll to position [1059, 0]
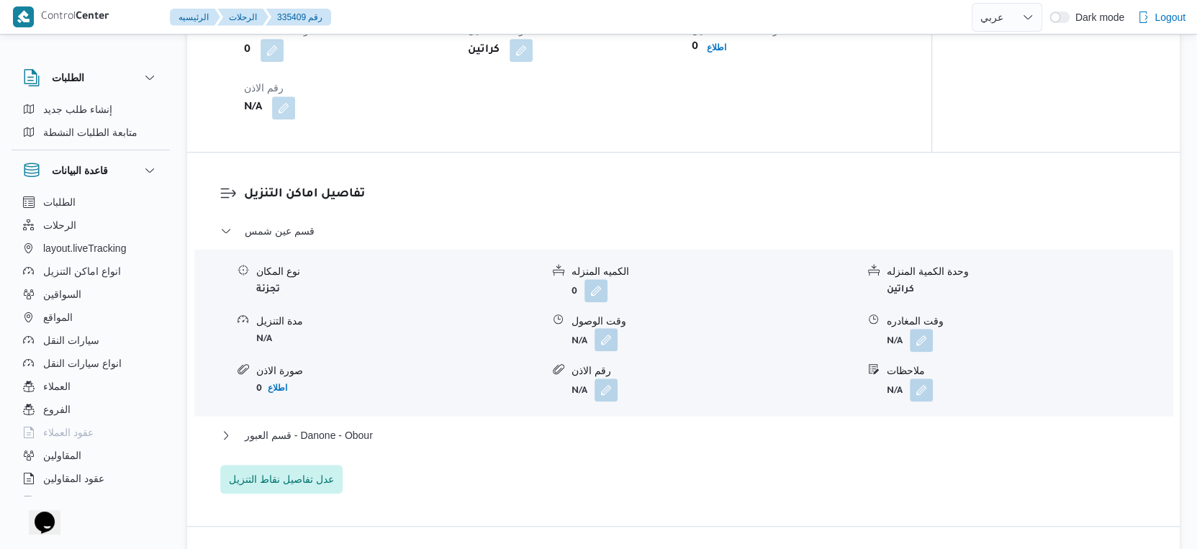
click at [599, 351] on button "button" at bounding box center [605, 339] width 23 height 23
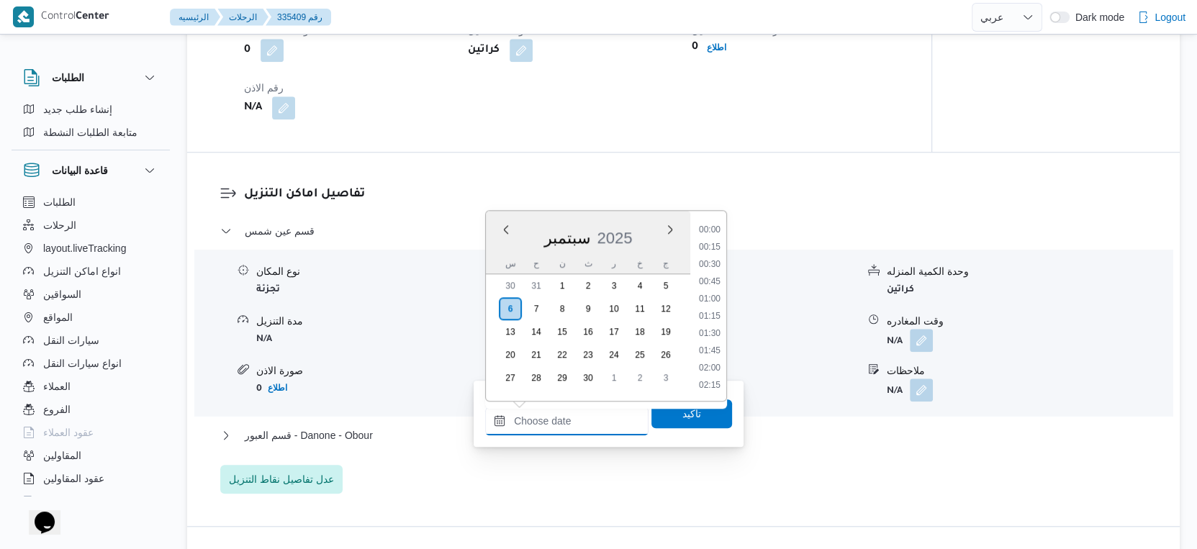
drag, startPoint x: 585, startPoint y: 414, endPoint x: 696, endPoint y: 364, distance: 121.4
click at [585, 414] on input "وقت الوصول" at bounding box center [566, 421] width 163 height 29
click at [711, 261] on li "09:30" at bounding box center [709, 257] width 33 height 14
type input "٠٦/٠٩/٢٠٢٥ ٠٩:٣٠"
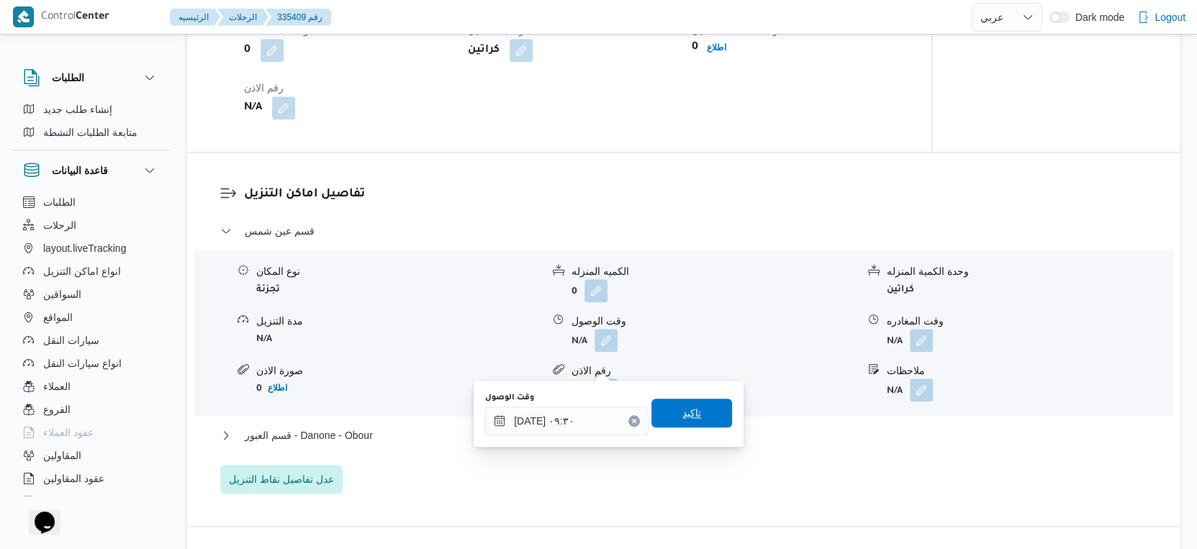
click at [700, 406] on span "تاكيد" at bounding box center [691, 413] width 81 height 29
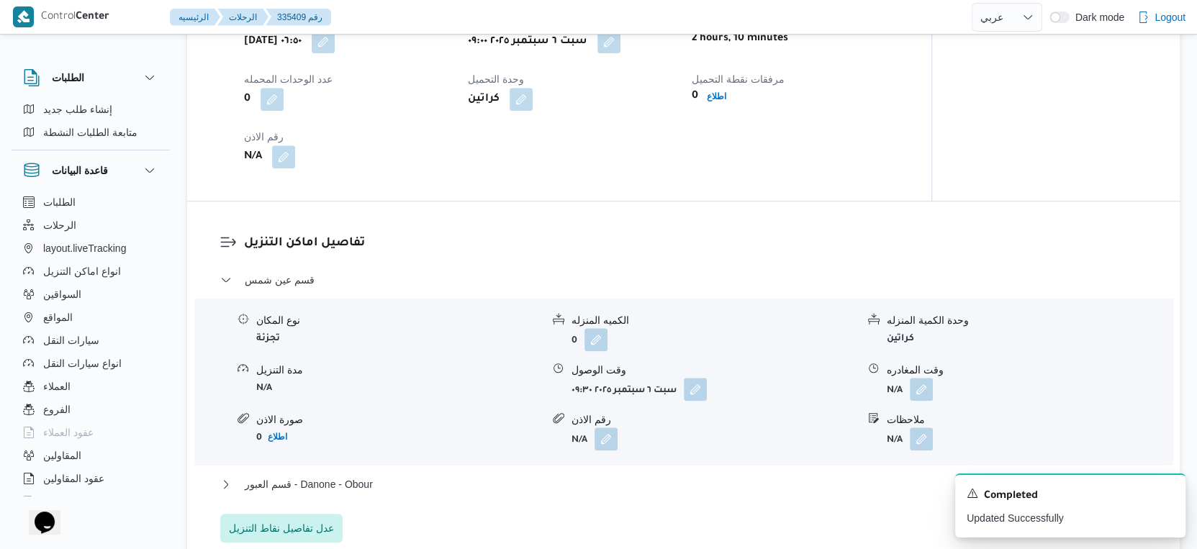
scroll to position [1298, 0]
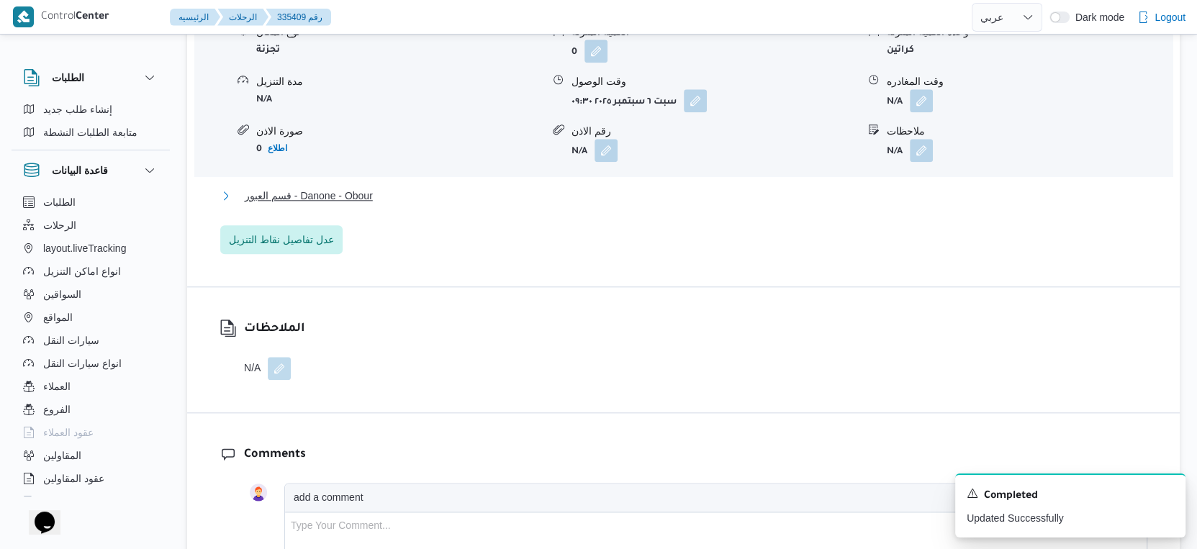
click at [404, 204] on button "قسم العبور - Danone - Obour" at bounding box center [683, 195] width 927 height 17
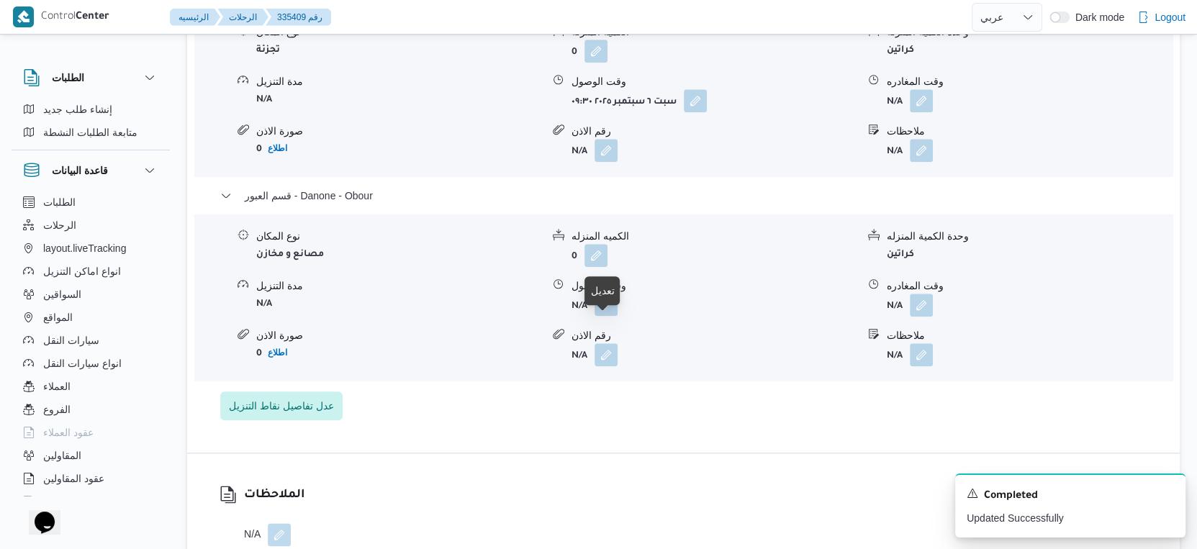
click at [599, 316] on button "button" at bounding box center [605, 304] width 23 height 23
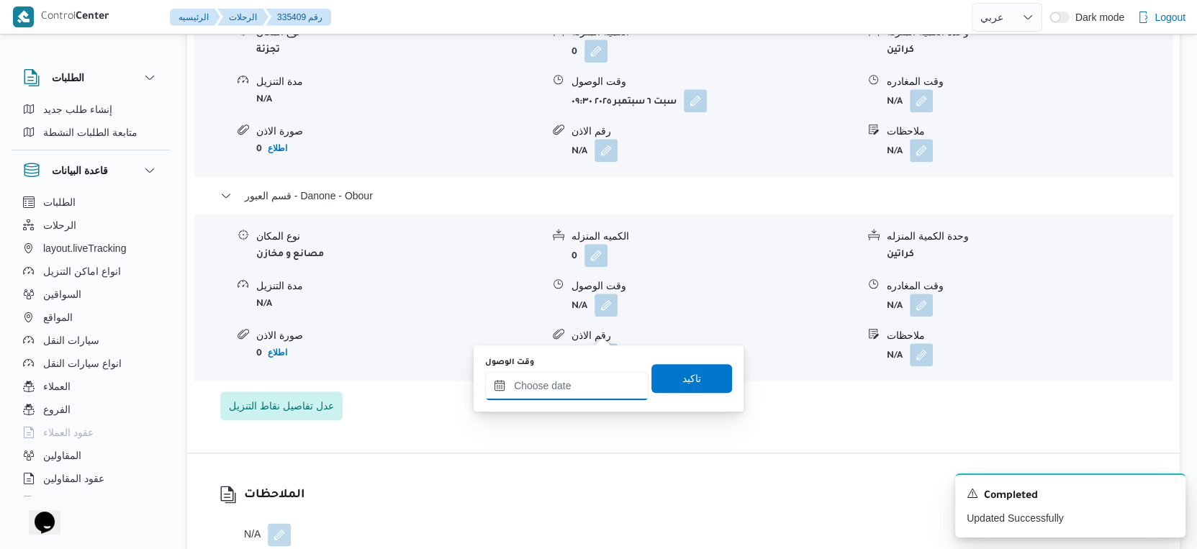
click at [570, 391] on input "وقت الوصول" at bounding box center [566, 385] width 163 height 29
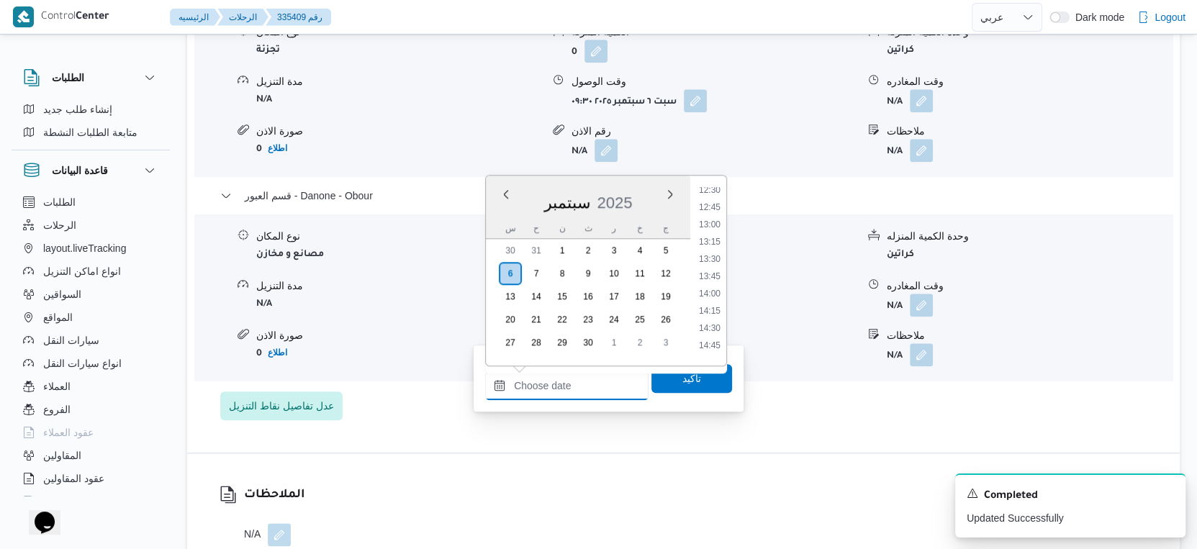
scroll to position [869, 0]
click at [712, 330] on li "14:30" at bounding box center [709, 327] width 33 height 14
type input "٠٦/٠٩/٢٠٢٥ ١٤:٣٠"
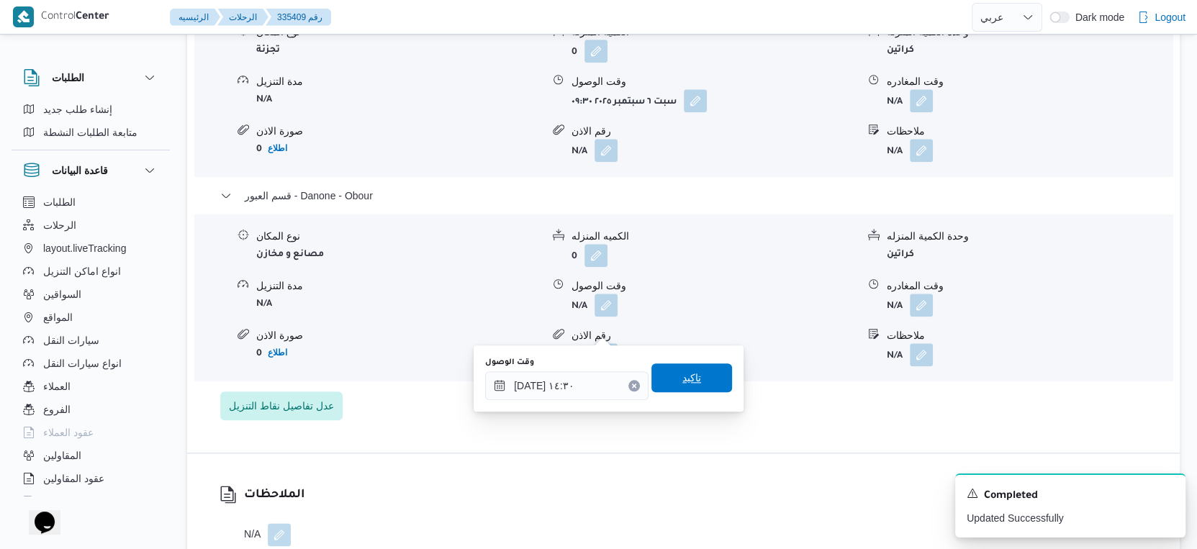
click at [711, 374] on span "تاكيد" at bounding box center [691, 377] width 81 height 29
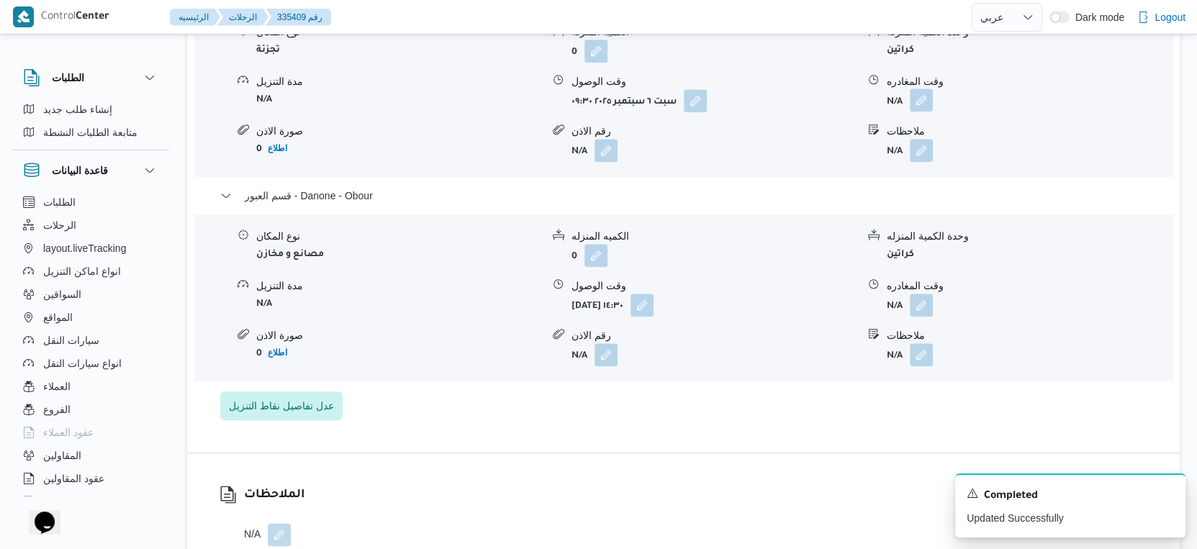
click at [925, 112] on button "button" at bounding box center [921, 100] width 23 height 23
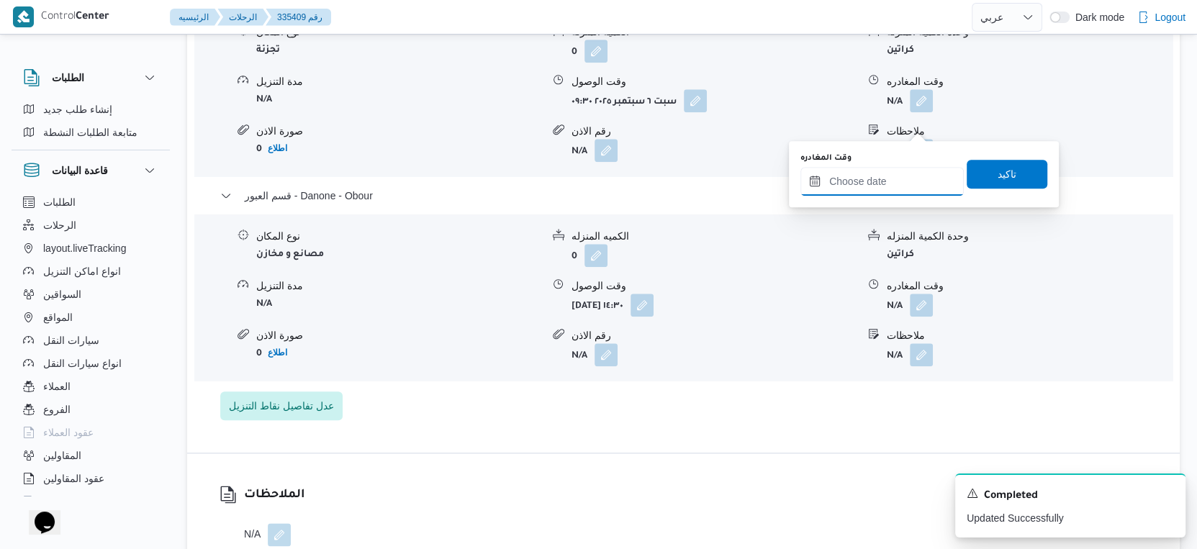
drag, startPoint x: 883, startPoint y: 178, endPoint x: 887, endPoint y: 184, distance: 7.4
click at [883, 178] on input "وقت المغادره" at bounding box center [881, 181] width 163 height 29
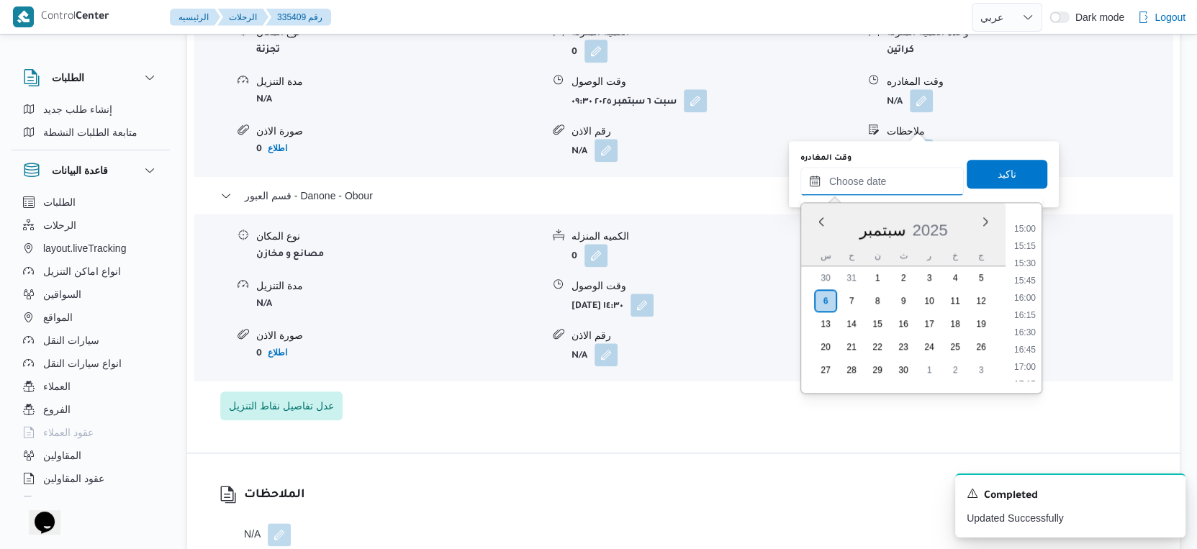
scroll to position [949, 0]
click at [1024, 241] on li "14:00" at bounding box center [1024, 239] width 33 height 14
type input "٠٦/٠٩/٢٠٢٥ ١٤:٠٠"
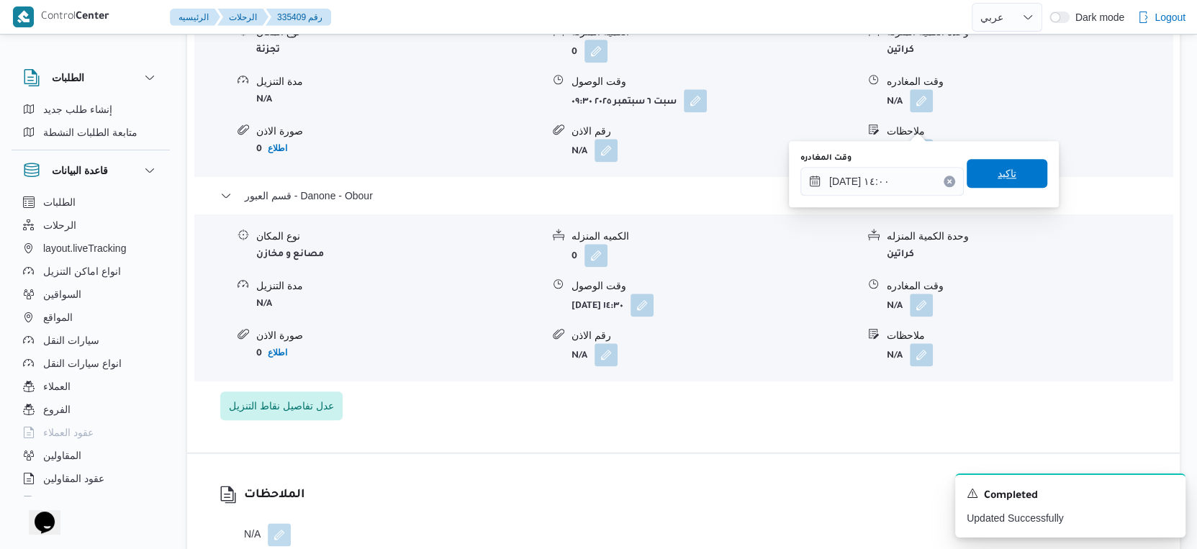
click at [1010, 175] on span "تاكيد" at bounding box center [1006, 173] width 81 height 29
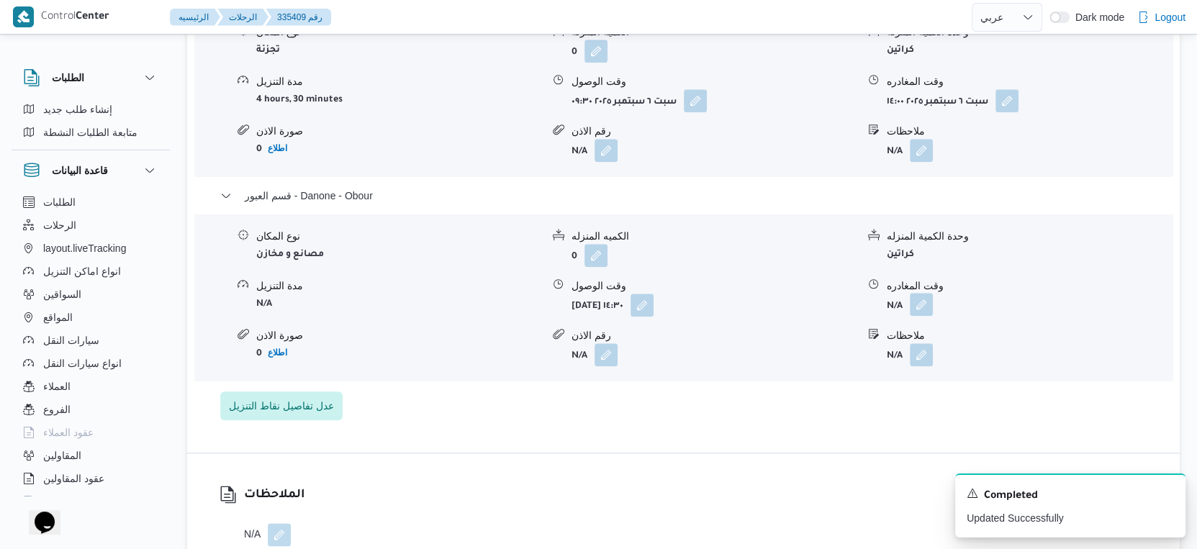
click at [925, 316] on button "button" at bounding box center [921, 304] width 23 height 23
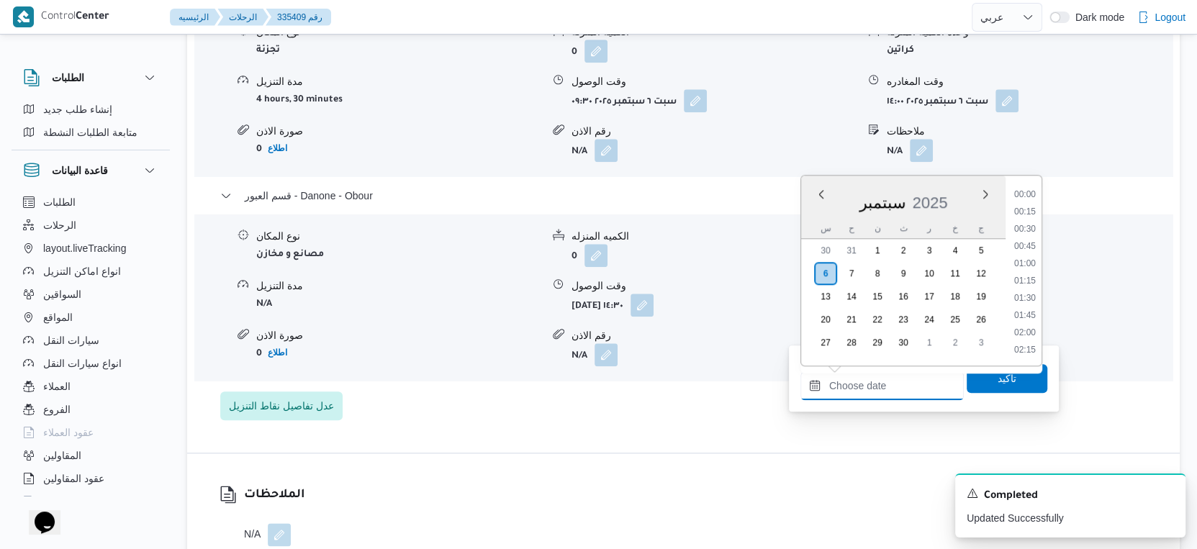
click at [910, 372] on input "وقت المغادره" at bounding box center [881, 385] width 163 height 29
click at [1034, 280] on li "15:00" at bounding box center [1024, 281] width 33 height 14
type input "٠٦/٠٩/٢٠٢٥ ١٥:٠٠"
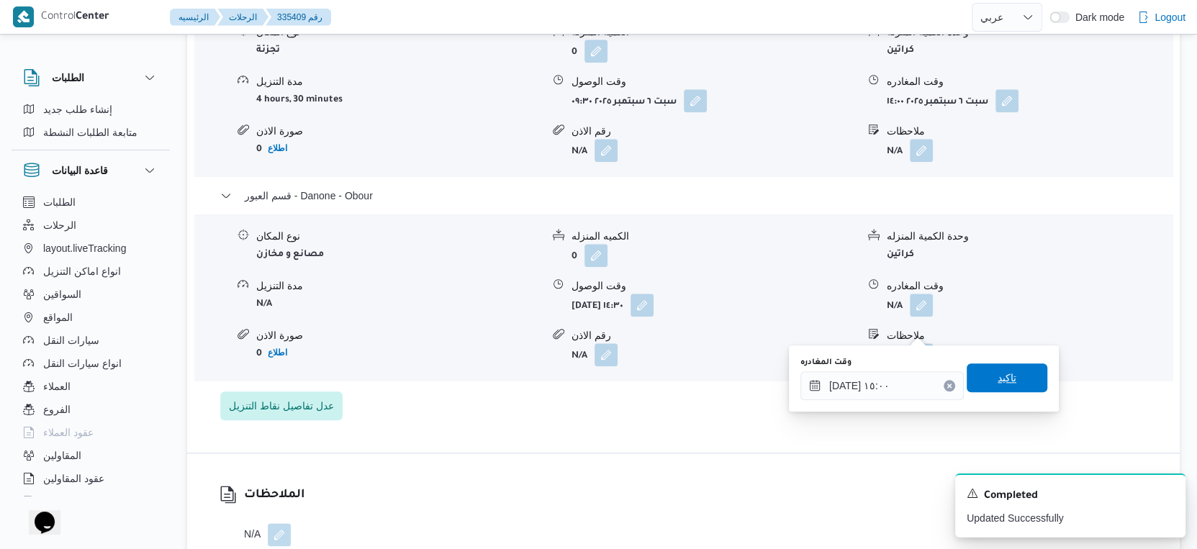
click at [1010, 371] on span "تاكيد" at bounding box center [1006, 377] width 81 height 29
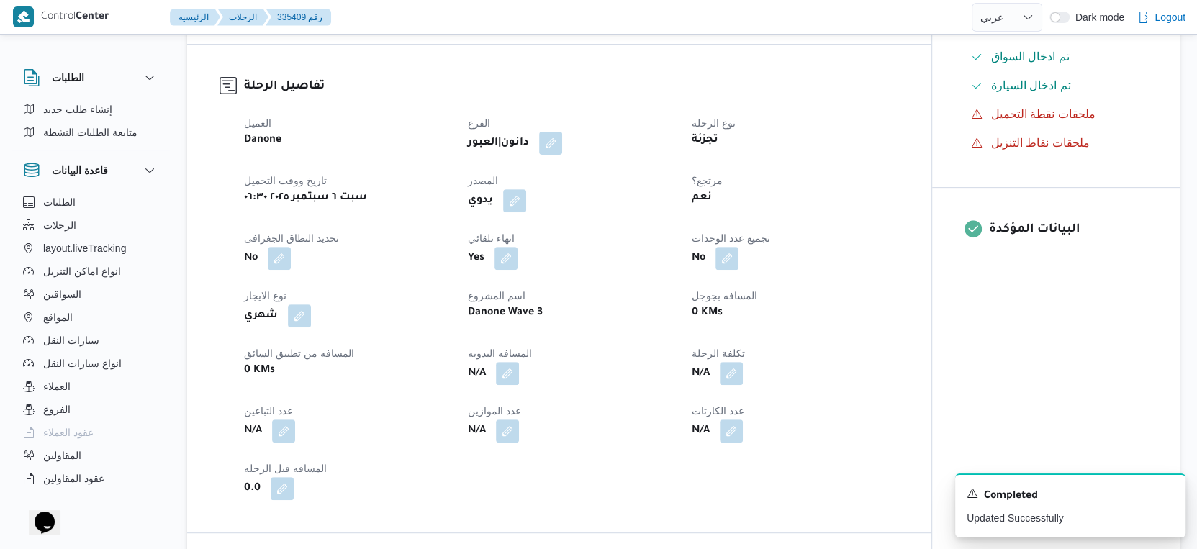
scroll to position [19, 0]
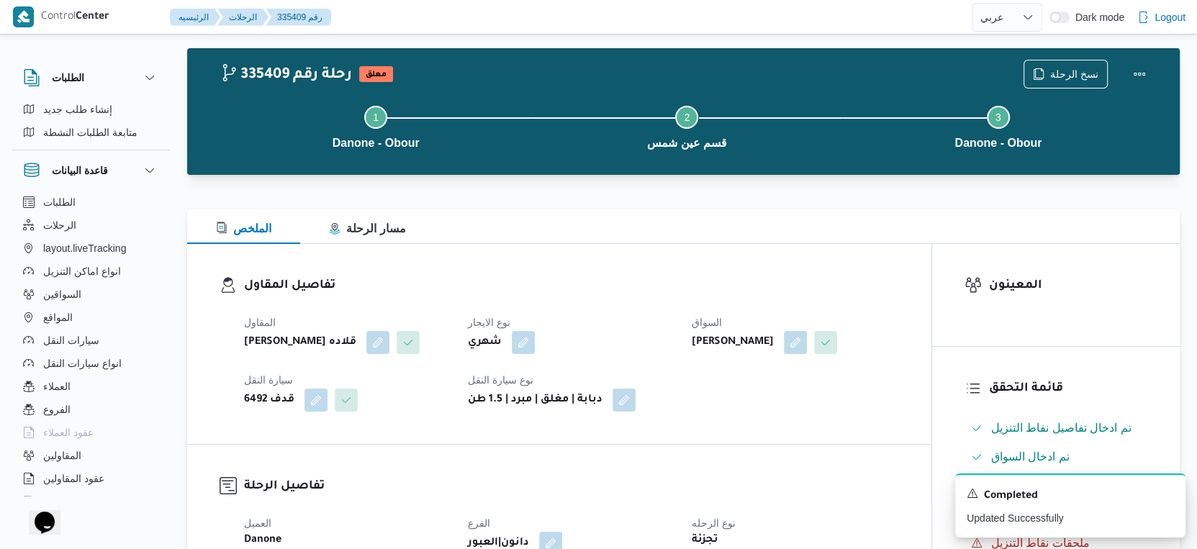
click at [805, 420] on div "المقاول مينا نجيب شفيق قلاده نوع الايجار شهري السواق هشام حسين عبدالله عبدالجوا…" at bounding box center [571, 362] width 672 height 115
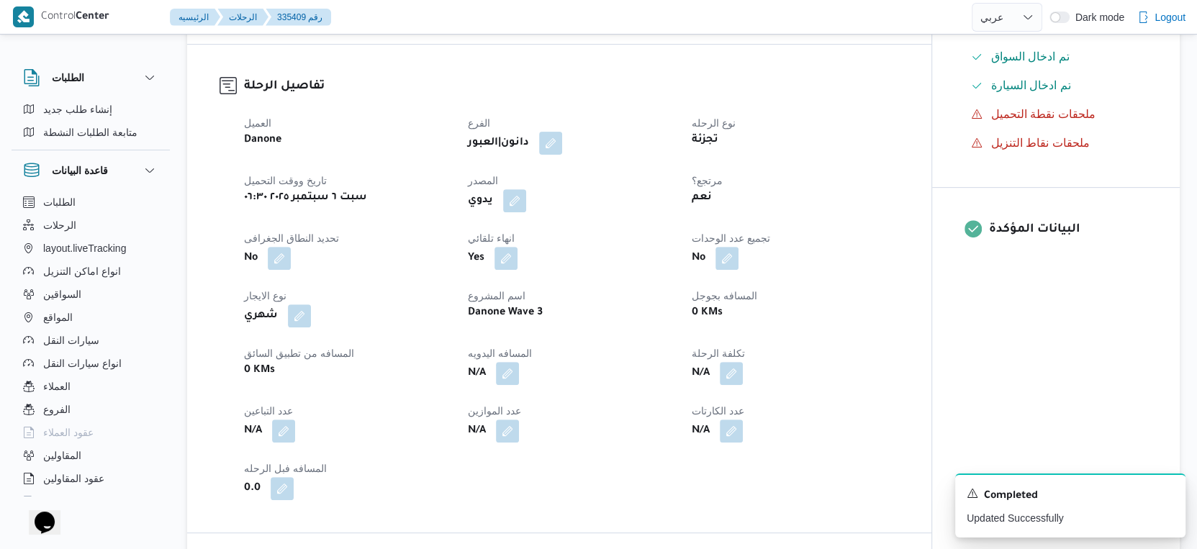
scroll to position [658, 0]
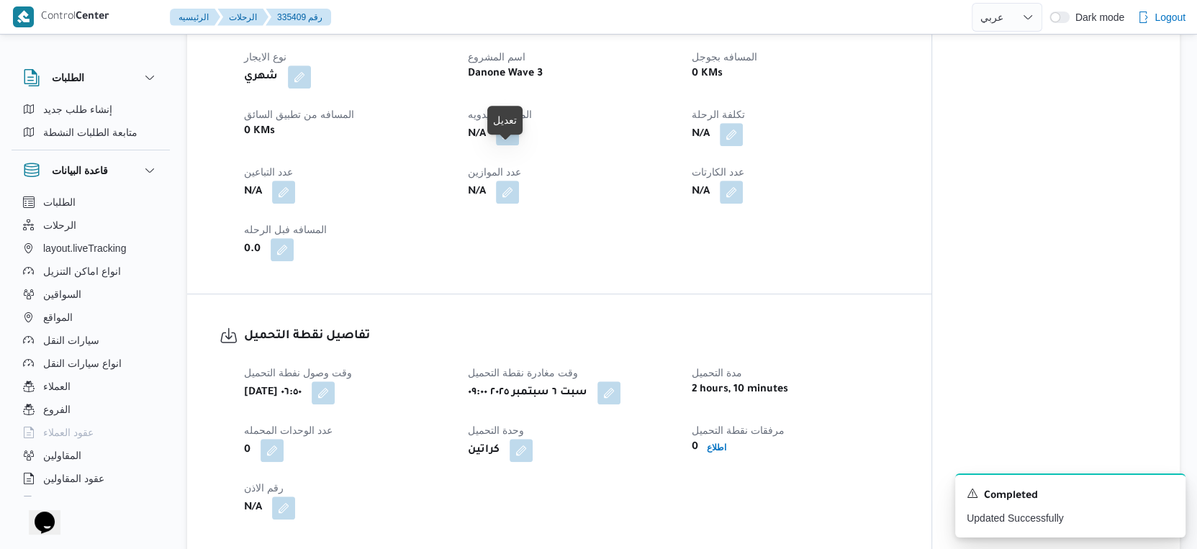
click at [504, 145] on button "button" at bounding box center [507, 133] width 23 height 23
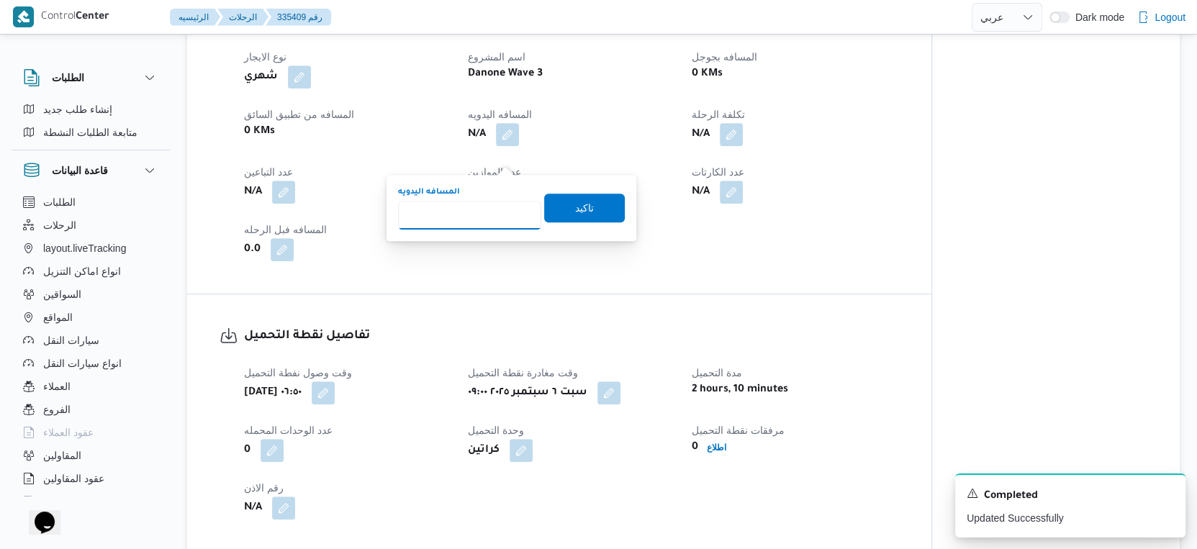
click at [484, 213] on input "المسافه اليدويه" at bounding box center [469, 215] width 143 height 29
type input "51"
click at [579, 203] on span "تاكيد" at bounding box center [584, 207] width 19 height 17
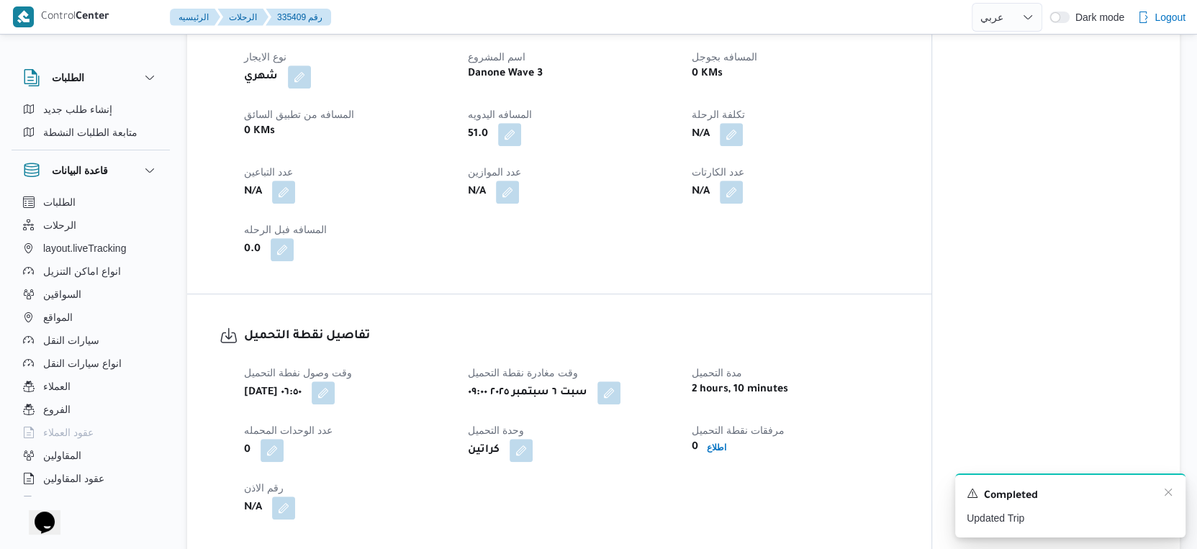
click at [1167, 486] on div "A new notification appears Completed Updated Trip" at bounding box center [1070, 506] width 230 height 64
click at [1166, 491] on icon "Dismiss toast" at bounding box center [1168, 492] width 12 height 12
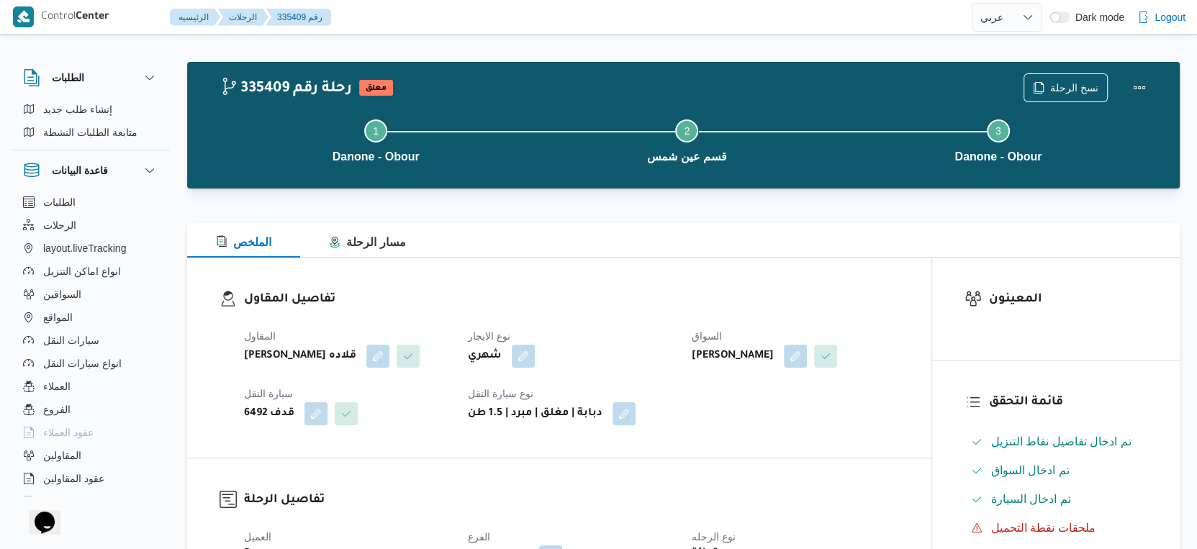
scroll to position [0, 0]
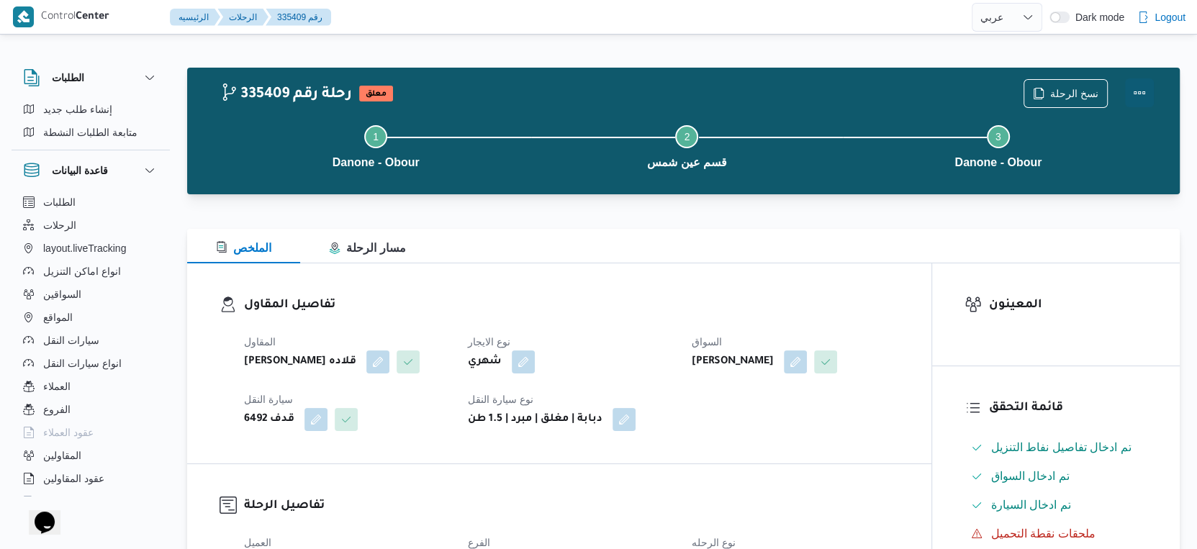
click at [1144, 93] on button "Actions" at bounding box center [1139, 92] width 29 height 29
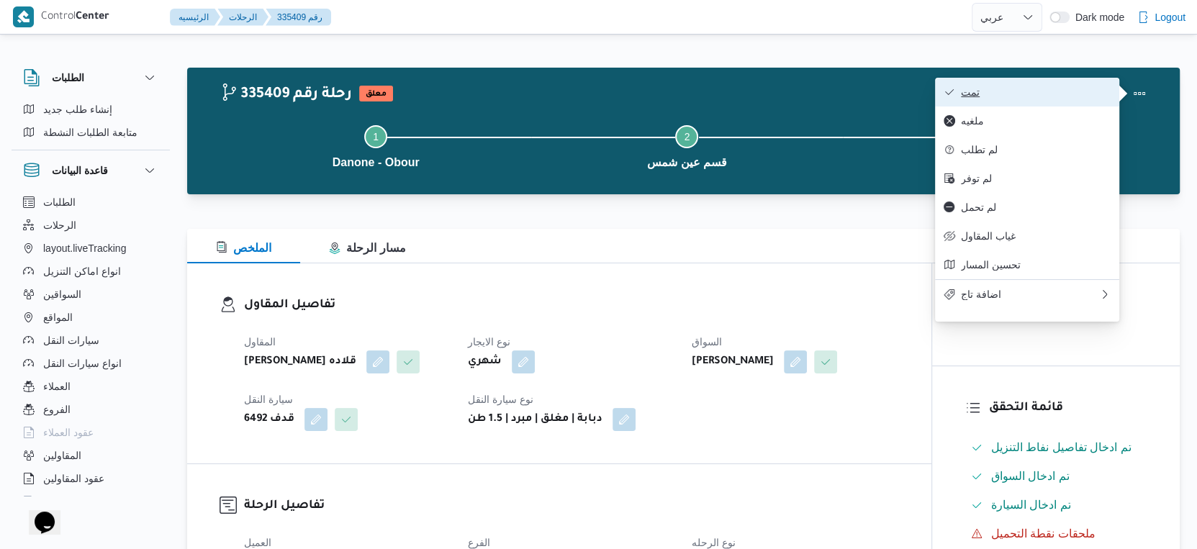
click at [1047, 91] on span "تمت" at bounding box center [1036, 92] width 150 height 12
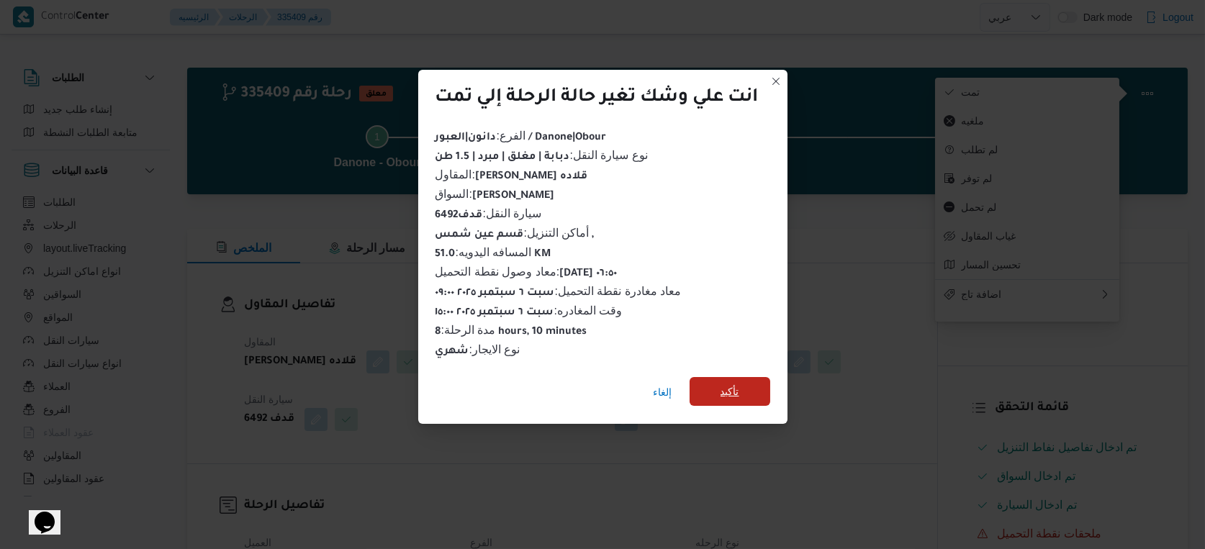
click at [723, 386] on span "تأكيد" at bounding box center [729, 391] width 19 height 17
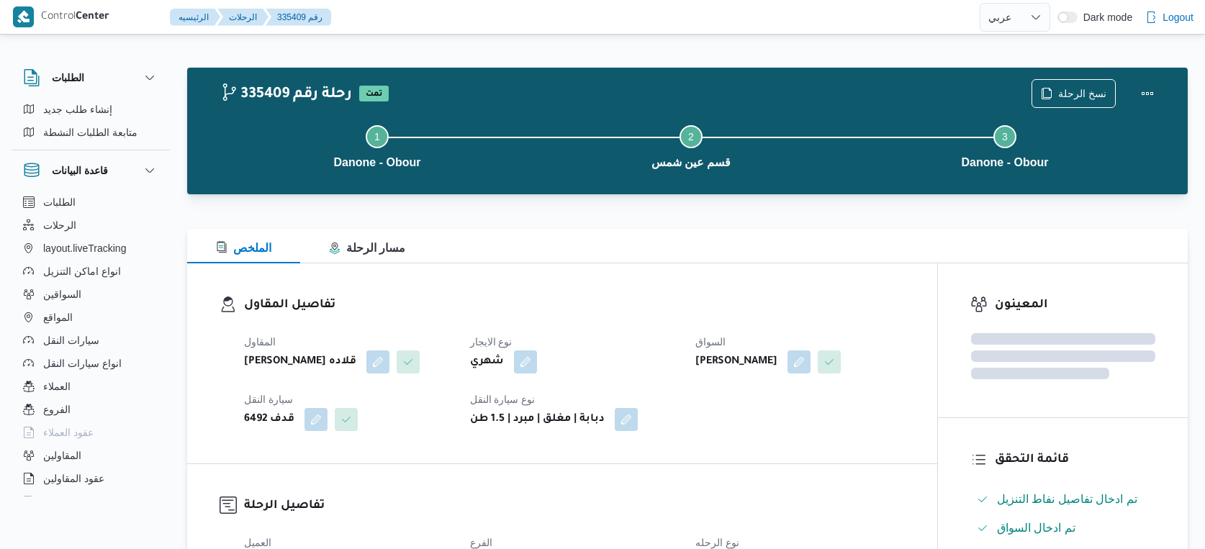
select select "ar"
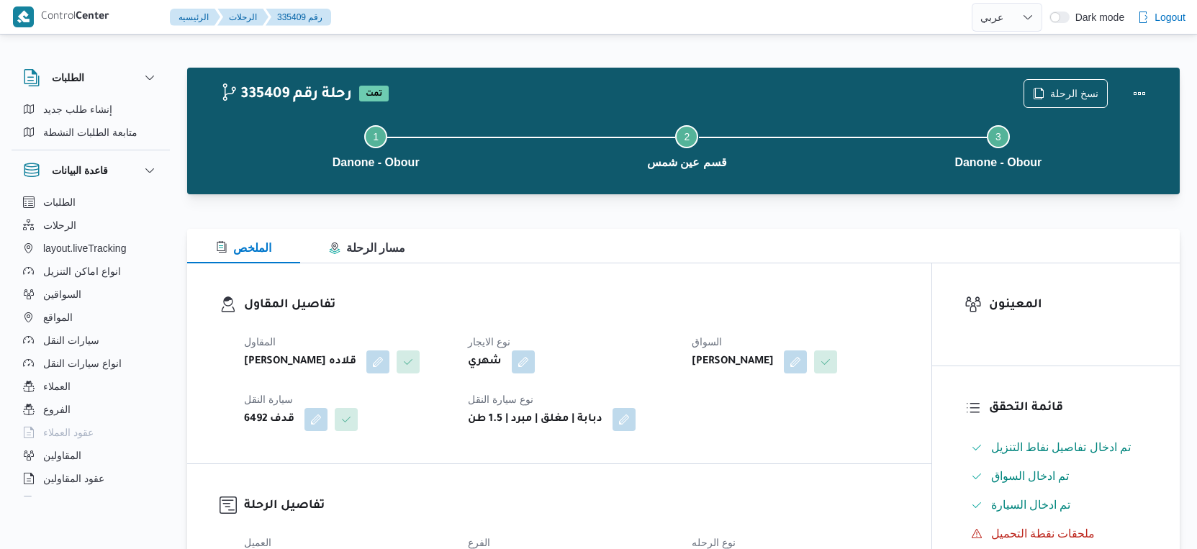
select select "ar"
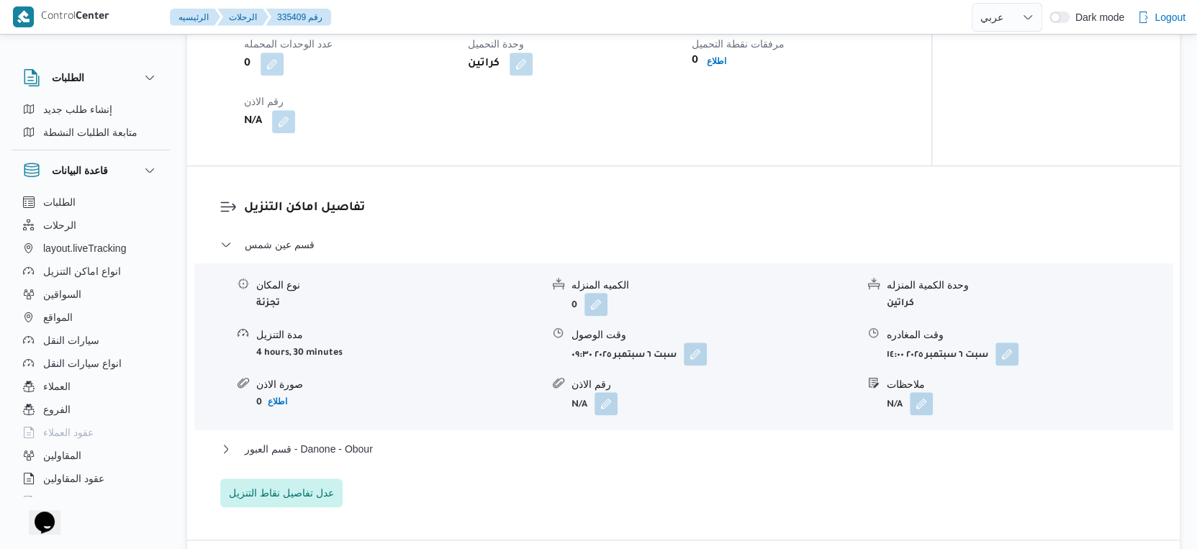
scroll to position [1200, 0]
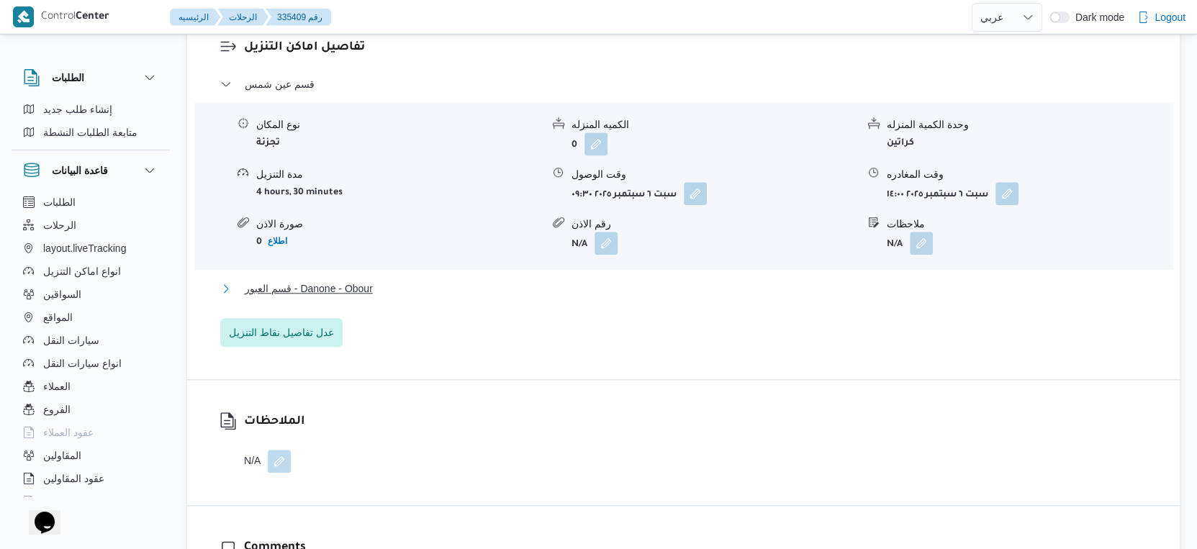
click at [376, 297] on button "قسم العبور - Danone - Obour" at bounding box center [683, 288] width 927 height 17
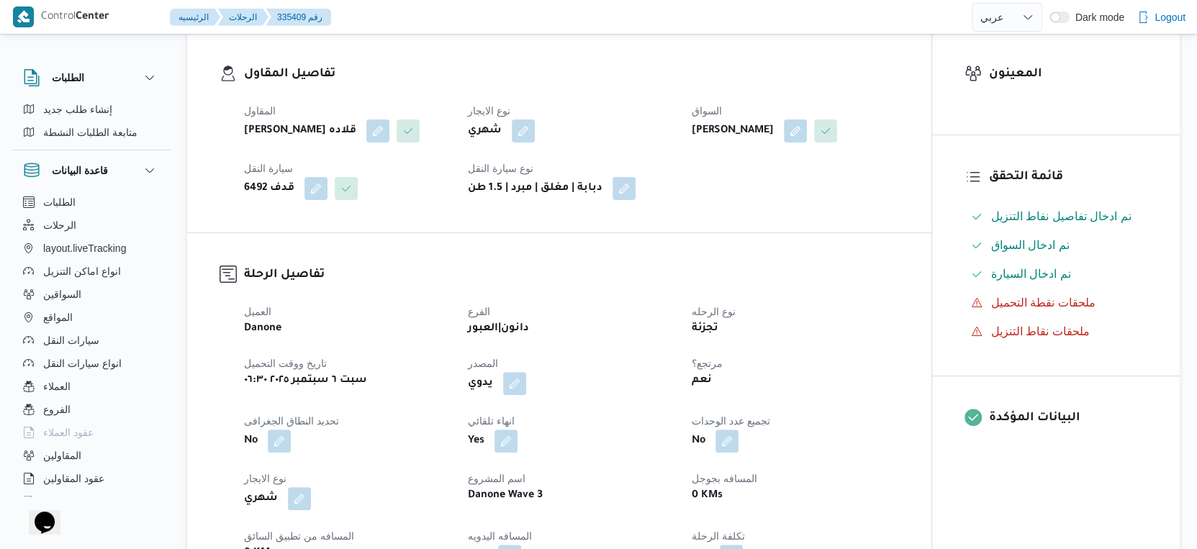
scroll to position [479, 0]
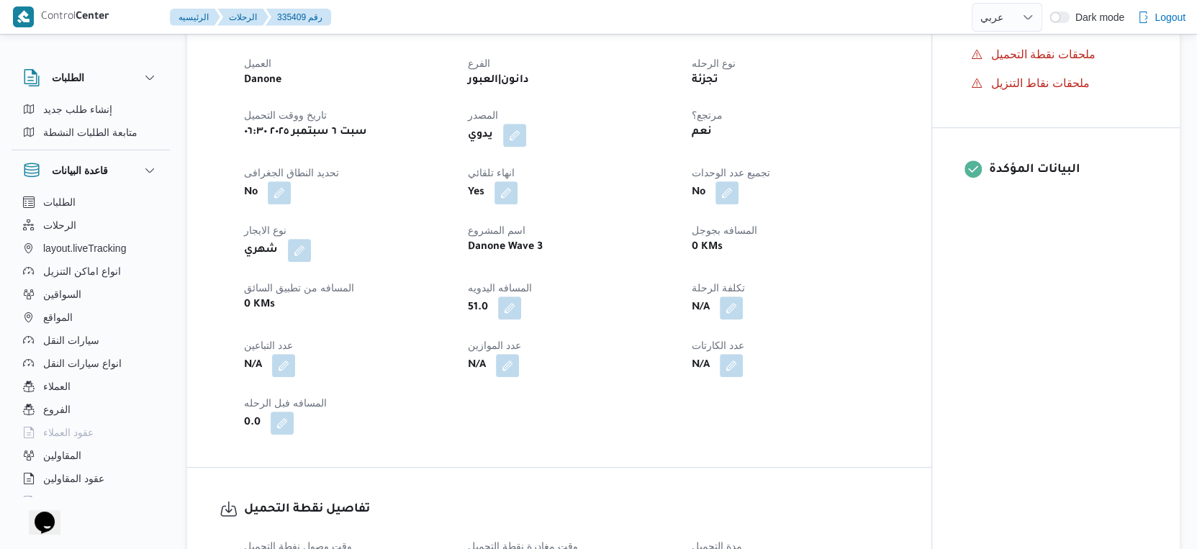
select select "ar"
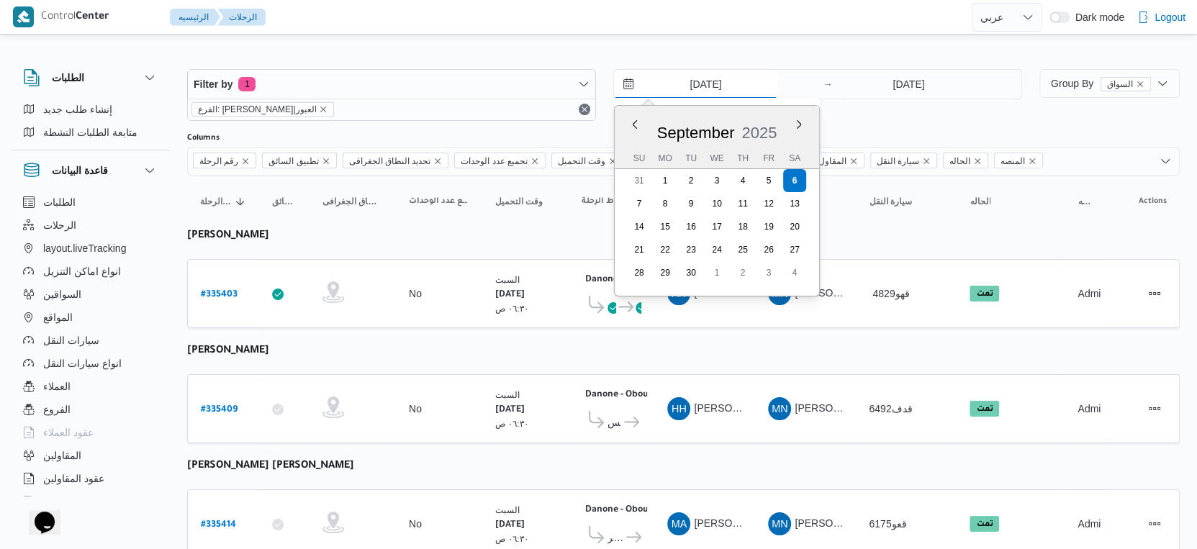
click at [697, 89] on input "[DATE]" at bounding box center [695, 84] width 163 height 29
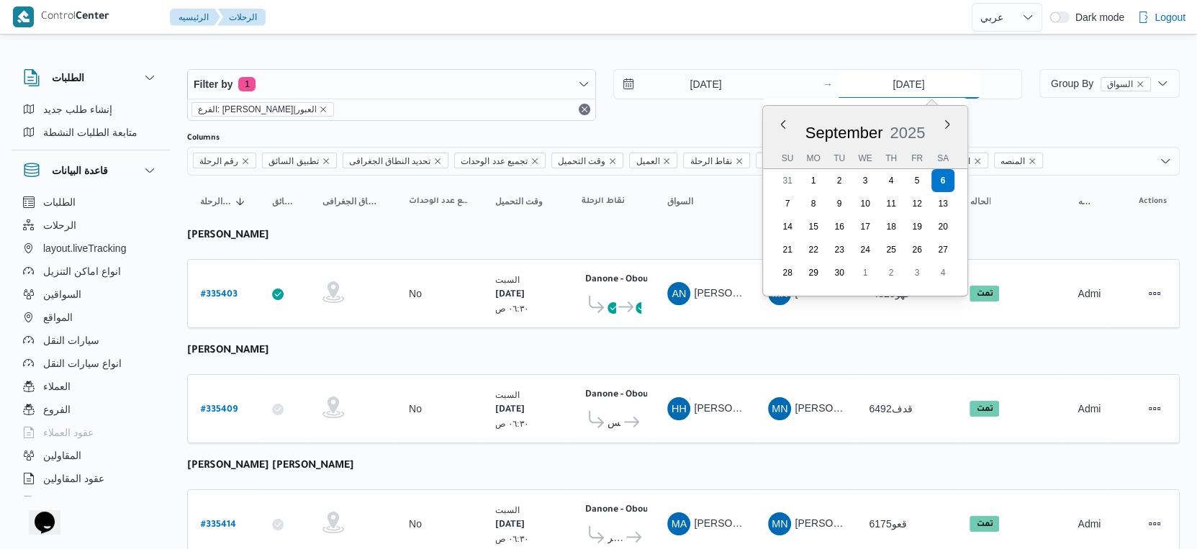
click at [889, 91] on input "[DATE]" at bounding box center [908, 84] width 143 height 29
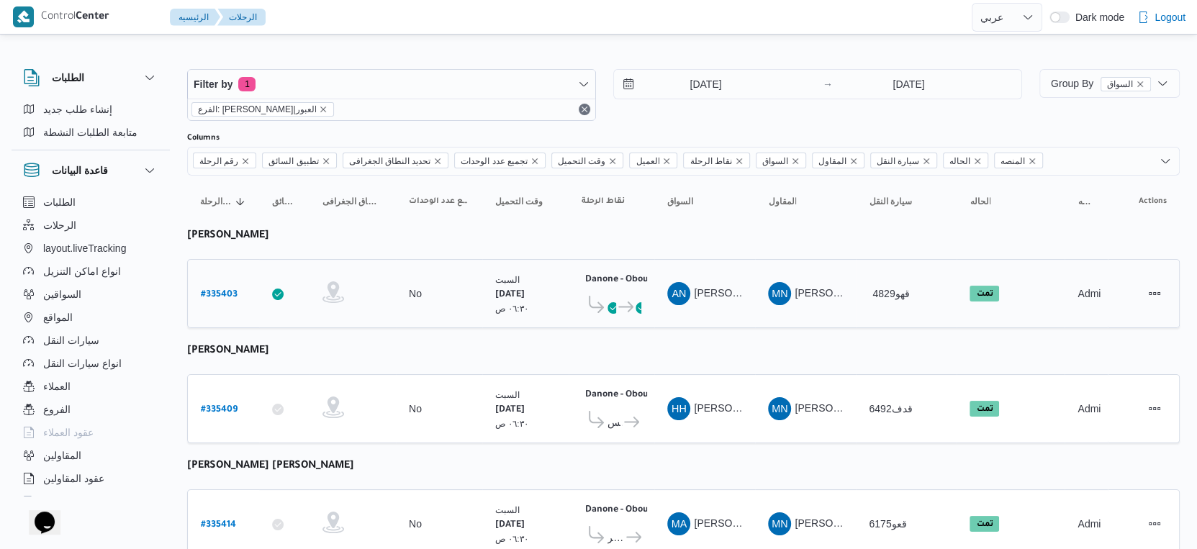
click at [667, 263] on td "السواق AN [PERSON_NAME]" at bounding box center [704, 293] width 101 height 69
